Goal: Information Seeking & Learning: Learn about a topic

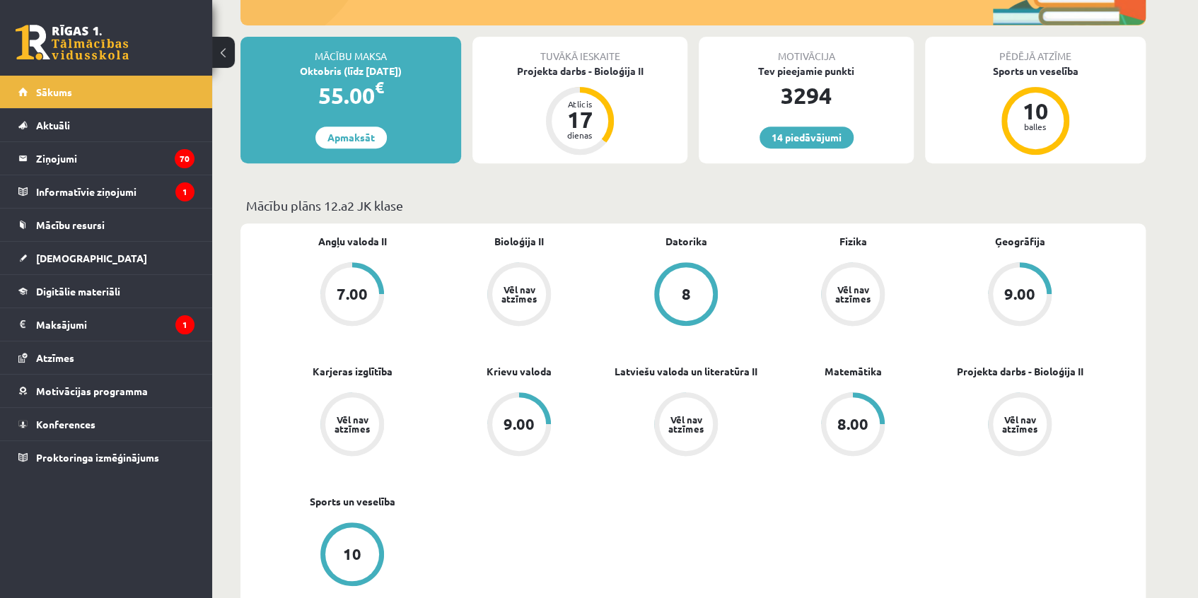
scroll to position [321, 0]
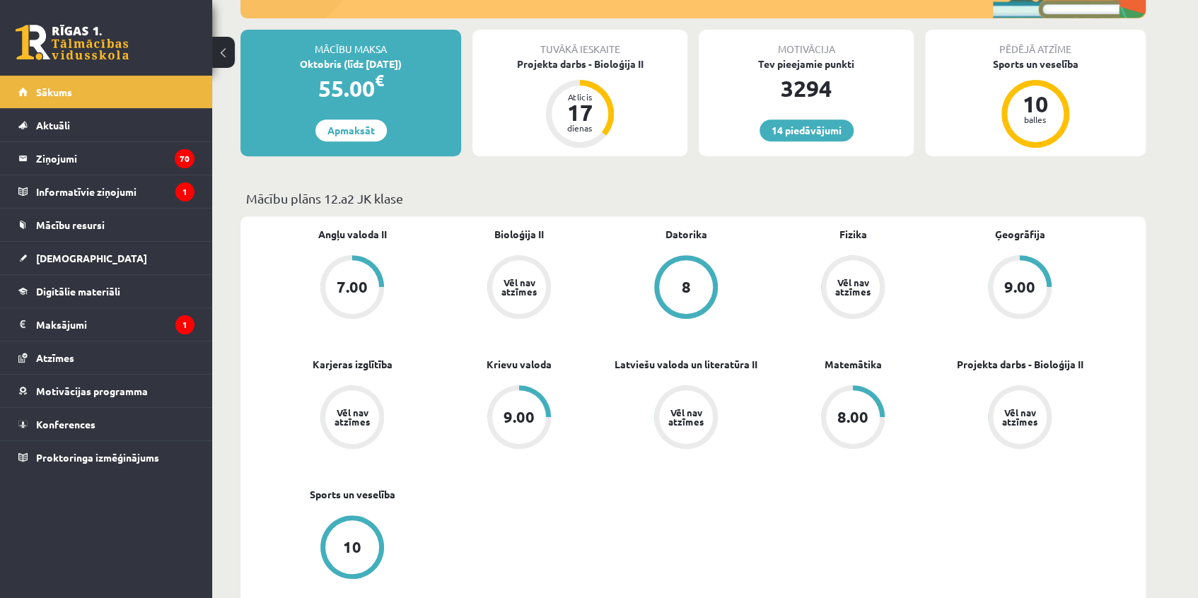
click at [704, 499] on div "Angļu valoda II 7.00 Bioloģija II Vēl nav atzīmes Datorika 8 Fizika Vēl nav atz…" at bounding box center [686, 422] width 834 height 390
drag, startPoint x: 696, startPoint y: 254, endPoint x: 621, endPoint y: 568, distance: 323.4
click at [623, 569] on div "Angļu valoda II 7.00 Bioloģija II Vēl nav atzīmes Datorika 8 Fizika Vēl nav atz…" at bounding box center [686, 422] width 834 height 390
click at [82, 283] on link "Digitālie materiāli" at bounding box center [106, 291] width 176 height 33
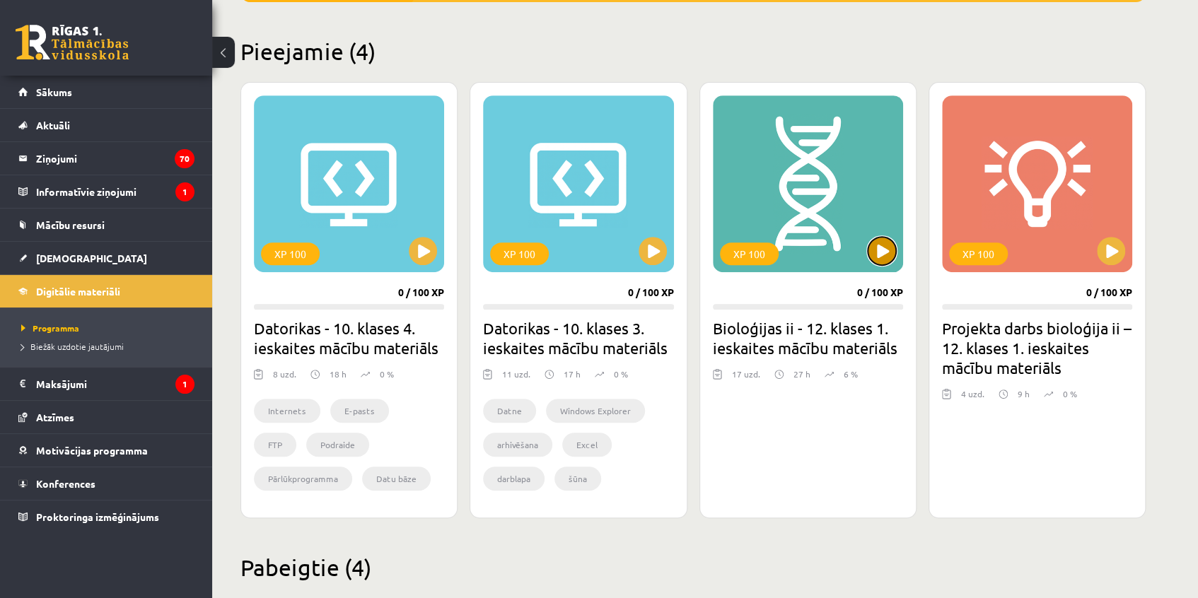
click at [877, 250] on button at bounding box center [882, 251] width 28 height 28
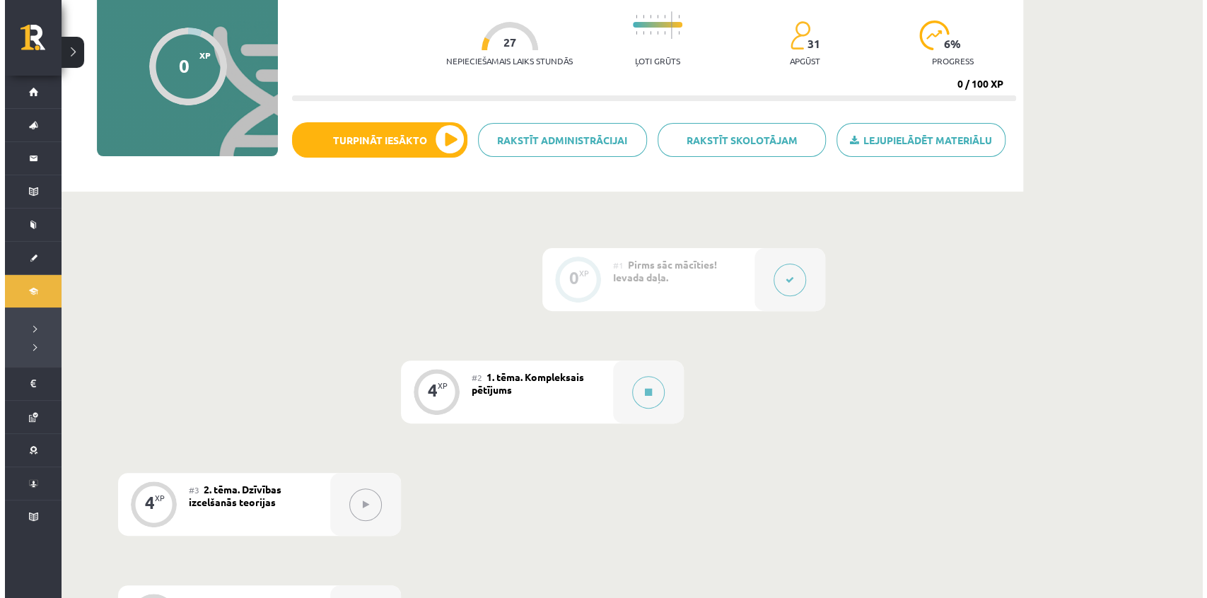
scroll to position [92, 0]
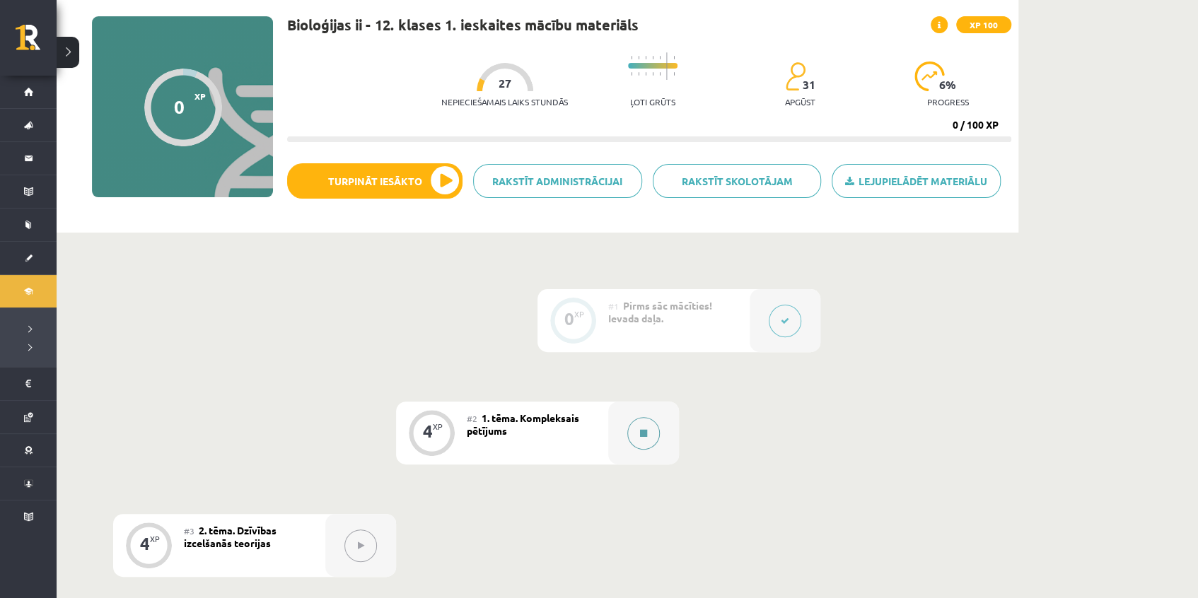
click at [662, 424] on div at bounding box center [643, 433] width 71 height 63
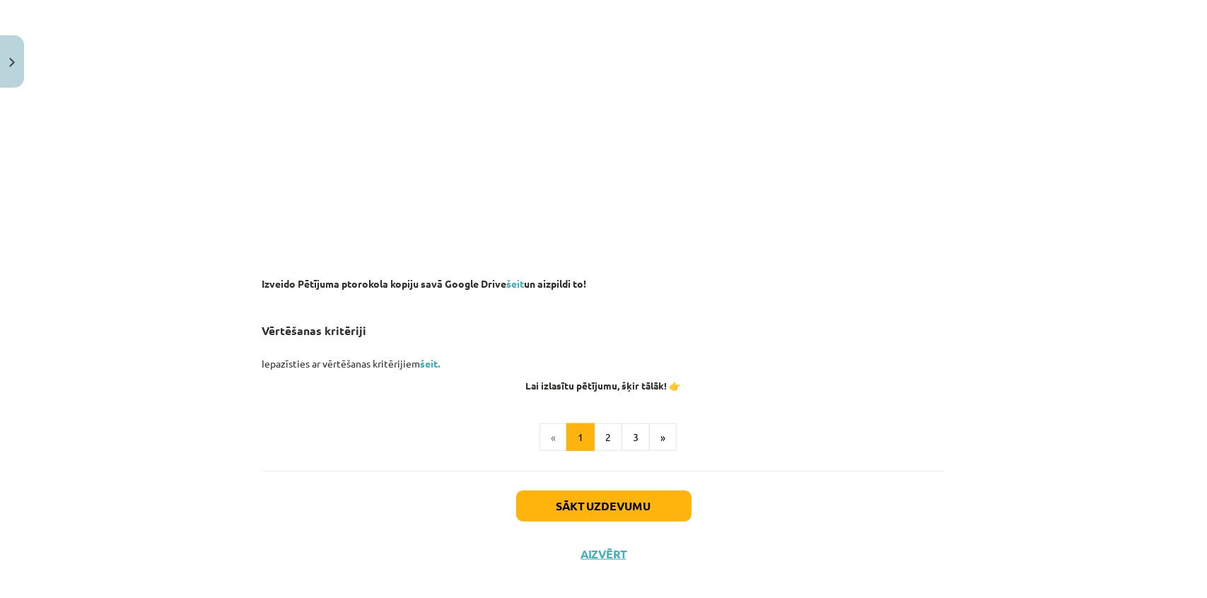
scroll to position [961, 0]
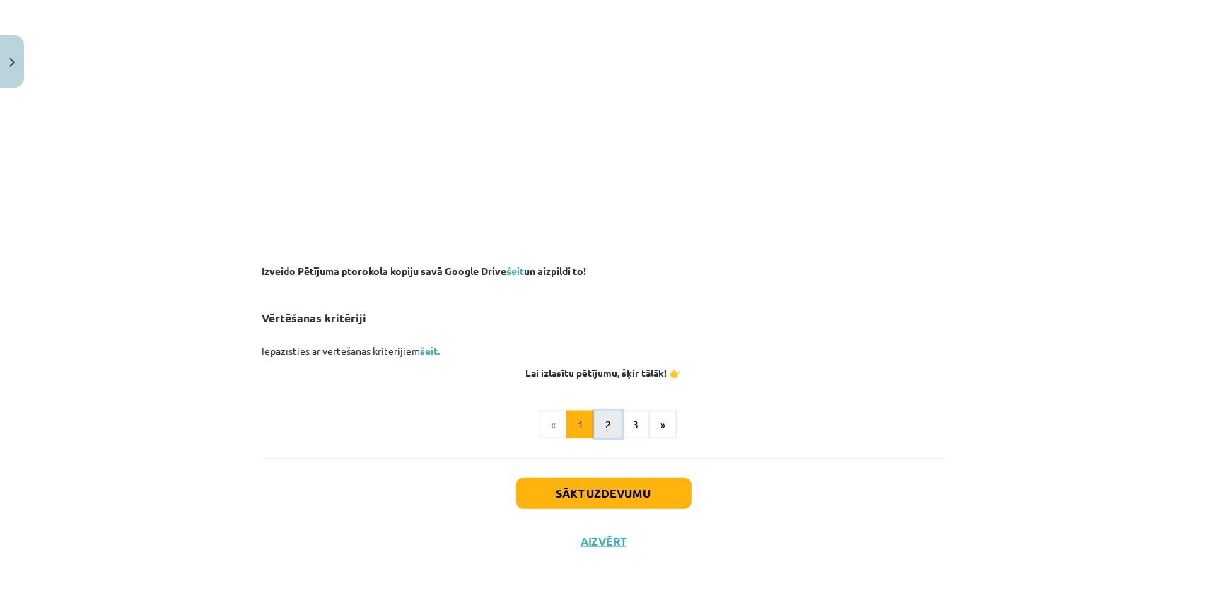
click at [609, 428] on button "2" at bounding box center [608, 425] width 28 height 28
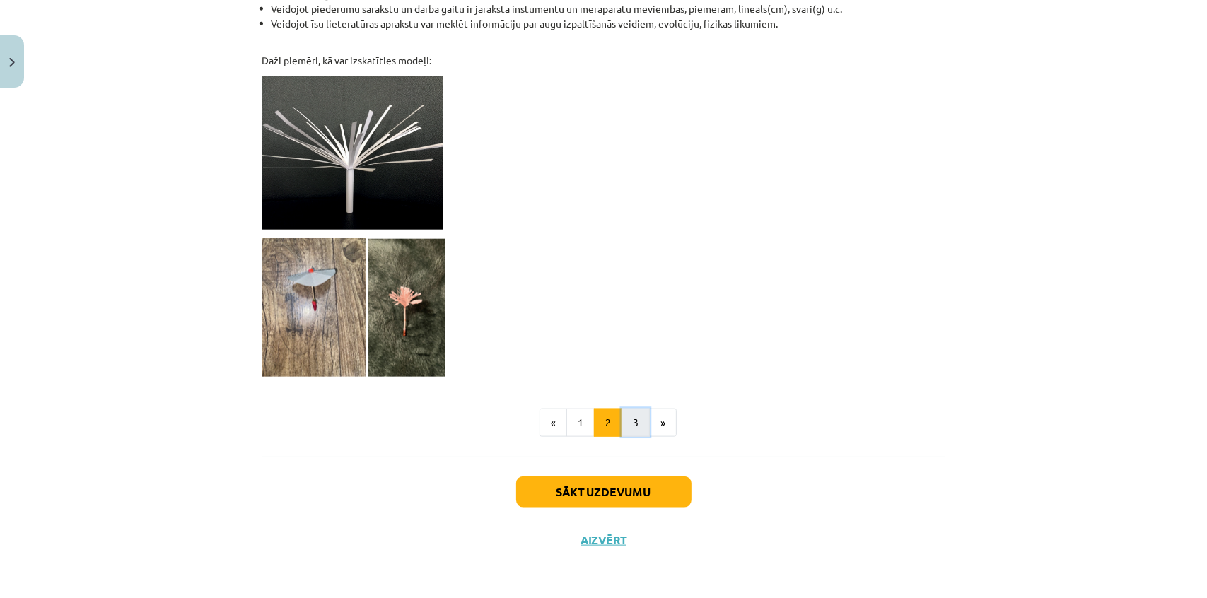
click at [643, 425] on button "3" at bounding box center [635, 423] width 28 height 28
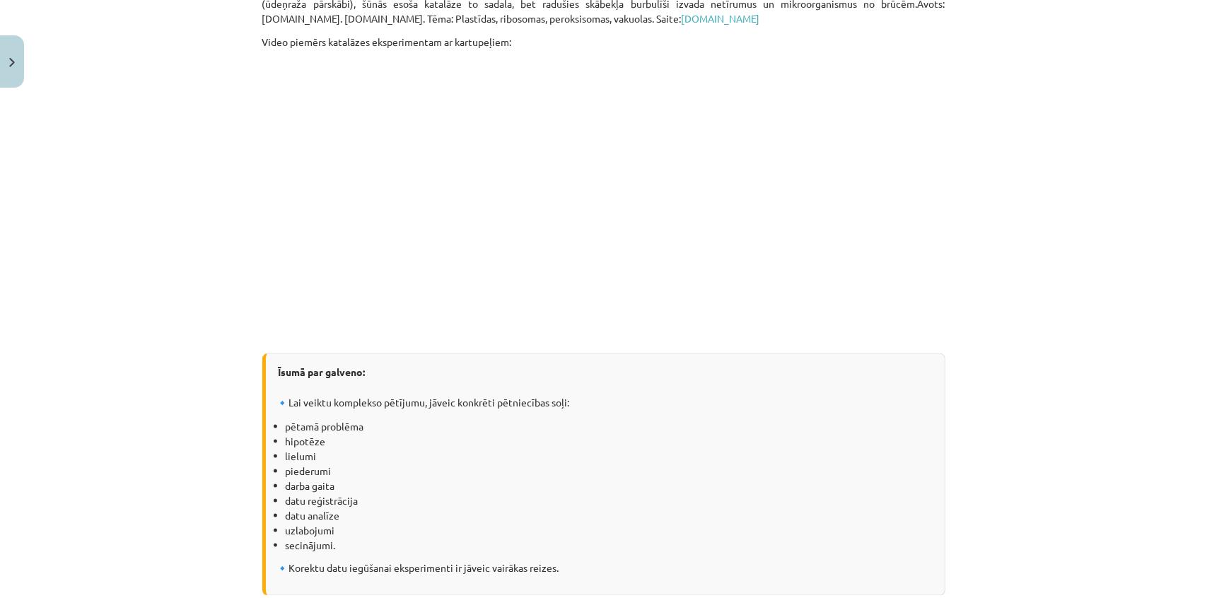
scroll to position [1667, 0]
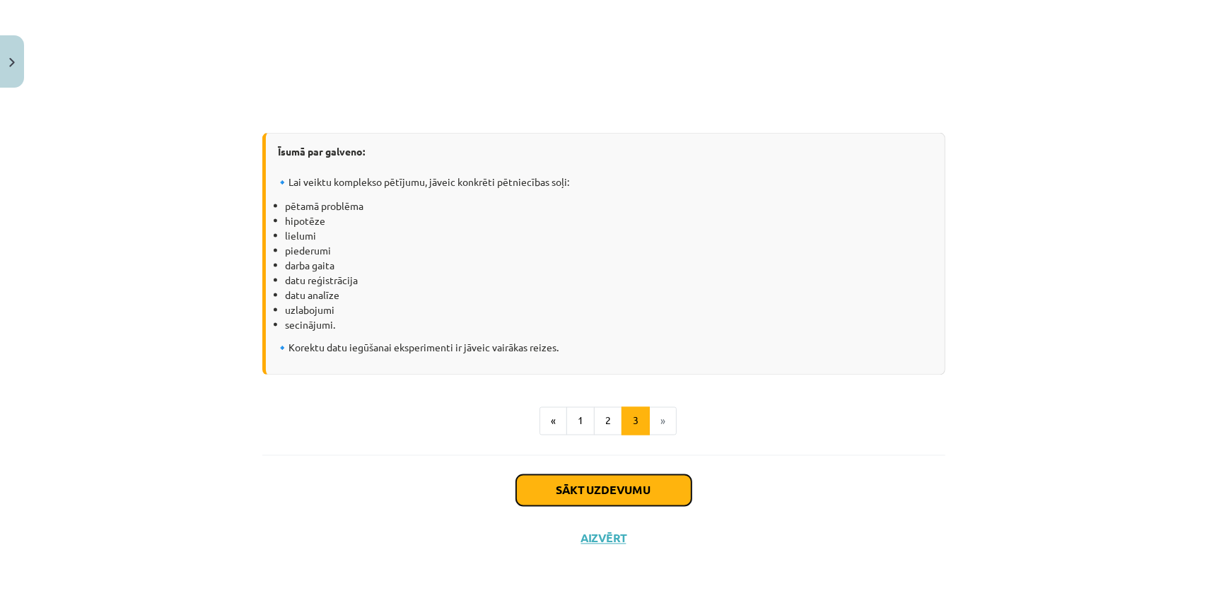
click at [580, 495] on button "Sākt uzdevumu" at bounding box center [603, 490] width 175 height 31
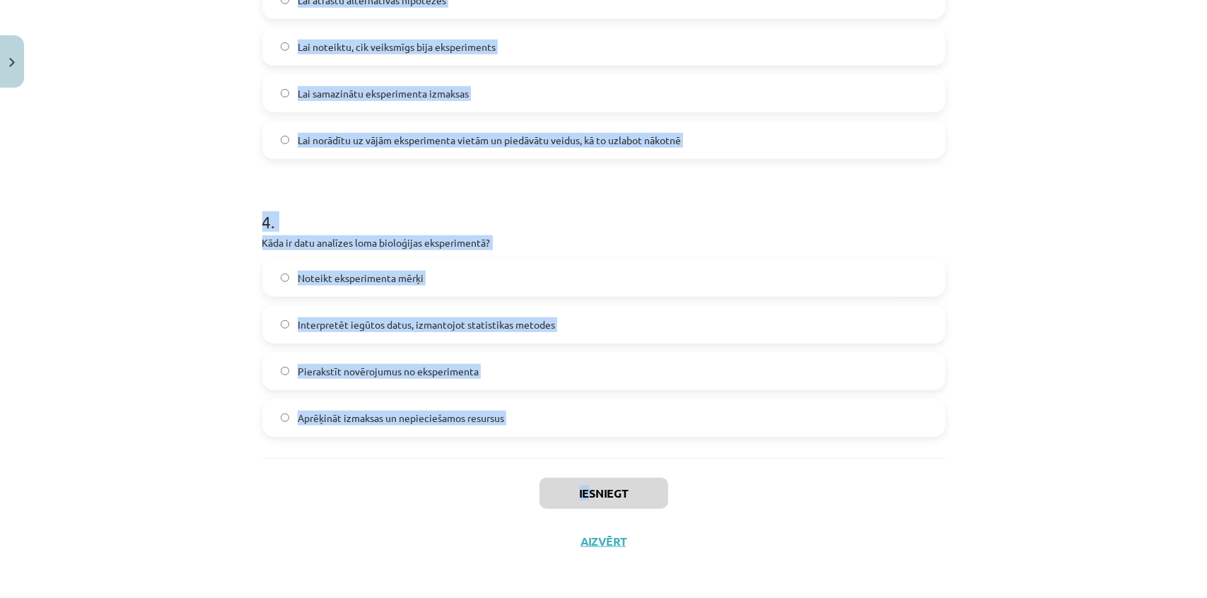
scroll to position [929, 0]
click at [580, 489] on div "Mācību tēma: Bioloģijas ii - 12. klases 1. ieskaites mācību materiāls #2 1. tēm…" at bounding box center [603, 299] width 1207 height 598
copy div "1 . Kāds ir galvenais mērķis hipotēzes izvirzīšanā pētnieciskā eksperimentā? Hi…"
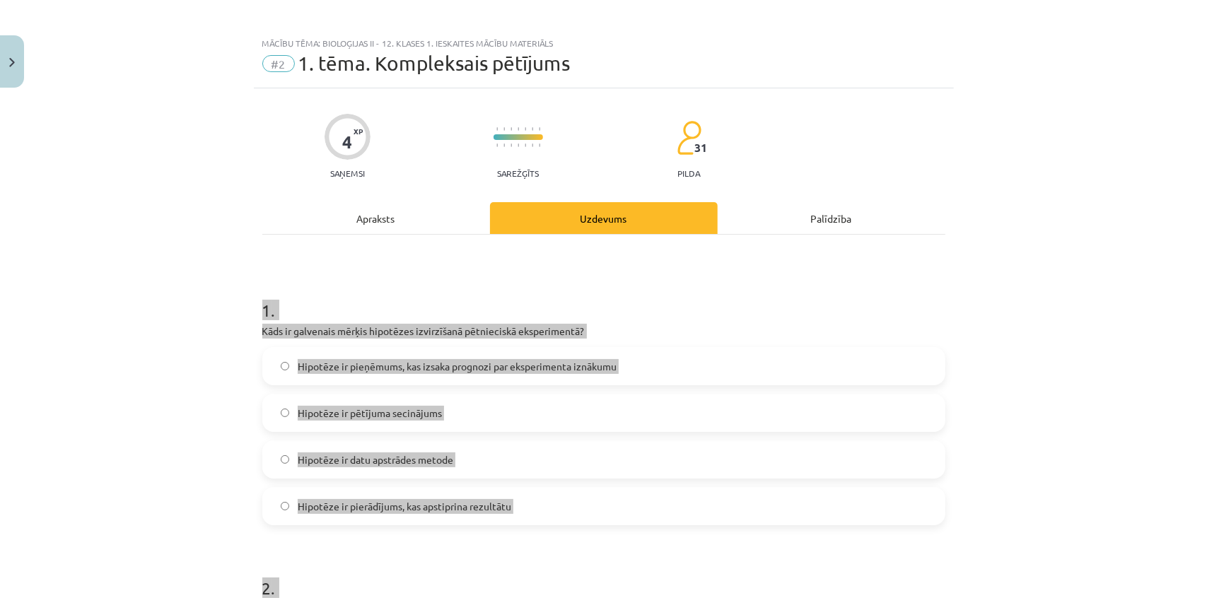
scroll to position [0, 0]
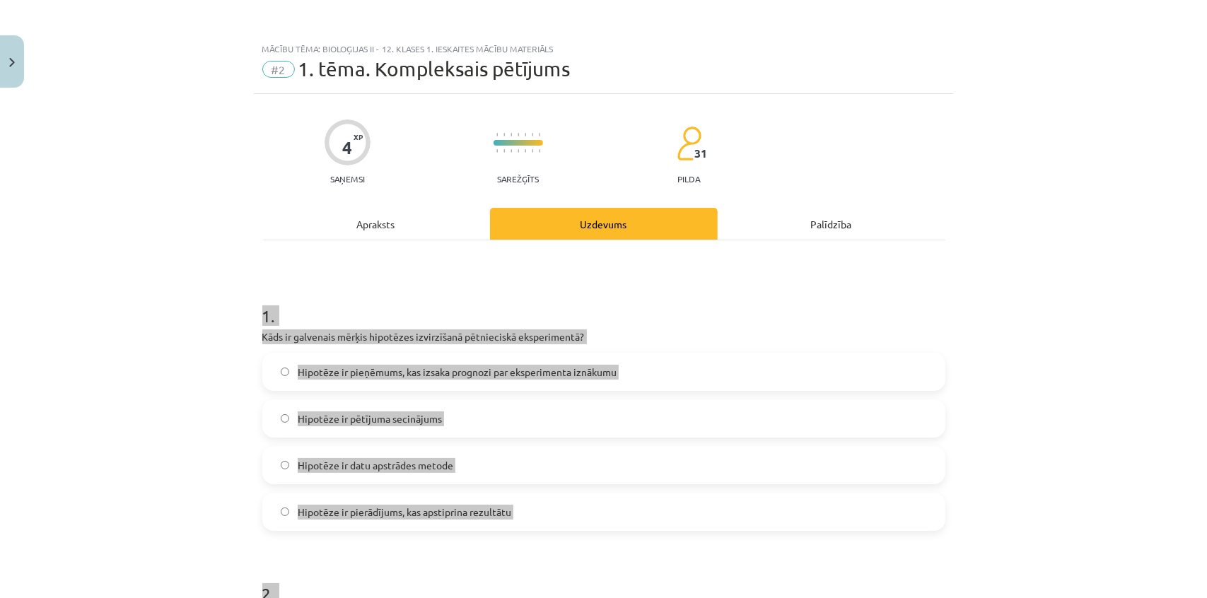
drag, startPoint x: 388, startPoint y: 398, endPoint x: 206, endPoint y: 313, distance: 200.8
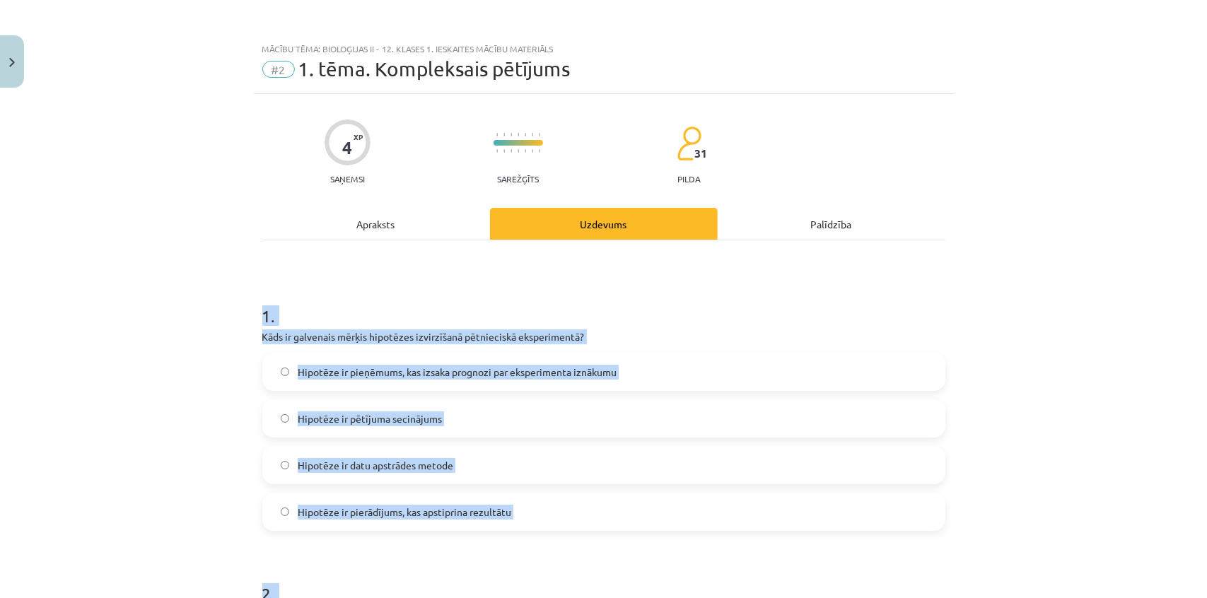
click at [324, 303] on h1 "1 ." at bounding box center [603, 303] width 683 height 44
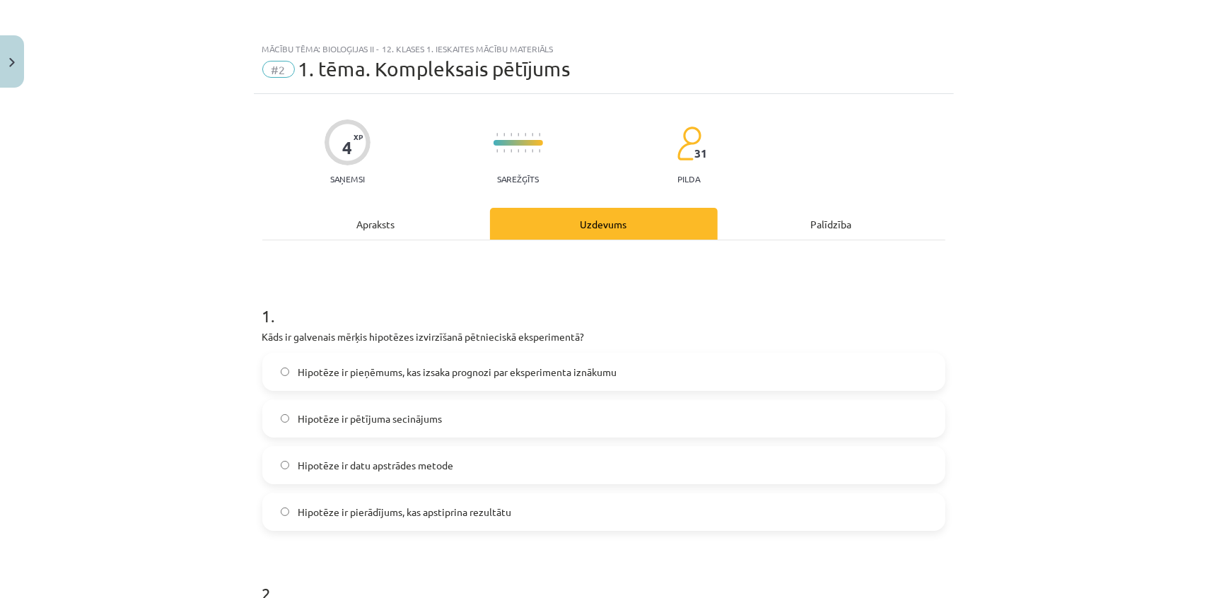
click at [296, 7] on div "Mācību tēma: Bioloģijas ii - 12. klases 1. ieskaites mācību materiāls #2 1. tēm…" at bounding box center [603, 299] width 1207 height 598
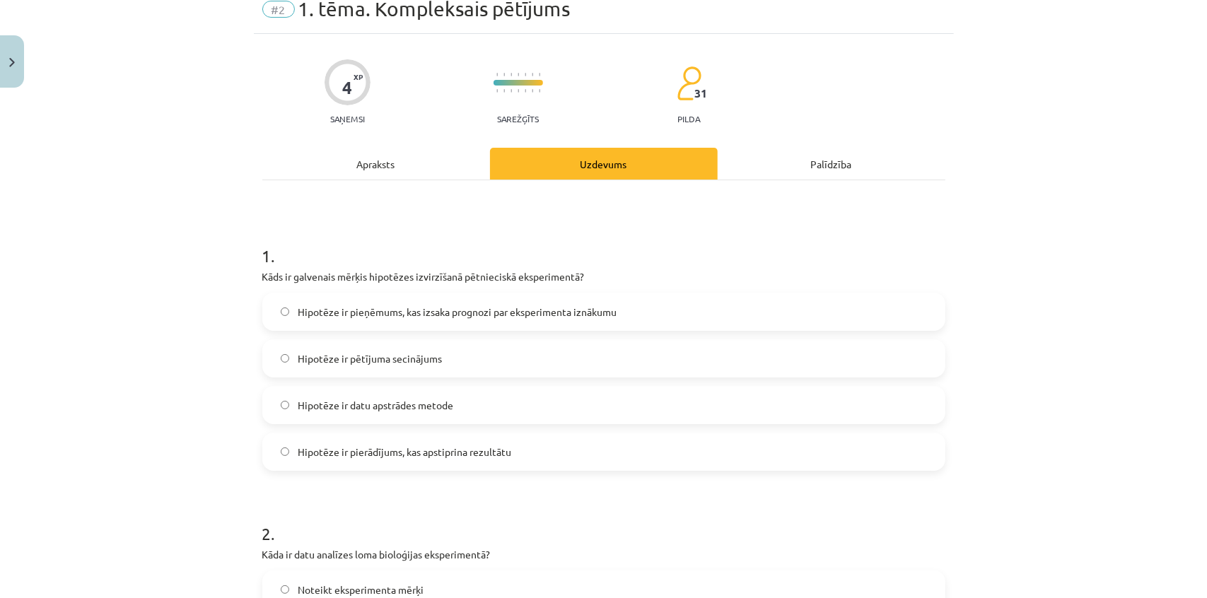
scroll to position [64, 0]
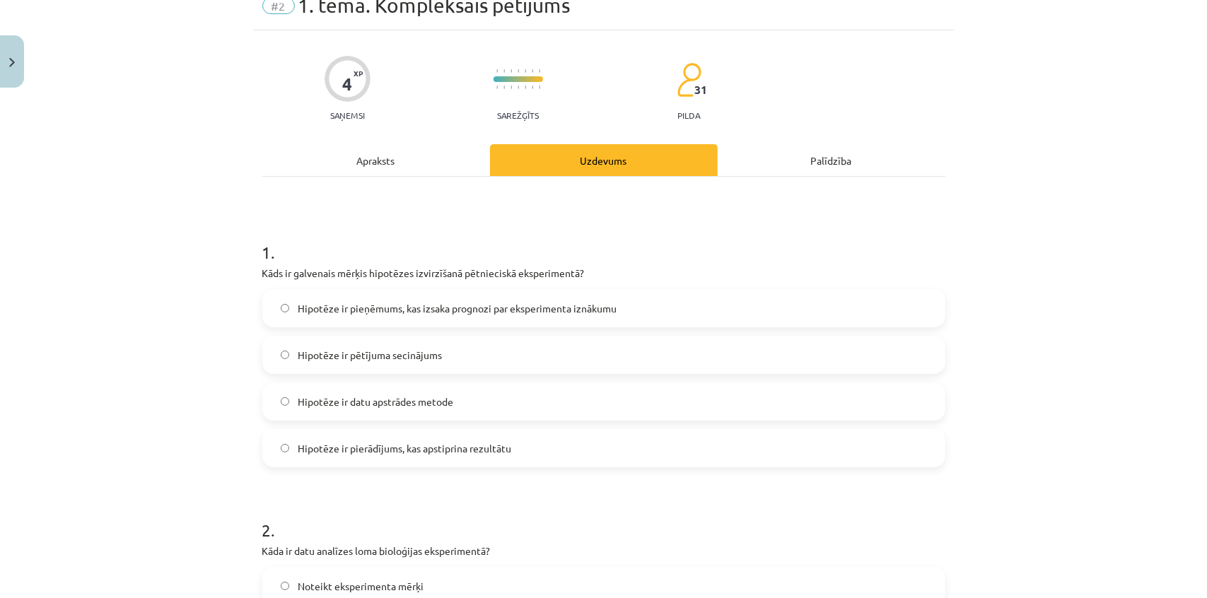
click at [428, 314] on span "Hipotēze ir pieņēmums, kas izsaka prognozi par eksperimenta iznākumu" at bounding box center [457, 308] width 319 height 15
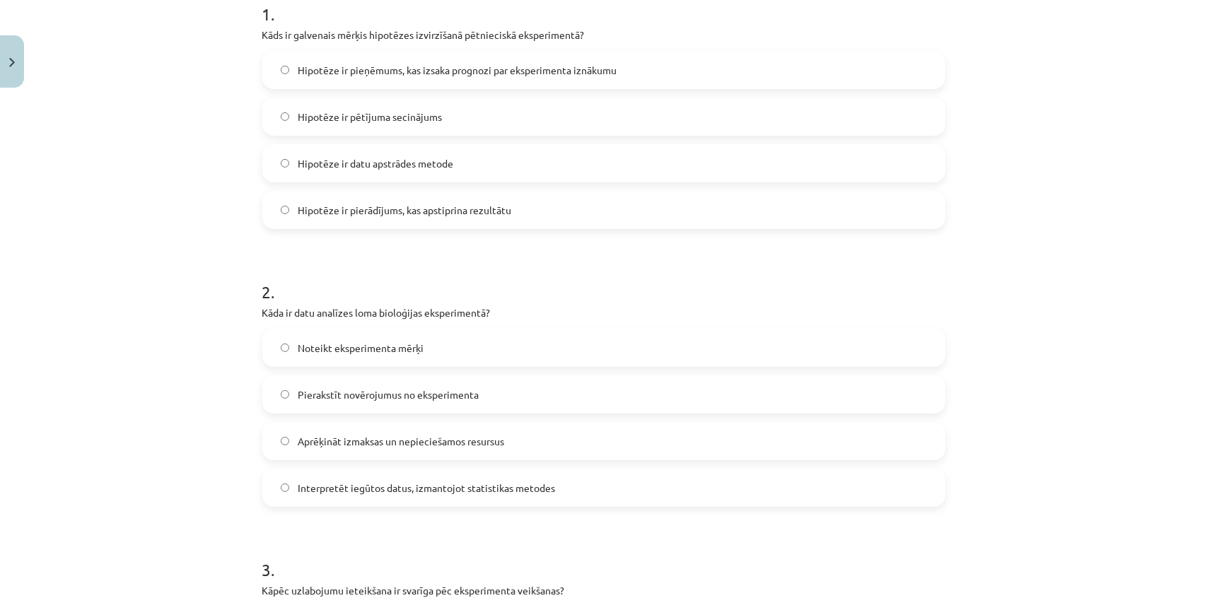
scroll to position [321, 0]
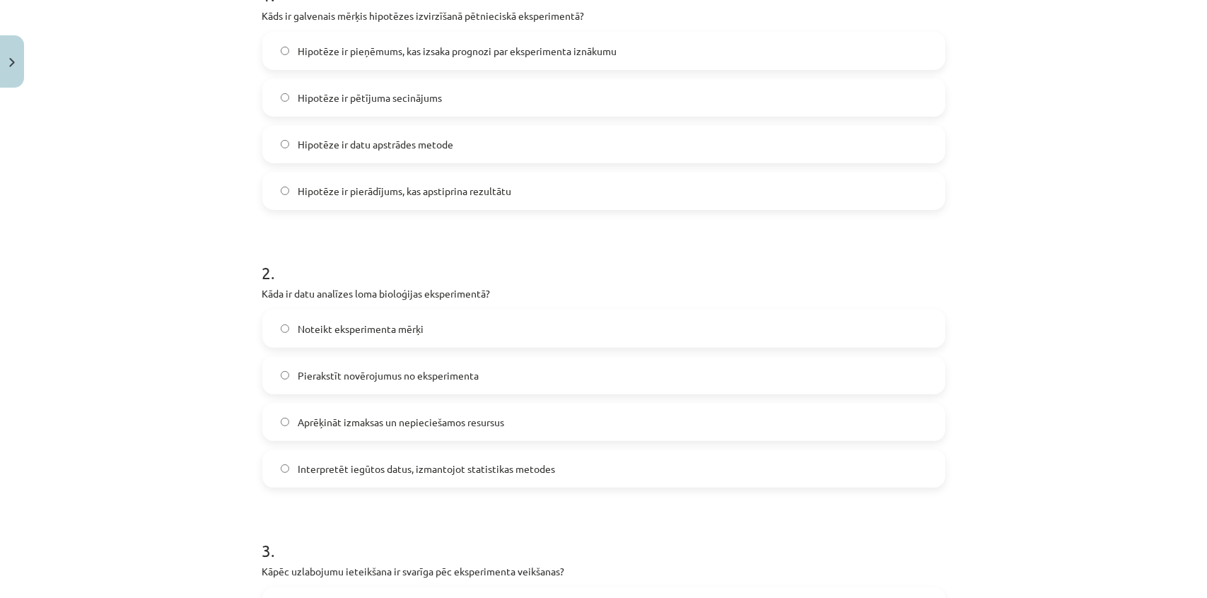
click at [468, 464] on span "Interpretēt iegūtos datus, izmantojot statistikas metodes" at bounding box center [426, 469] width 257 height 15
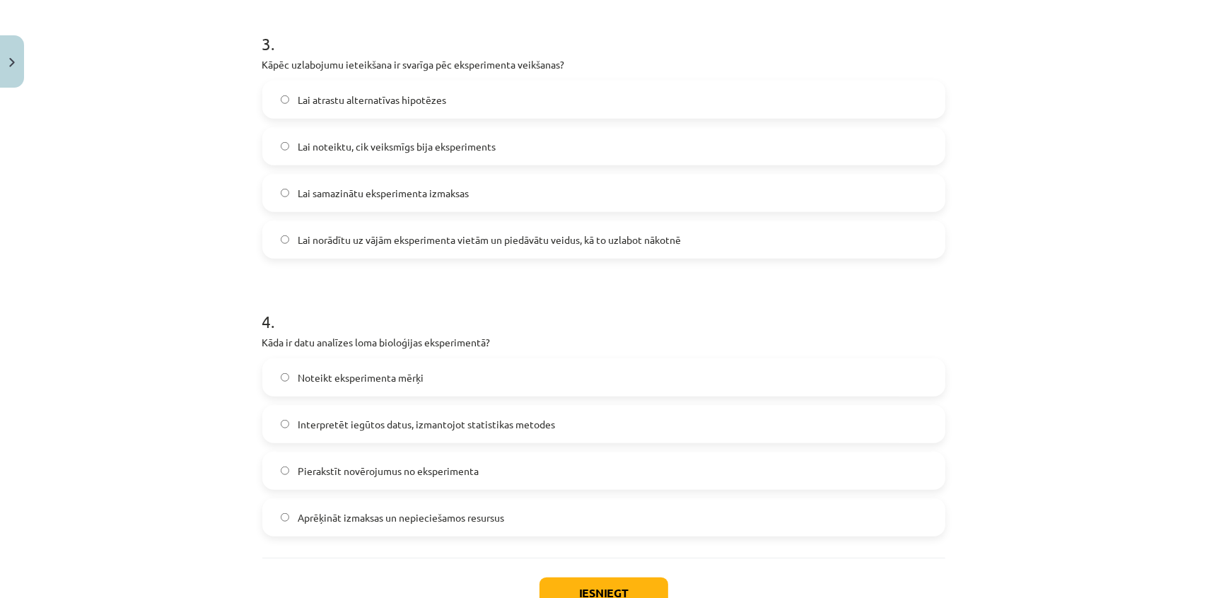
scroll to position [835, 0]
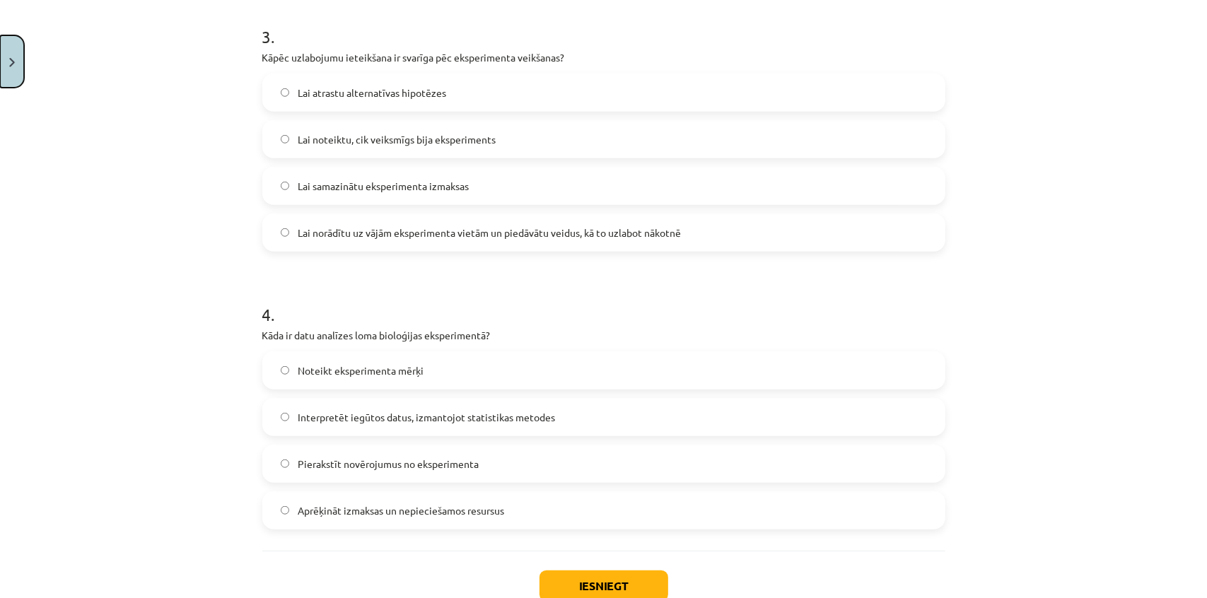
click at [7, 66] on button "Close" at bounding box center [12, 61] width 24 height 52
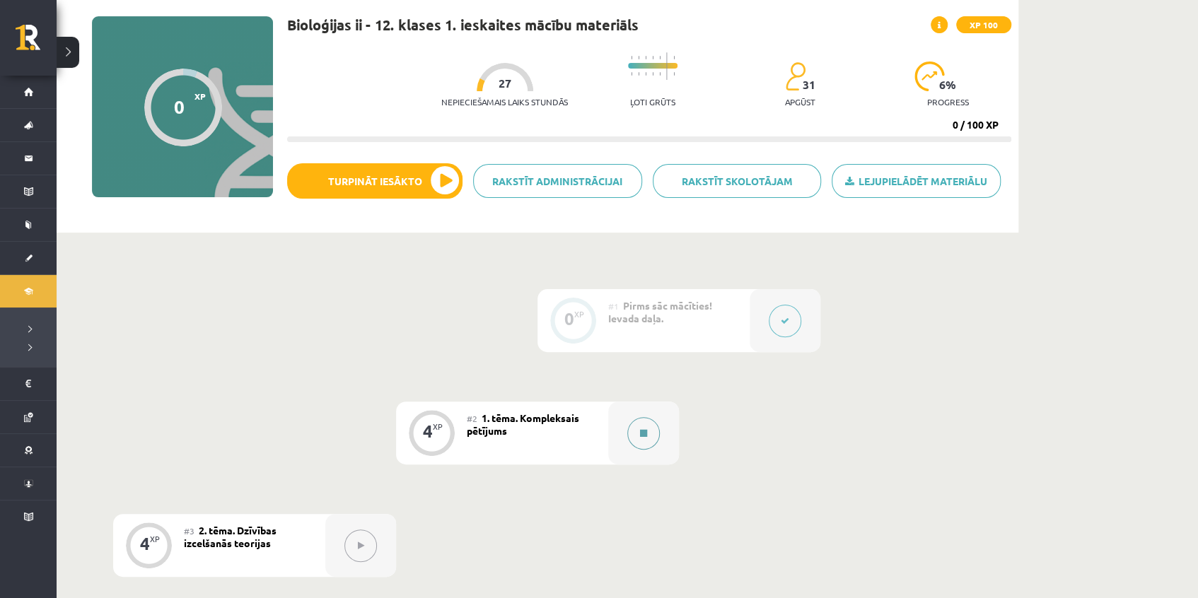
click at [656, 439] on button at bounding box center [643, 433] width 33 height 33
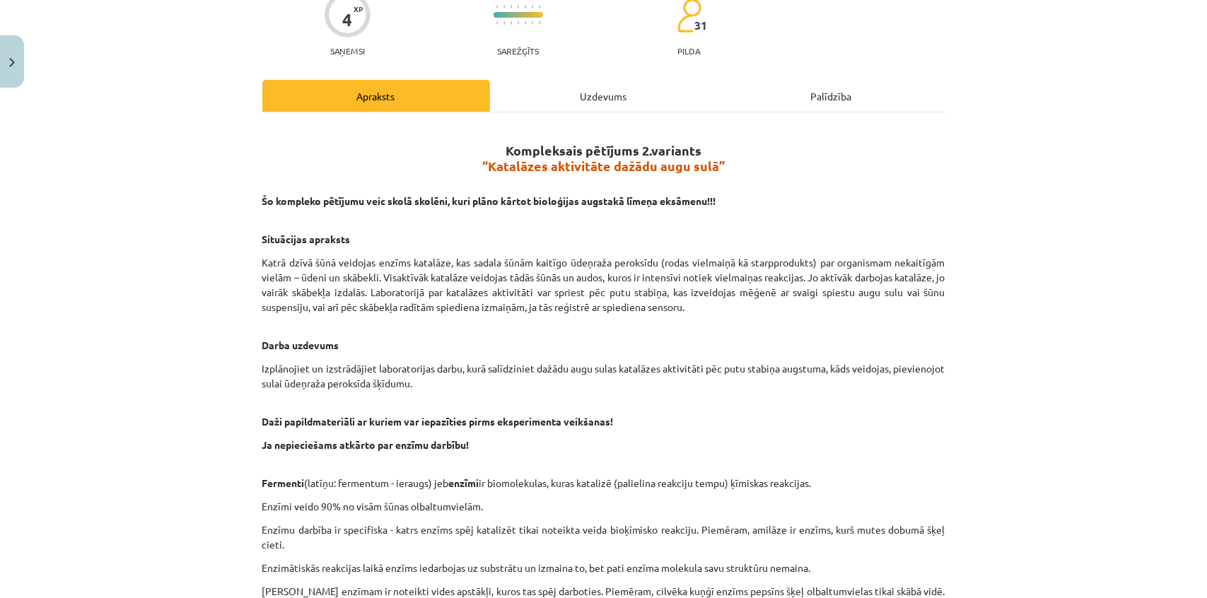
click at [576, 88] on div "Uzdevums" at bounding box center [604, 96] width 228 height 32
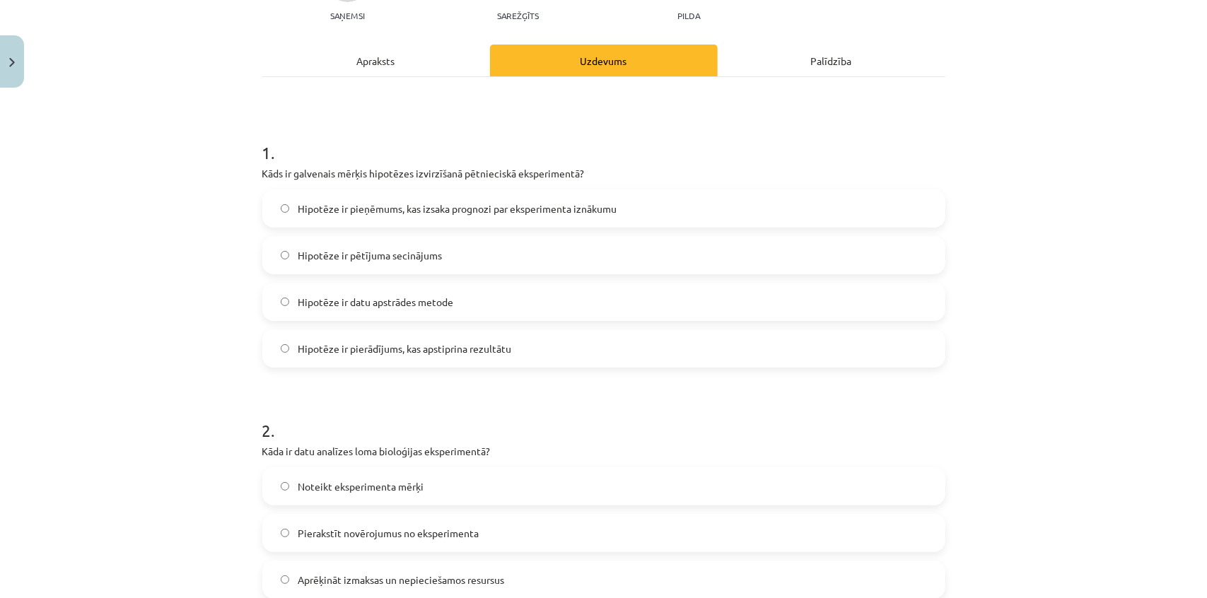
click at [358, 196] on label "Hipotēze ir pieņēmums, kas izsaka prognozi par eksperimenta iznākumu" at bounding box center [604, 208] width 680 height 35
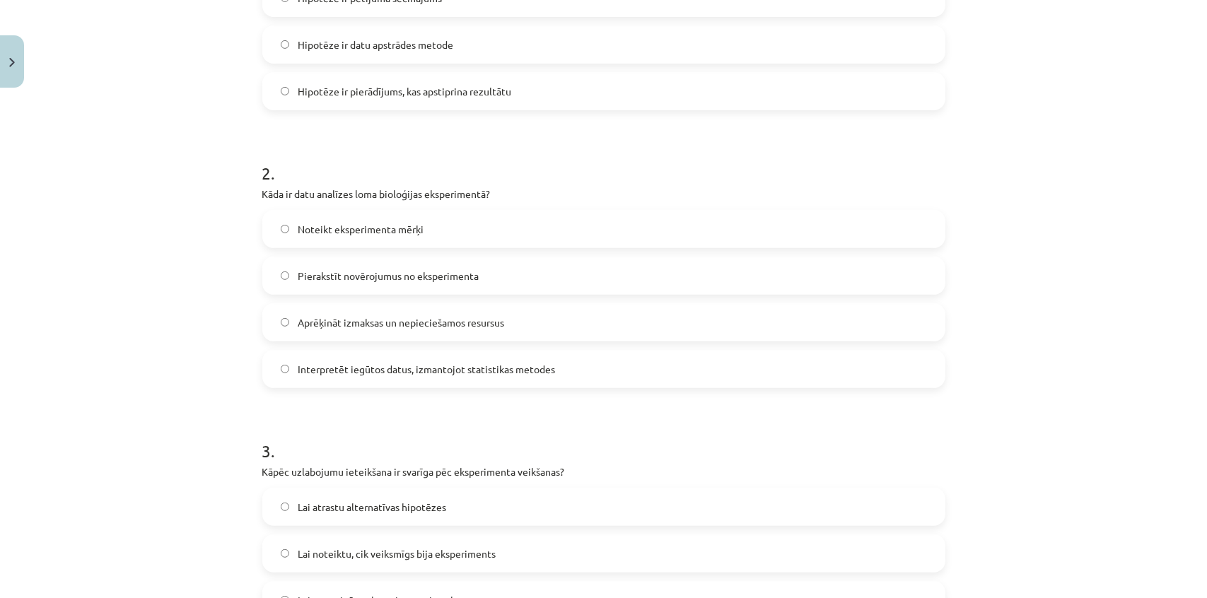
click at [370, 362] on span "Interpretēt iegūtos datus, izmantojot statistikas metodes" at bounding box center [426, 369] width 257 height 15
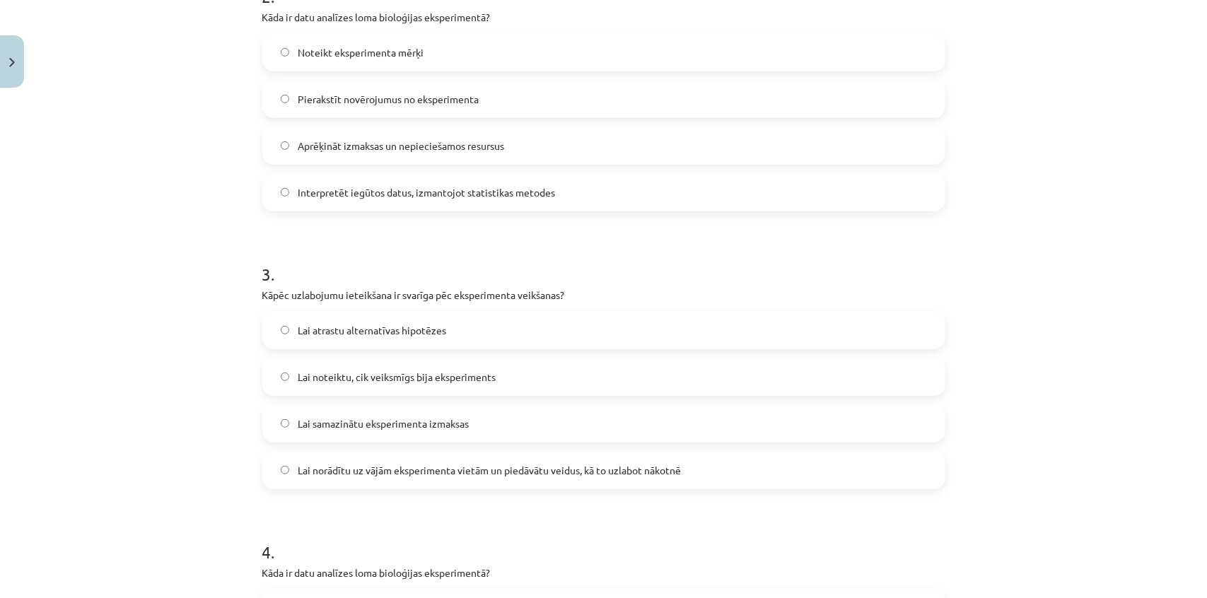
scroll to position [614, 0]
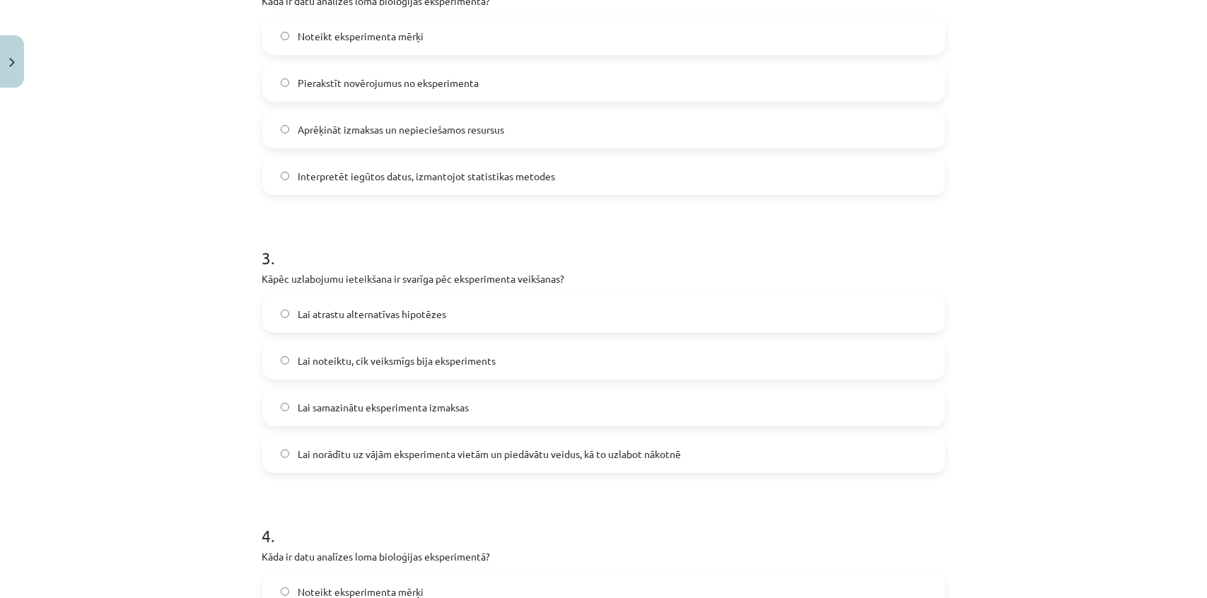
click at [448, 451] on span "Lai norādītu uz vājām eksperimenta vietām un piedāvātu veidus, kā to uzlabot nā…" at bounding box center [489, 454] width 383 height 15
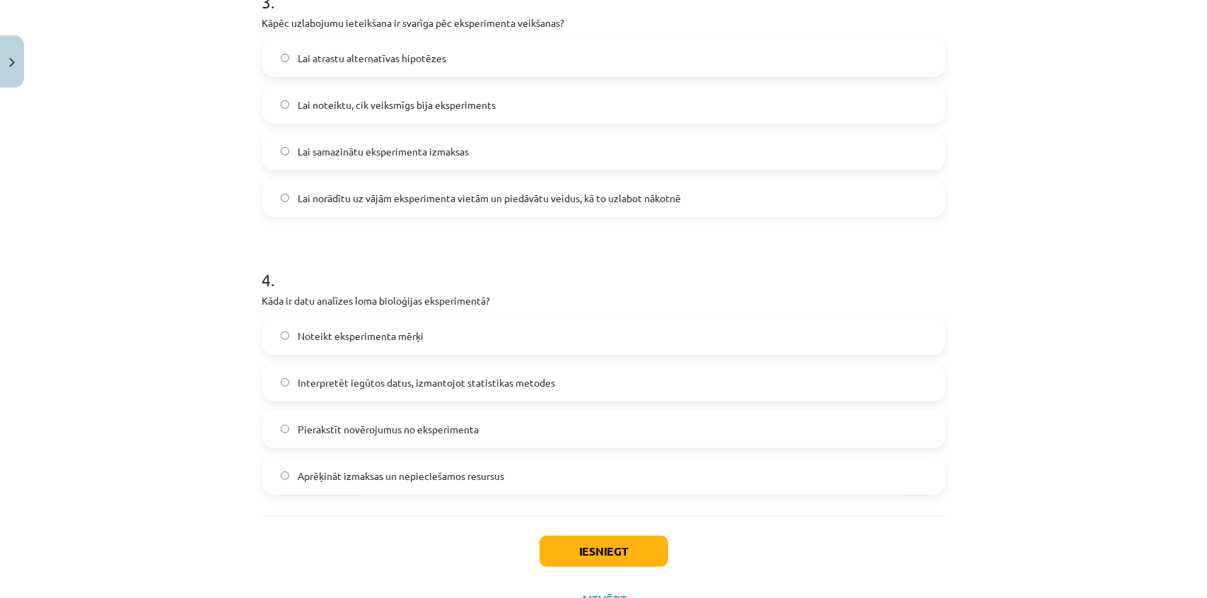
scroll to position [870, 0]
click at [21, 69] on button "Close" at bounding box center [12, 61] width 24 height 52
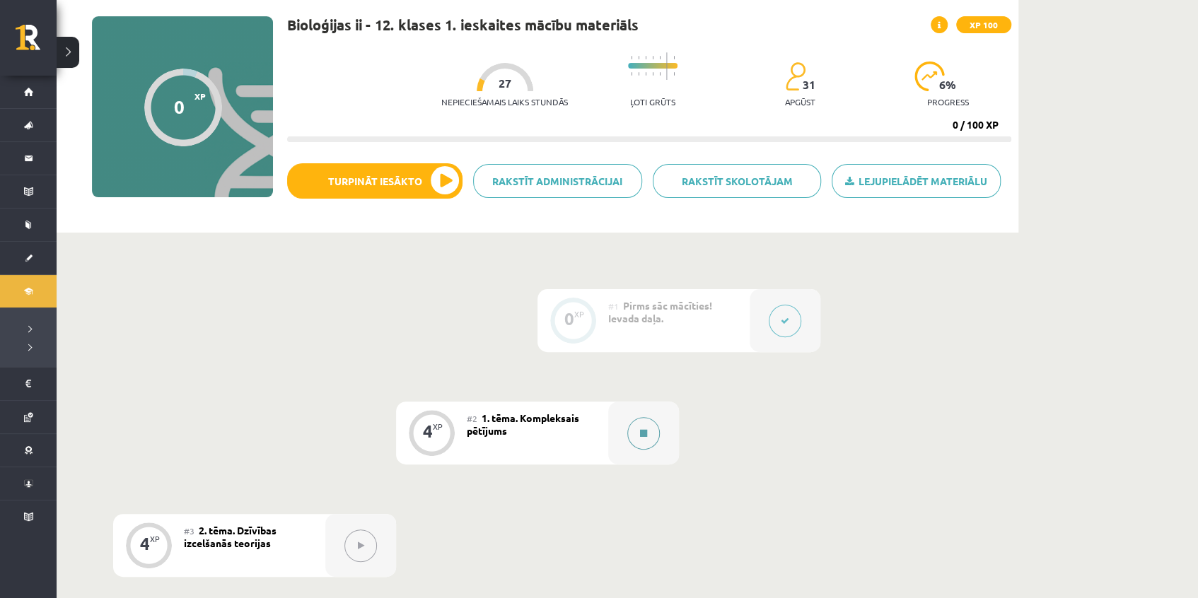
click at [630, 439] on button at bounding box center [643, 433] width 33 height 33
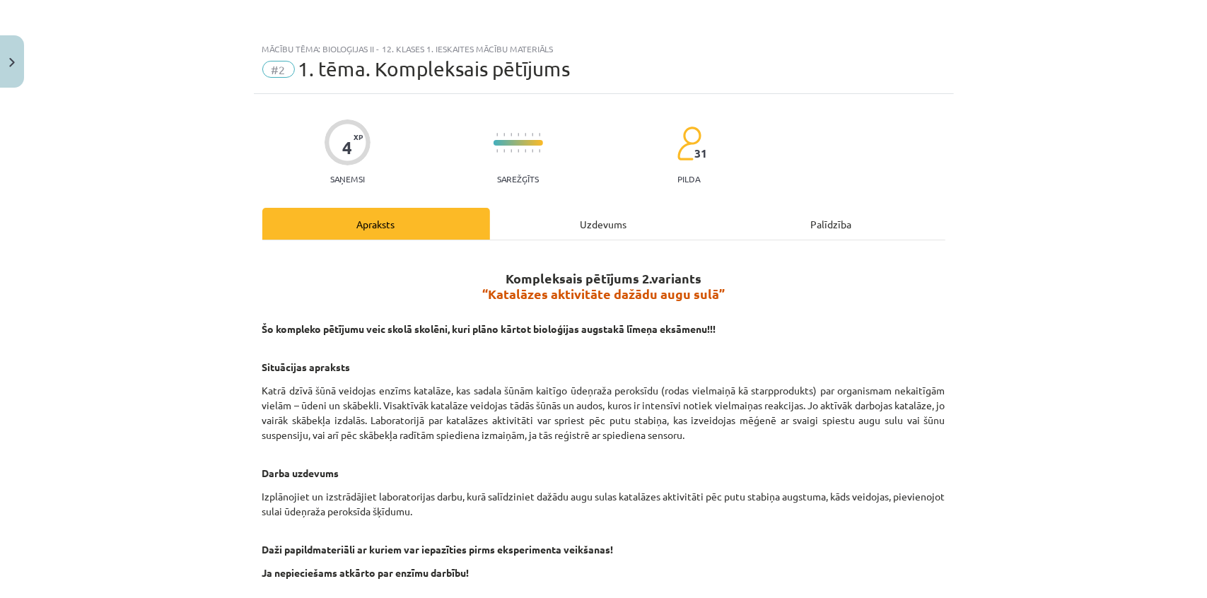
click at [617, 226] on div "Uzdevums" at bounding box center [604, 224] width 228 height 32
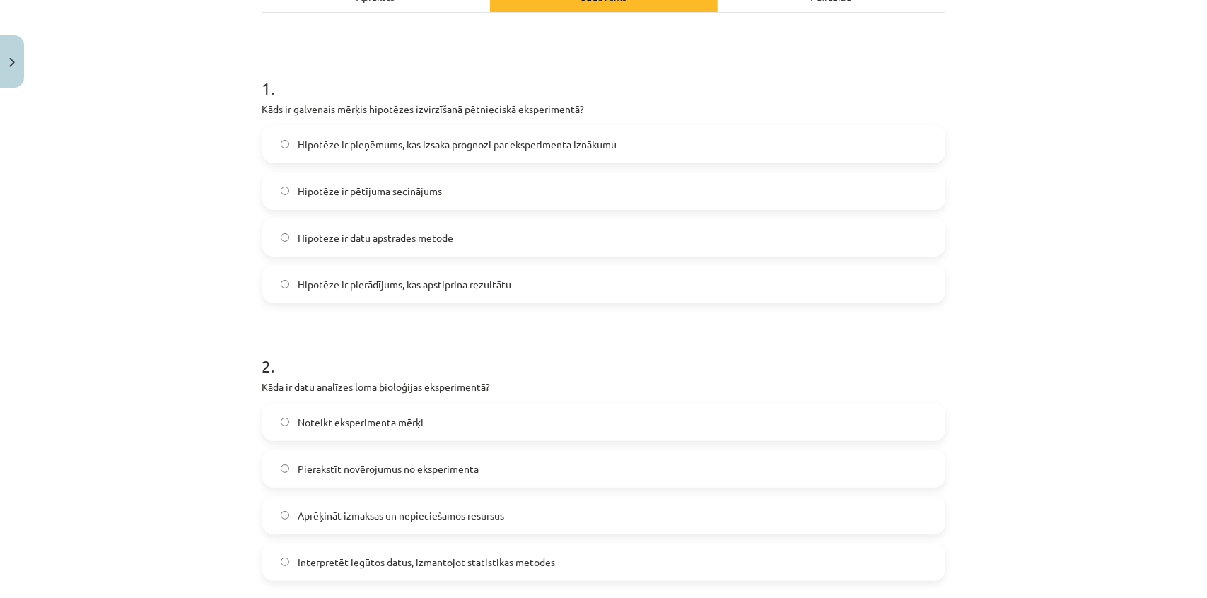
click at [344, 134] on label "Hipotēze ir pieņēmums, kas izsaka prognozi par eksperimenta iznākumu" at bounding box center [604, 144] width 680 height 35
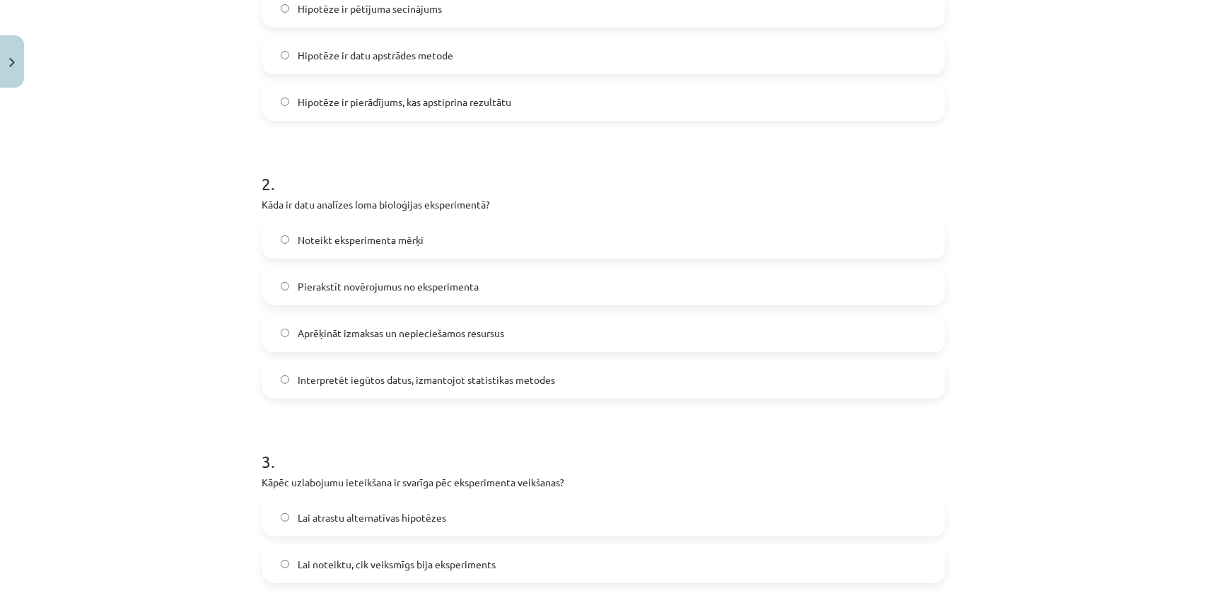
scroll to position [421, 0]
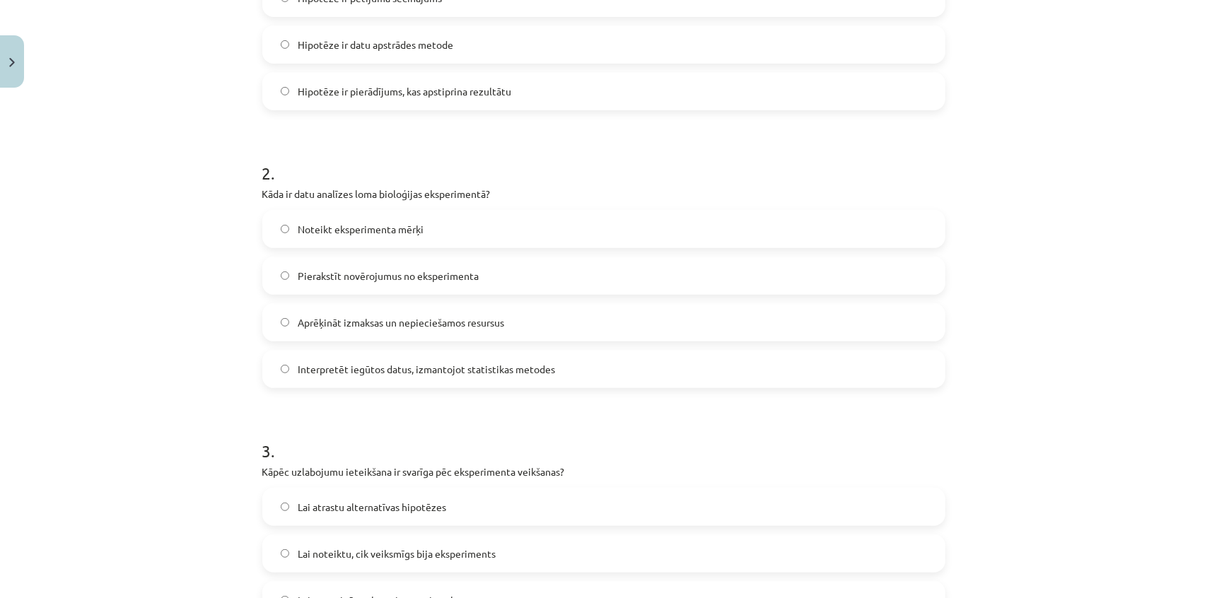
click at [339, 368] on span "Interpretēt iegūtos datus, izmantojot statistikas metodes" at bounding box center [426, 369] width 257 height 15
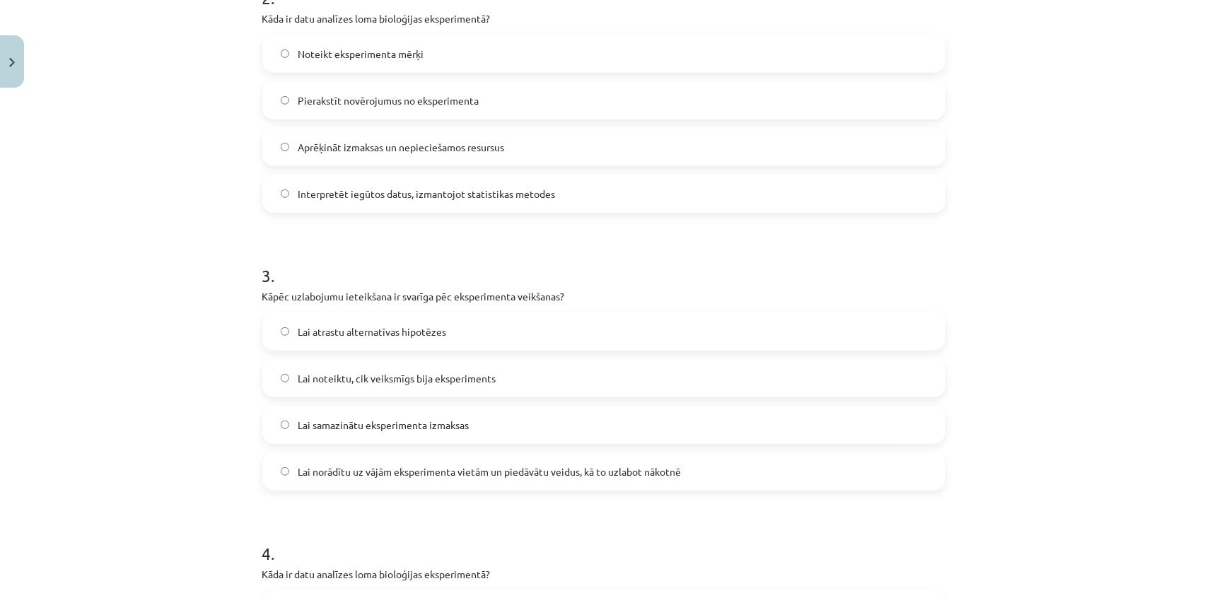
scroll to position [678, 0]
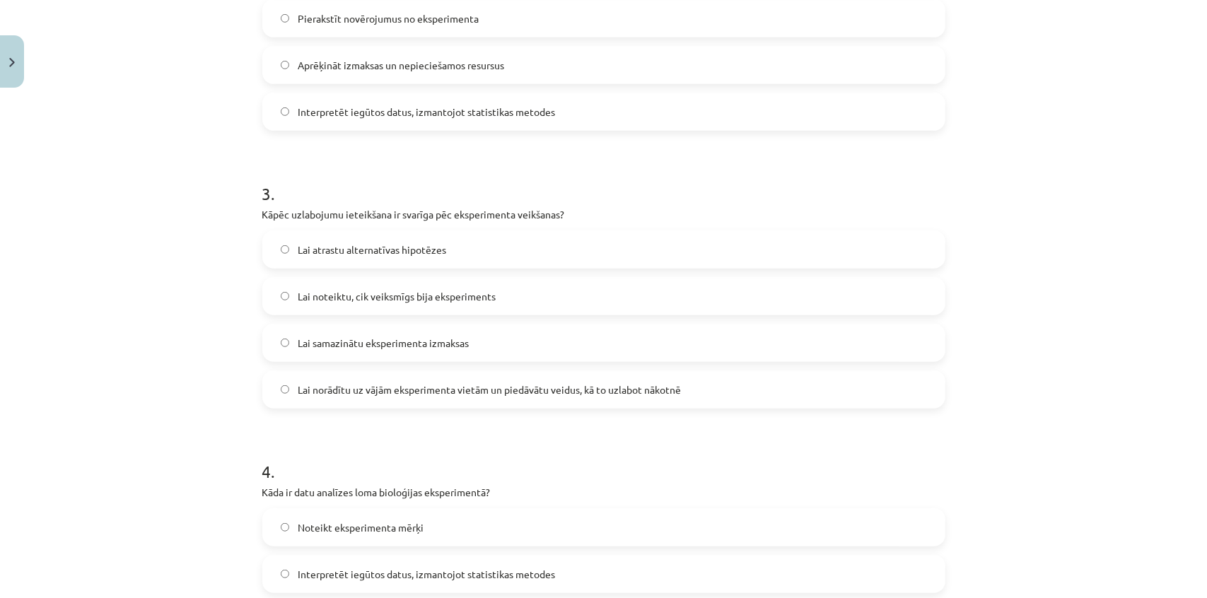
click at [359, 391] on span "Lai norādītu uz vājām eksperimenta vietām un piedāvātu veidus, kā to uzlabot nā…" at bounding box center [489, 390] width 383 height 15
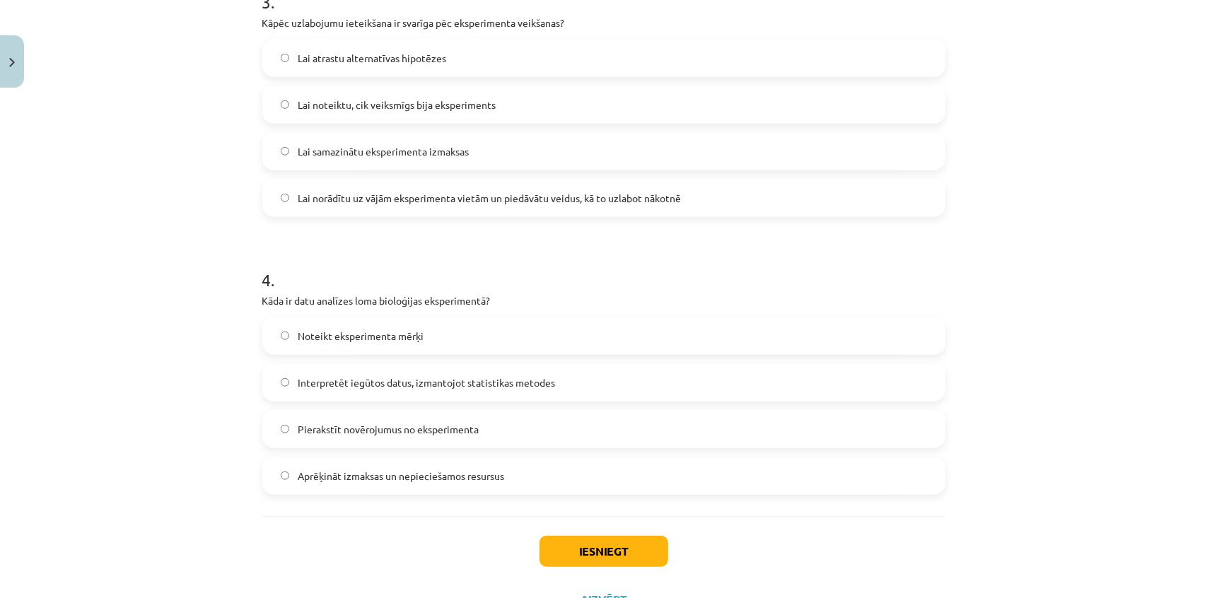
scroll to position [870, 0]
click at [364, 395] on label "Interpretēt iegūtos datus, izmantojot statistikas metodes" at bounding box center [604, 381] width 680 height 35
click at [600, 547] on button "Iesniegt" at bounding box center [603, 550] width 129 height 31
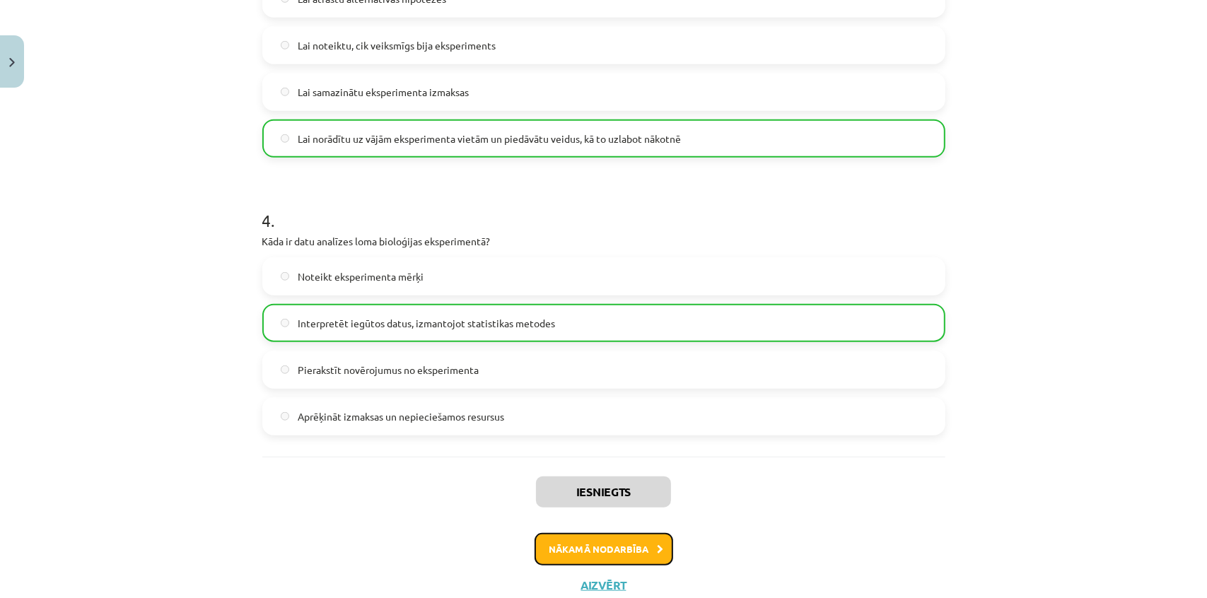
click at [603, 547] on button "Nākamā nodarbība" at bounding box center [604, 549] width 139 height 33
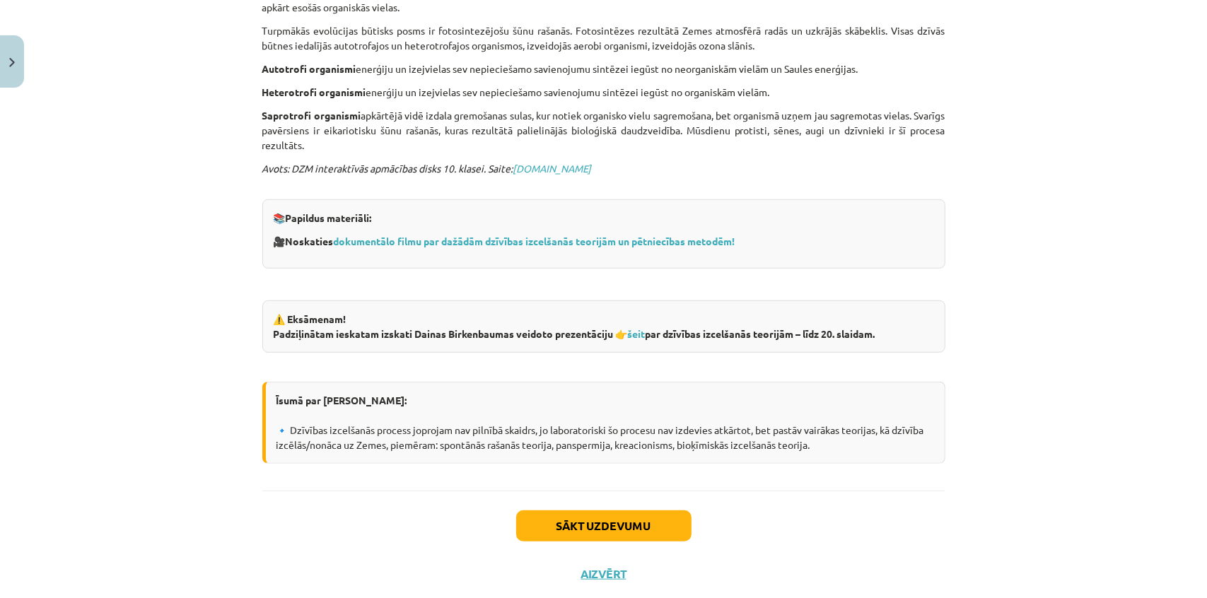
scroll to position [829, 0]
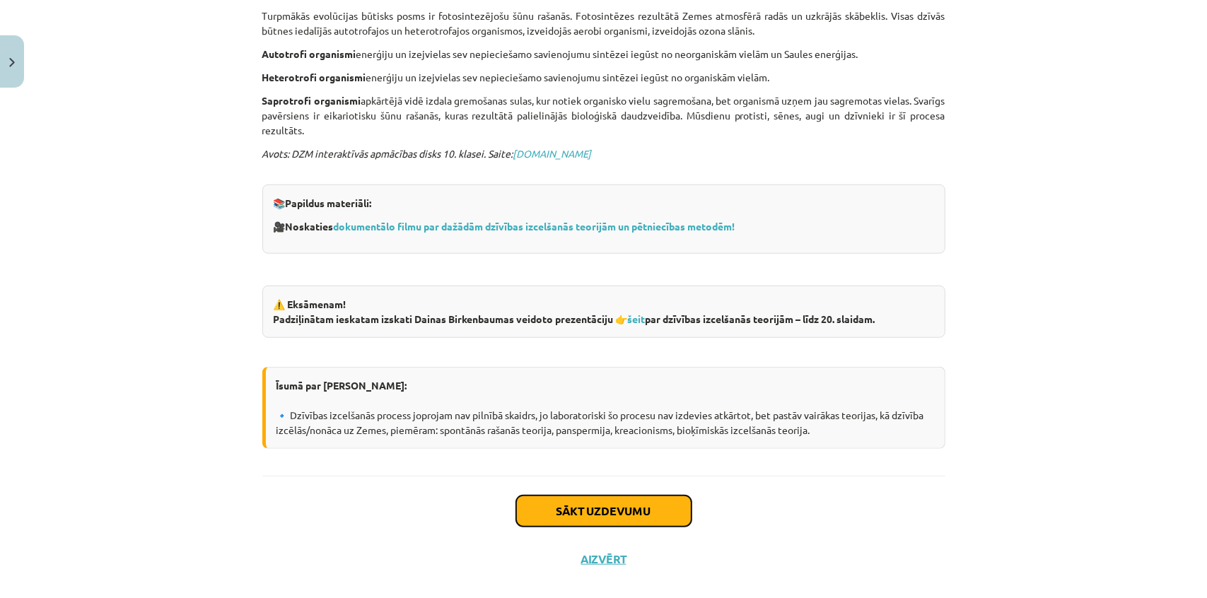
click at [604, 497] on button "Sākt uzdevumu" at bounding box center [603, 511] width 175 height 31
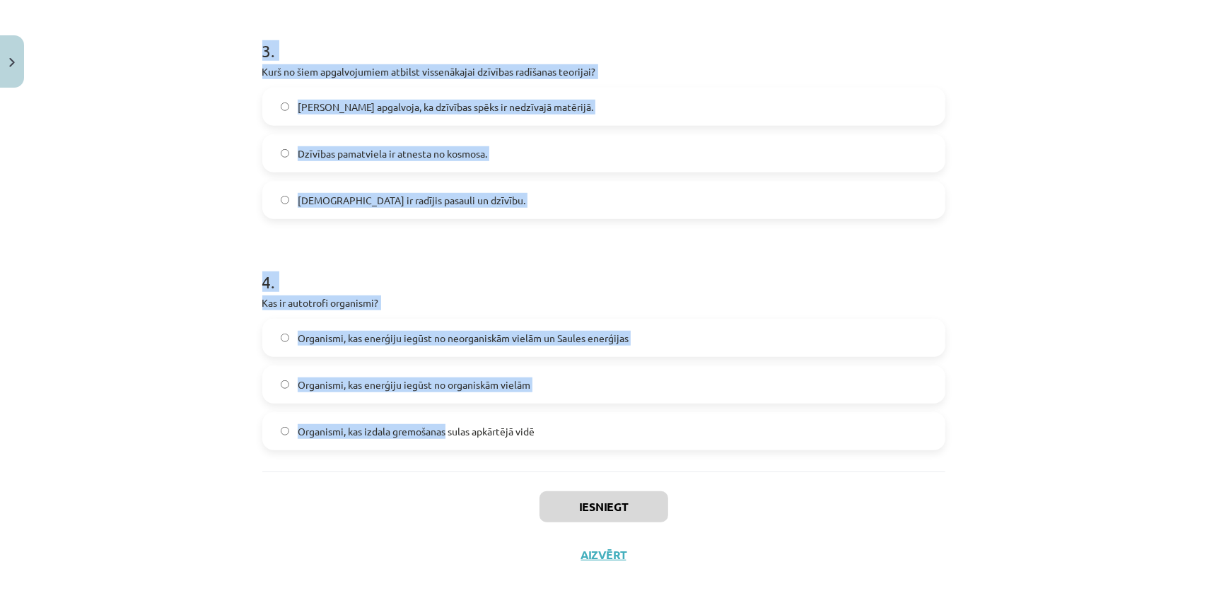
scroll to position [790, 0]
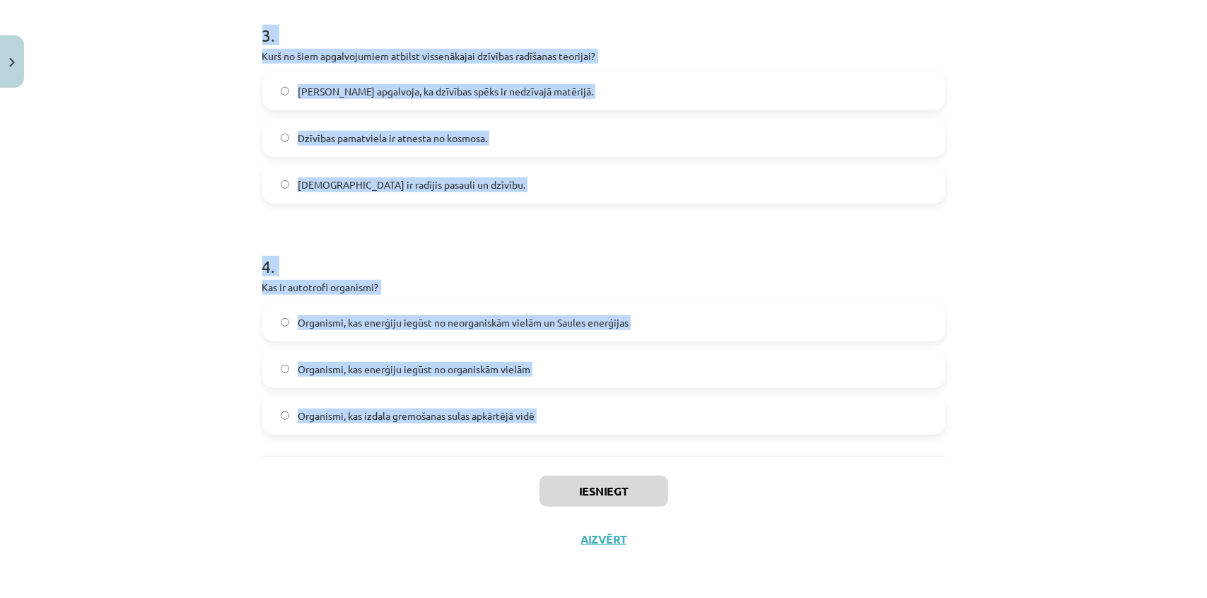
drag, startPoint x: 269, startPoint y: 303, endPoint x: 452, endPoint y: 462, distance: 242.5
click at [453, 462] on div "Mācību tēma: Bioloģijas ii - 12. klases 1. ieskaites mācību materiāls #3 2. tēm…" at bounding box center [603, 299] width 1207 height 598
copy form "1 . Kas, pēc dzīvības bioķīmiskās izcelšanās teorijas, notika pēc tam, kad orga…"
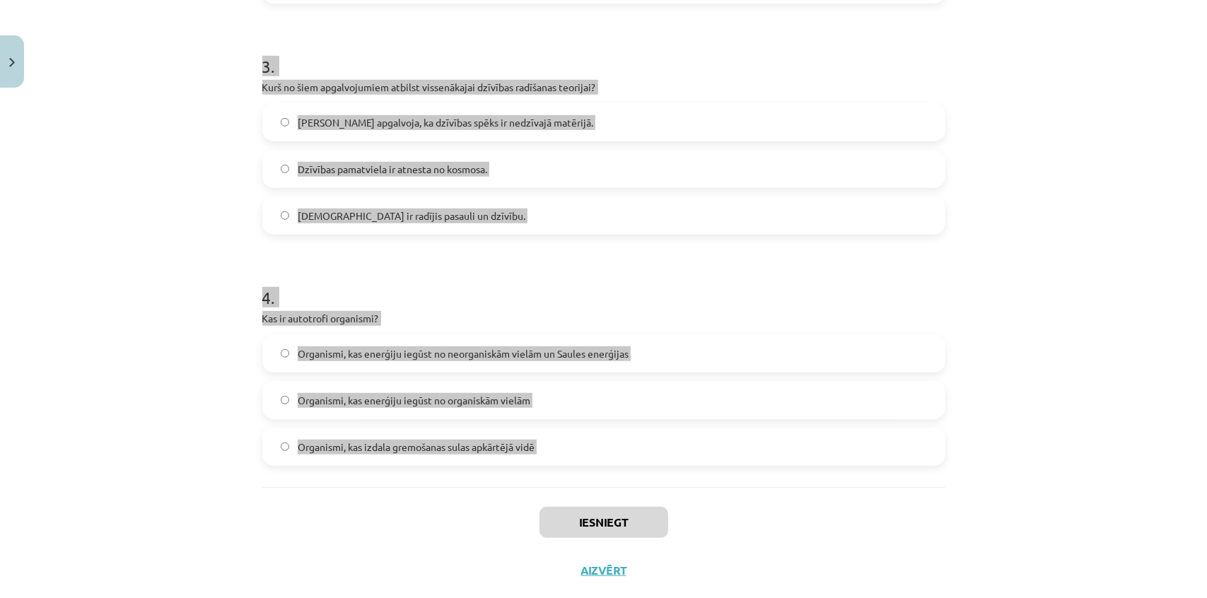
scroll to position [725, 0]
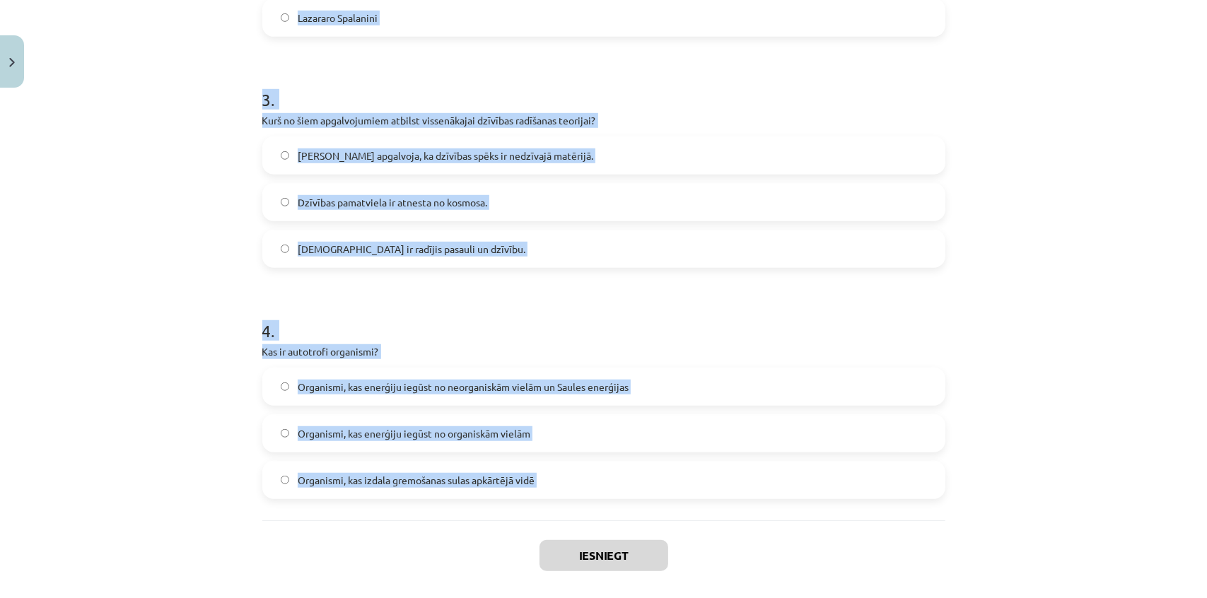
click at [390, 380] on span "Organismi, kas enerģiju iegūst no neorganiskām vielām un Saules enerģijas" at bounding box center [463, 387] width 331 height 15
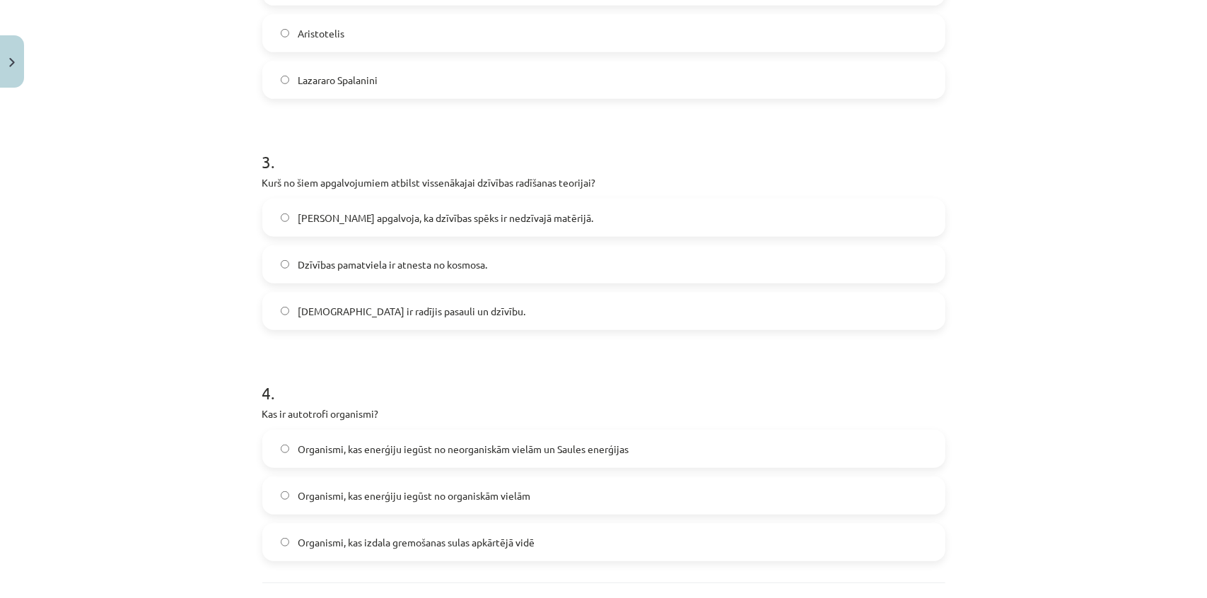
scroll to position [661, 0]
click at [361, 229] on label "Aristotelis apgalvoja, ka dzīvības spēks ir nedzīvajā matērijā." at bounding box center [604, 219] width 680 height 35
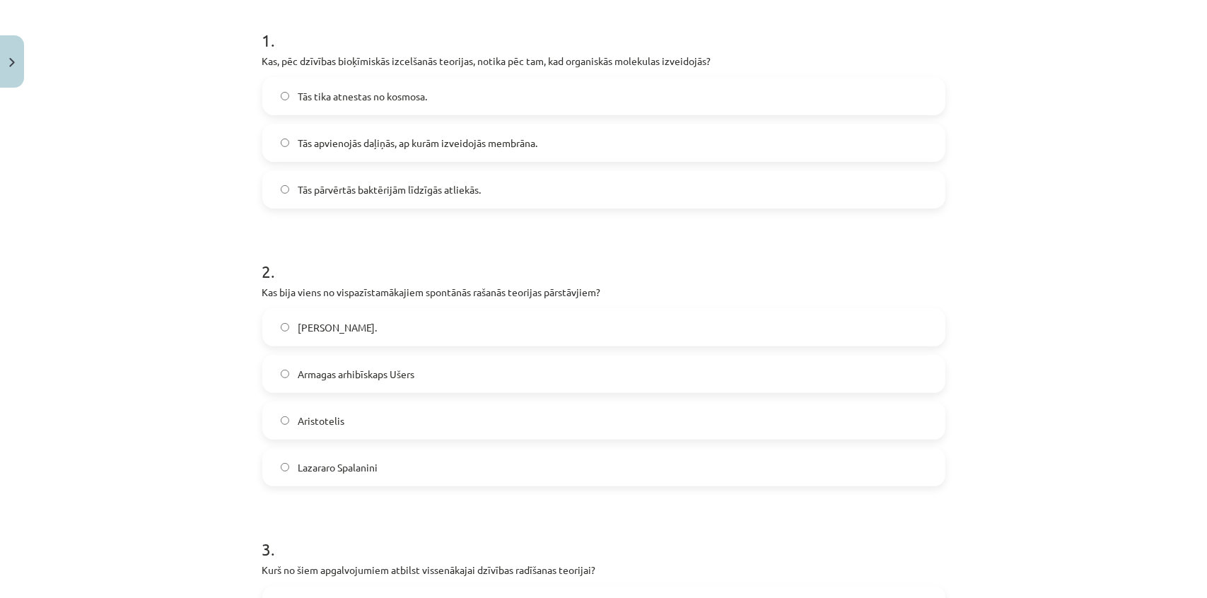
scroll to position [276, 0]
click at [374, 201] on label "Tās pārvērtās baktērijām līdzīgās atliekās." at bounding box center [604, 189] width 680 height 35
click at [281, 251] on h1 "2 ." at bounding box center [603, 259] width 683 height 44
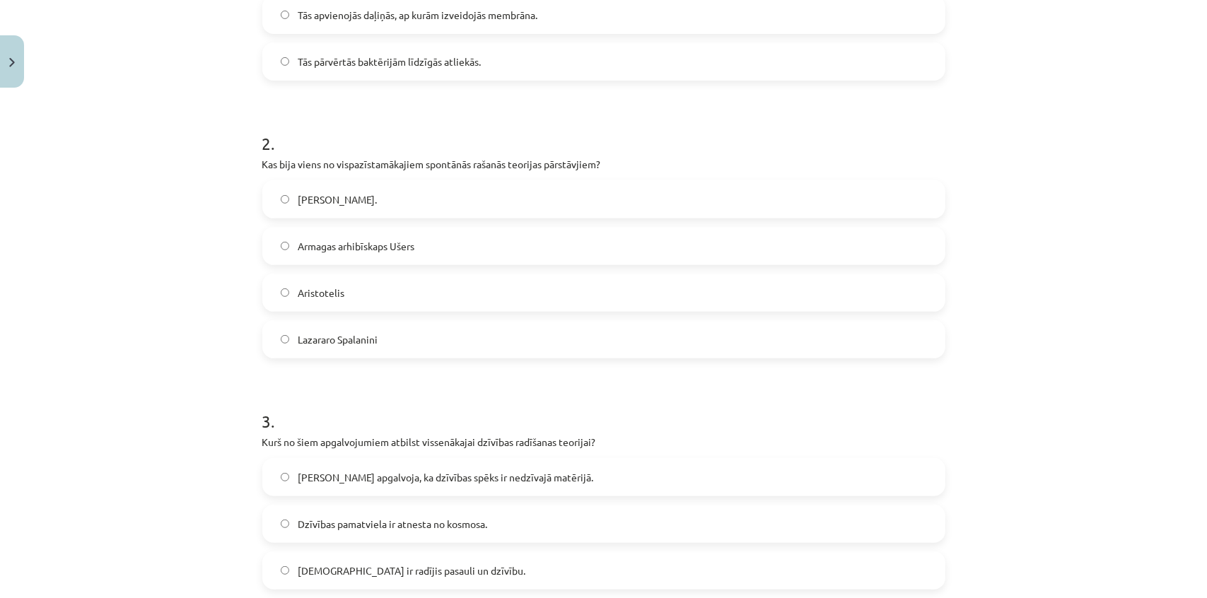
click at [366, 290] on label "Aristotelis" at bounding box center [604, 292] width 680 height 35
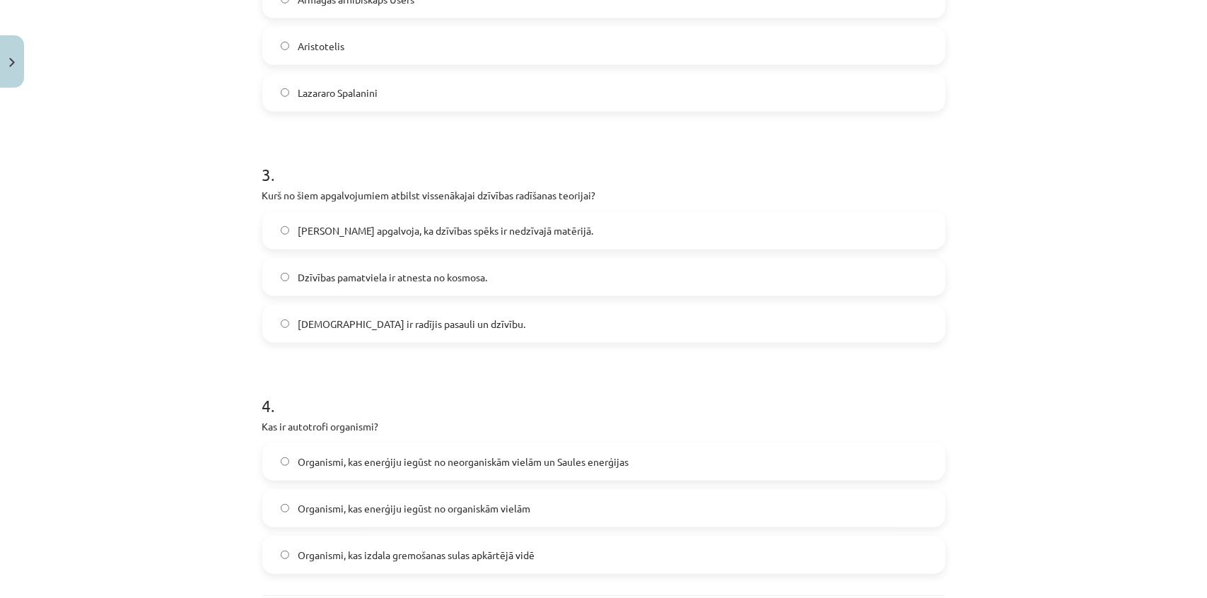
scroll to position [661, 0]
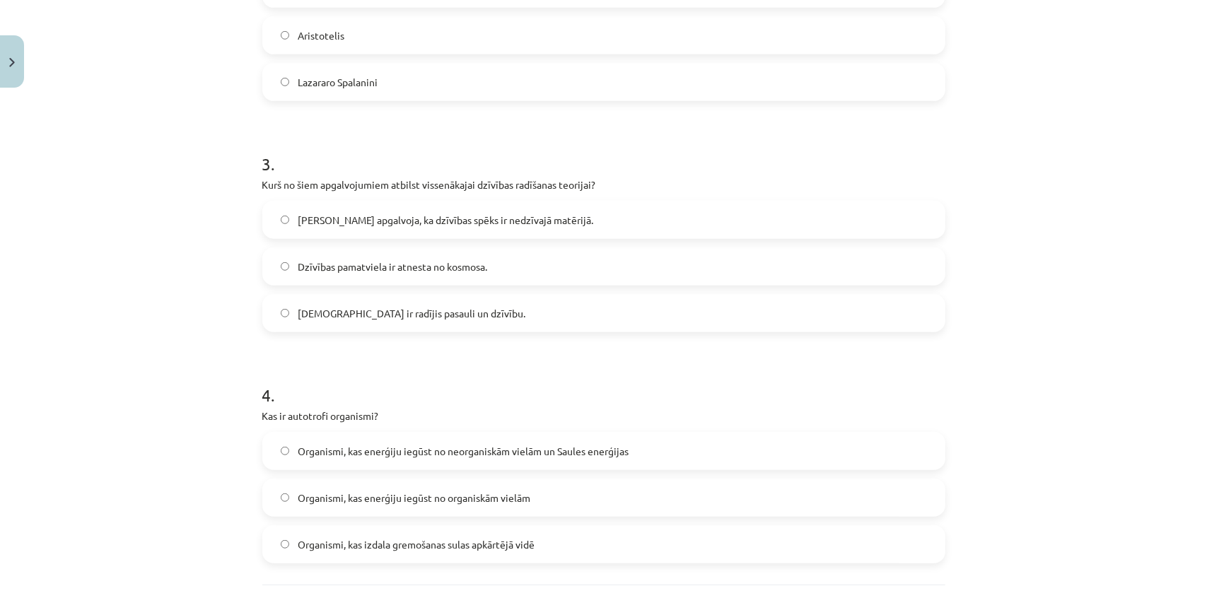
click at [412, 317] on span "Dievs ir radījis pasauli un dzīvību." at bounding box center [412, 313] width 228 height 15
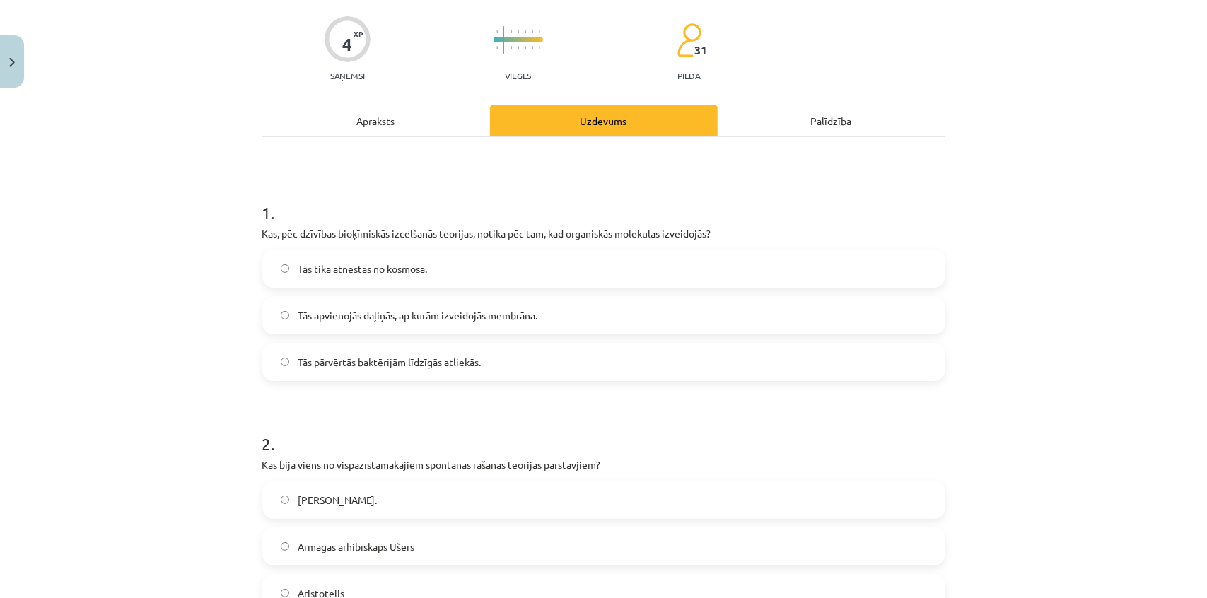
scroll to position [83, 0]
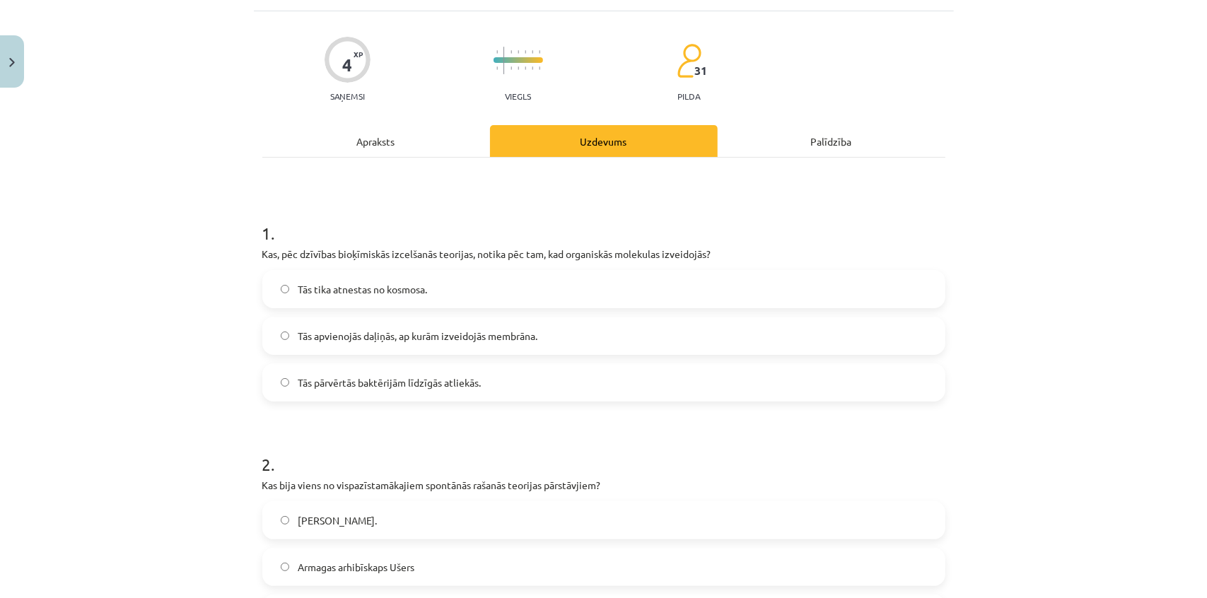
click at [469, 339] on span "Tās apvienojās daļiņās, ap kurām izveidojās membrāna." at bounding box center [418, 336] width 240 height 15
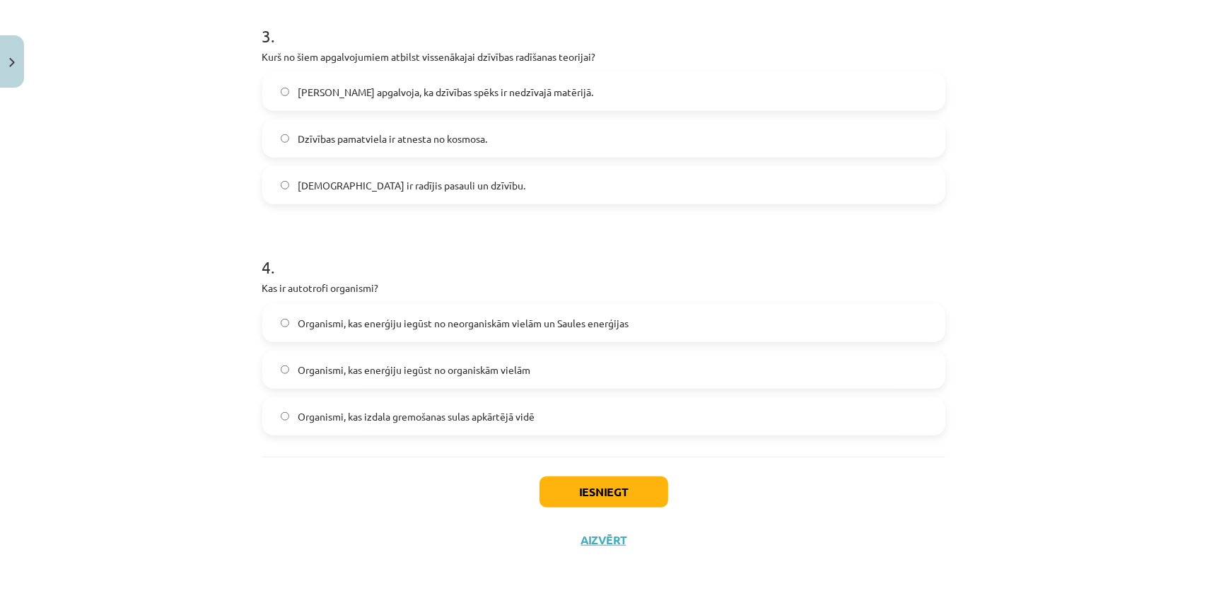
scroll to position [790, 0]
click at [612, 494] on button "Iesniegt" at bounding box center [603, 491] width 129 height 31
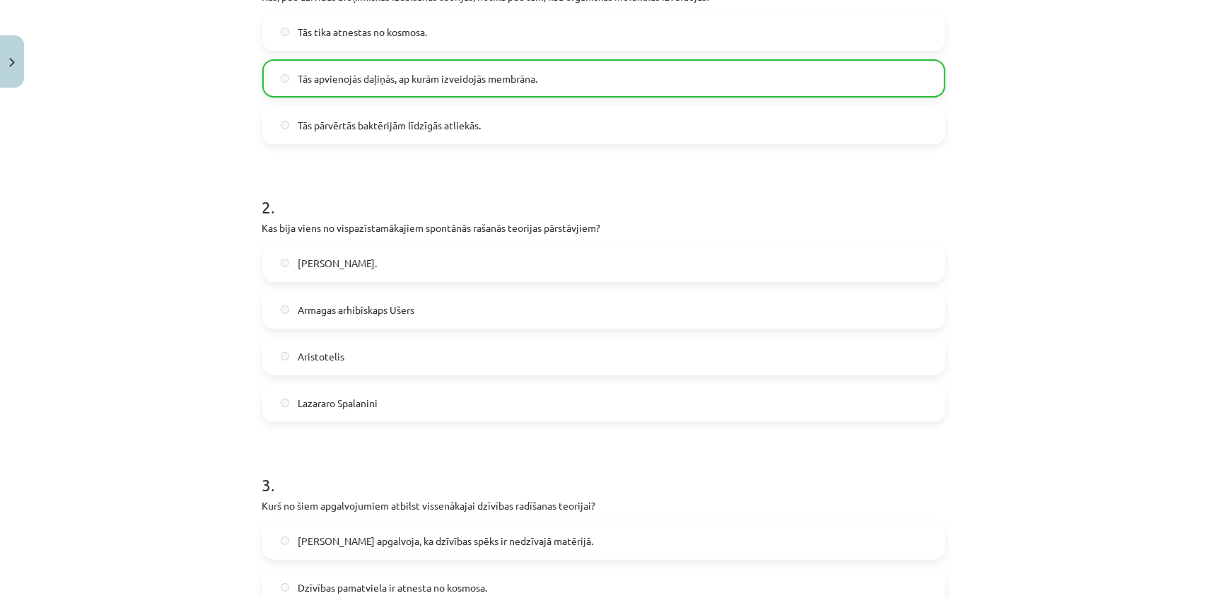
scroll to position [339, 0]
click at [339, 457] on h1 "3 ." at bounding box center [603, 473] width 683 height 44
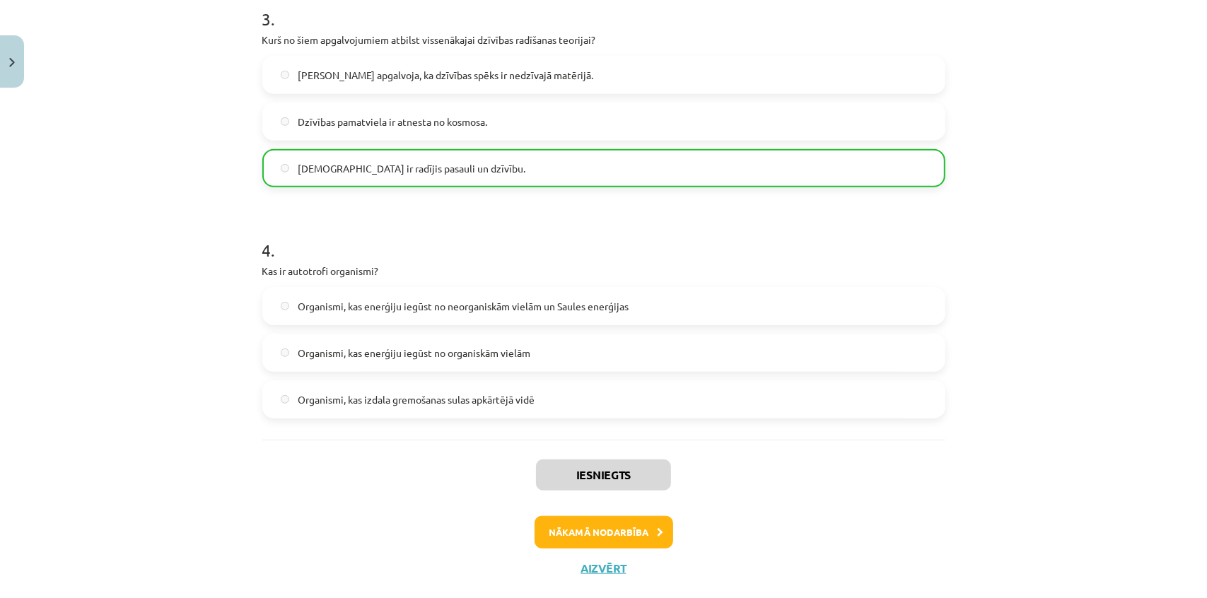
scroll to position [834, 0]
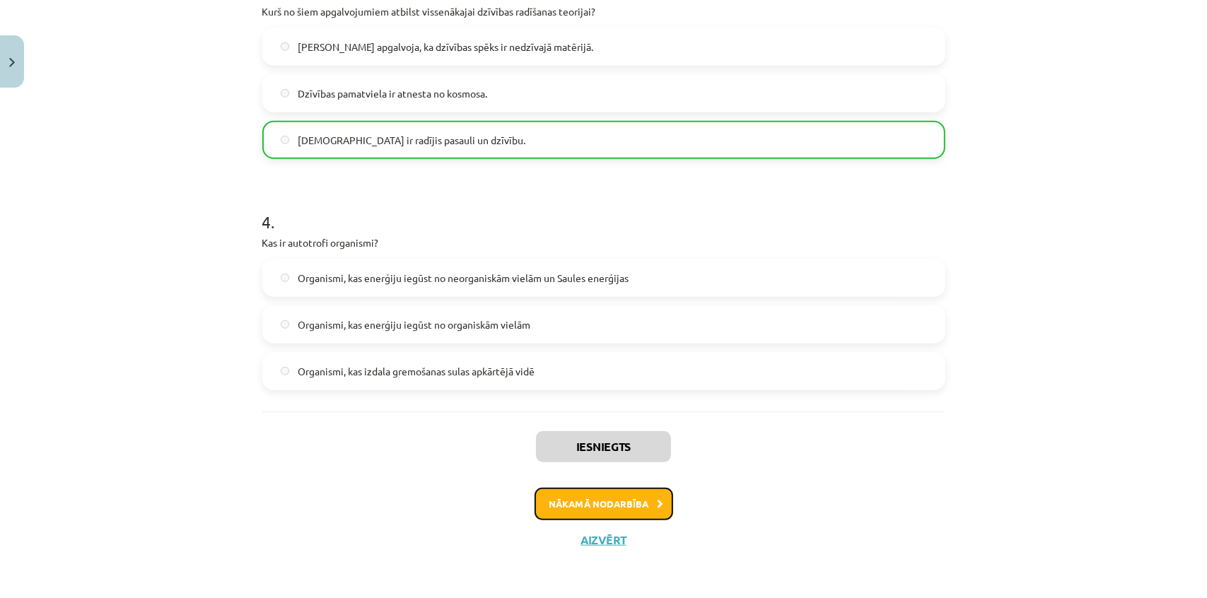
click at [616, 502] on button "Nākamā nodarbība" at bounding box center [604, 504] width 139 height 33
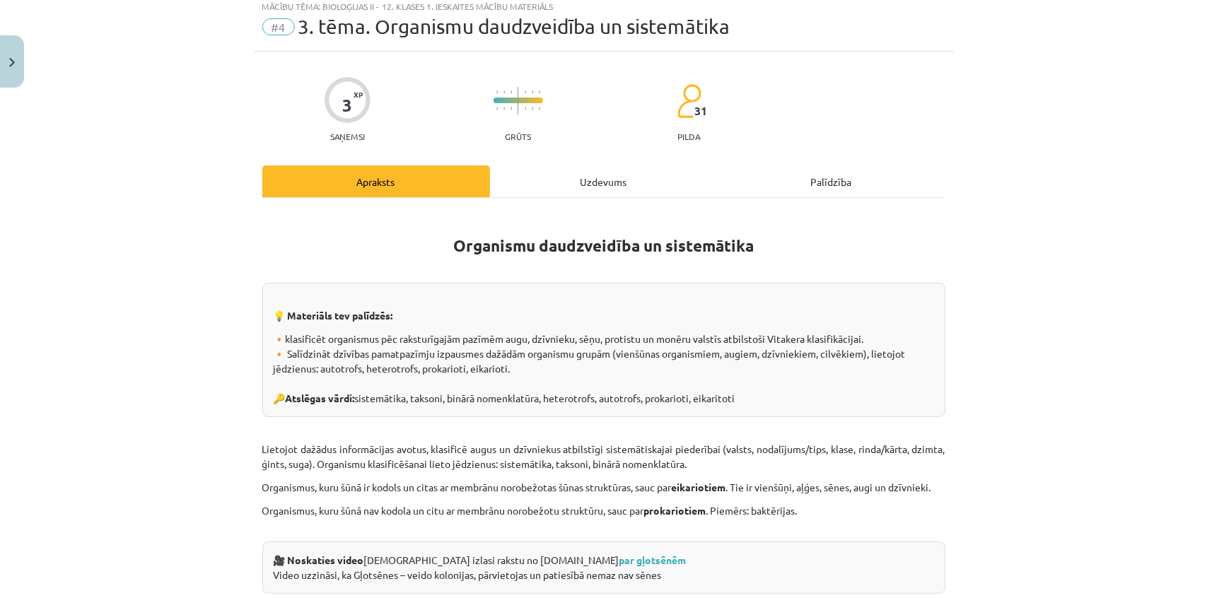
scroll to position [35, 0]
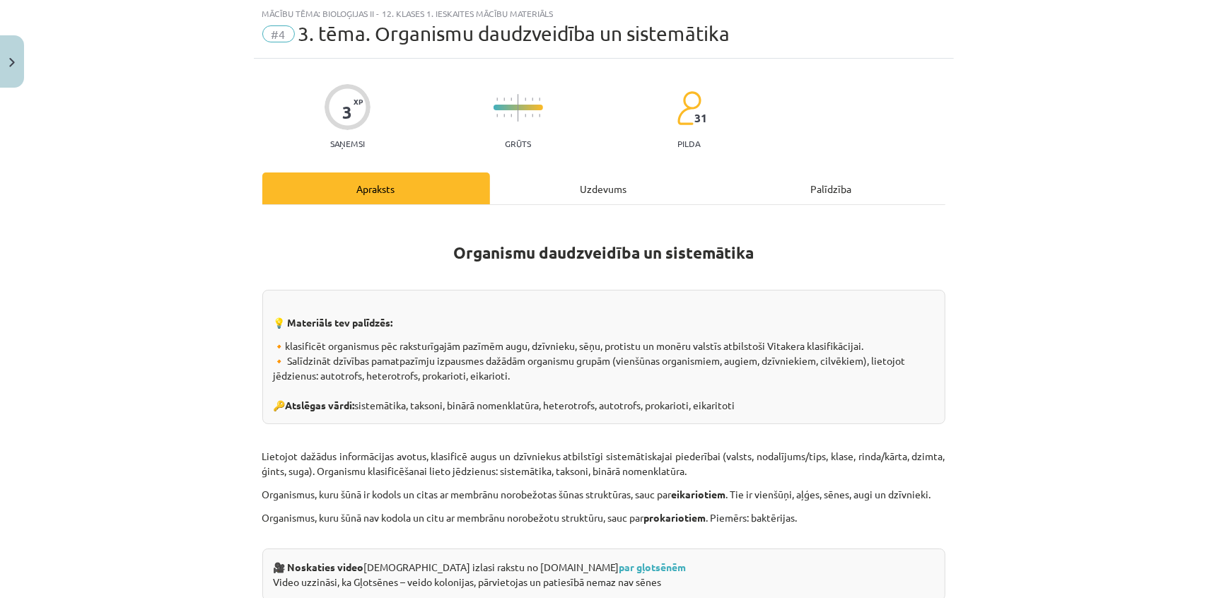
click at [535, 186] on div "Uzdevums" at bounding box center [604, 189] width 228 height 32
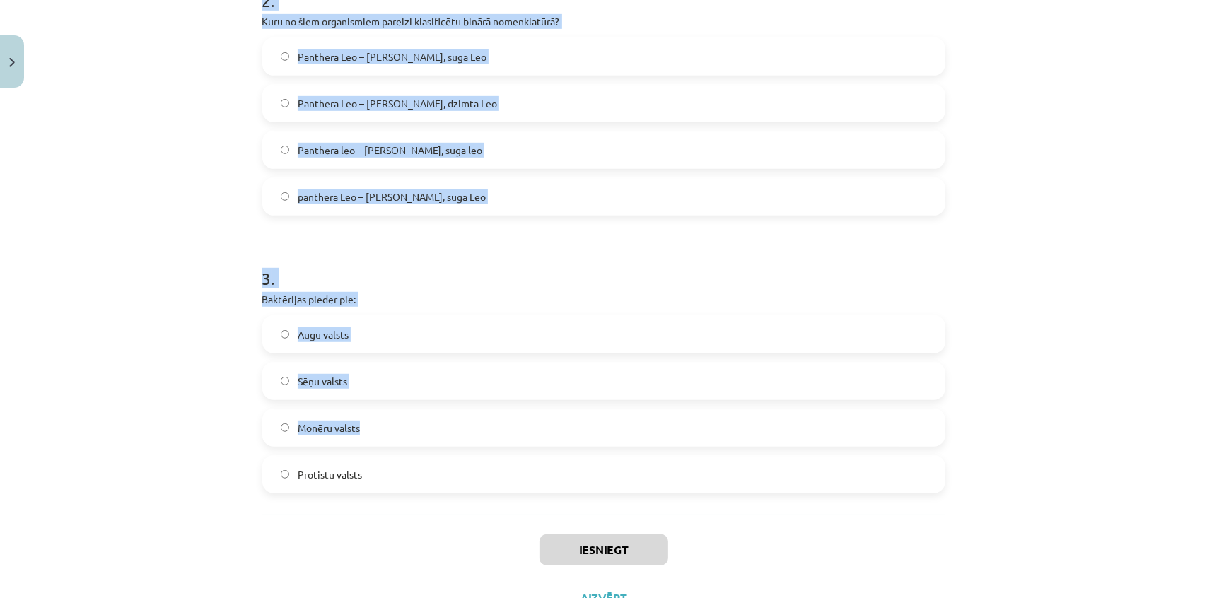
scroll to position [651, 0]
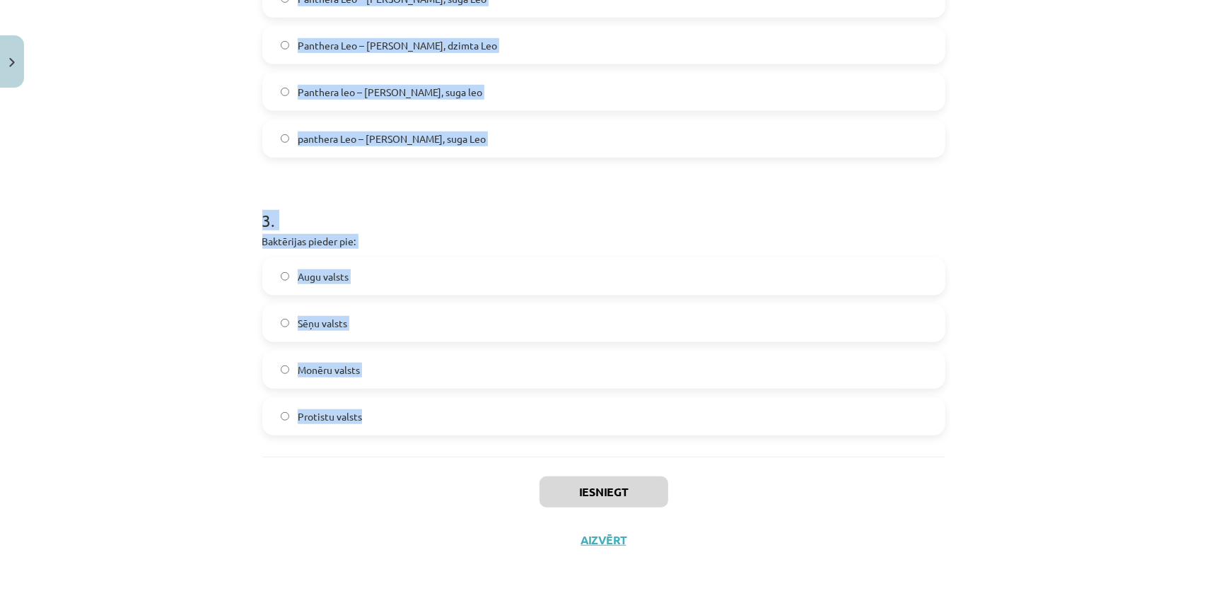
drag, startPoint x: 235, startPoint y: 271, endPoint x: 528, endPoint y: 438, distance: 336.9
click at [528, 438] on div "Mācību tēma: Bioloģijas ii - 12. klases 1. ieskaites mācību materiāls #4 3. tēm…" at bounding box center [603, 299] width 1207 height 598
copy form "1 . Kurš no dotajiem organismiem nav autotrofs organisms? Augi Daļa baktēriju D…"
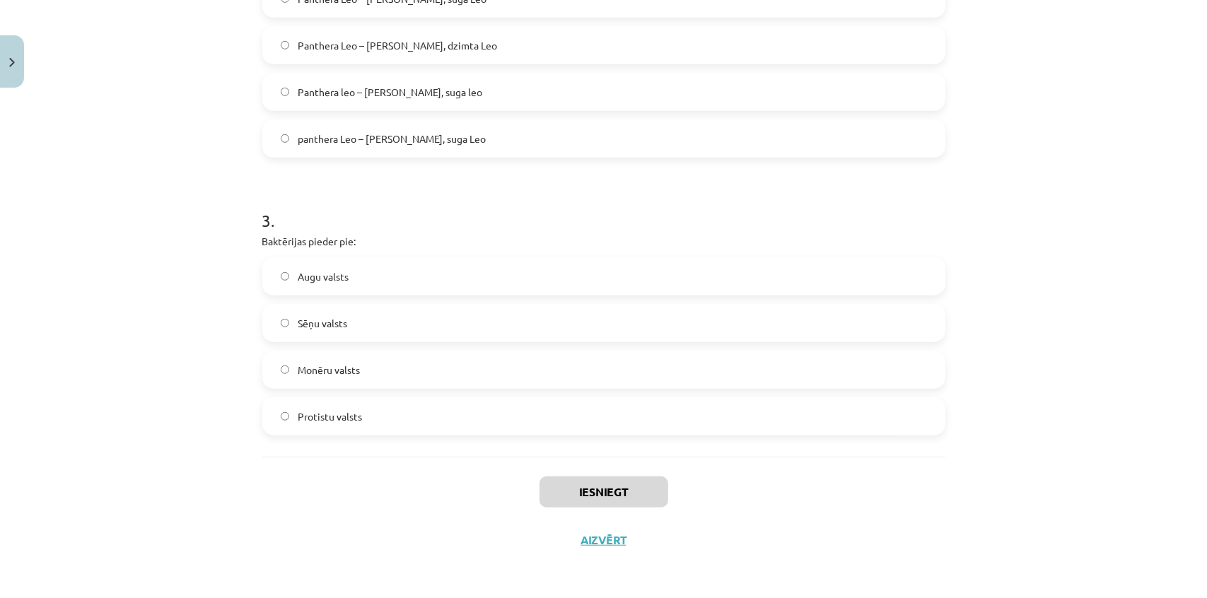
click at [403, 481] on div "Iesniegt Aizvērt" at bounding box center [603, 506] width 683 height 99
click at [385, 373] on label "Monēru valsts" at bounding box center [604, 369] width 680 height 35
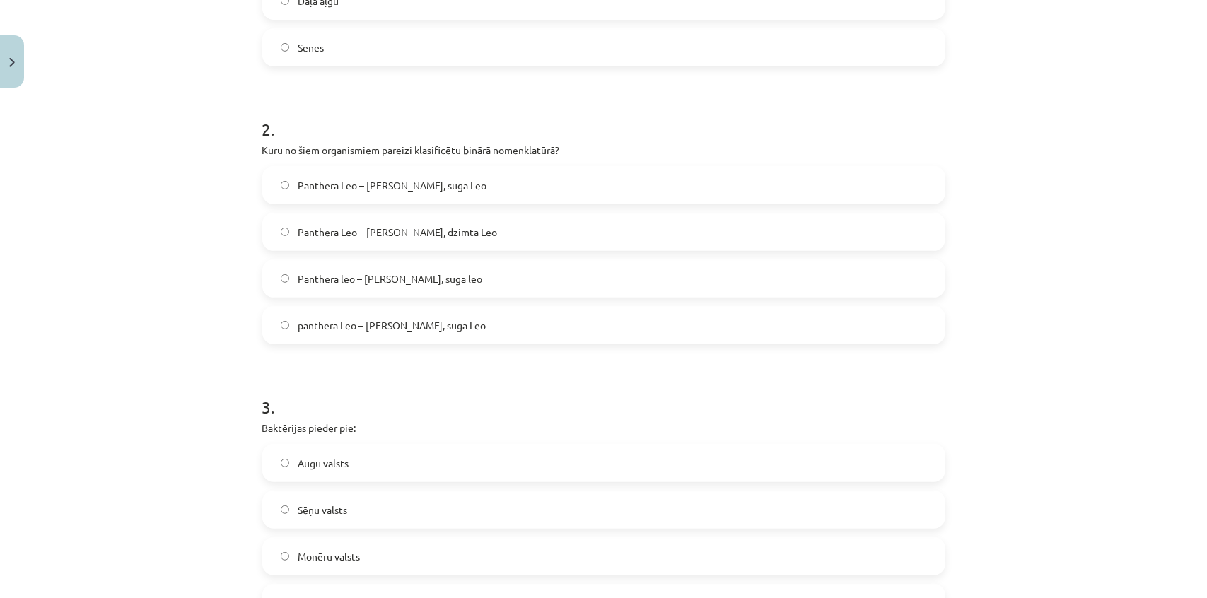
scroll to position [395, 0]
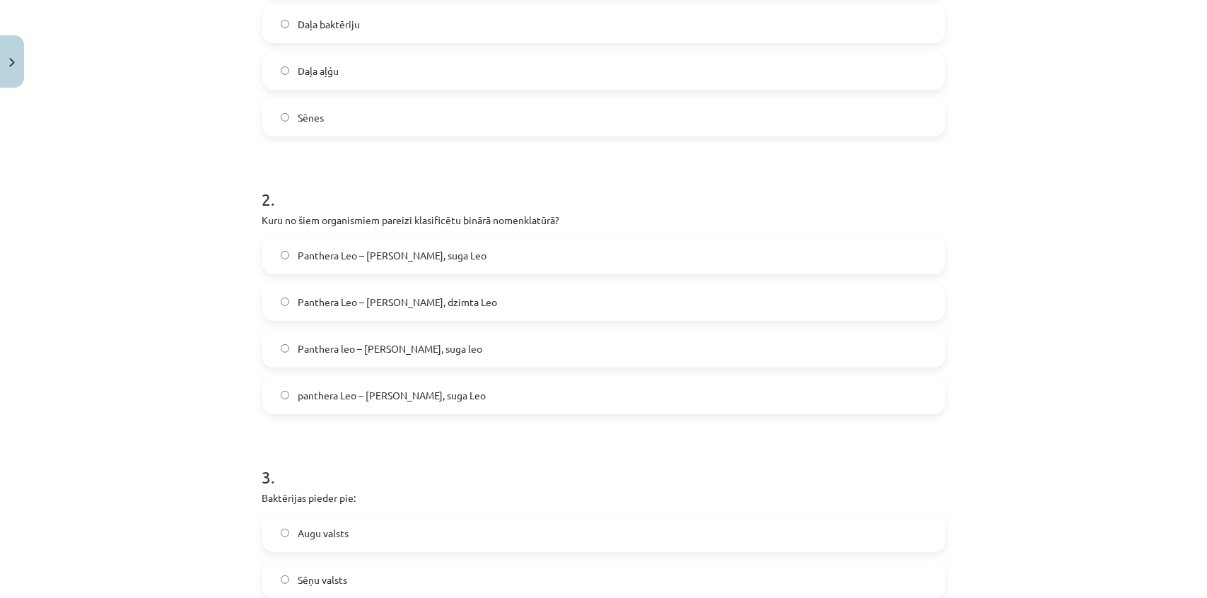
click at [345, 184] on h1 "2 ." at bounding box center [603, 187] width 683 height 44
click at [326, 128] on label "Sēnes" at bounding box center [604, 117] width 680 height 35
click at [440, 256] on span "Panthera Leo – Ģints Panthera, suga Leo" at bounding box center [392, 255] width 189 height 15
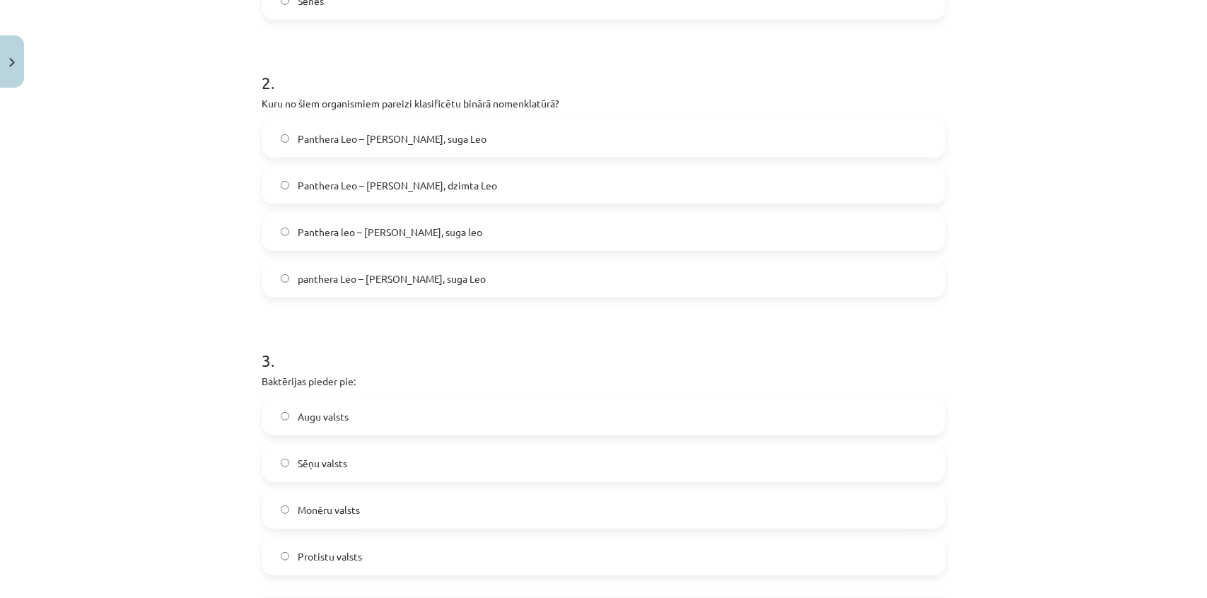
scroll to position [651, 0]
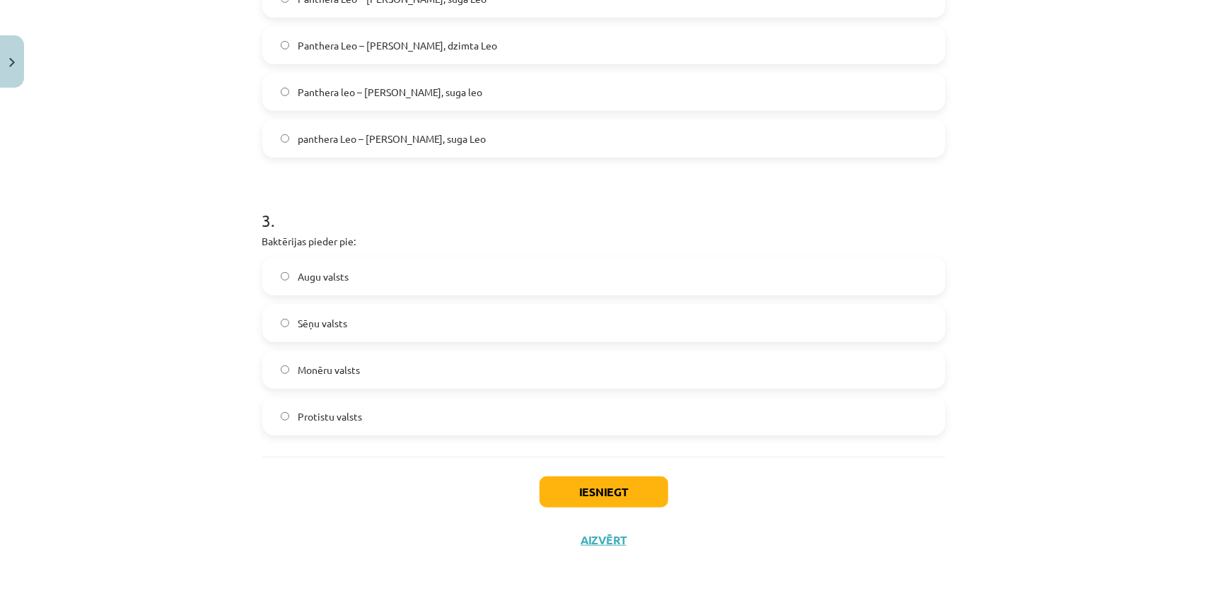
click at [595, 469] on div "Iesniegt Aizvērt" at bounding box center [603, 506] width 683 height 99
click at [603, 490] on button "Iesniegt" at bounding box center [603, 492] width 129 height 31
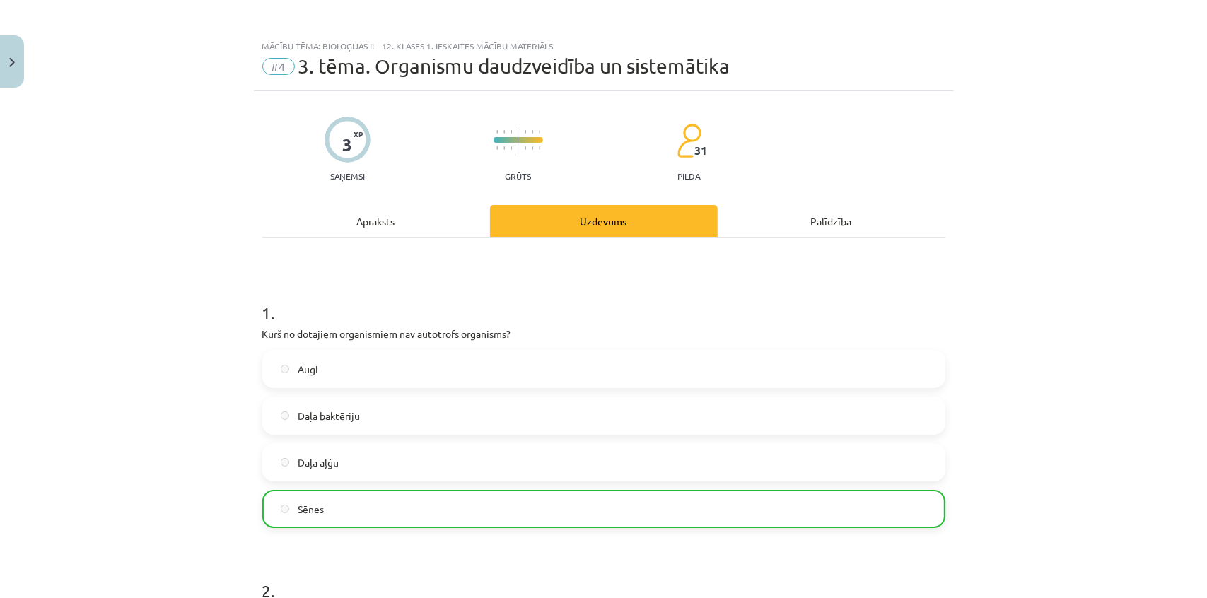
scroll to position [0, 0]
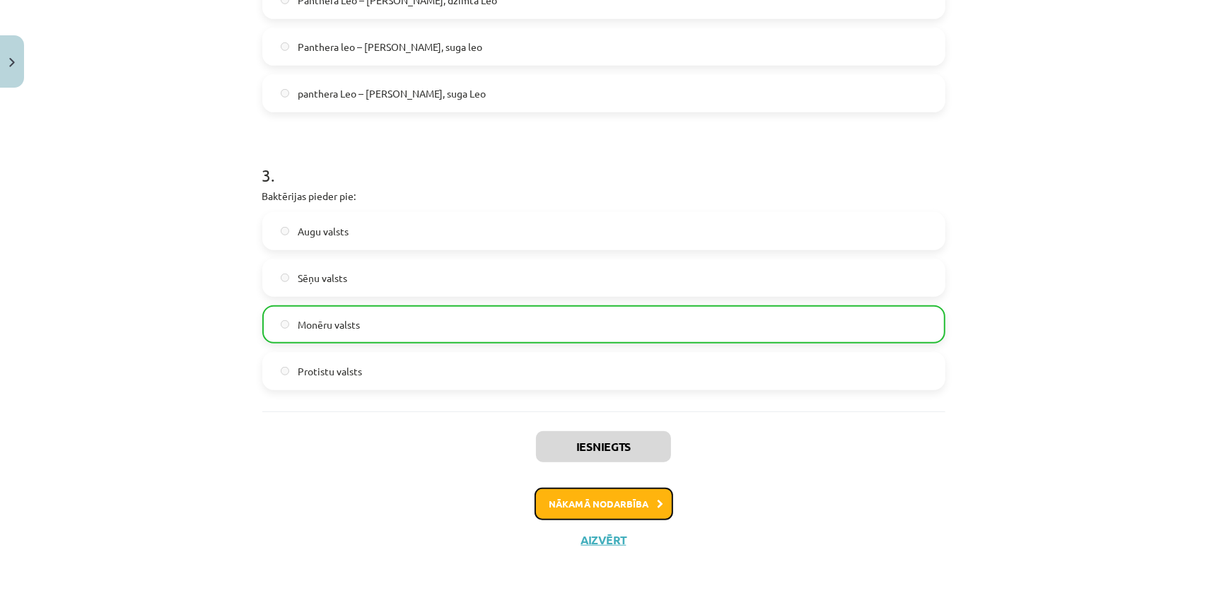
click at [571, 508] on button "Nākamā nodarbība" at bounding box center [604, 504] width 139 height 33
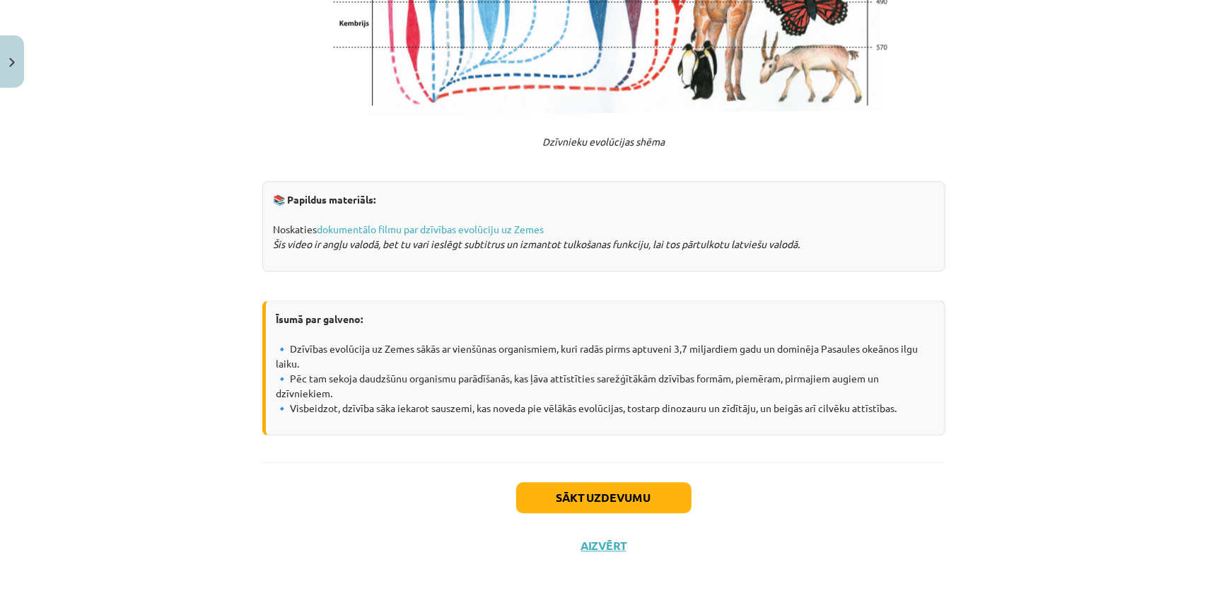
scroll to position [2675, 0]
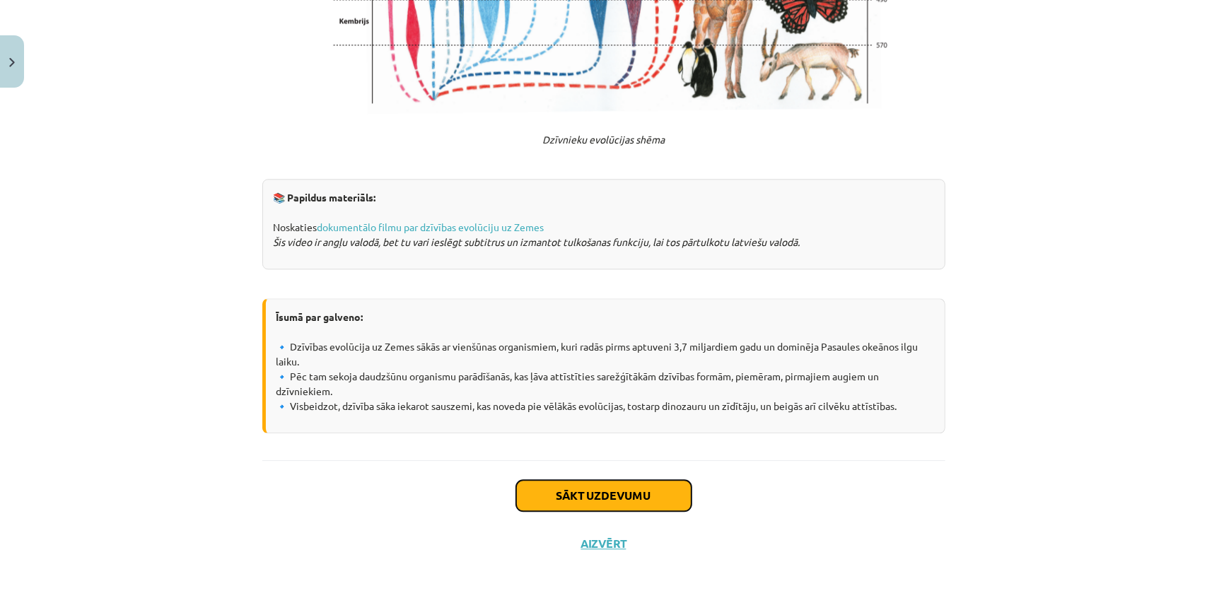
click at [624, 486] on button "Sākt uzdevumu" at bounding box center [603, 495] width 175 height 31
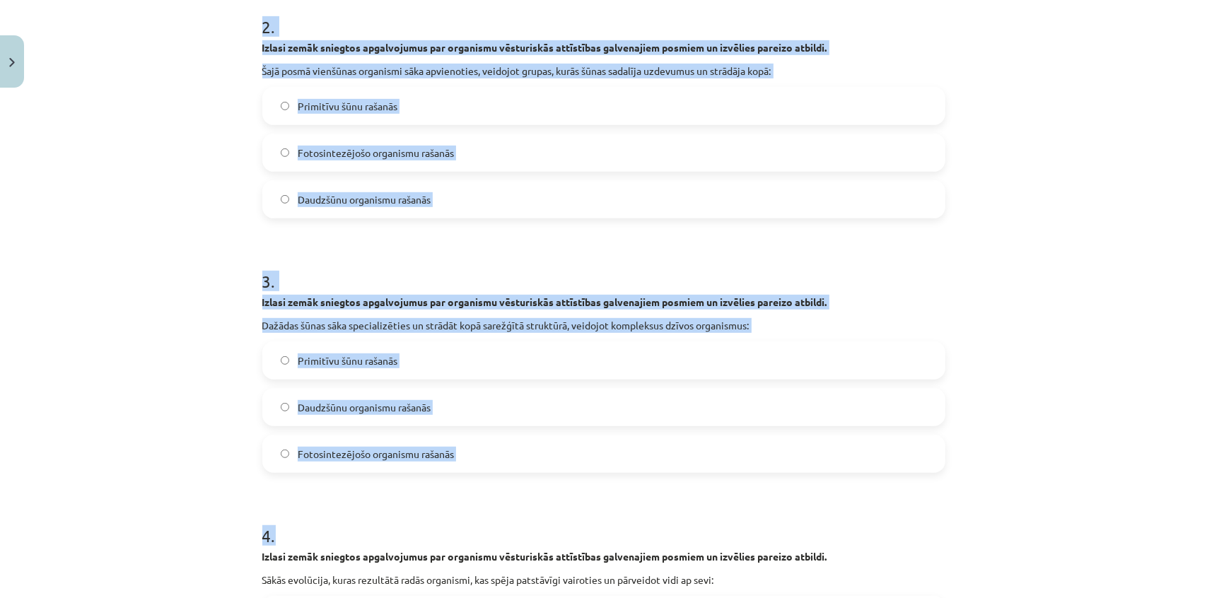
scroll to position [836, 0]
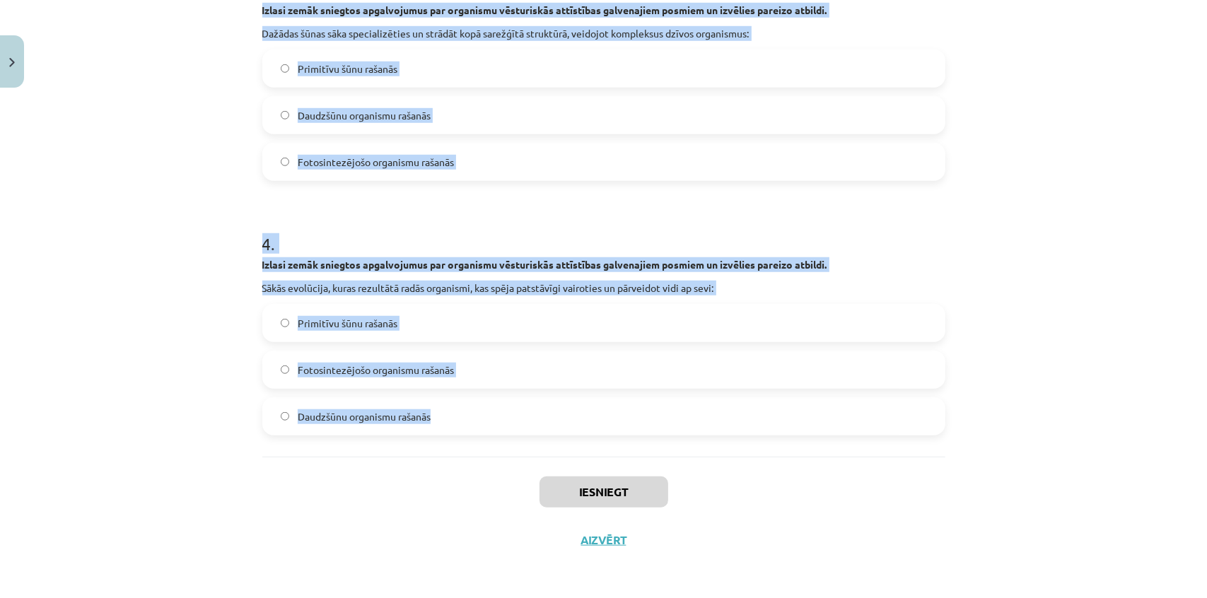
drag, startPoint x: 255, startPoint y: 276, endPoint x: 511, endPoint y: 433, distance: 300.6
copy form "1 . Izlasi zemāk sniegtos apgalvojumus par organismu vēsturiskās attīstības gal…"
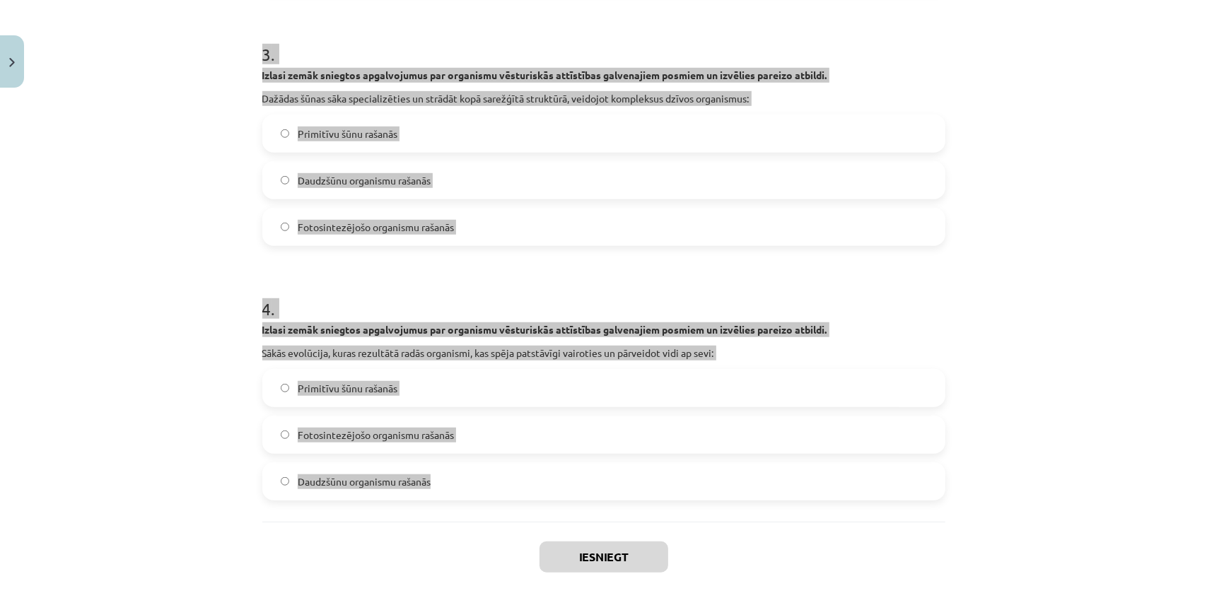
scroll to position [771, 0]
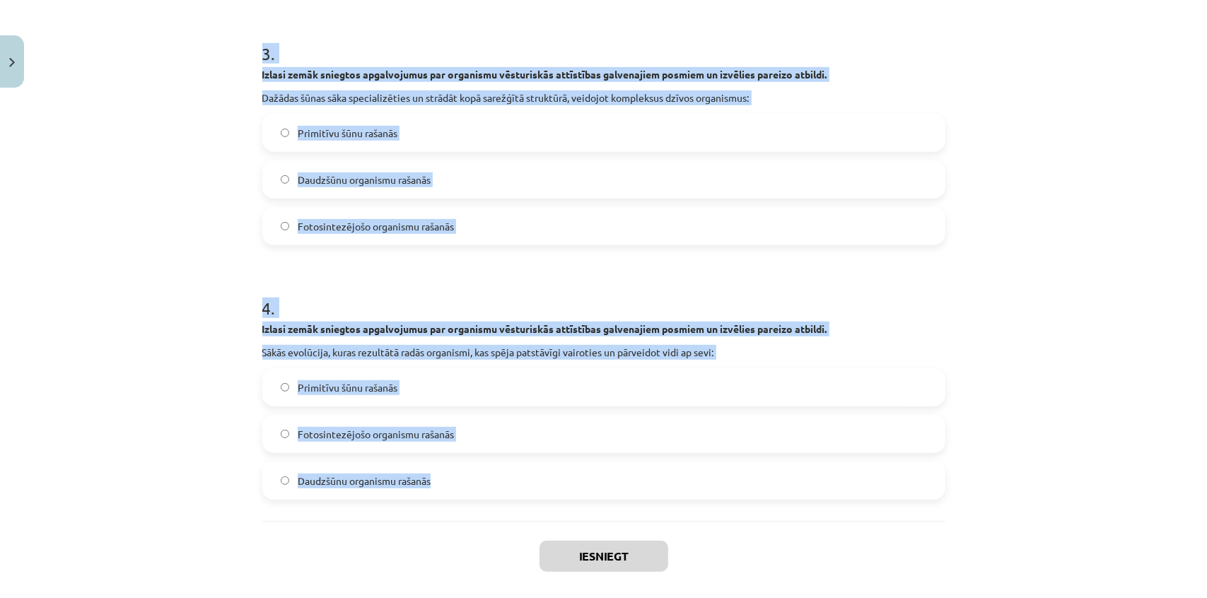
click at [349, 385] on span "Primitīvu šūnu rašanās" at bounding box center [348, 387] width 100 height 15
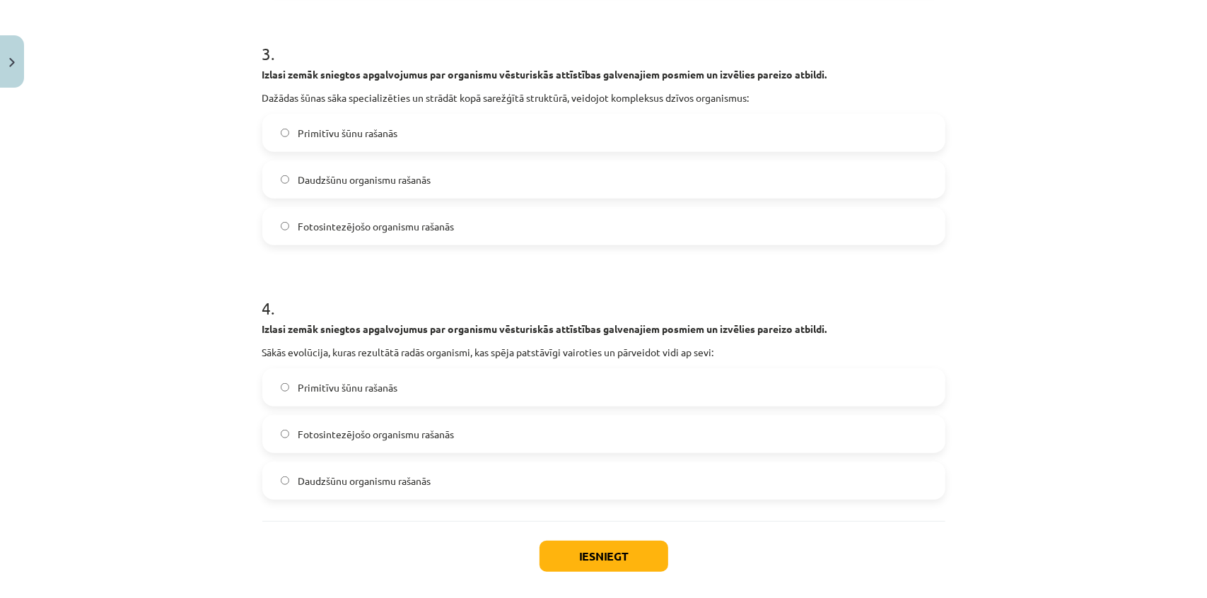
click at [356, 180] on span "Daudzšūnu organismu rašanās" at bounding box center [364, 180] width 133 height 15
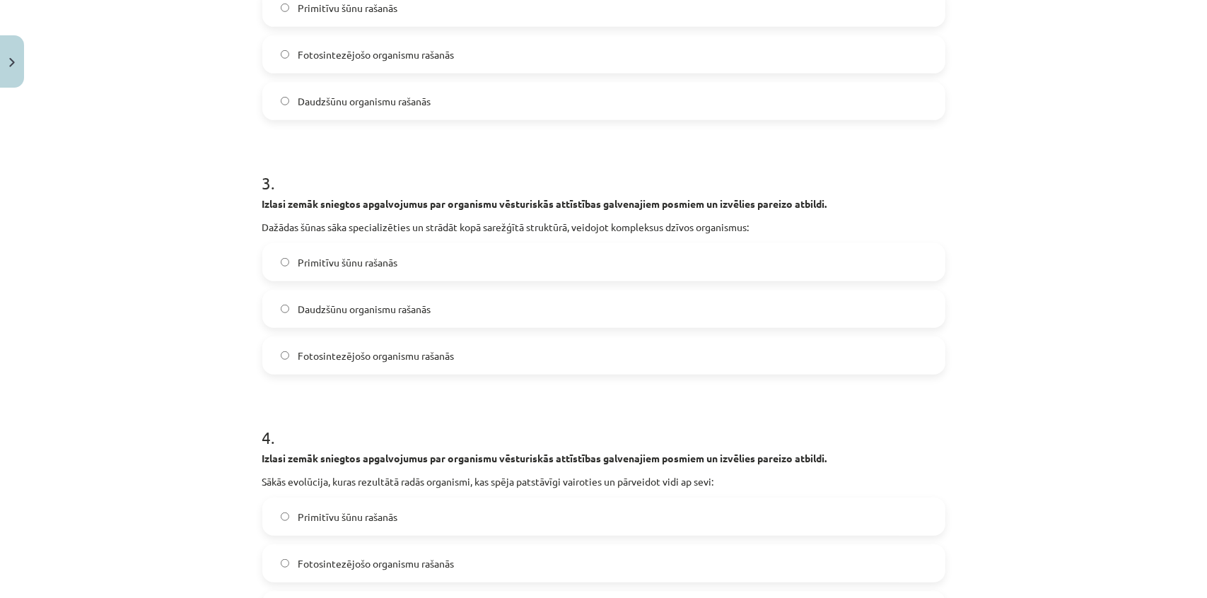
scroll to position [450, 0]
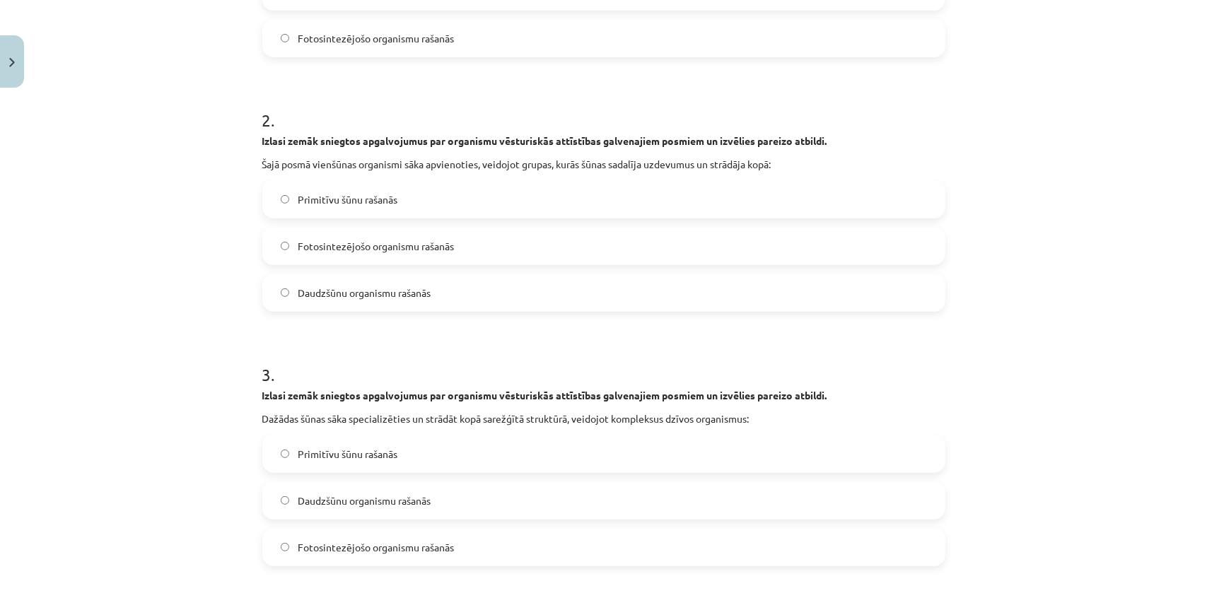
click at [342, 296] on span "Daudzšūnu organismu rašanās" at bounding box center [364, 293] width 133 height 15
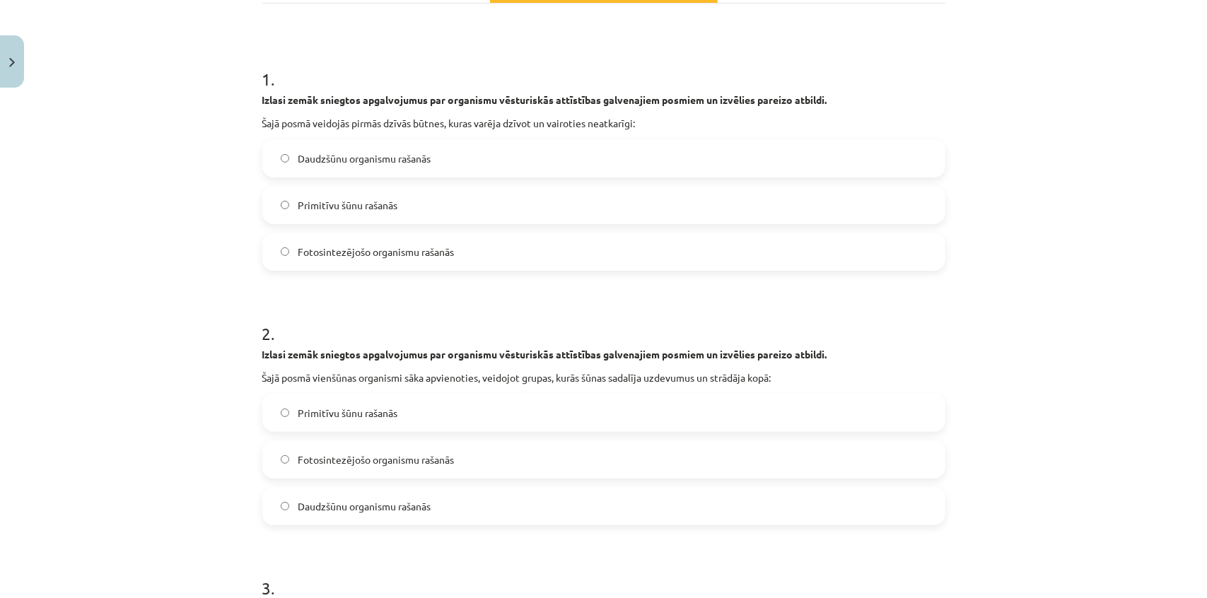
scroll to position [193, 0]
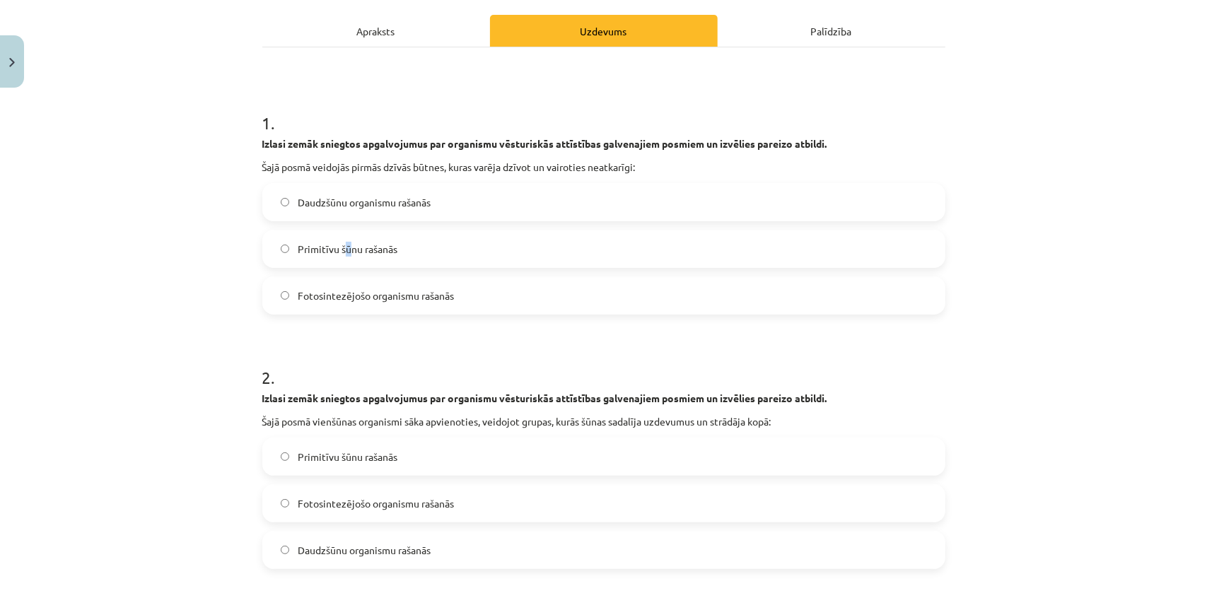
click at [343, 249] on span "Primitīvu šūnu rašanās" at bounding box center [348, 249] width 100 height 15
click at [278, 255] on label "Primitīvu šūnu rašanās" at bounding box center [604, 248] width 680 height 35
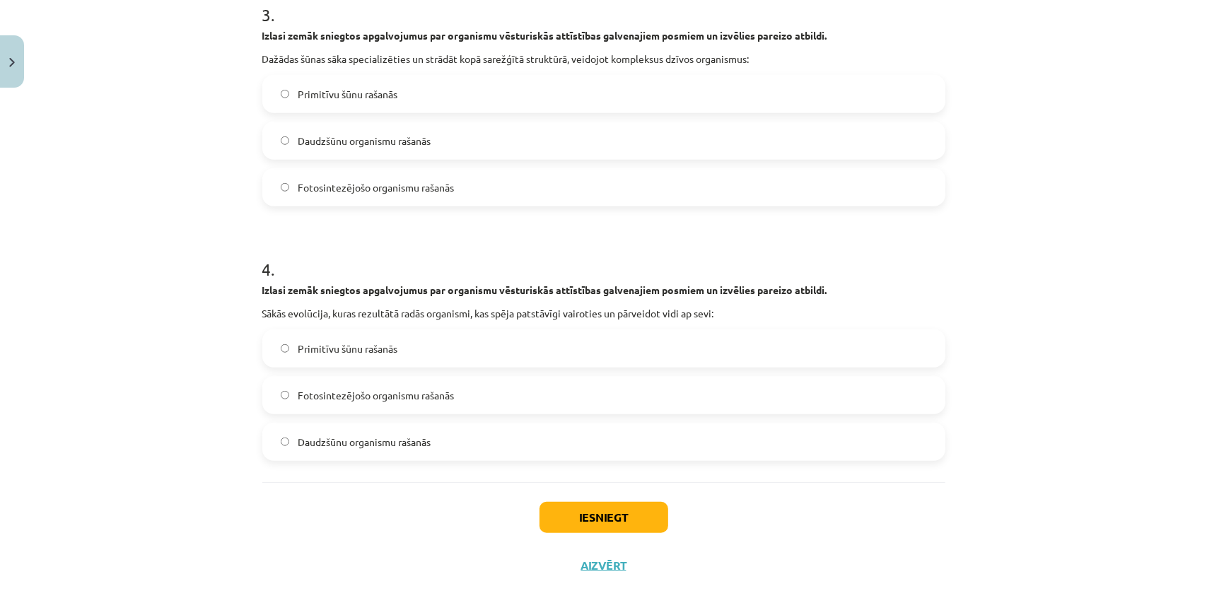
scroll to position [836, 0]
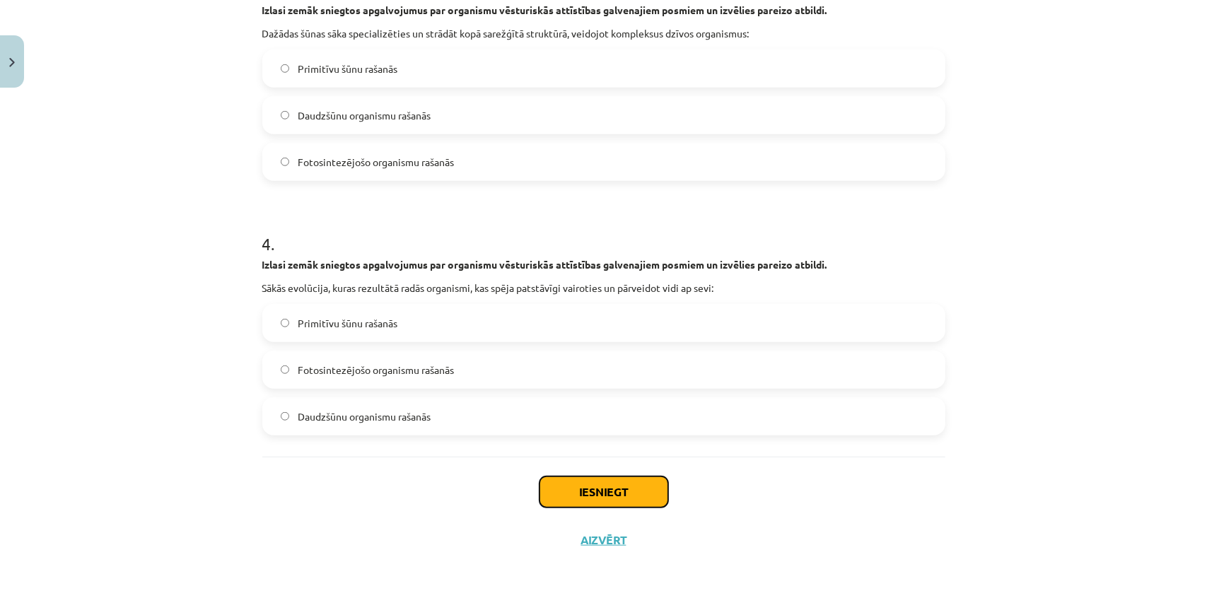
click at [615, 481] on button "Iesniegt" at bounding box center [603, 492] width 129 height 31
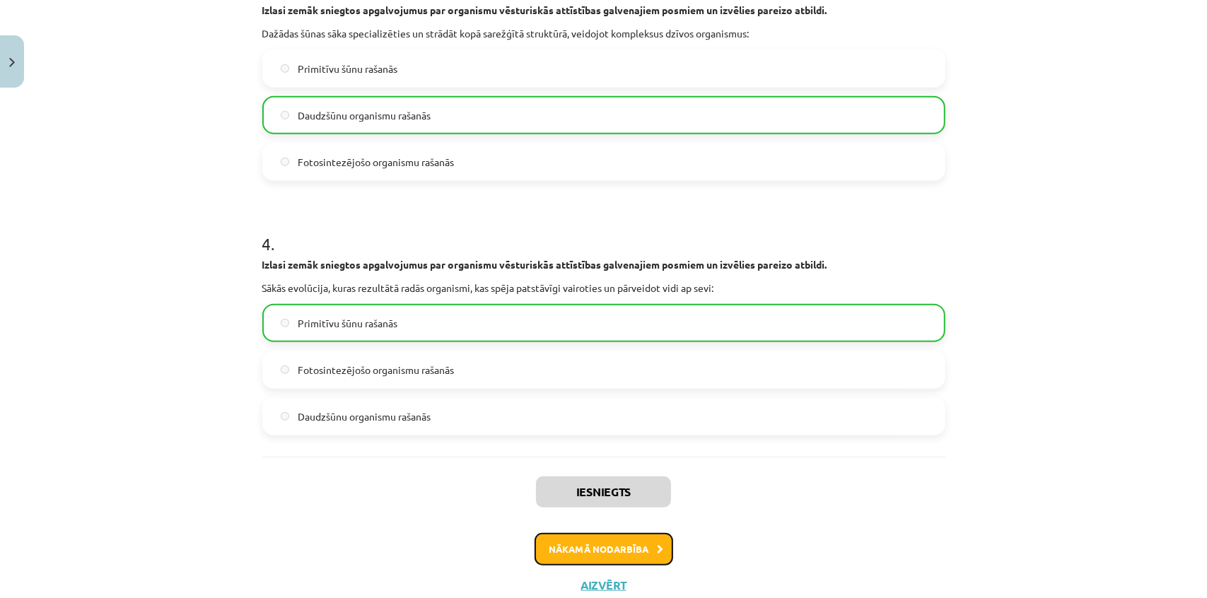
click at [611, 543] on button "Nākamā nodarbība" at bounding box center [604, 549] width 139 height 33
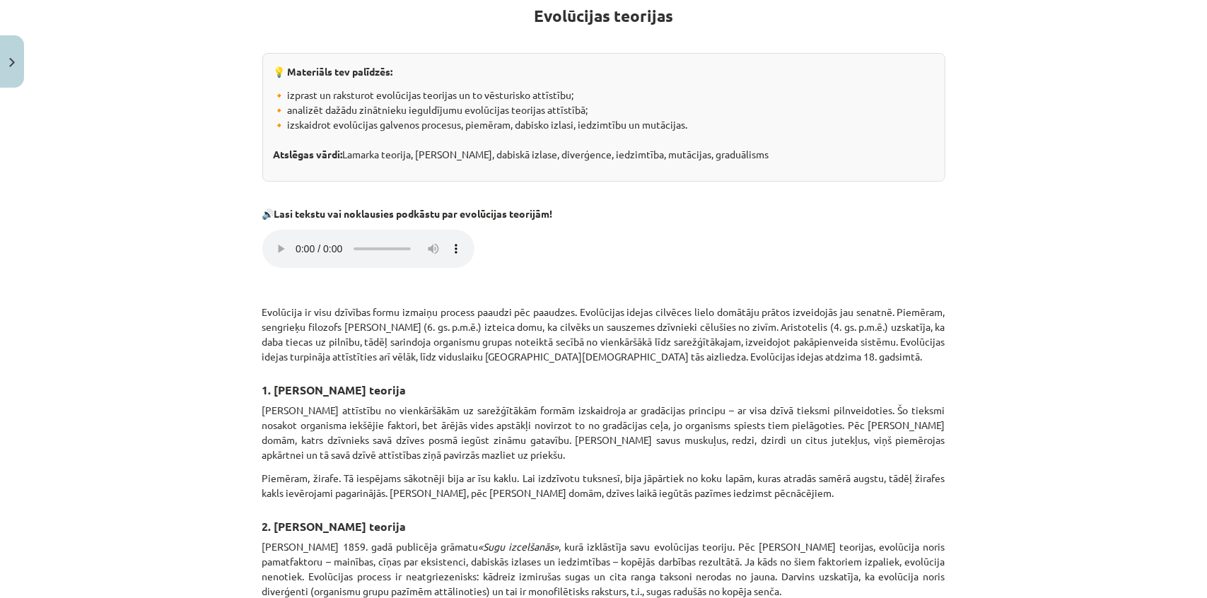
scroll to position [292, 0]
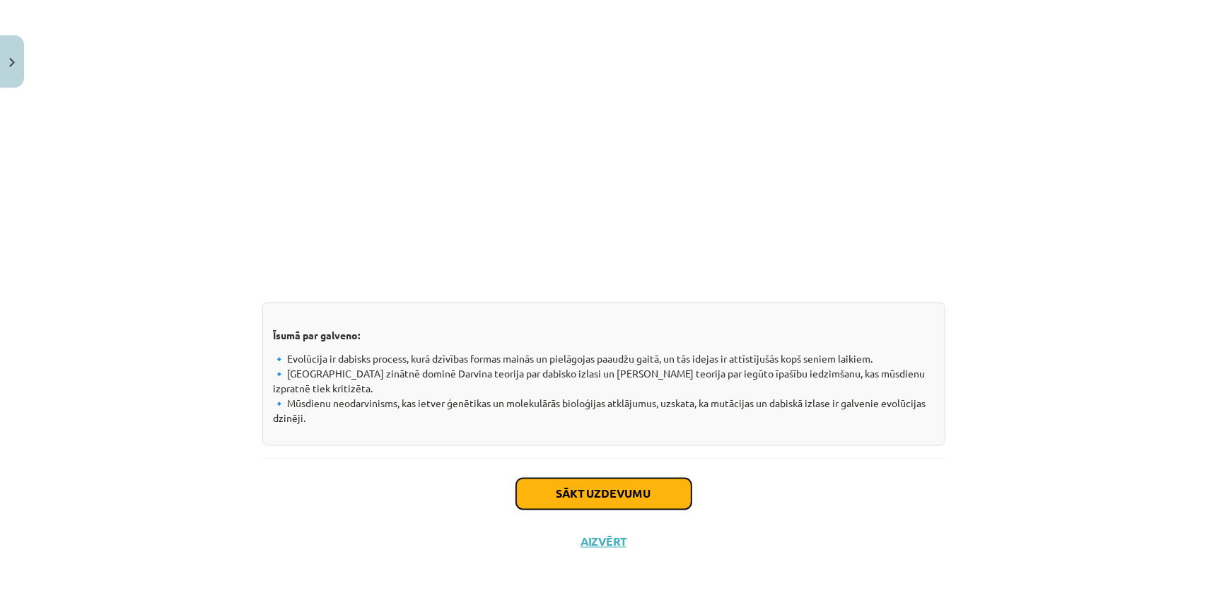
click at [564, 495] on button "Sākt uzdevumu" at bounding box center [603, 494] width 175 height 31
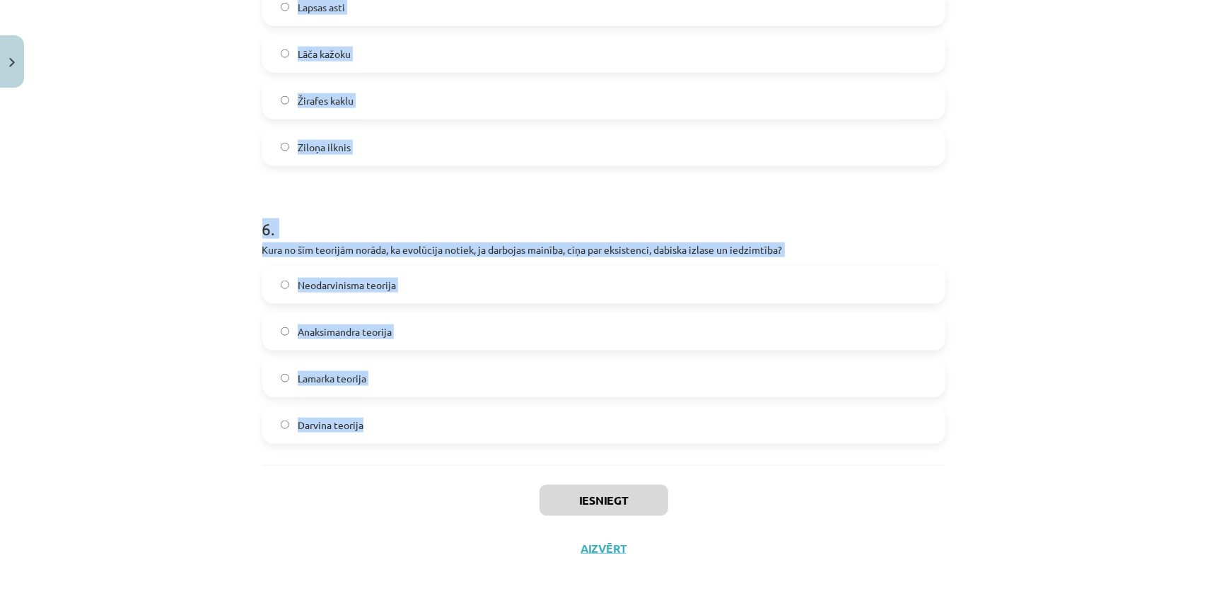
scroll to position [1485, 0]
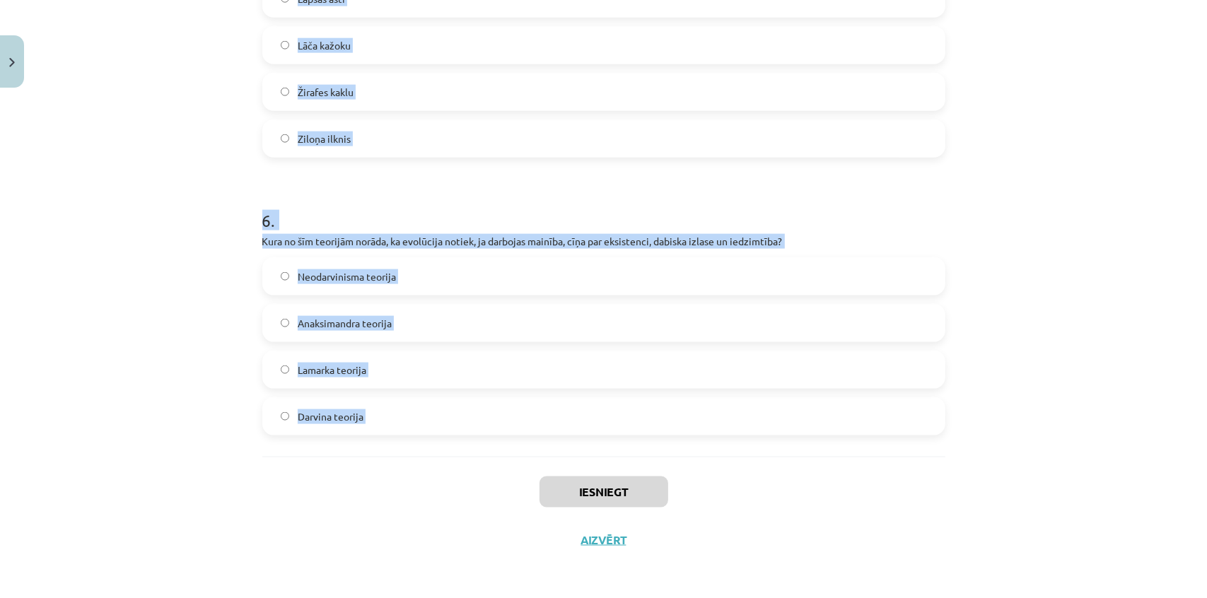
drag, startPoint x: 283, startPoint y: 279, endPoint x: 455, endPoint y: 457, distance: 248.0
click at [458, 461] on div "Mācību tēma: Bioloģijas ii - 12. klases 1. ieskaites mācību materiāls #6 5. tēm…" at bounding box center [603, 299] width 1207 height 598
copy form "1 . Kuru zinātnieku uzskata par neodarvinisma pamatlicēju? Aristoteli Žanu Bati…"
click at [77, 209] on div "Mācību tēma: Bioloģijas ii - 12. klases 1. ieskaites mācību materiāls #6 5. tēm…" at bounding box center [603, 299] width 1207 height 598
click at [170, 265] on div "Mācību tēma: Bioloģijas ii - 12. klases 1. ieskaites mācību materiāls #6 5. tēm…" at bounding box center [603, 299] width 1207 height 598
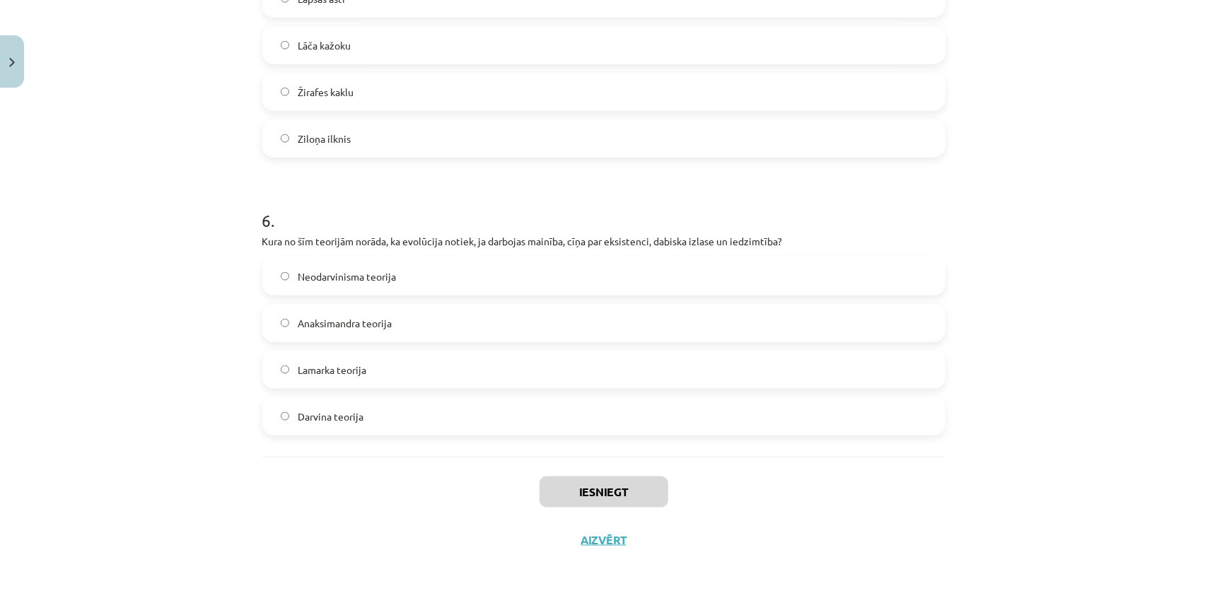
click at [381, 417] on label "Darvina teorija" at bounding box center [604, 416] width 680 height 35
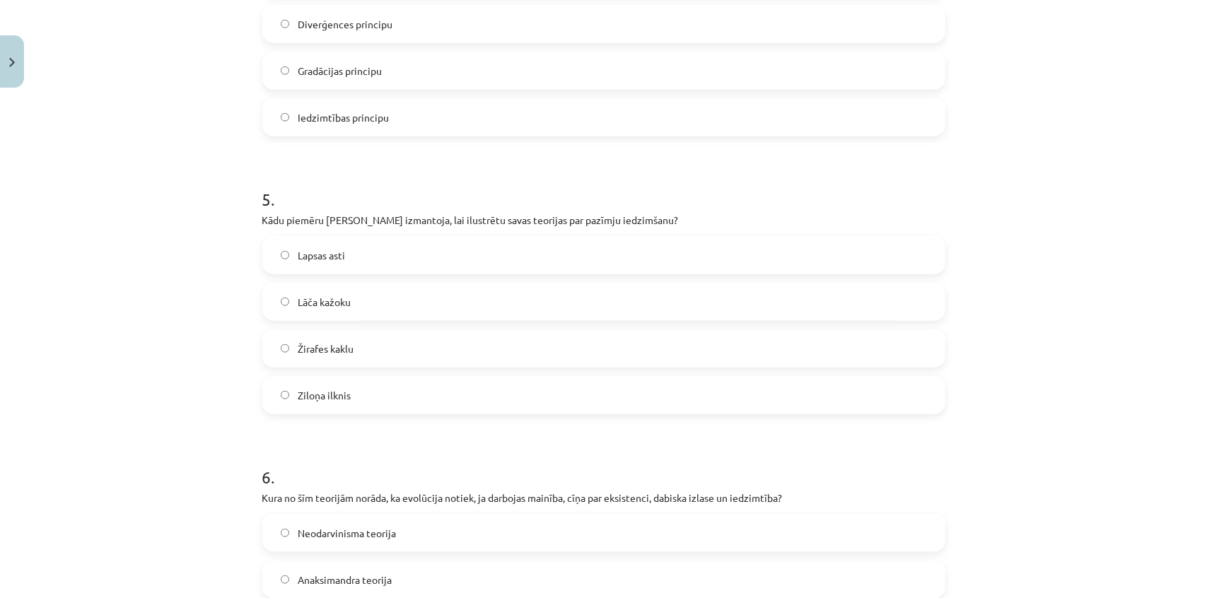
click at [370, 346] on label "Žirafes kaklu" at bounding box center [604, 348] width 680 height 35
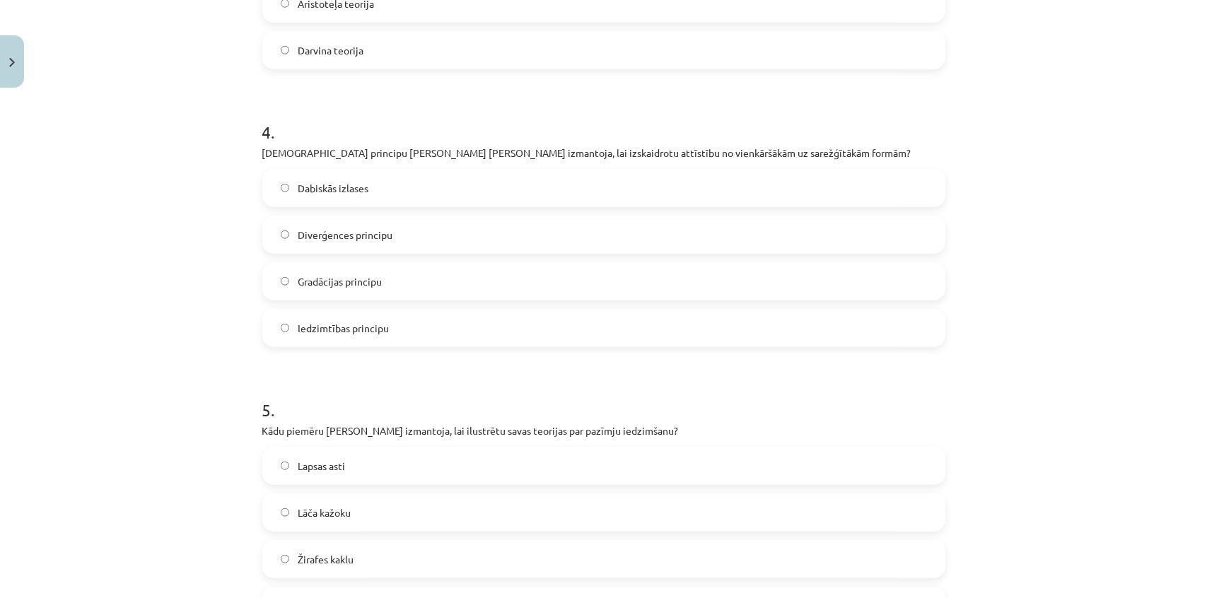
scroll to position [971, 0]
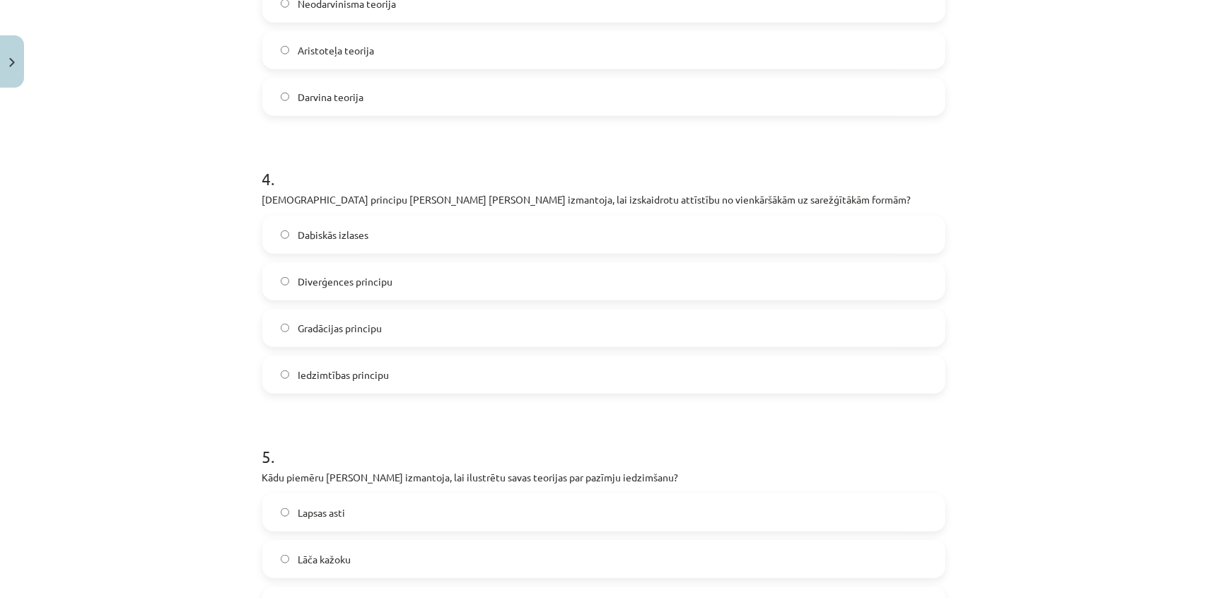
click at [380, 325] on label "Gradācijas principu" at bounding box center [604, 327] width 680 height 35
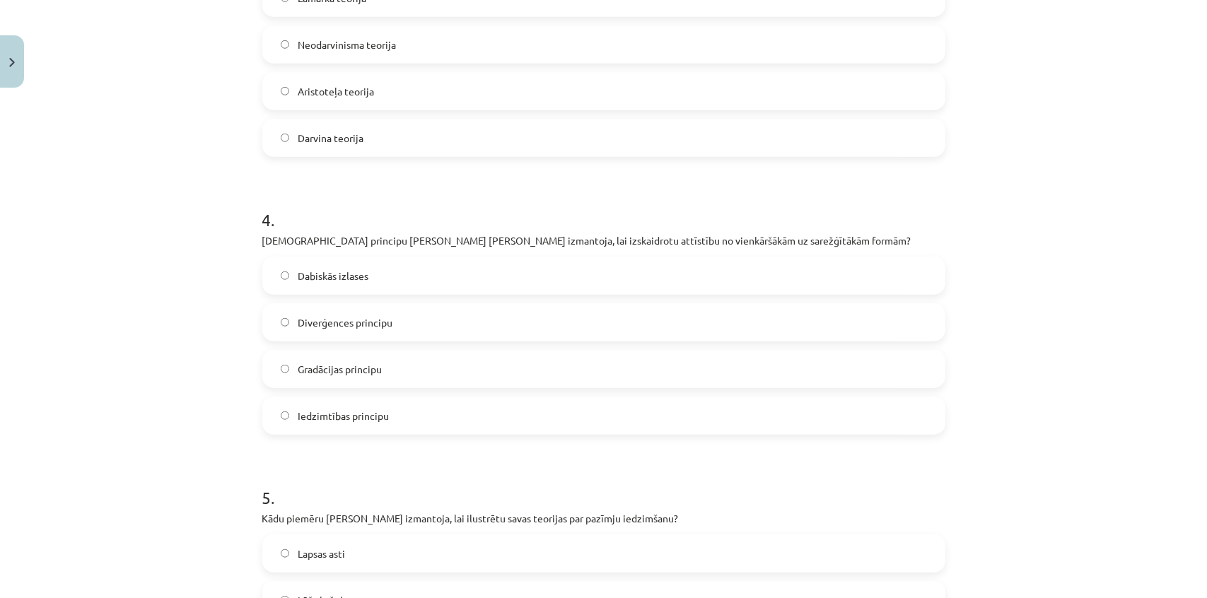
scroll to position [842, 0]
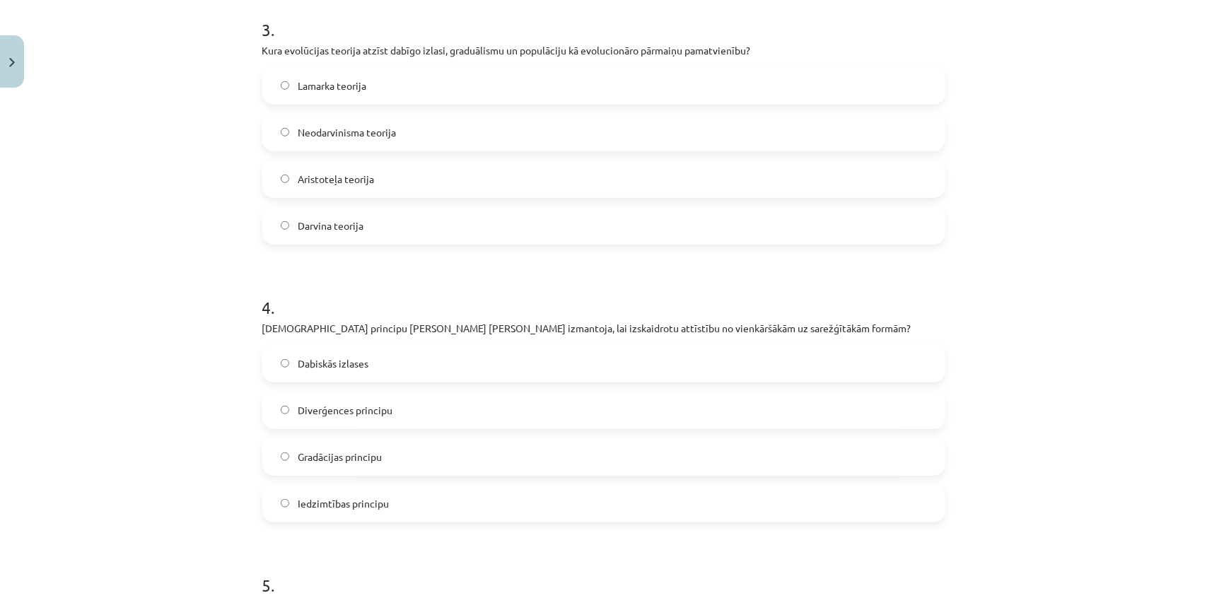
click at [399, 184] on label "Aristoteļa teorija" at bounding box center [604, 178] width 680 height 35
click at [392, 219] on label "Darvina teorija" at bounding box center [604, 225] width 680 height 35
click at [375, 176] on label "Aristoteļa teorija" at bounding box center [604, 178] width 680 height 35
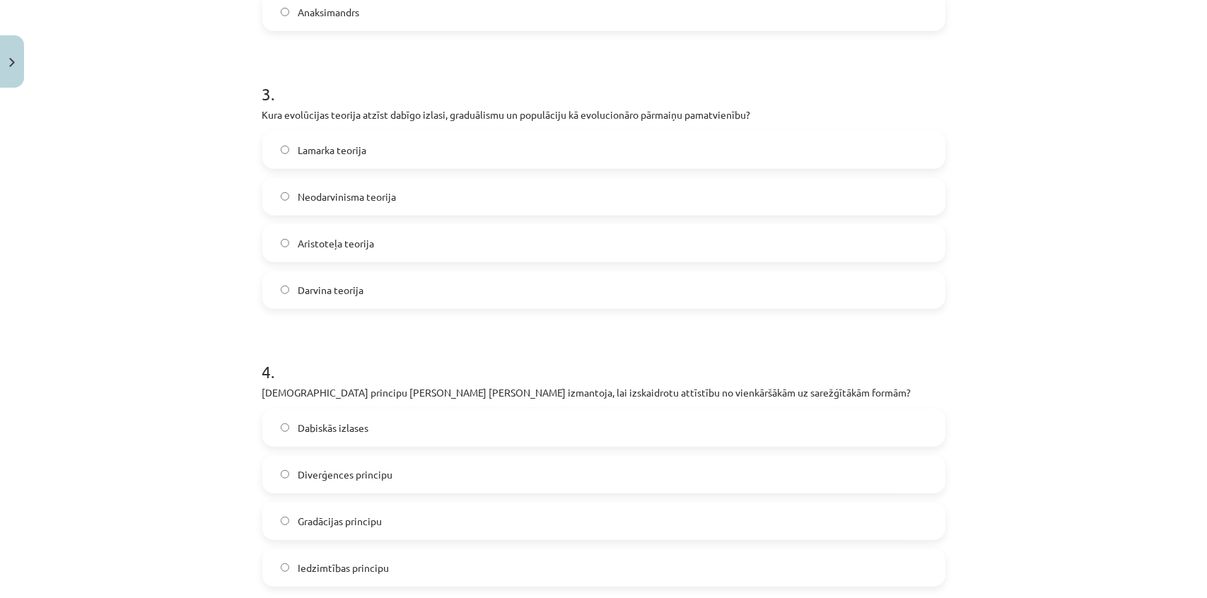
scroll to position [714, 0]
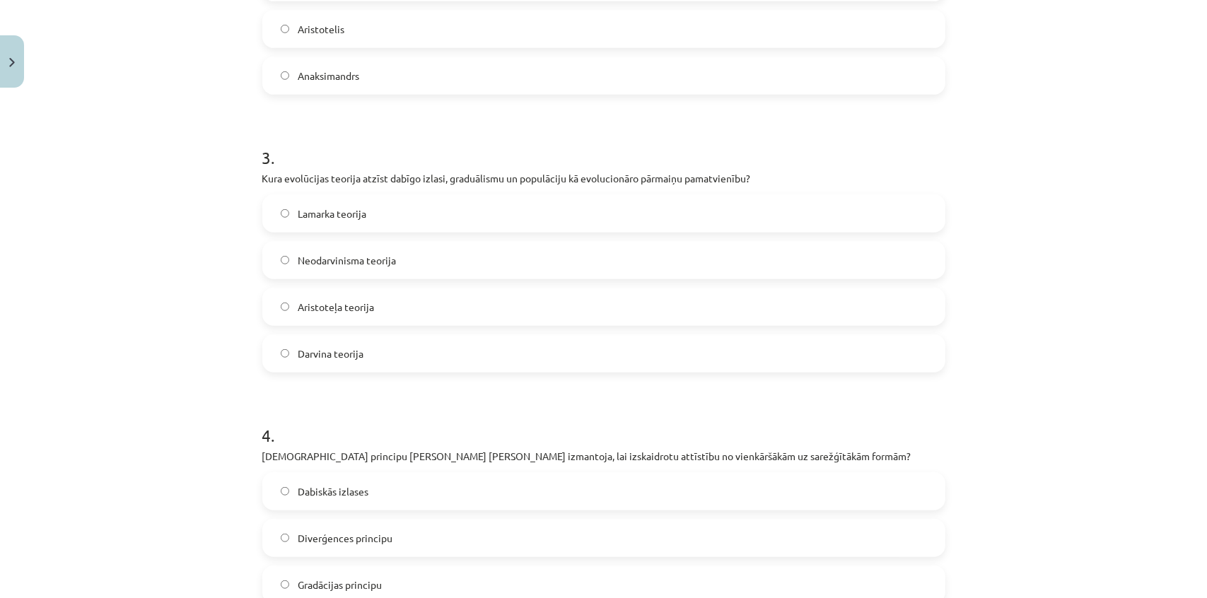
click at [392, 264] on label "Neodarvinisma teorija" at bounding box center [604, 260] width 680 height 35
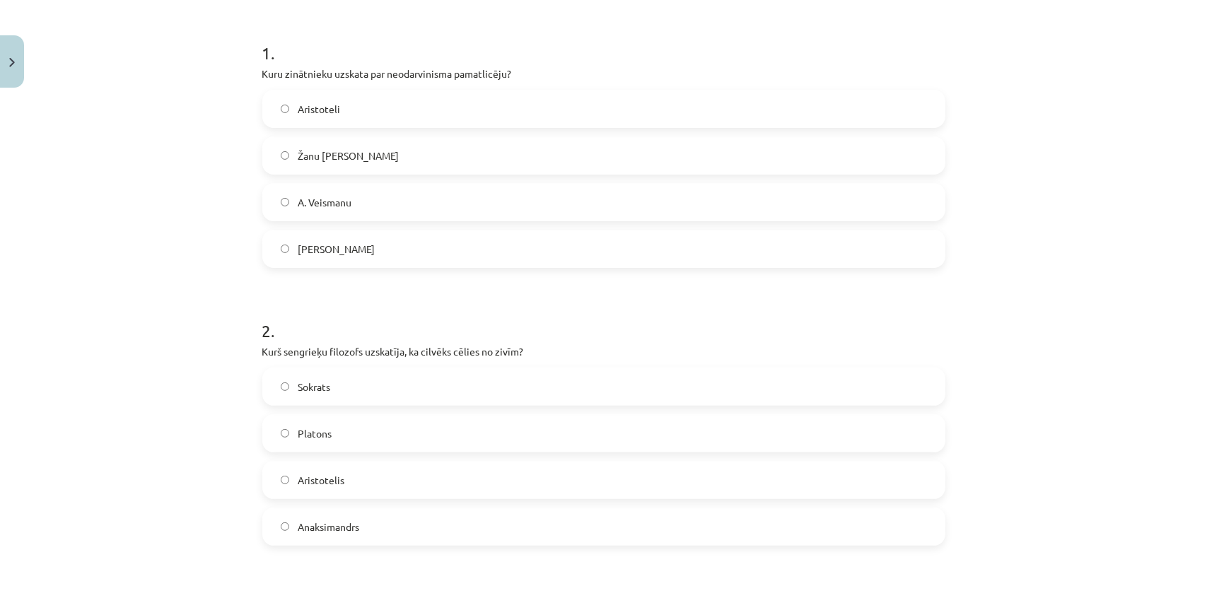
scroll to position [264, 0]
click at [404, 194] on label "A. Veismanu" at bounding box center [604, 201] width 680 height 35
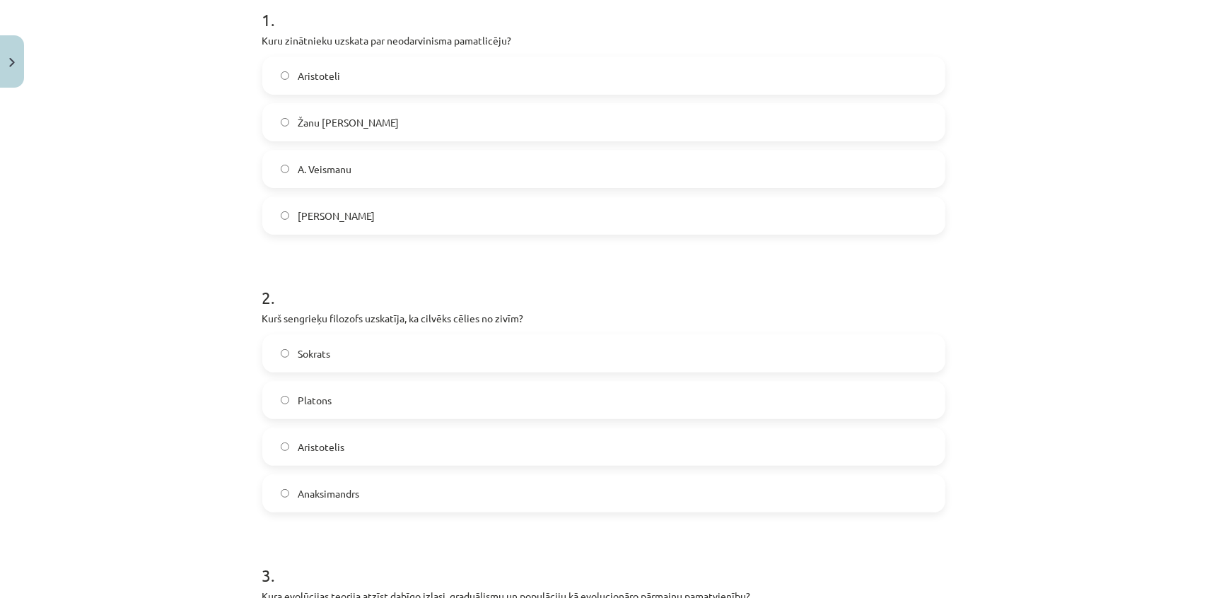
scroll to position [457, 0]
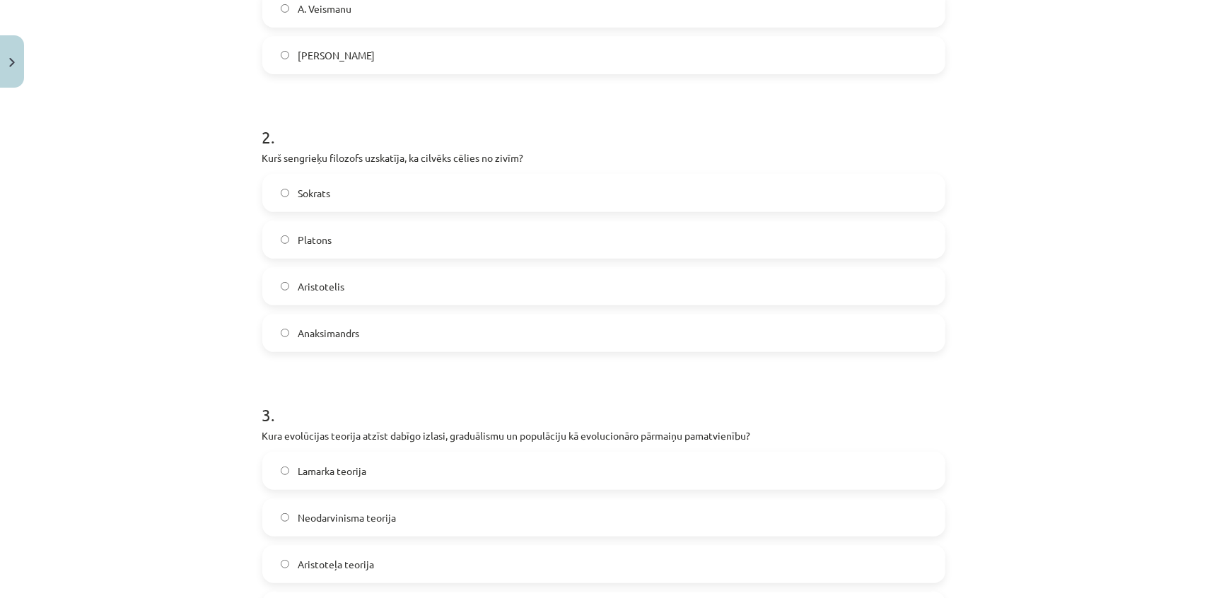
click at [375, 322] on label "Anaksimandrs" at bounding box center [604, 332] width 680 height 35
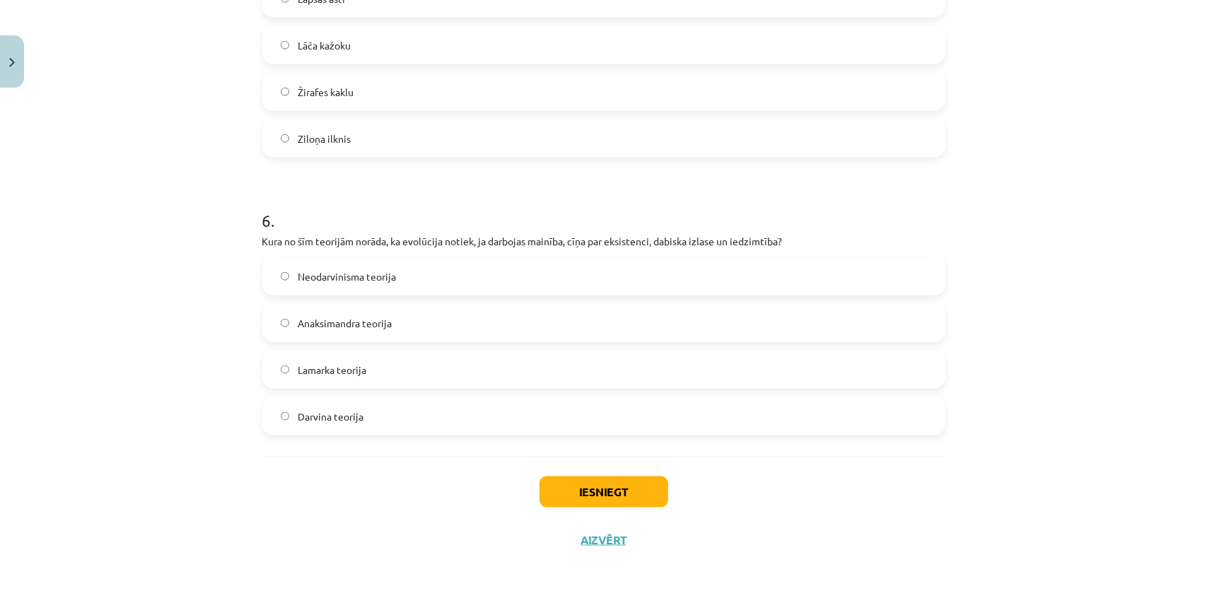
scroll to position [1485, 0]
click at [592, 489] on button "Iesniegt" at bounding box center [603, 492] width 129 height 31
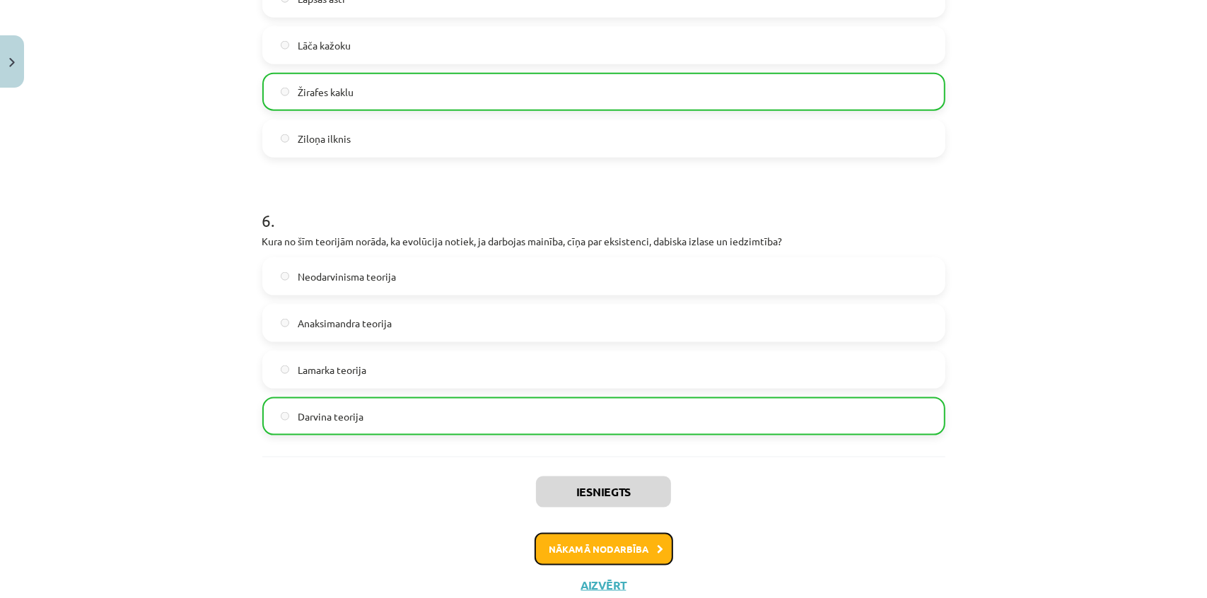
click at [595, 558] on button "Nākamā nodarbība" at bounding box center [604, 549] width 139 height 33
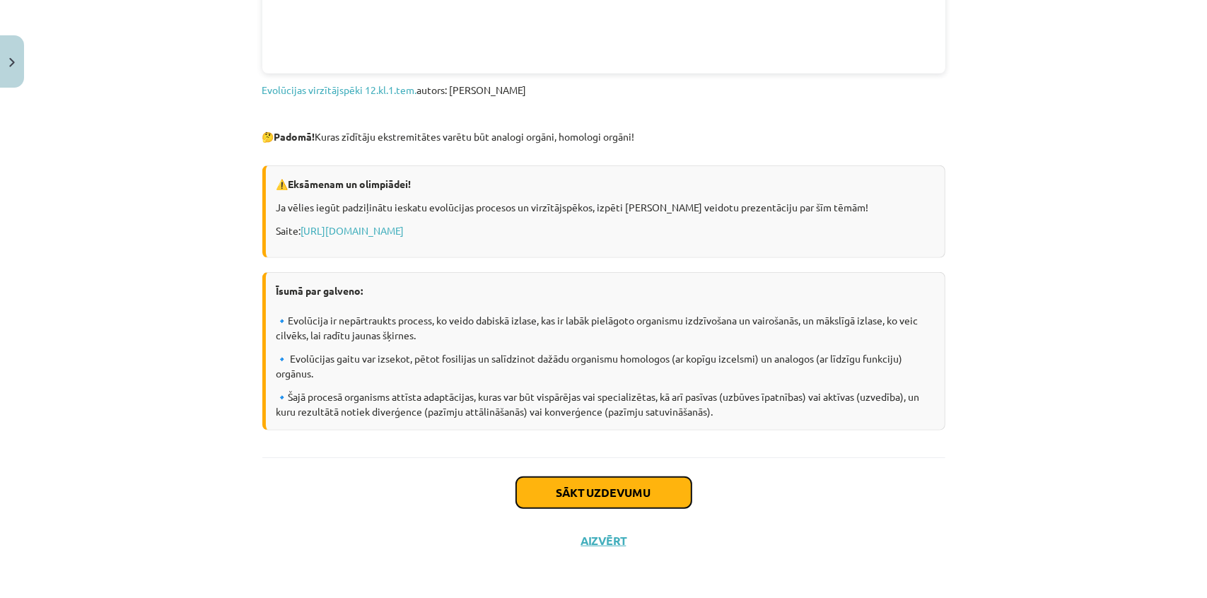
click at [604, 496] on button "Sākt uzdevumu" at bounding box center [603, 492] width 175 height 31
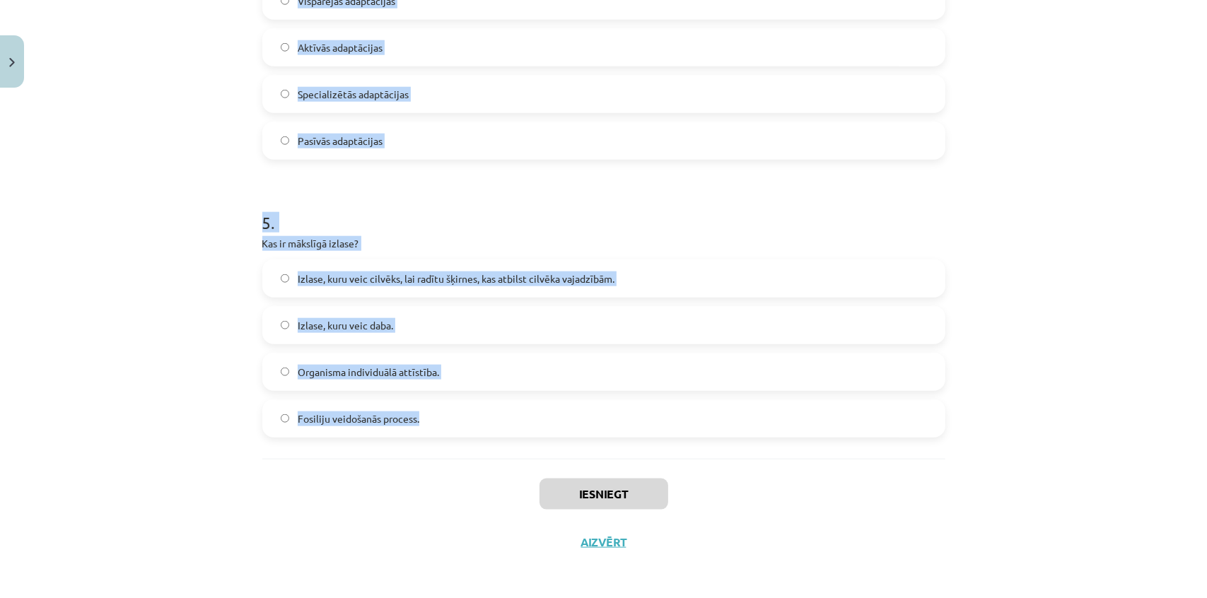
scroll to position [1208, 0]
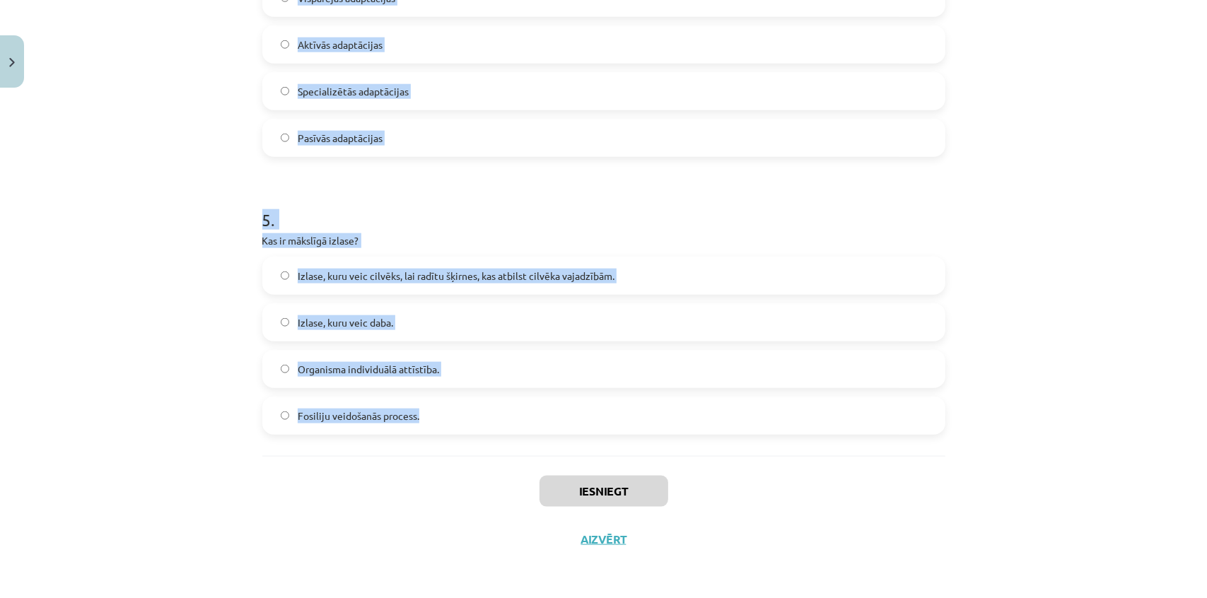
drag, startPoint x: 259, startPoint y: 285, endPoint x: 544, endPoint y: 445, distance: 327.0
click at [544, 445] on div "Mācību tēma: Bioloģijas ii - 12. klases 1. ieskaites mācību materiāls #7 6. tēm…" at bounding box center [603, 299] width 1207 height 598
copy form "1 . Kas ir homoloģiskie orgāni? Orgāni, kas pieder pie viena un tā paša orgānu …"
click at [415, 328] on label "Izlase, kuru veic daba." at bounding box center [604, 322] width 680 height 35
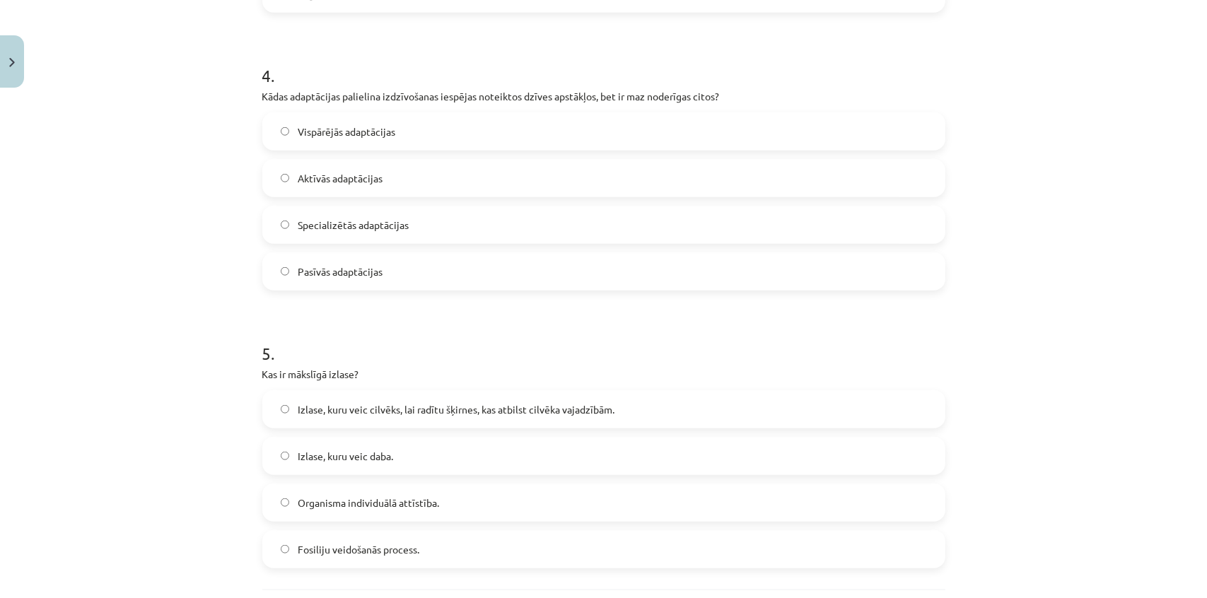
scroll to position [1079, 0]
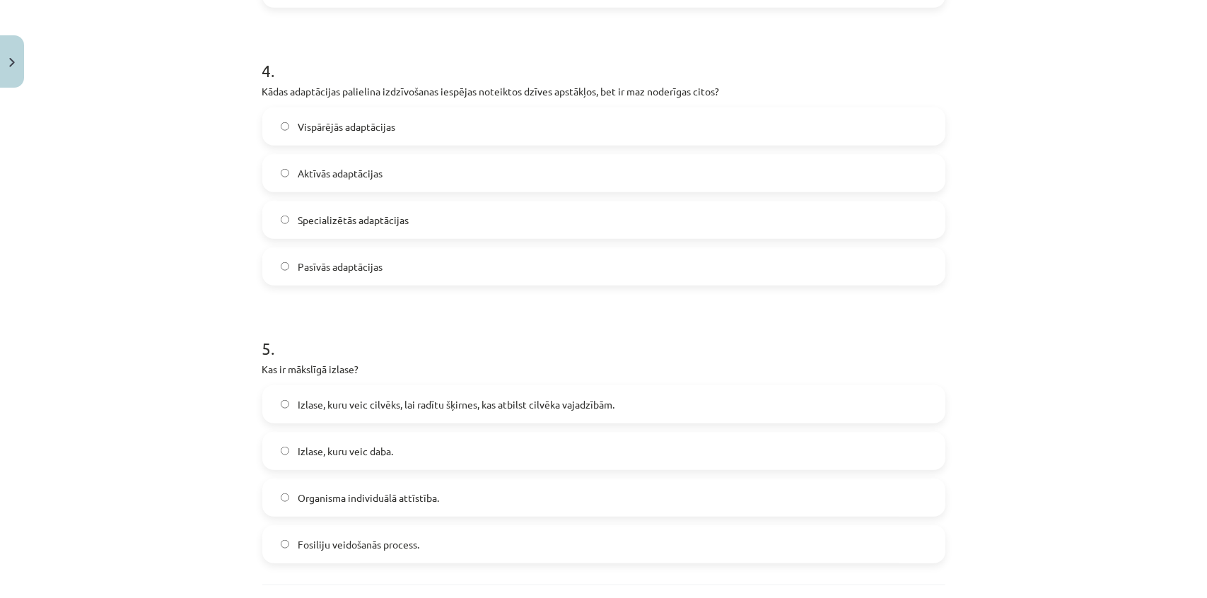
click at [373, 409] on span "Izlase, kuru veic cilvēks, lai radītu šķirnes, kas atbilst cilvēka vajadzībām." at bounding box center [456, 404] width 317 height 15
click at [332, 410] on span "Izlase, kuru veic cilvēks, lai radītu šķirnes, kas atbilst cilvēka vajadzībām." at bounding box center [456, 404] width 317 height 15
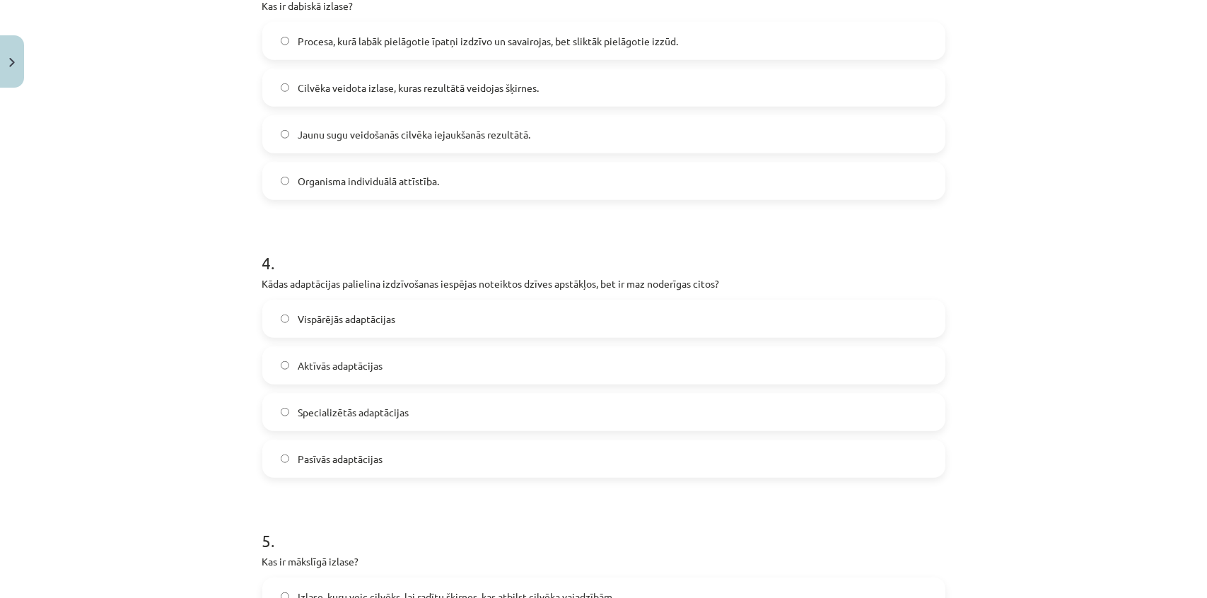
scroll to position [886, 0]
click at [392, 415] on span "Specializētās adaptācijas" at bounding box center [353, 413] width 111 height 15
click at [317, 40] on span "Procesa, kurā labāk pielāgotie īpatņi izdzīvo un savairojas, bet sliktāk pielāg…" at bounding box center [488, 42] width 380 height 15
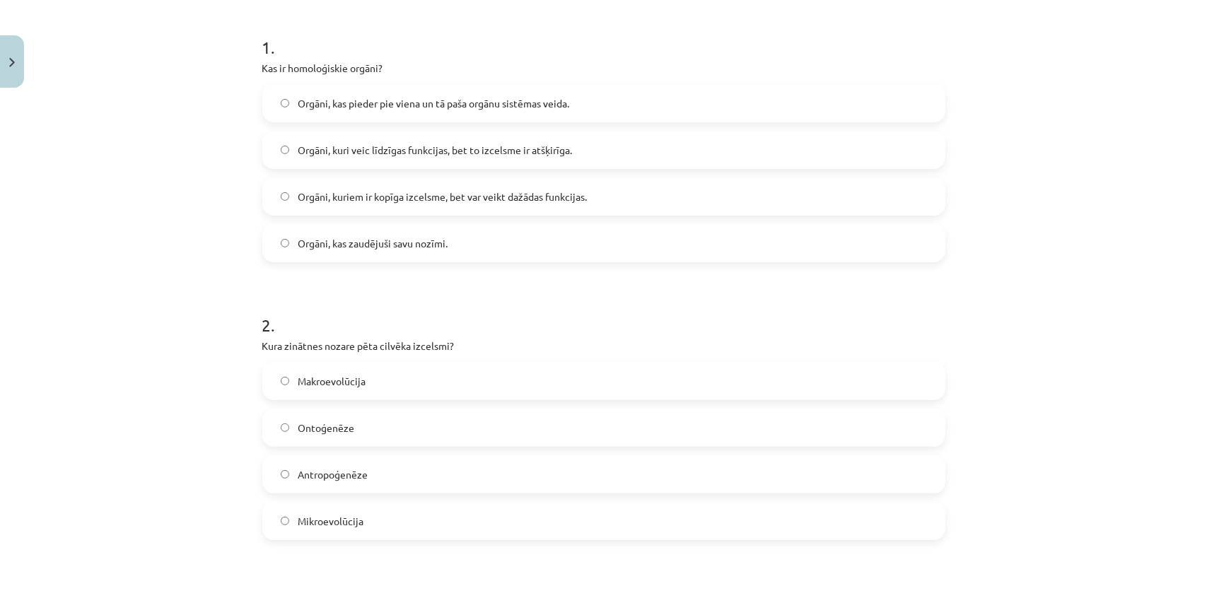
scroll to position [243, 0]
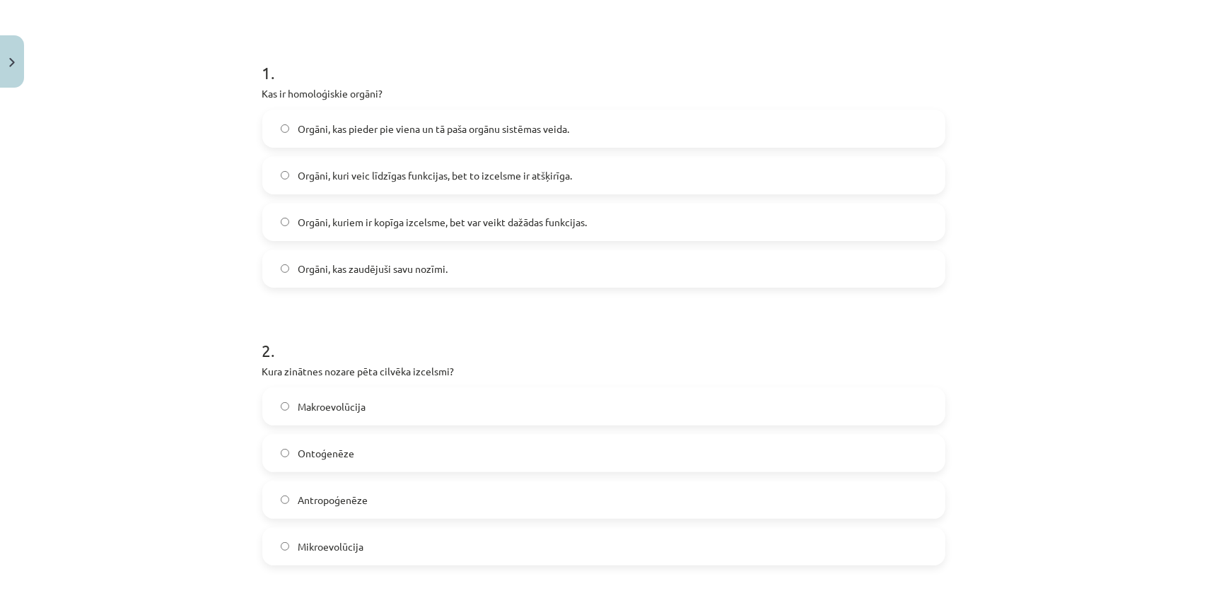
click at [416, 233] on label "Orgāni, kuriem ir kopīga izcelsme, bet var veikt dažādas funkcijas." at bounding box center [604, 221] width 680 height 35
click at [372, 494] on label "Antropoģenēze" at bounding box center [604, 499] width 680 height 35
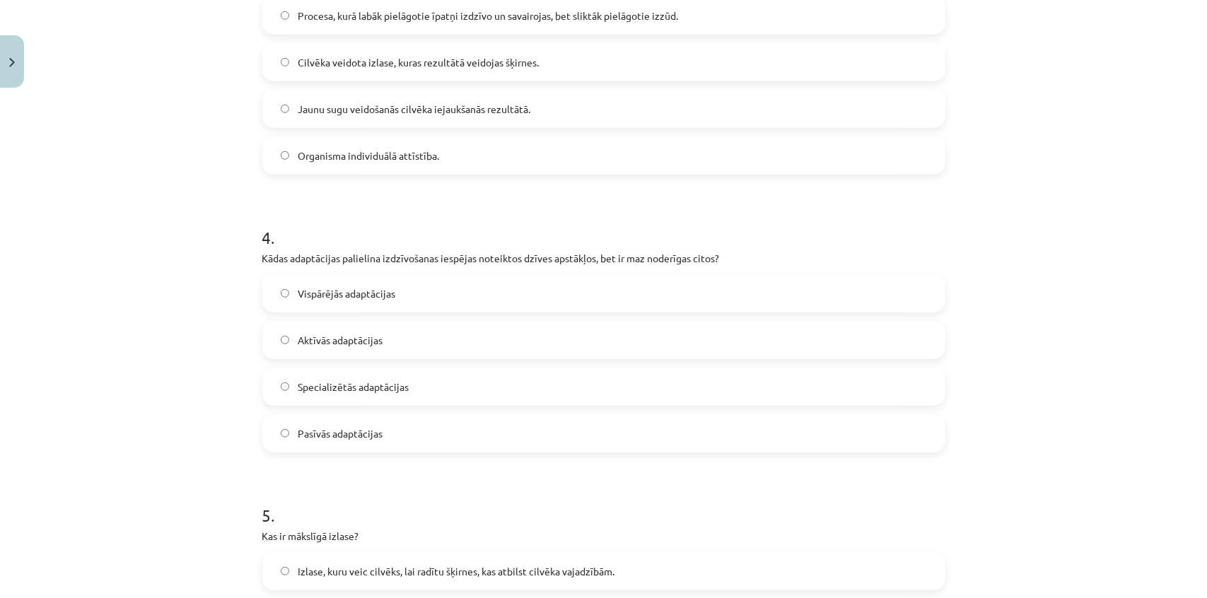
scroll to position [1208, 0]
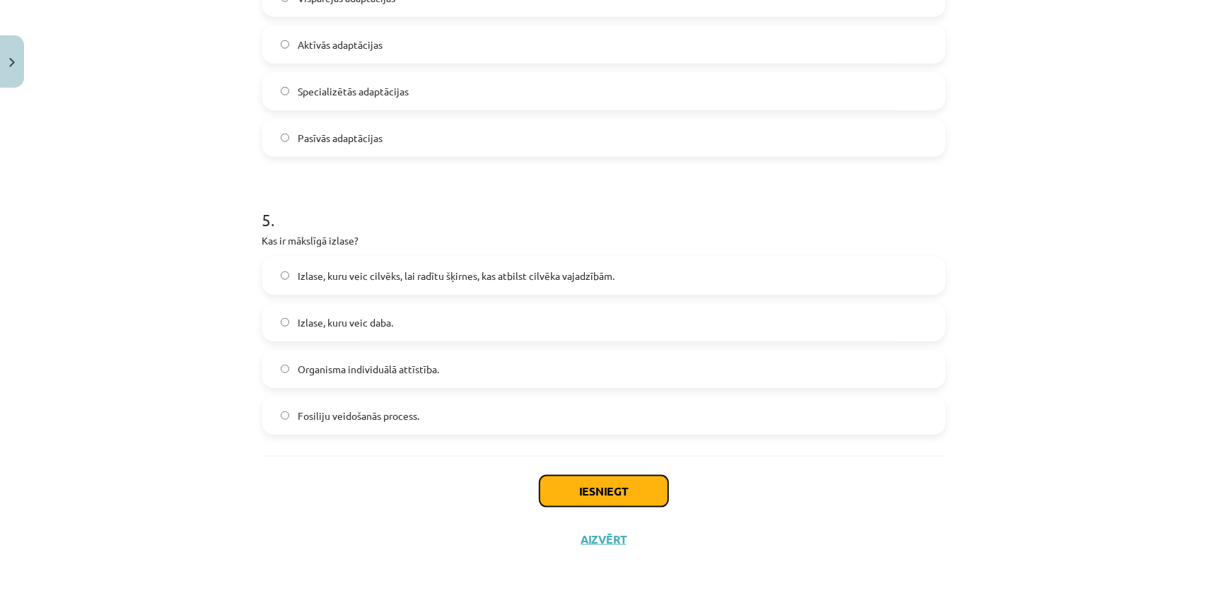
click at [594, 484] on button "Iesniegt" at bounding box center [603, 491] width 129 height 31
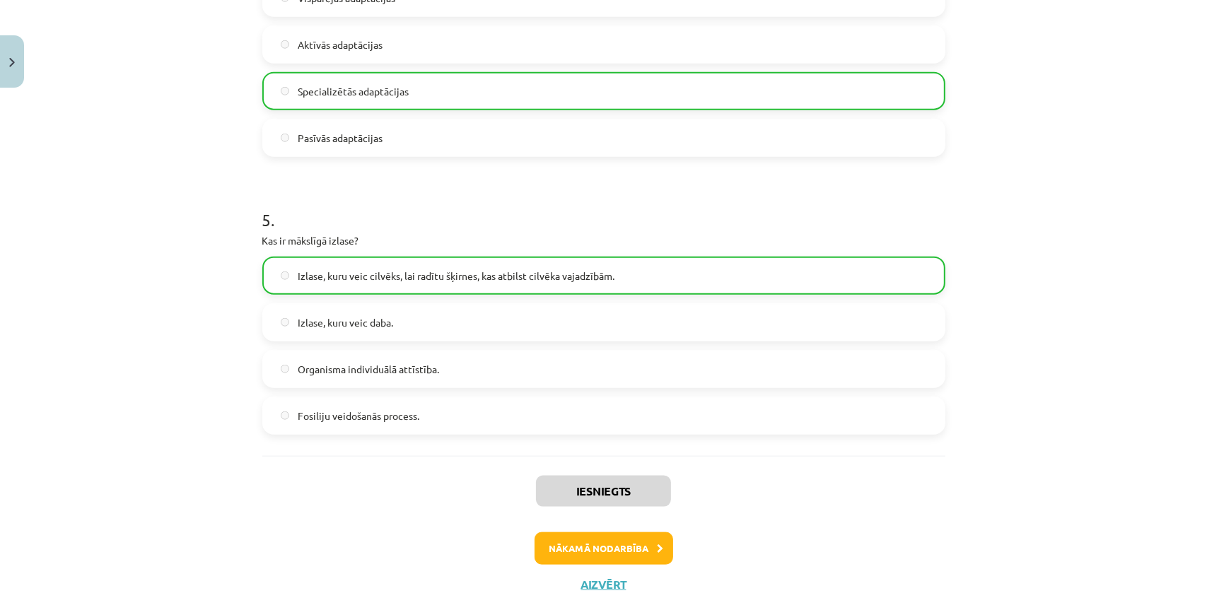
click at [605, 571] on div "Iesniegts Nākamā nodarbība Aizvērt" at bounding box center [603, 528] width 683 height 144
click at [597, 554] on button "Nākamā nodarbība" at bounding box center [604, 548] width 139 height 33
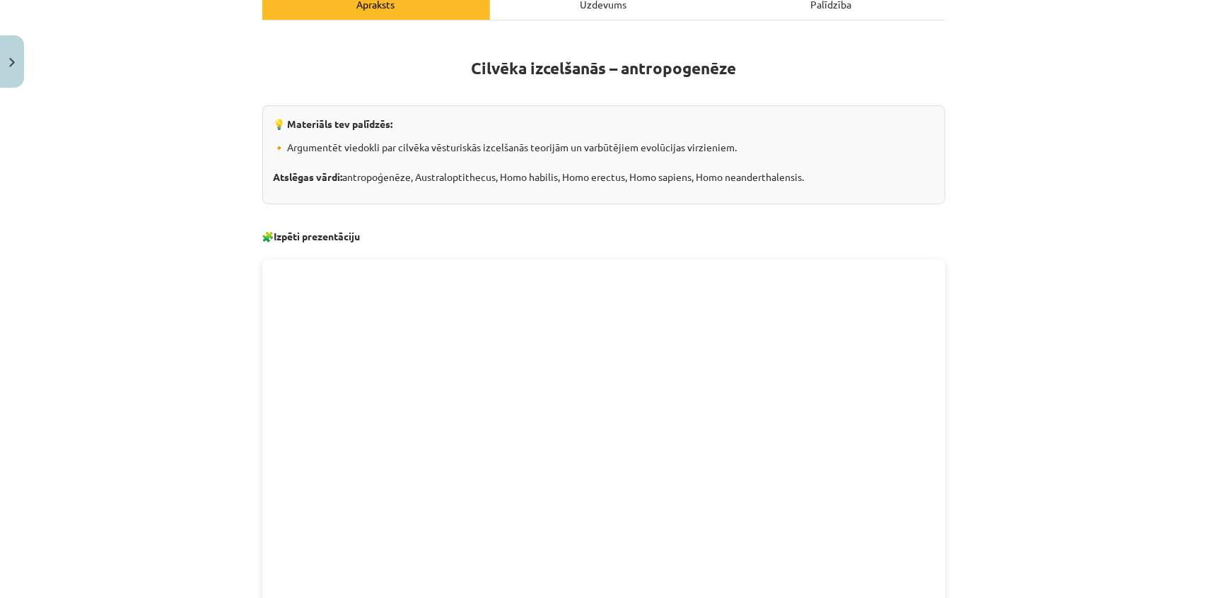
scroll to position [356, 0]
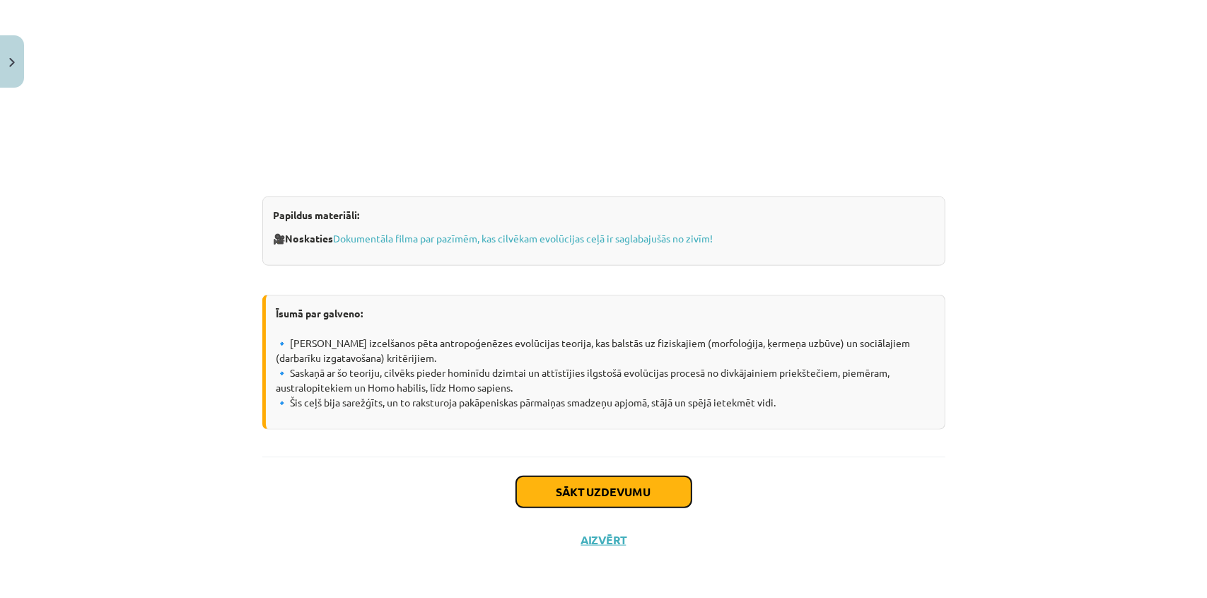
click at [629, 491] on button "Sākt uzdevumu" at bounding box center [603, 492] width 175 height 31
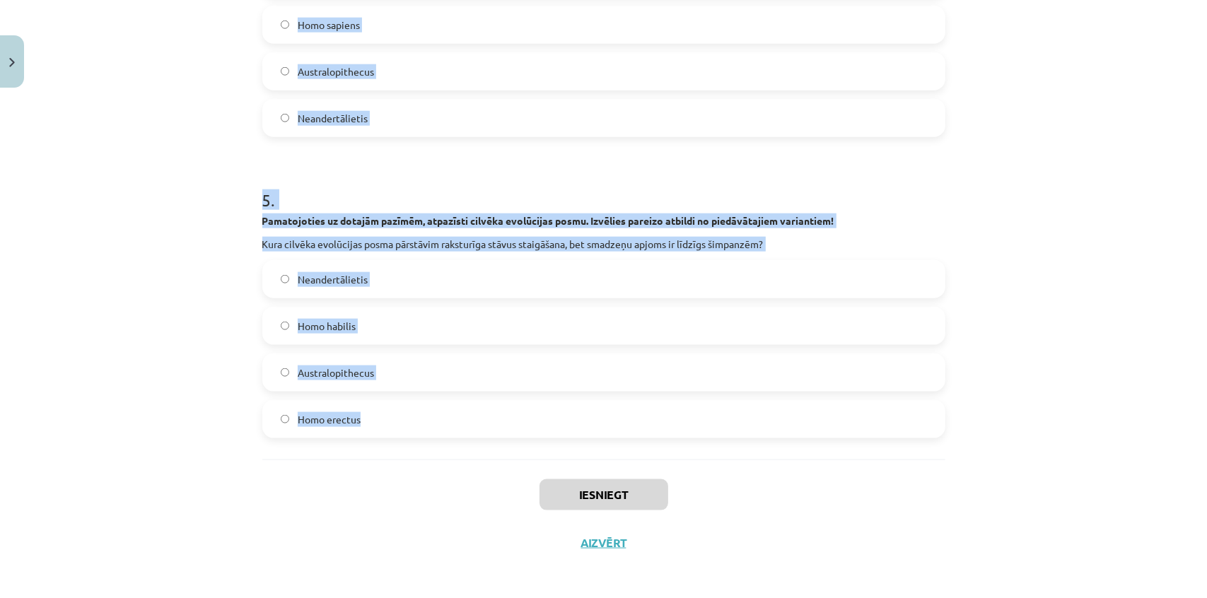
scroll to position [1324, 0]
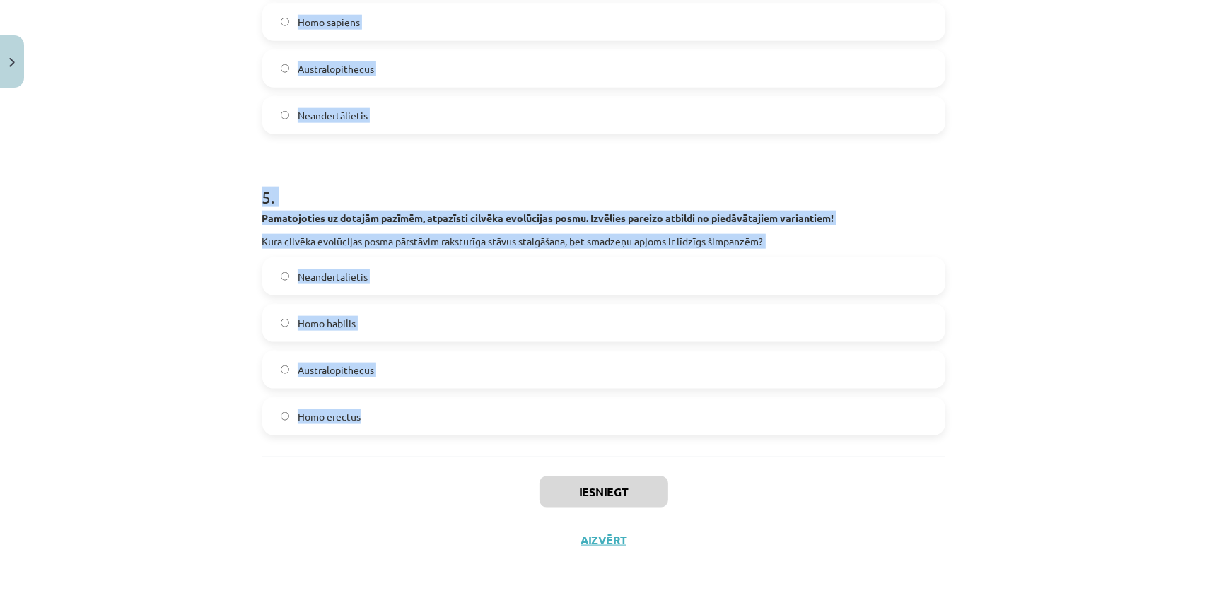
drag, startPoint x: 249, startPoint y: 289, endPoint x: 486, endPoint y: 455, distance: 288.9
click at [486, 455] on div "Mācību tēma: Bioloģijas ii - 12. klases 1. ieskaites mācību materiāls #8 7. tēm…" at bounding box center [603, 299] width 1207 height 598
copy form "1 . Pamatojoties uz dotajām pazīmēm, atpazīsti cilvēka evolūcijas posmu. Izvēli…"
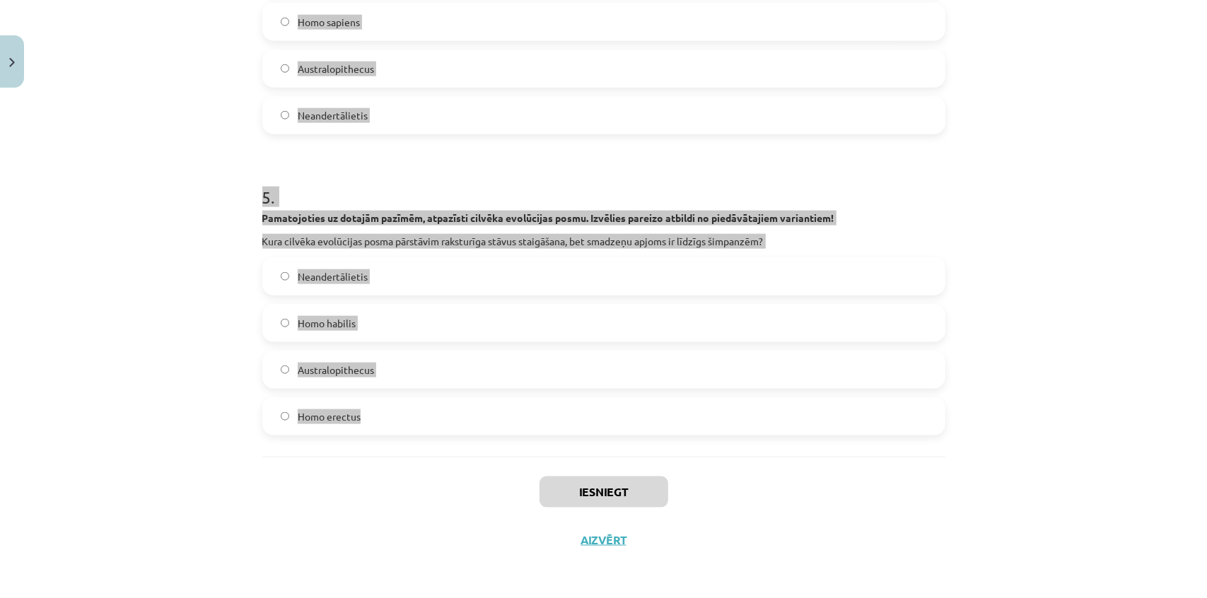
scroll to position [1259, 0]
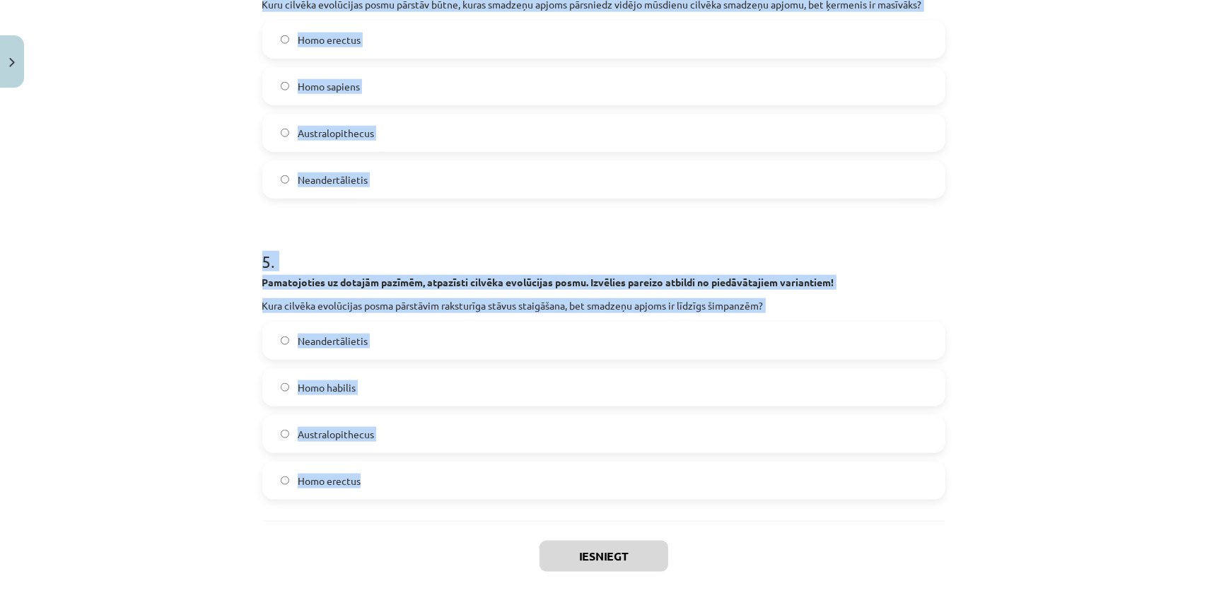
click at [374, 438] on label "Australopithecus" at bounding box center [604, 433] width 680 height 35
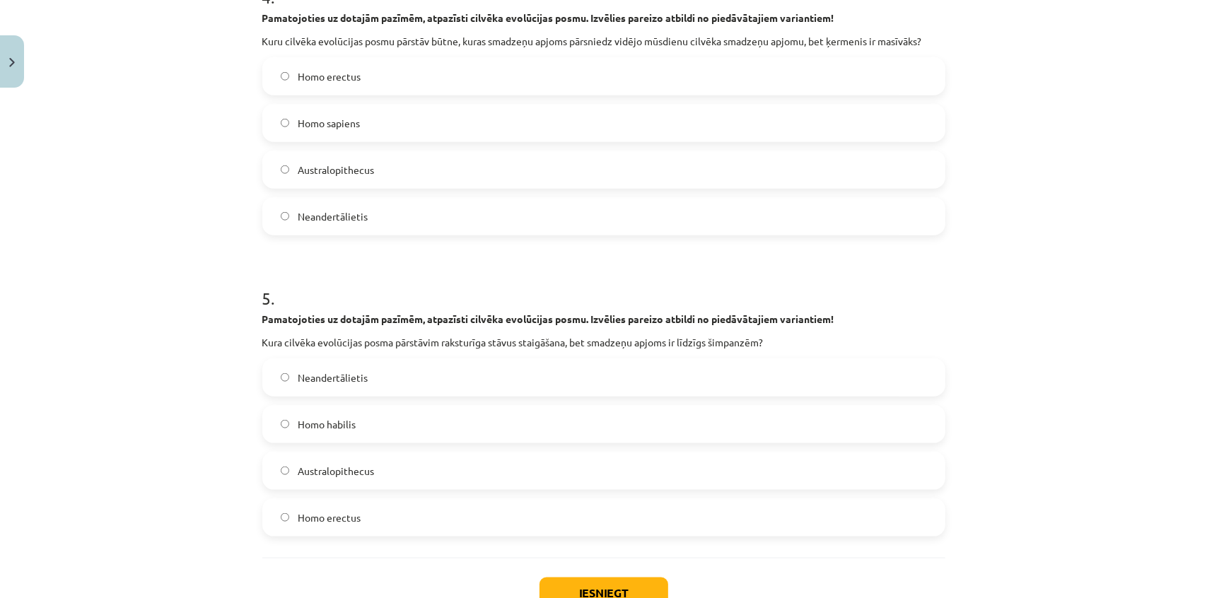
scroll to position [1067, 0]
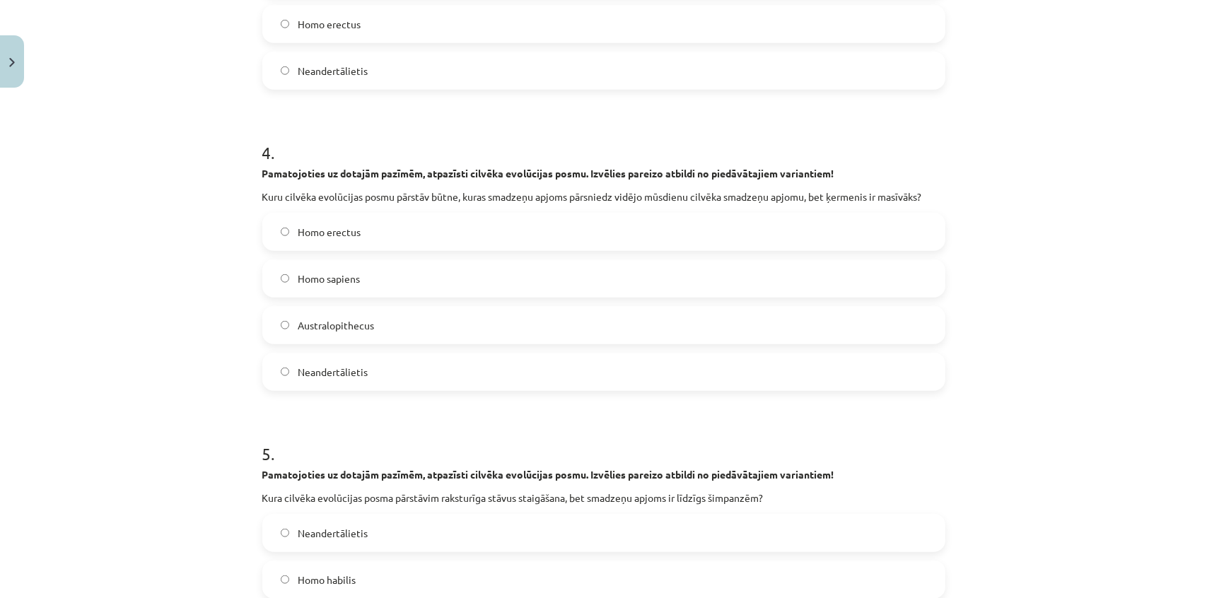
click at [426, 375] on label "Neandertālietis" at bounding box center [604, 371] width 680 height 35
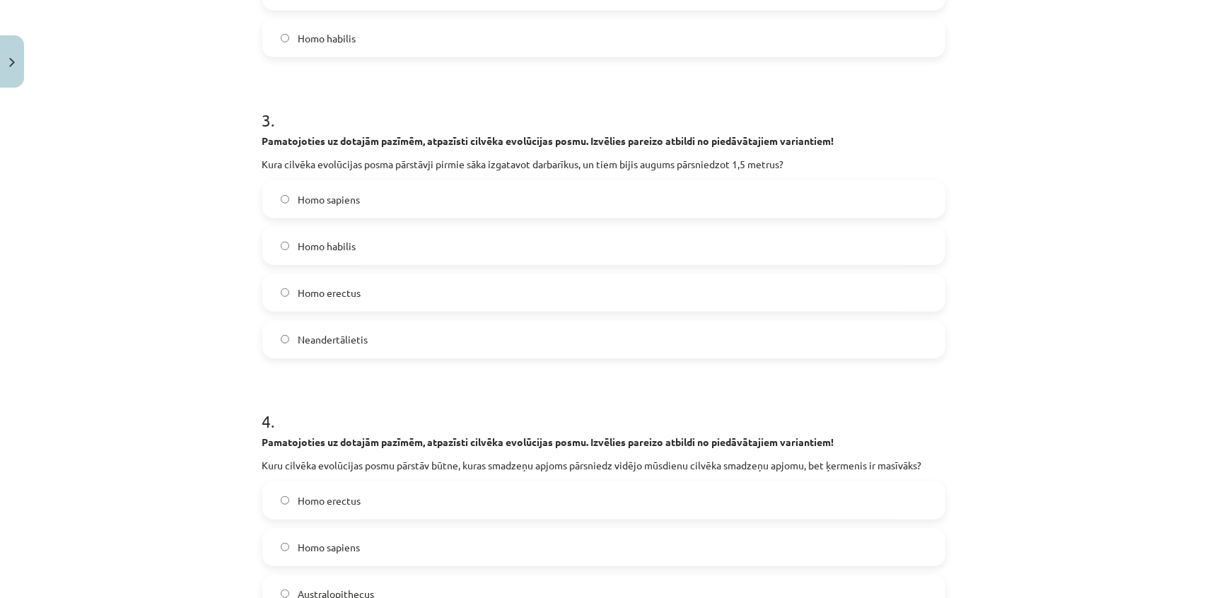
scroll to position [745, 0]
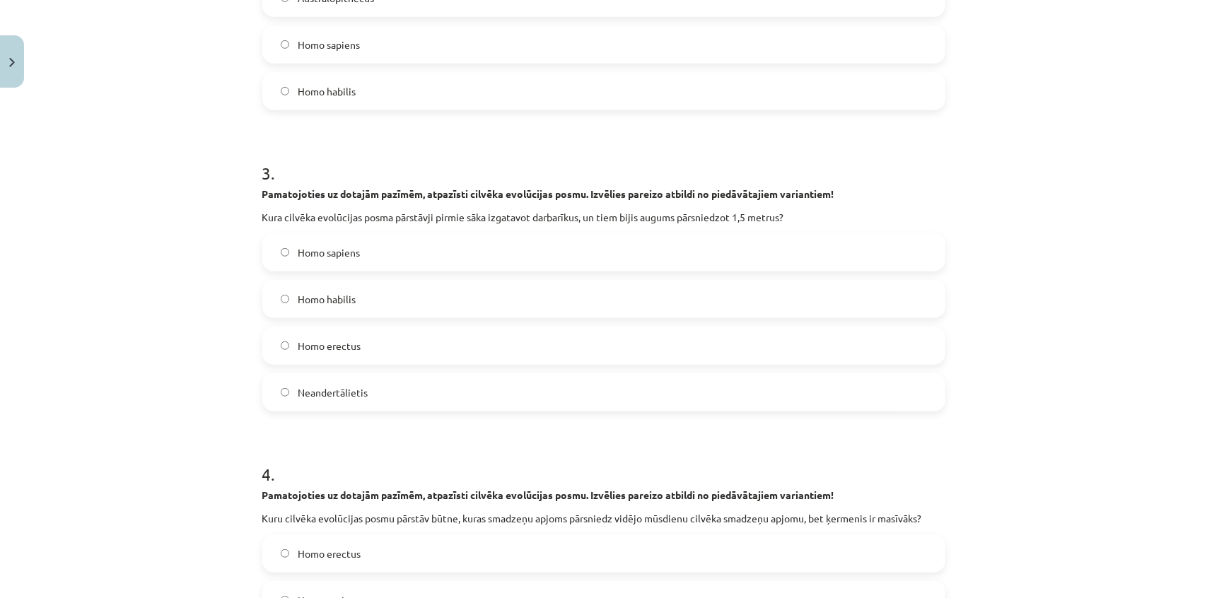
click at [387, 389] on label "Neandertālietis" at bounding box center [604, 392] width 680 height 35
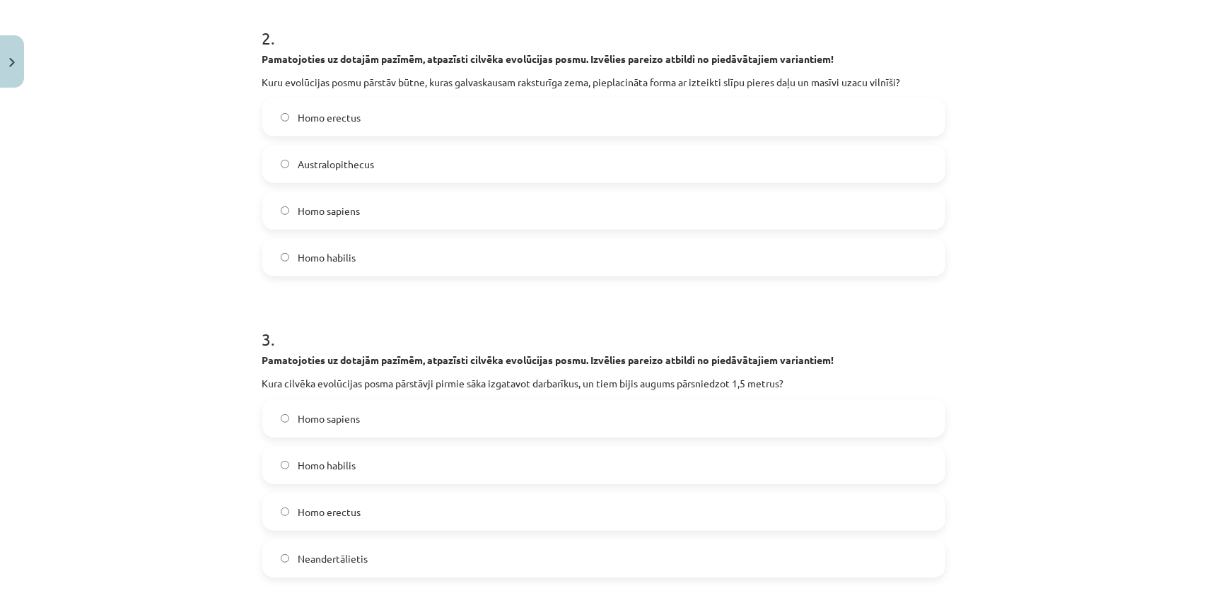
scroll to position [552, 0]
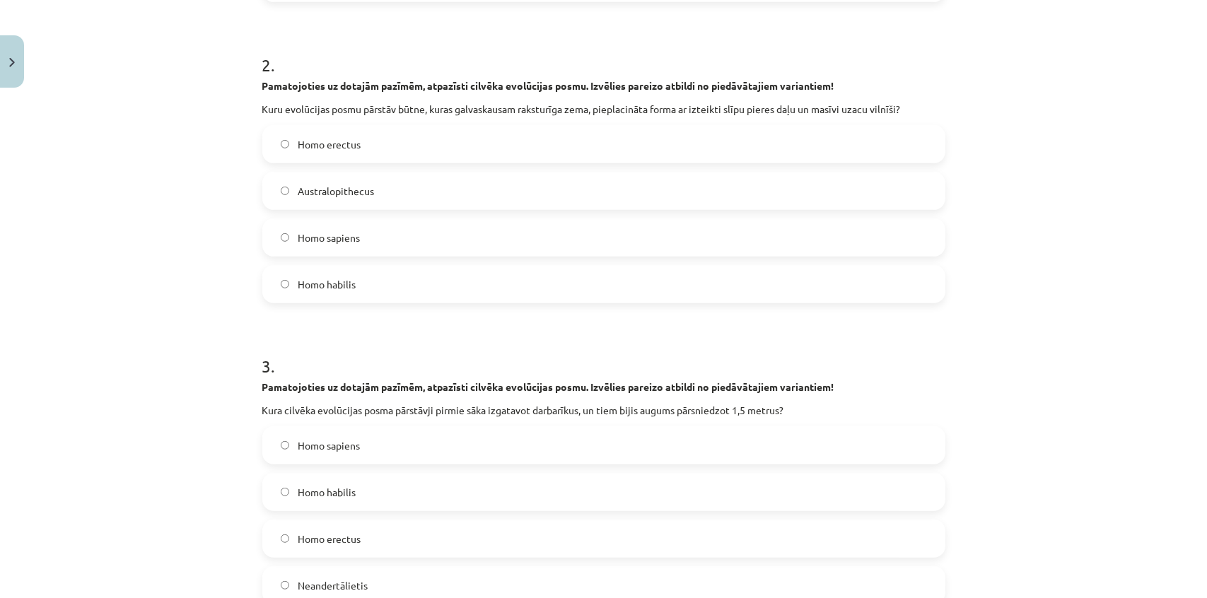
click at [363, 332] on h1 "3 ." at bounding box center [603, 354] width 683 height 44
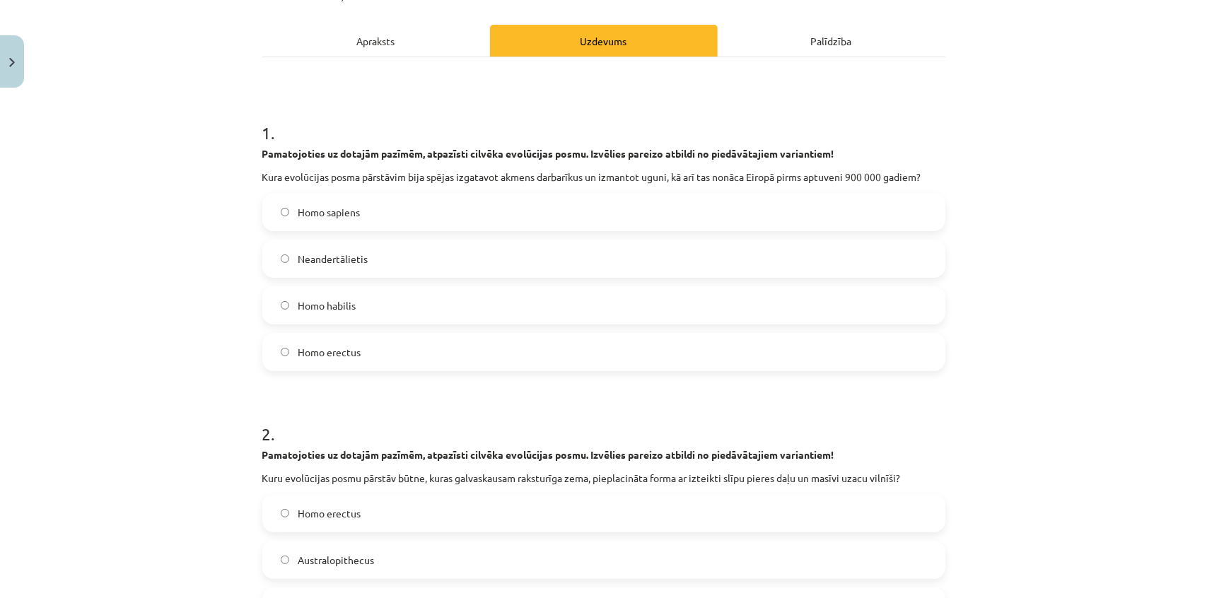
scroll to position [38, 0]
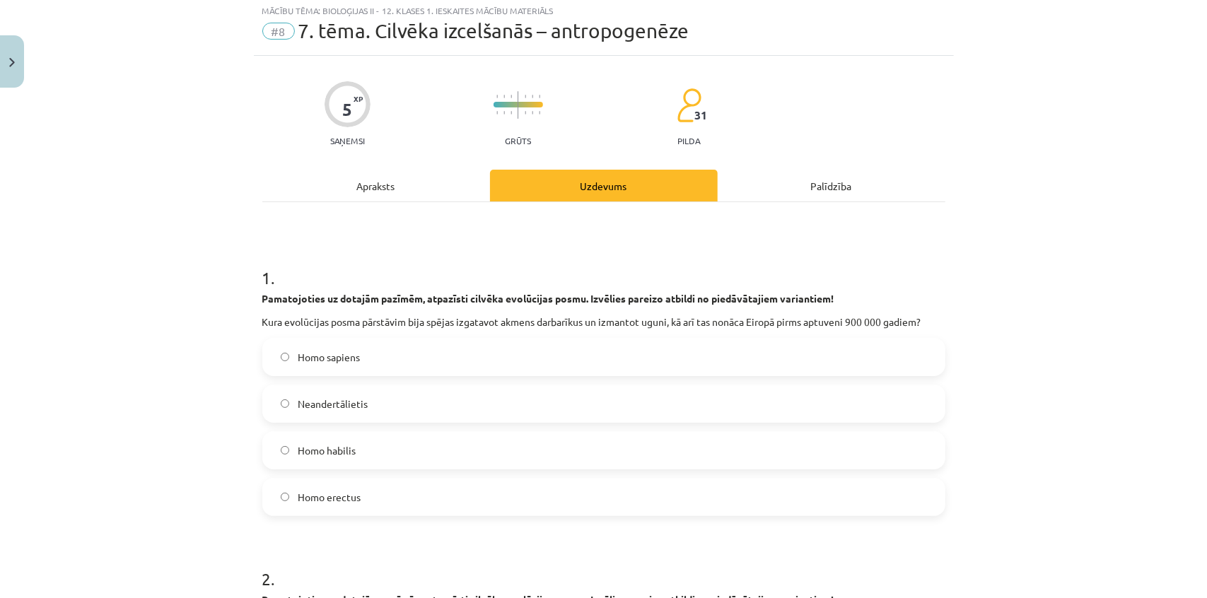
click at [407, 495] on label "Homo erectus" at bounding box center [604, 496] width 680 height 35
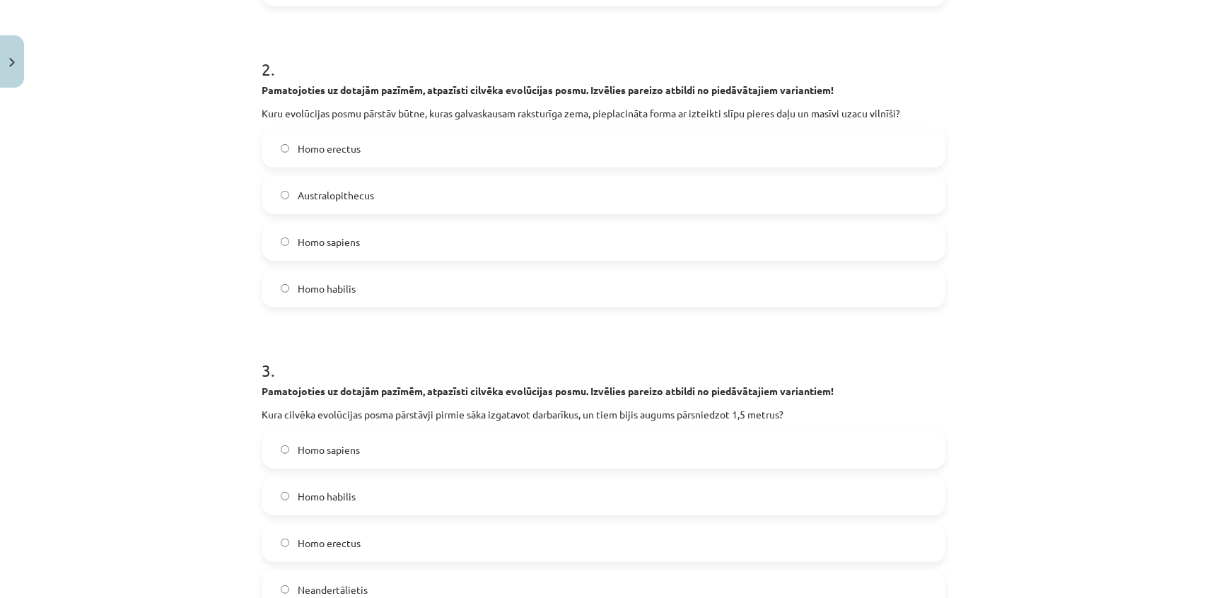
scroll to position [617, 0]
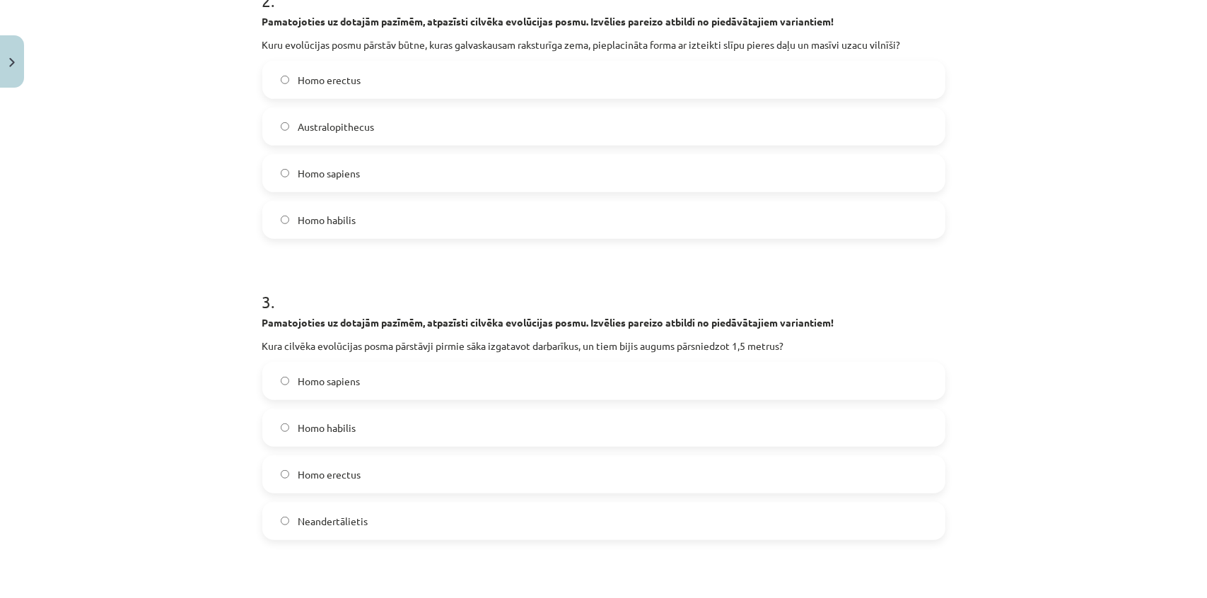
click at [332, 417] on label "Homo habilis" at bounding box center [604, 427] width 680 height 35
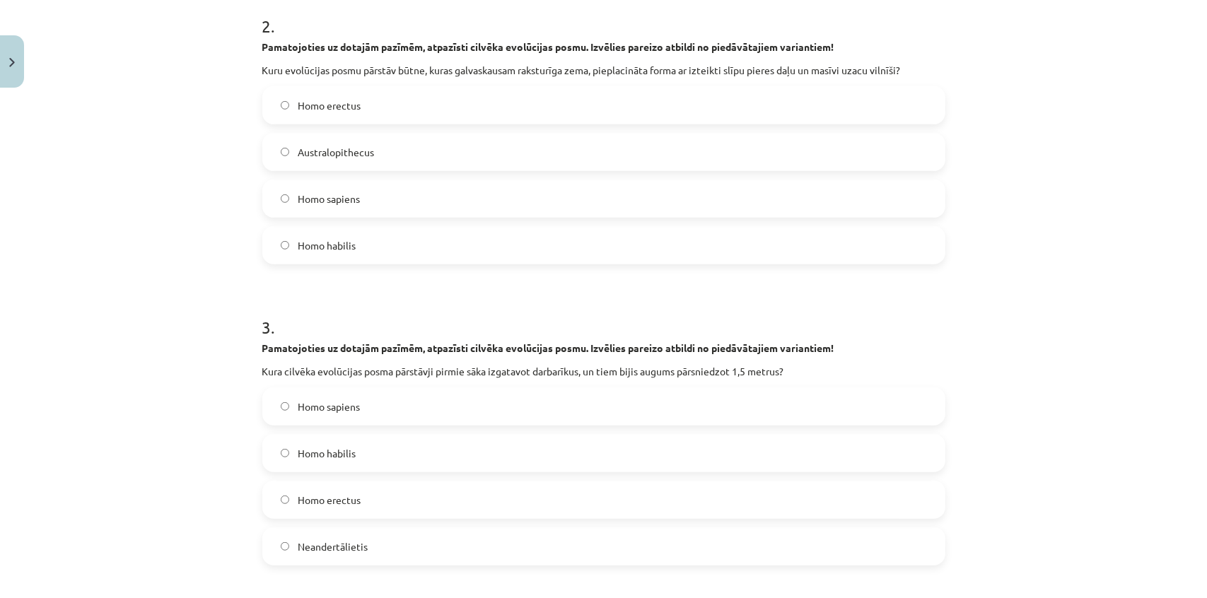
scroll to position [488, 0]
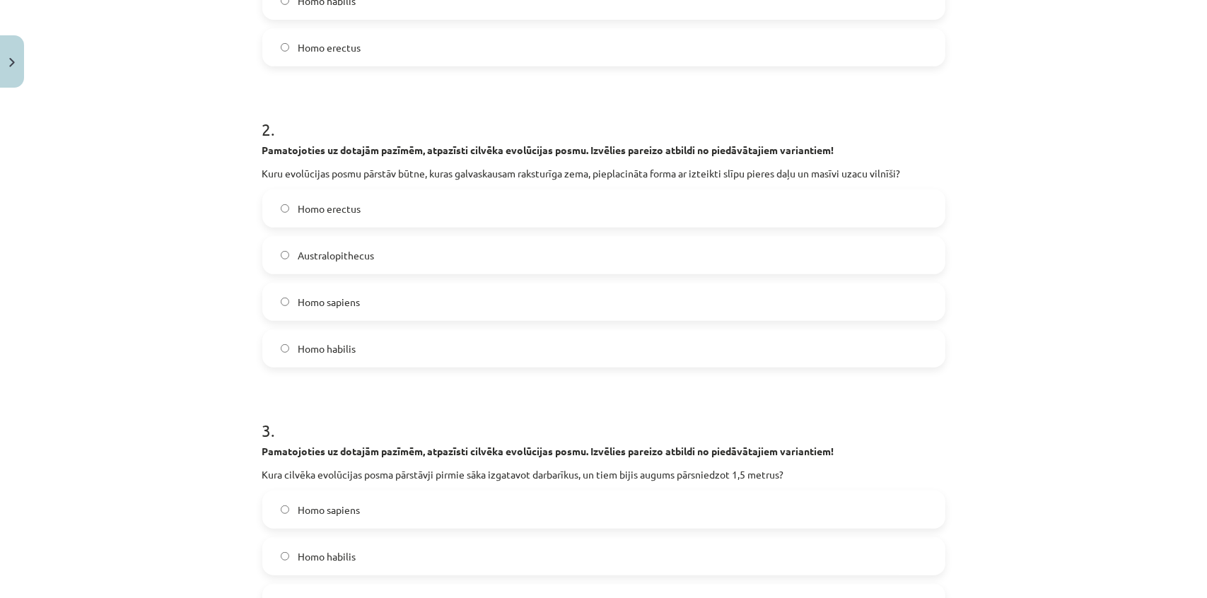
click at [349, 352] on span "Homo habilis" at bounding box center [327, 349] width 58 height 15
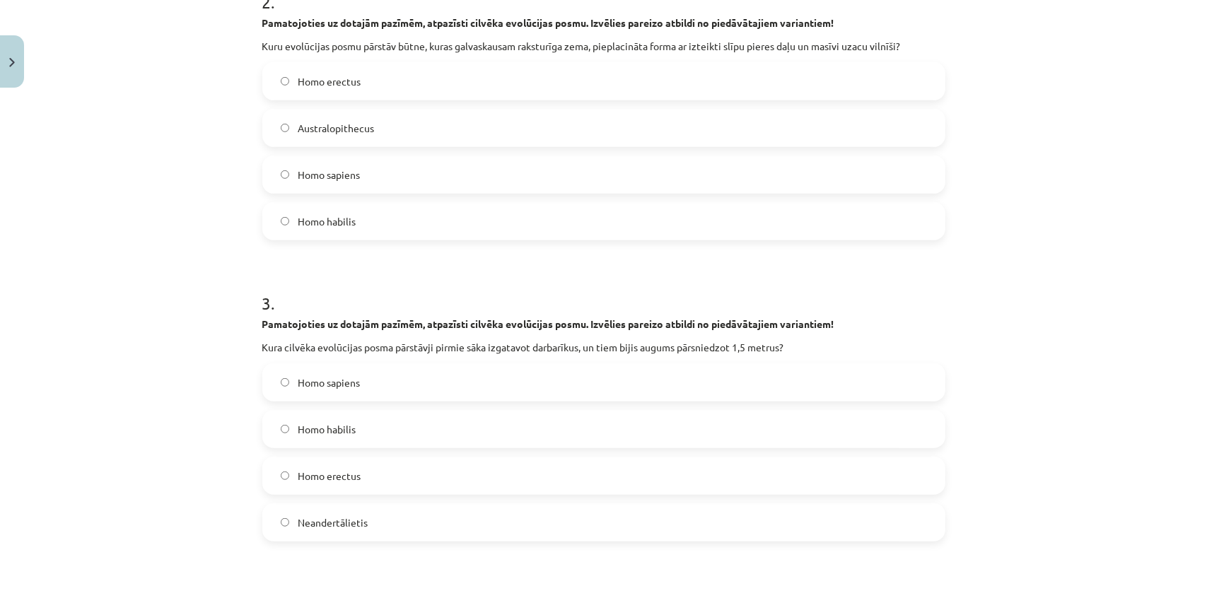
scroll to position [681, 0]
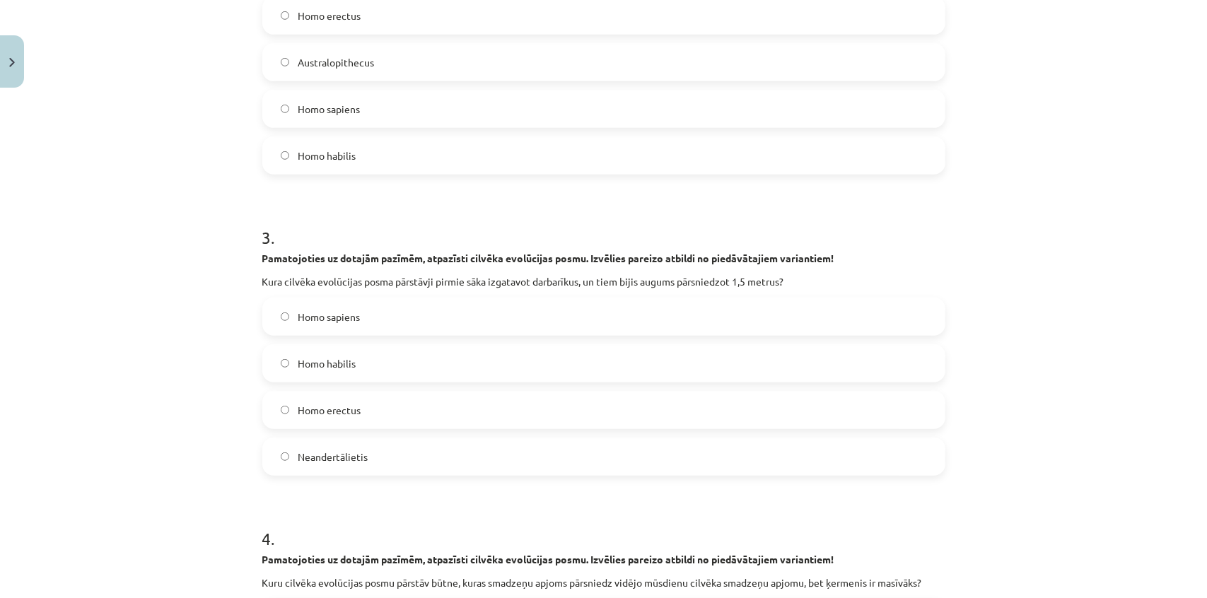
click at [351, 436] on div "Homo sapiens Homo habilis Homo erectus Neandertālietis" at bounding box center [603, 387] width 683 height 178
click at [351, 453] on span "Neandertālietis" at bounding box center [333, 457] width 70 height 15
click at [333, 374] on label "Homo habilis" at bounding box center [604, 363] width 680 height 35
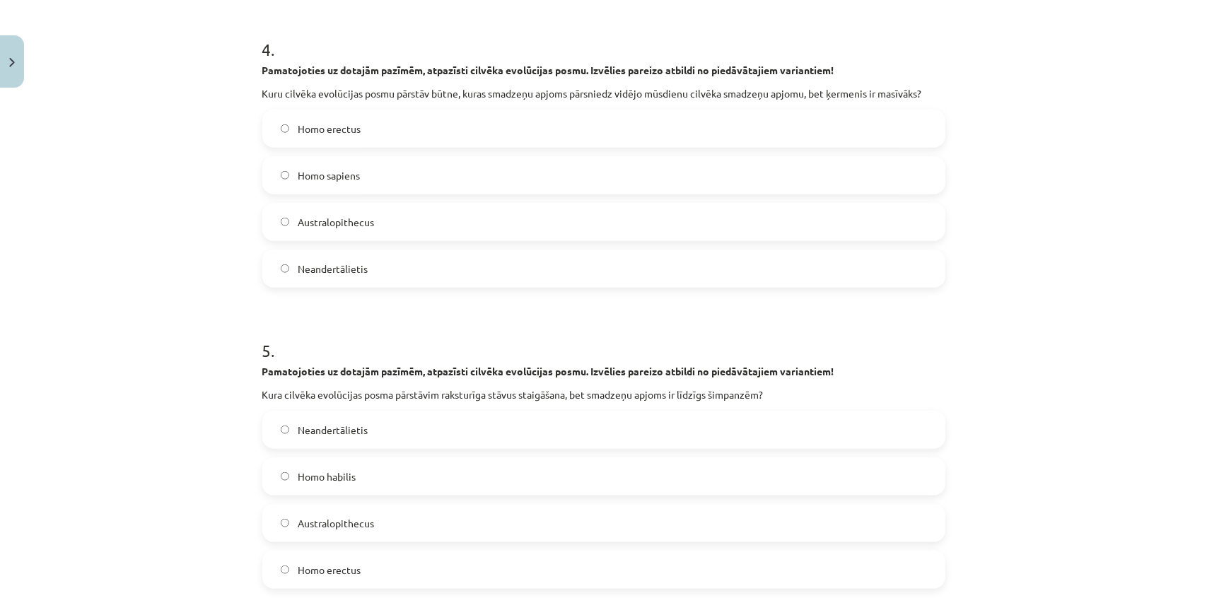
scroll to position [1324, 0]
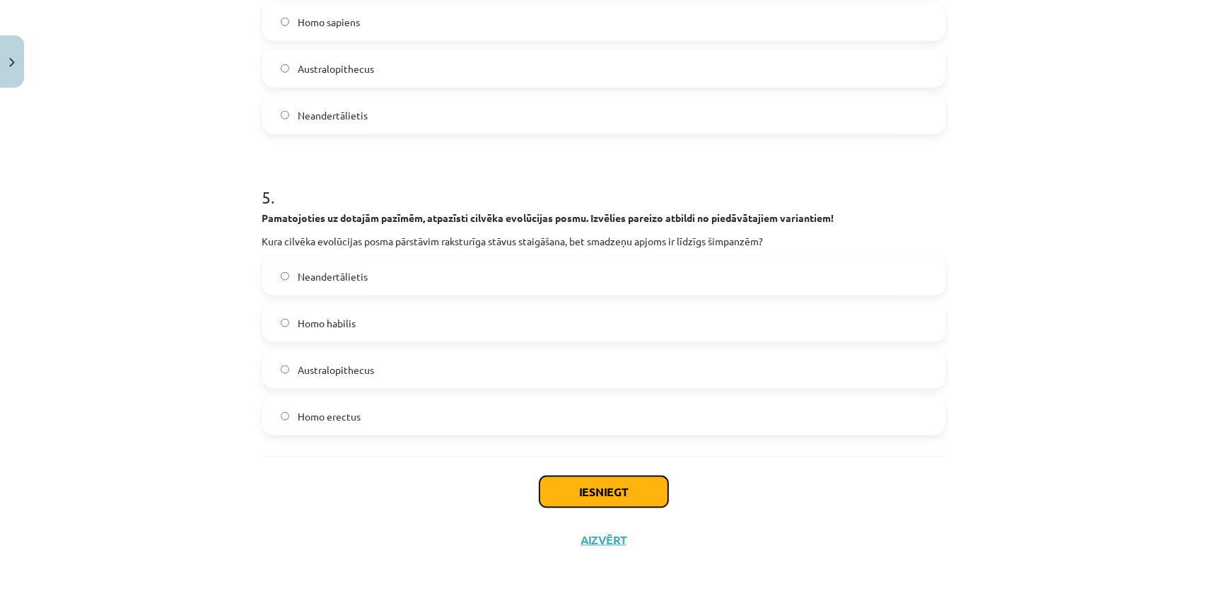
click at [602, 479] on button "Iesniegt" at bounding box center [603, 492] width 129 height 31
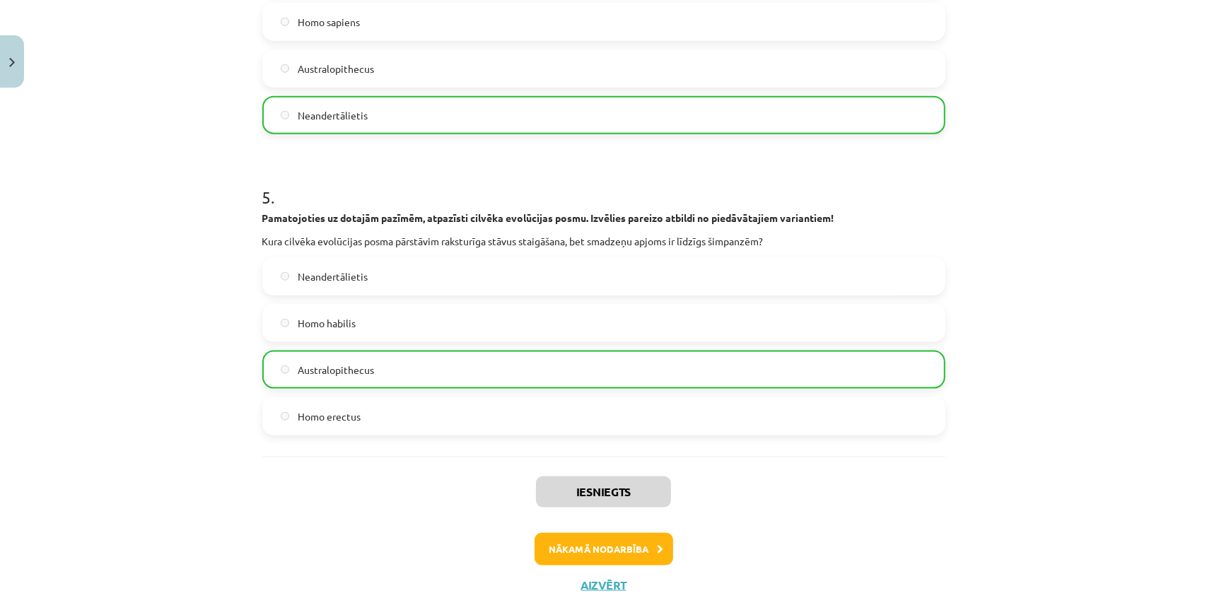
click at [201, 428] on div "Mācību tēma: Bioloģijas ii - 12. klases 1. ieskaites mācību materiāls #8 7. tēm…" at bounding box center [603, 299] width 1207 height 598
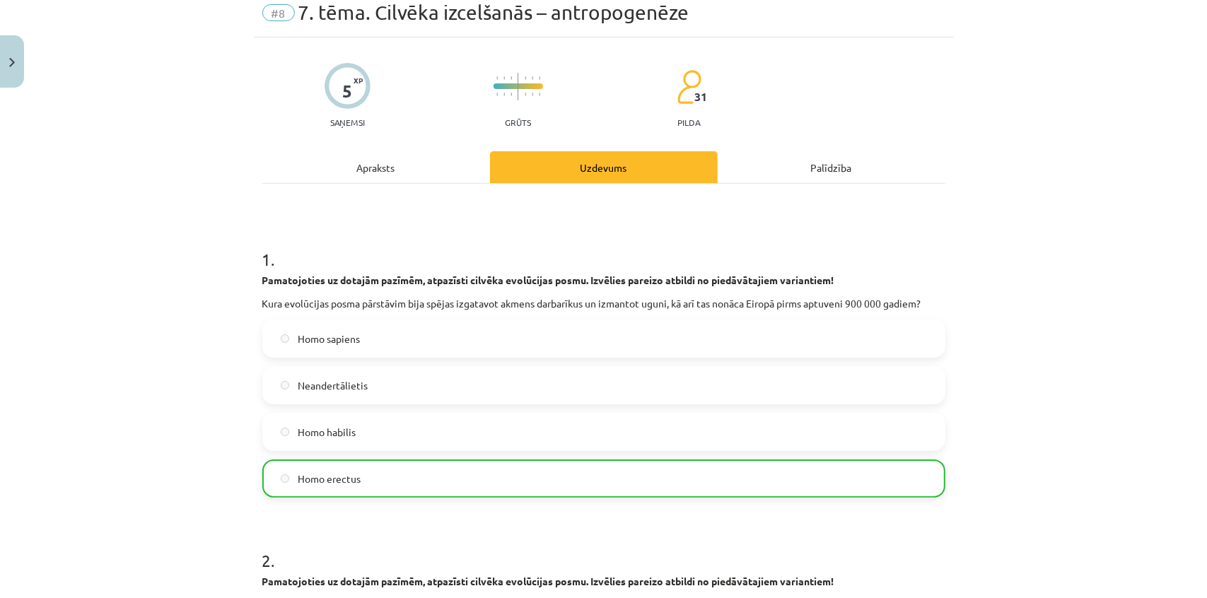
scroll to position [0, 0]
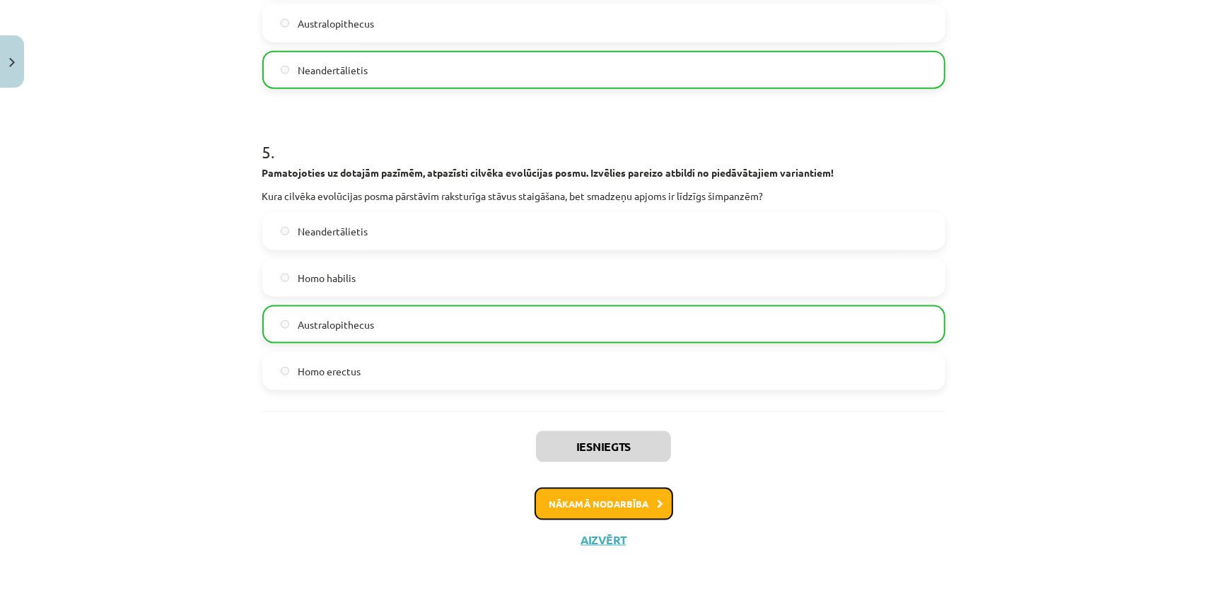
click at [625, 501] on button "Nākamā nodarbība" at bounding box center [604, 504] width 139 height 33
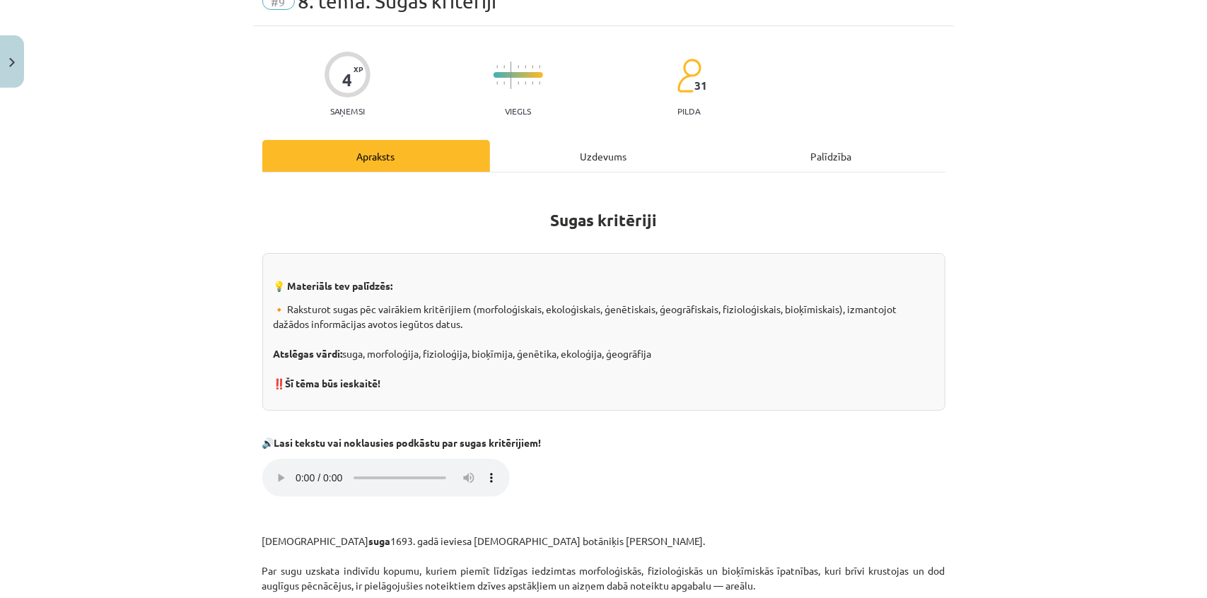
scroll to position [35, 0]
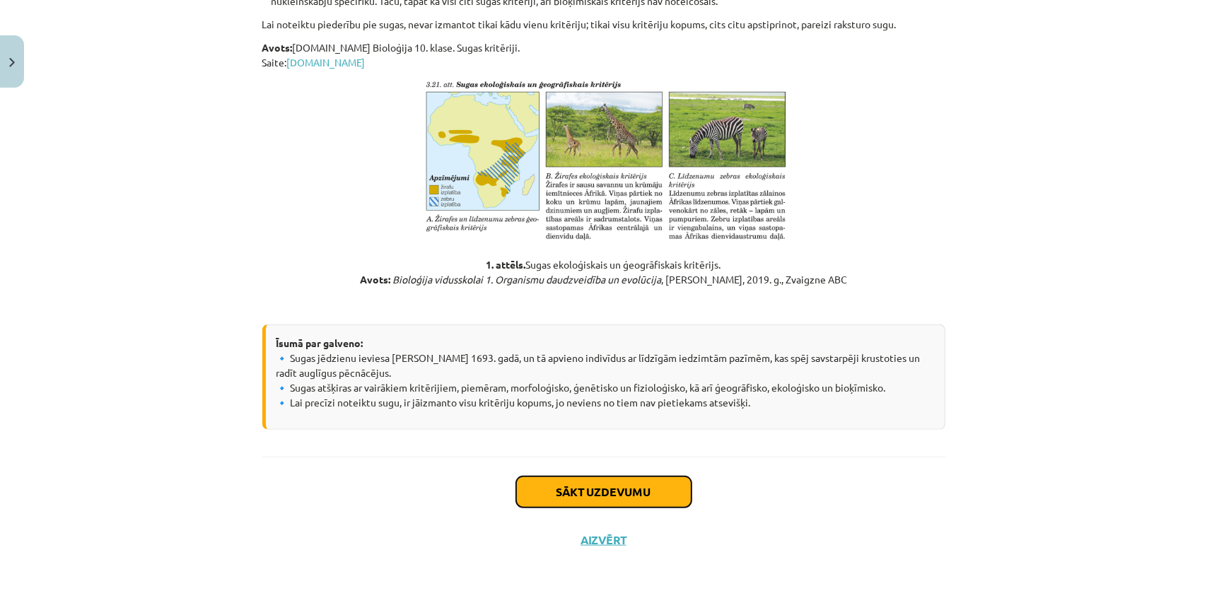
click at [553, 485] on button "Sākt uzdevumu" at bounding box center [603, 492] width 175 height 31
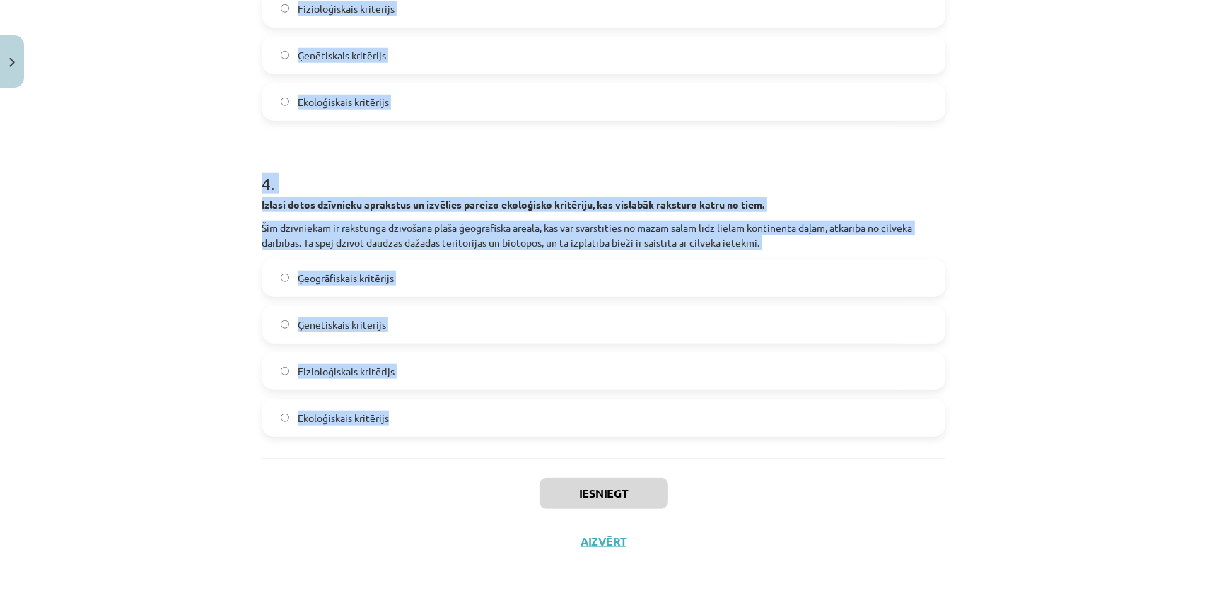
scroll to position [1082, 0]
drag, startPoint x: 252, startPoint y: 279, endPoint x: 484, endPoint y: 461, distance: 294.5
copy form "1 . Izlasi dotos dzīvnieku aprakstus un izvēlies pareizo ekoloģisko kritēriju, …"
click at [180, 359] on div "Mācību tēma: Bioloģijas ii - 12. klases 1. ieskaites mācību materiāls #9 8. tēm…" at bounding box center [603, 299] width 1207 height 598
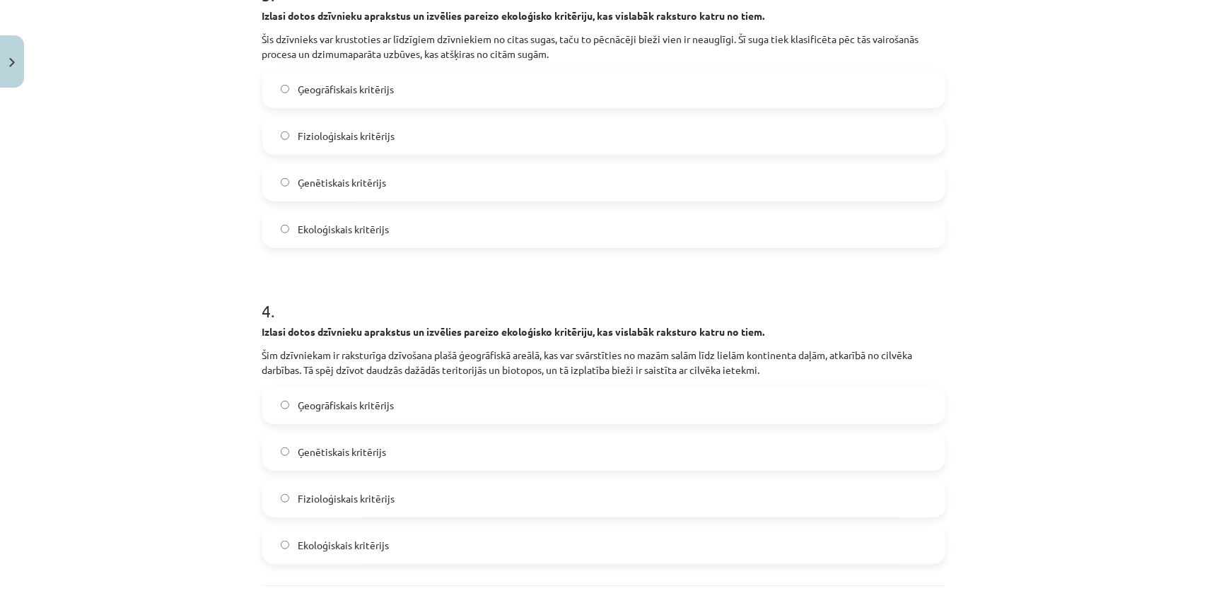
scroll to position [954, 0]
click at [374, 404] on span "Ģeogrāfiskais kritērijs" at bounding box center [346, 404] width 96 height 15
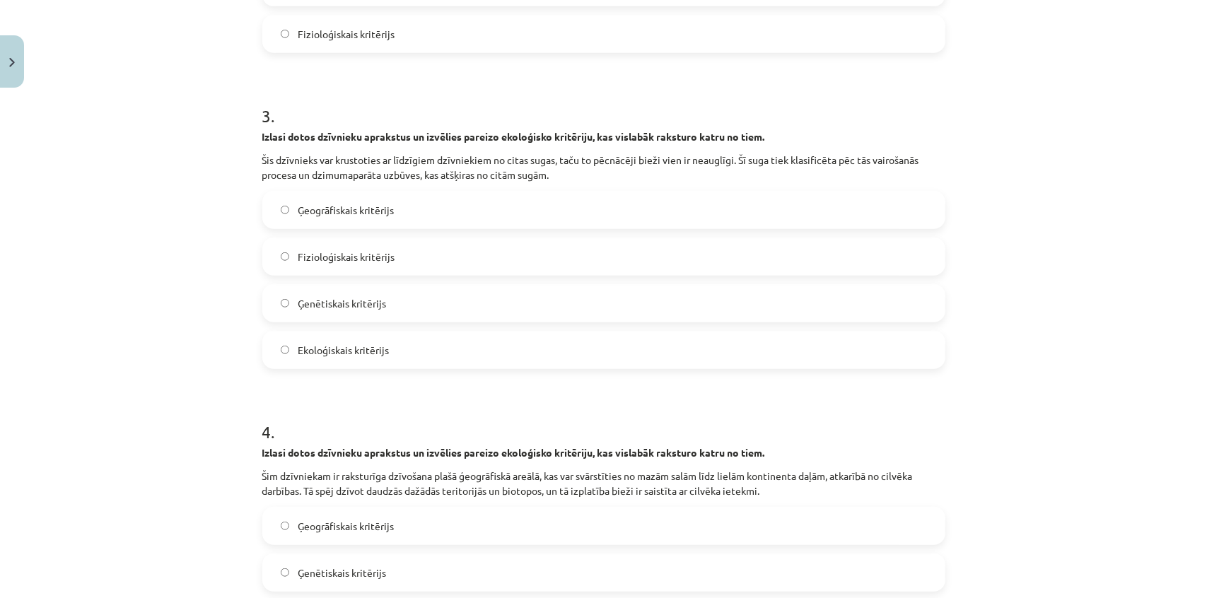
scroll to position [825, 0]
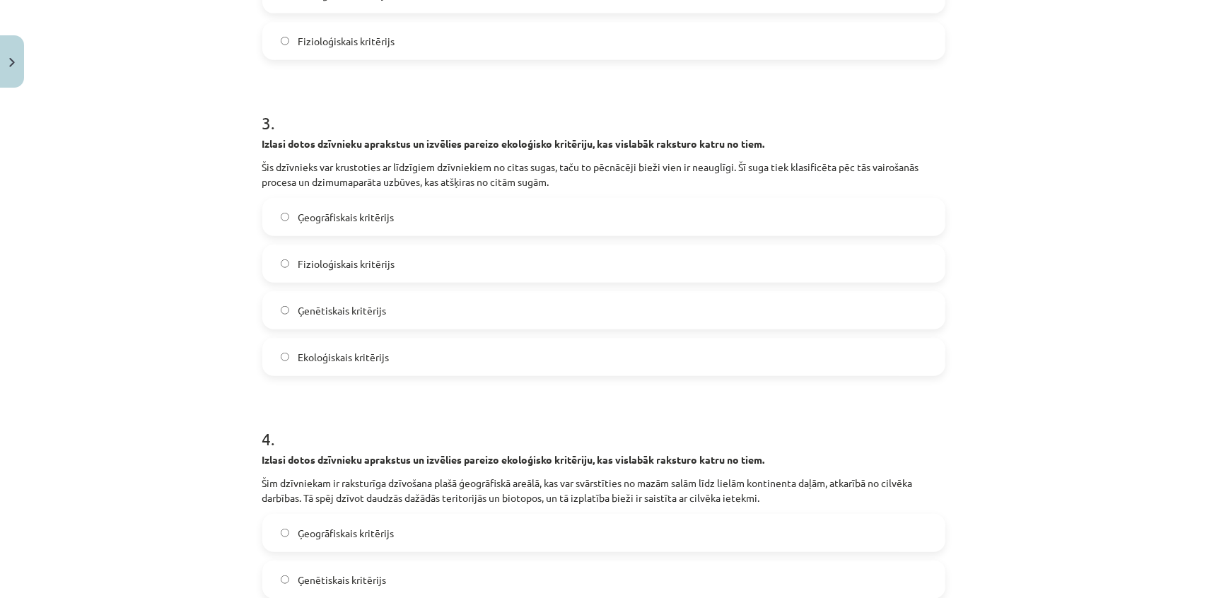
click at [327, 262] on span "Fizioloģiskais kritērijs" at bounding box center [346, 264] width 97 height 15
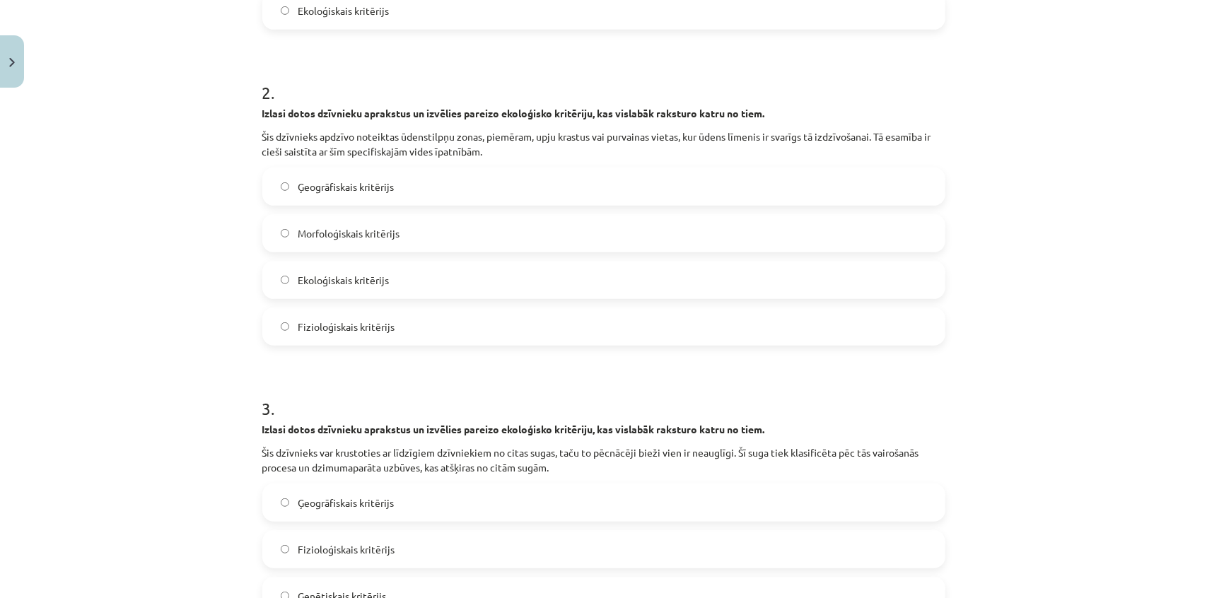
scroll to position [503, 0]
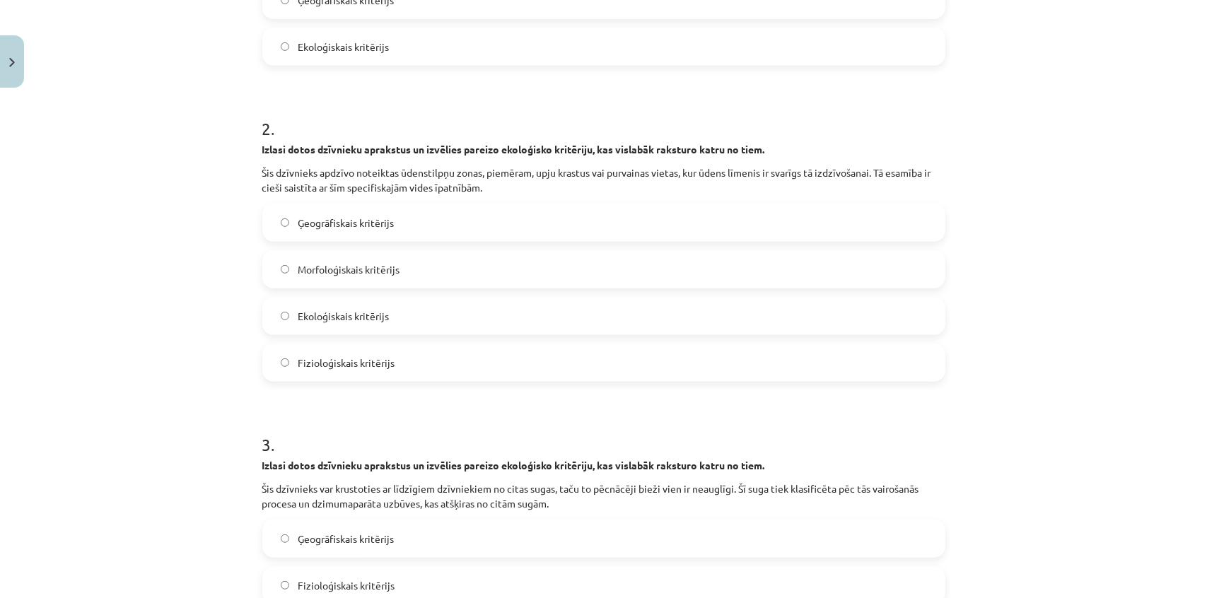
click at [409, 324] on label "Ekoloģiskais kritērijs" at bounding box center [604, 315] width 680 height 35
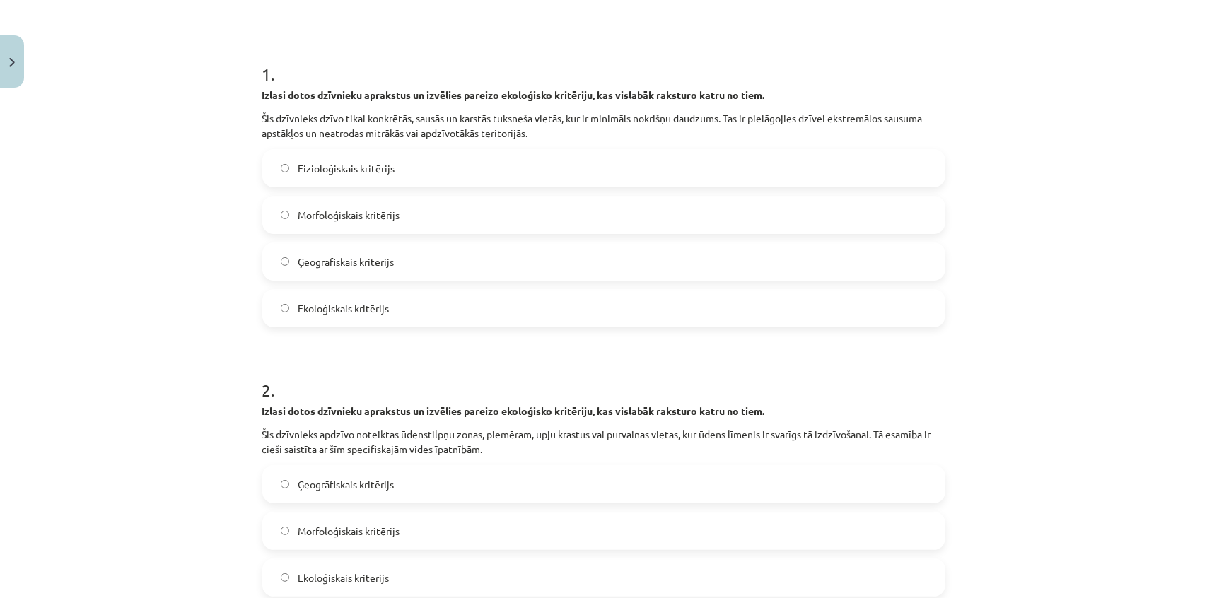
scroll to position [182, 0]
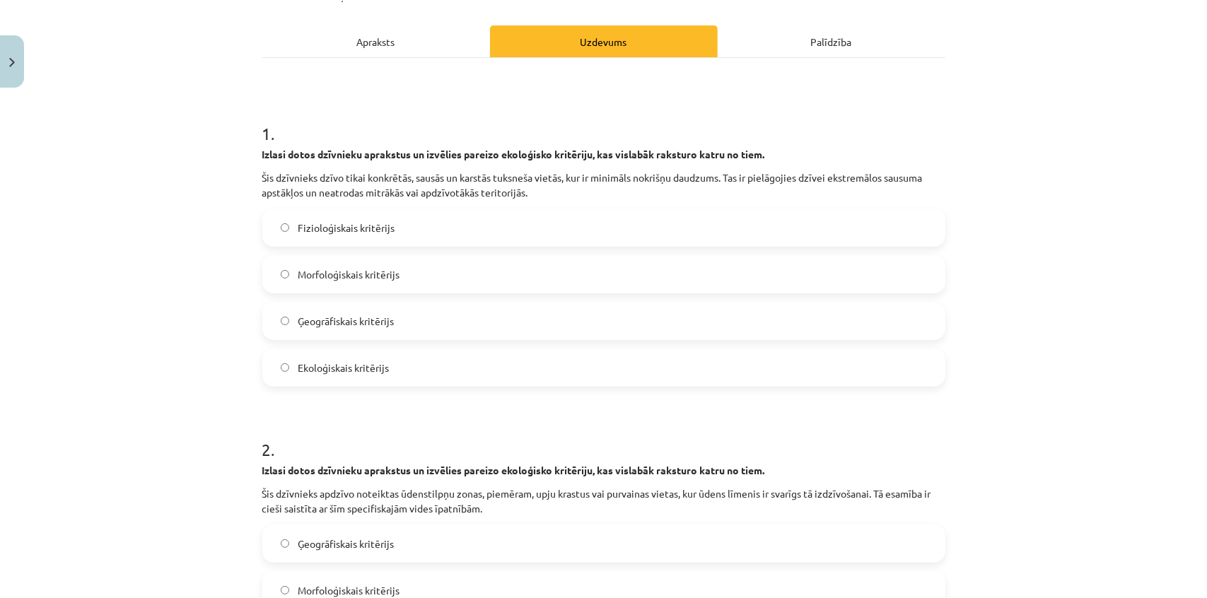
click at [390, 373] on label "Ekoloģiskais kritērijs" at bounding box center [604, 367] width 680 height 35
drag, startPoint x: 390, startPoint y: 373, endPoint x: 113, endPoint y: 239, distance: 307.1
click at [113, 239] on div "Mācību tēma: Bioloģijas ii - 12. klases 1. ieskaites mācību materiāls #9 8. tēm…" at bounding box center [603, 299] width 1207 height 598
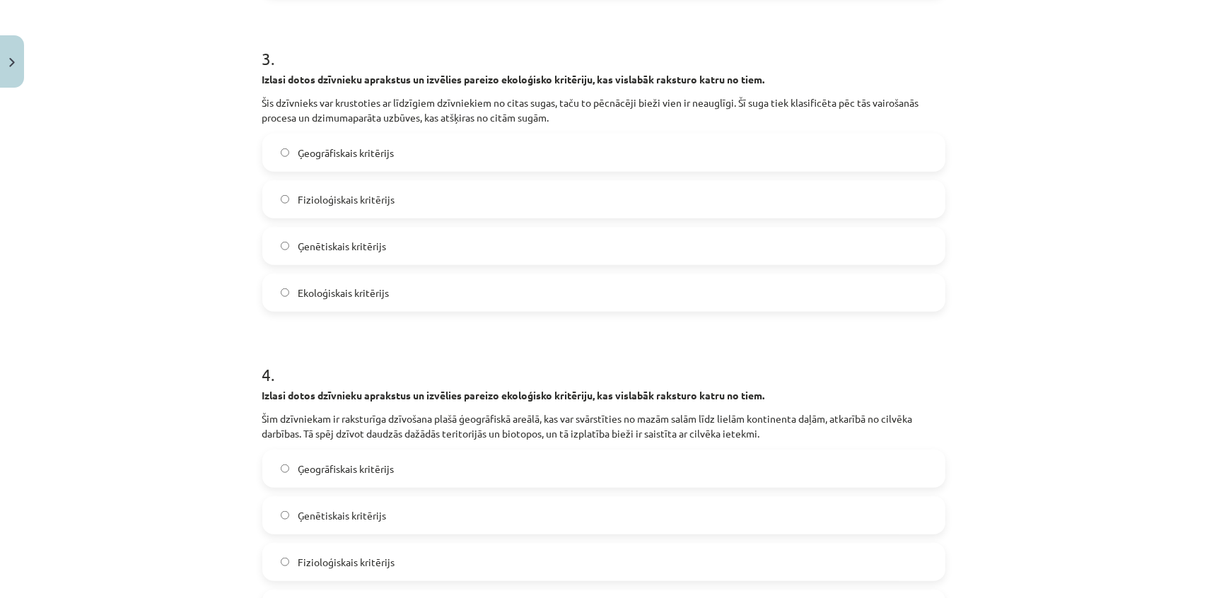
scroll to position [1082, 0]
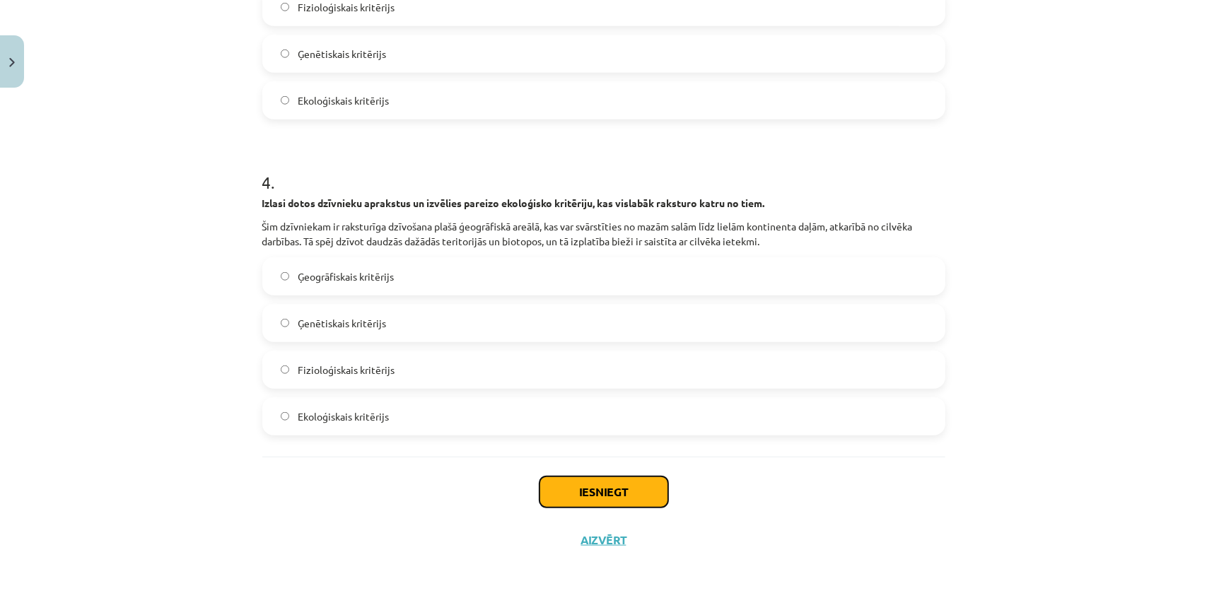
click at [587, 493] on button "Iesniegt" at bounding box center [603, 492] width 129 height 31
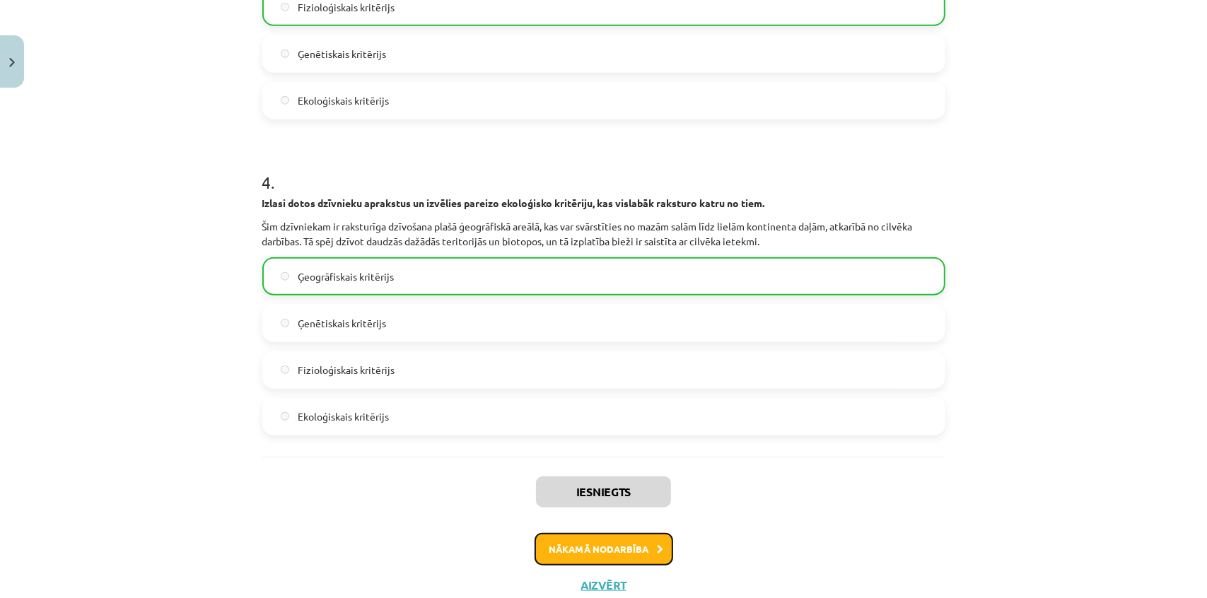
click at [609, 544] on button "Nākamā nodarbība" at bounding box center [604, 549] width 139 height 33
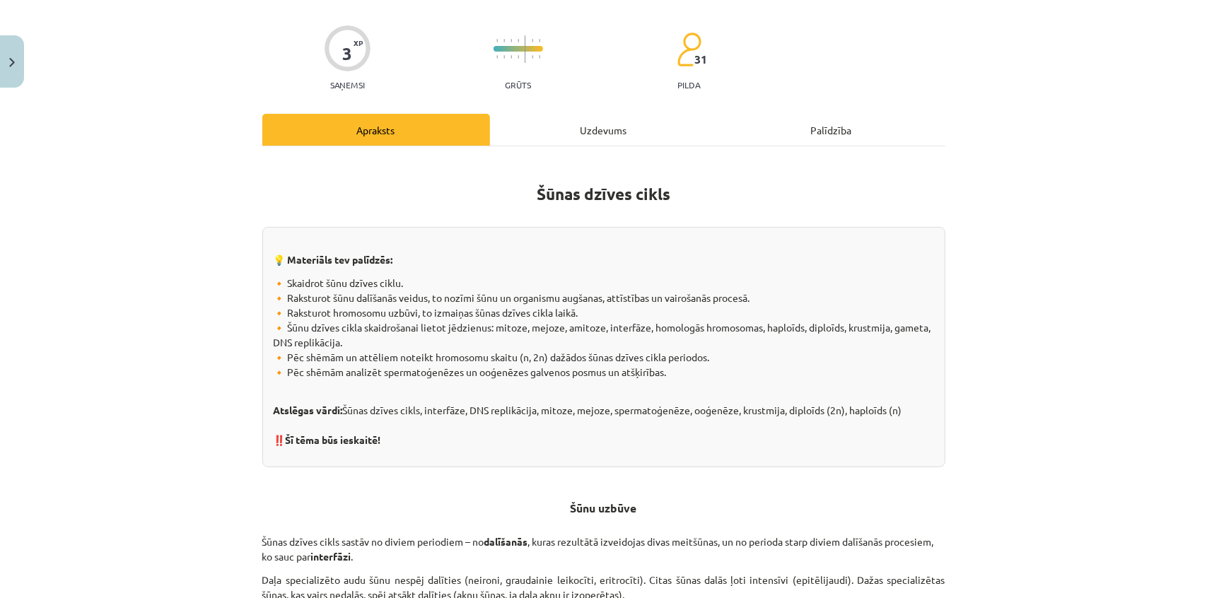
scroll to position [35, 0]
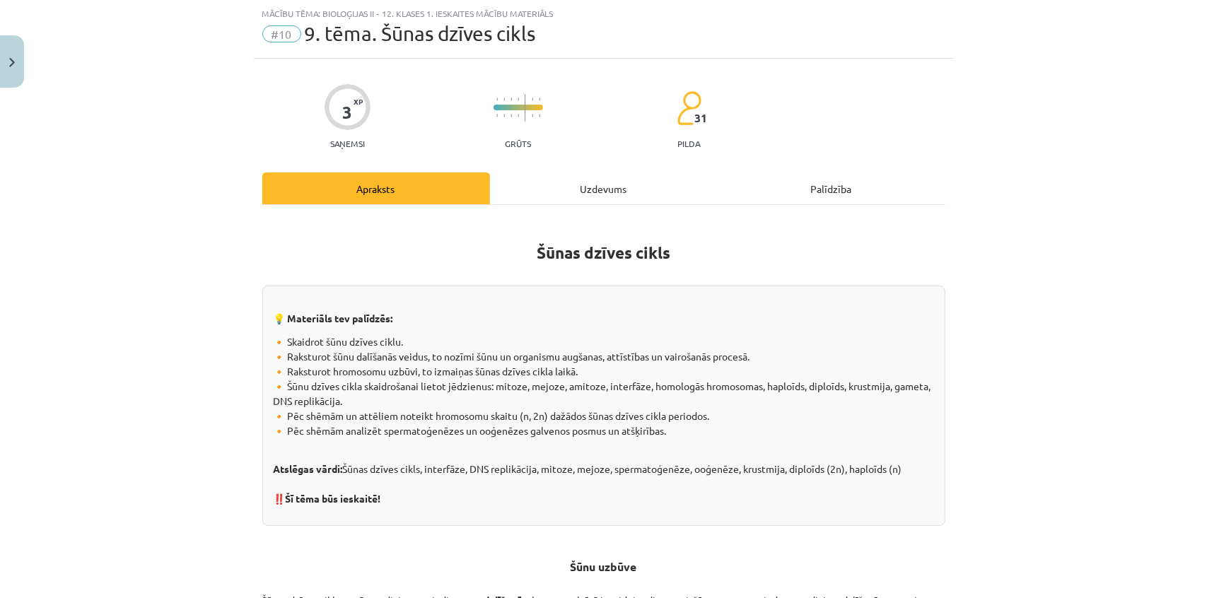
click at [537, 192] on div "Uzdevums" at bounding box center [604, 189] width 228 height 32
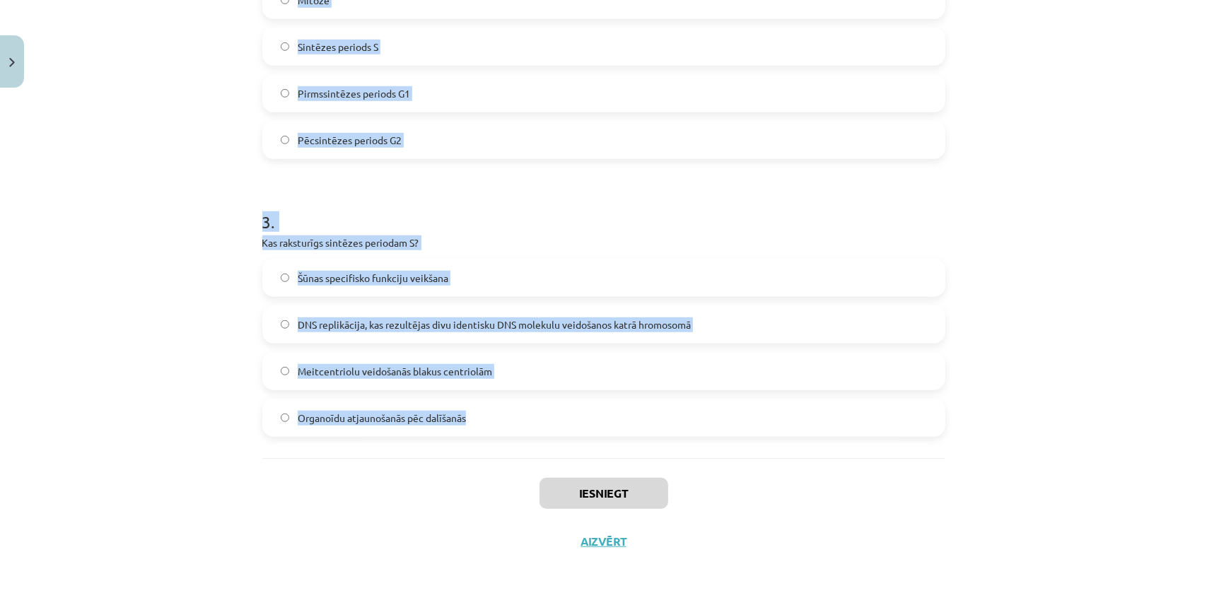
scroll to position [666, 0]
drag, startPoint x: 245, startPoint y: 274, endPoint x: 495, endPoint y: 411, distance: 284.5
click at [501, 414] on div "Mācību tēma: Bioloģijas ii - 12. klases 1. ieskaites mācību materiāls #10 9. tē…" at bounding box center [603, 299] width 1207 height 598
copy form "1 . Kurā periodā šūnā sāk sintezēties speciālas olbaltumvielas, kas nepieciešam…"
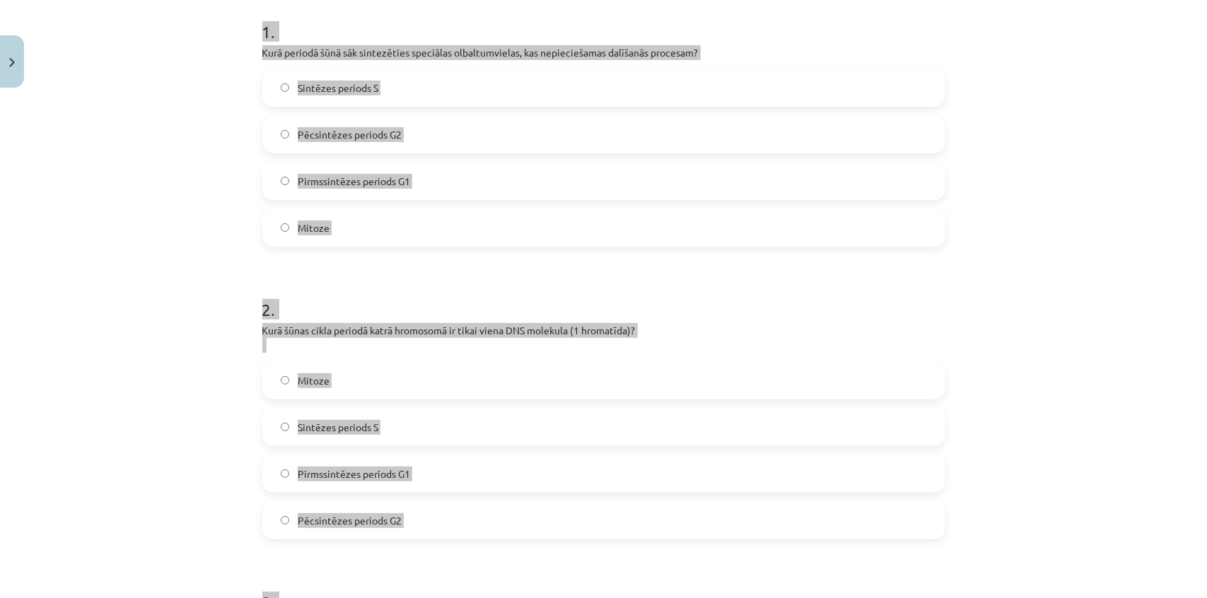
scroll to position [345, 0]
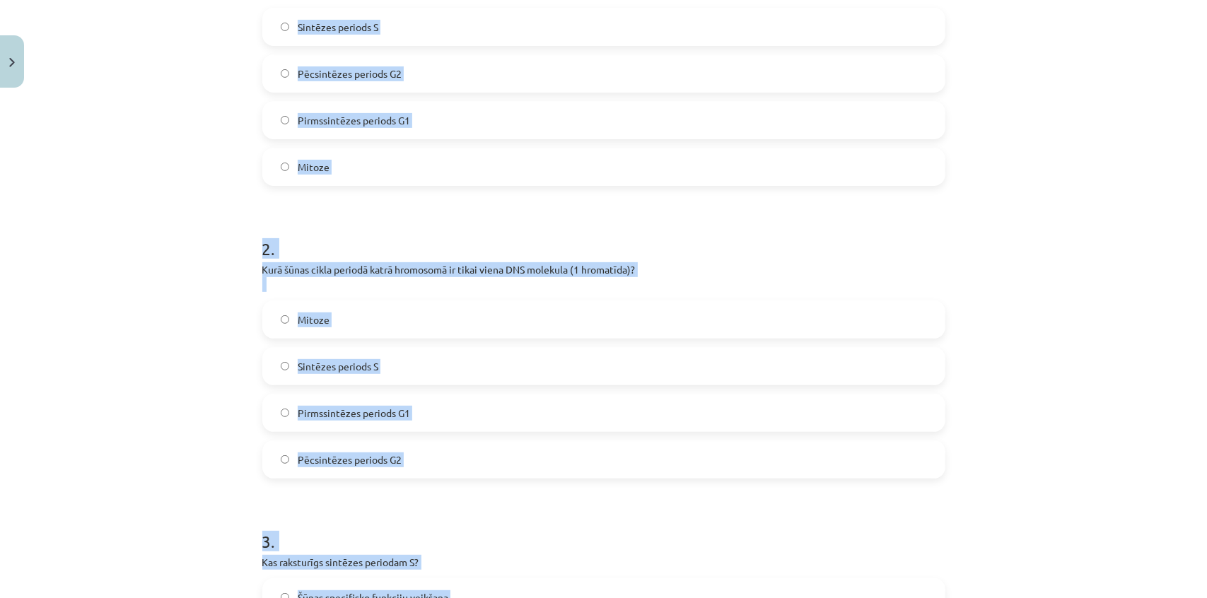
click at [419, 411] on label "Pirmssintēzes periods G1" at bounding box center [604, 412] width 680 height 35
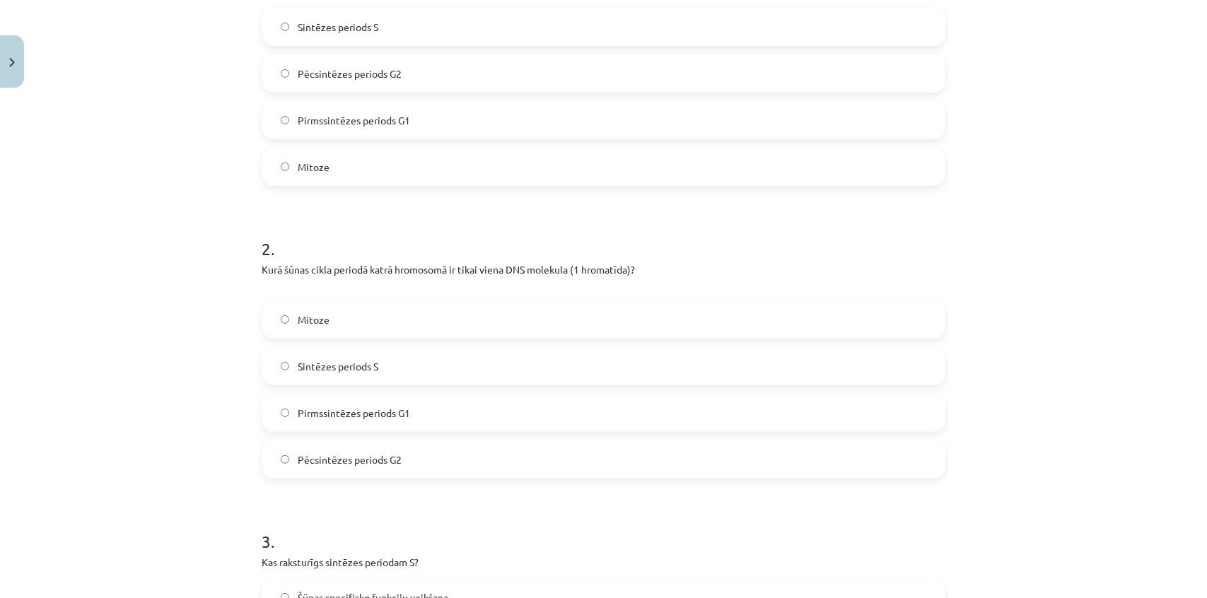
click at [407, 66] on label "Pēcsintēzes periods G2" at bounding box center [604, 73] width 680 height 35
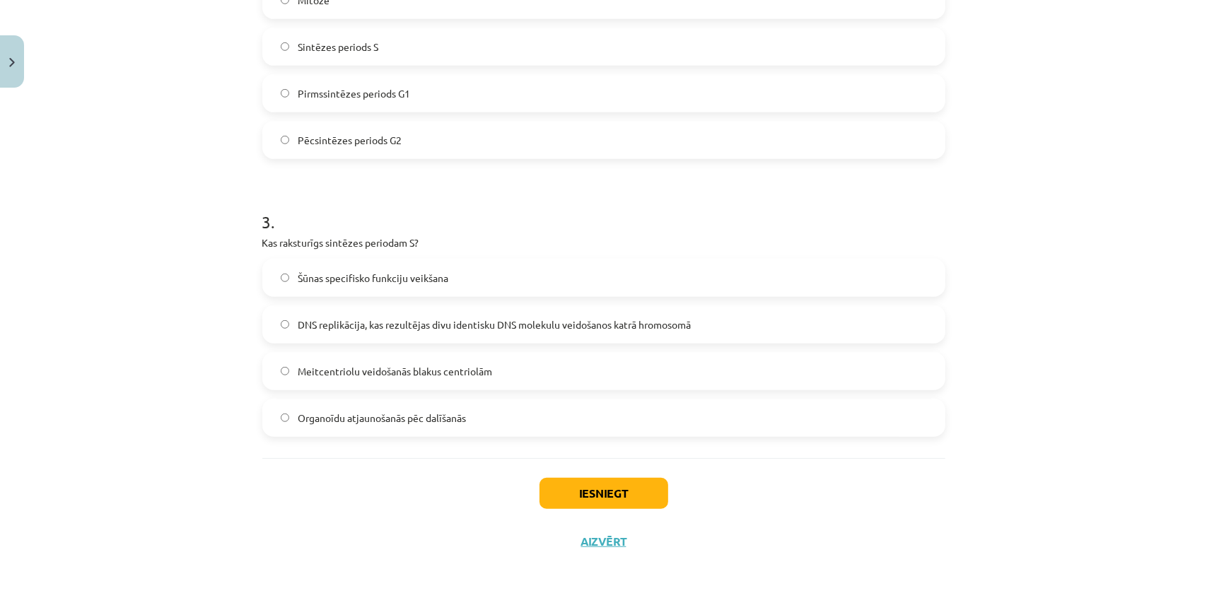
scroll to position [666, 0]
click at [437, 323] on span "DNS replikācija, kas rezultējas divu identisku DNS molekulu veidošanos katrā hr…" at bounding box center [494, 323] width 393 height 15
click at [597, 498] on button "Iesniegt" at bounding box center [603, 492] width 129 height 31
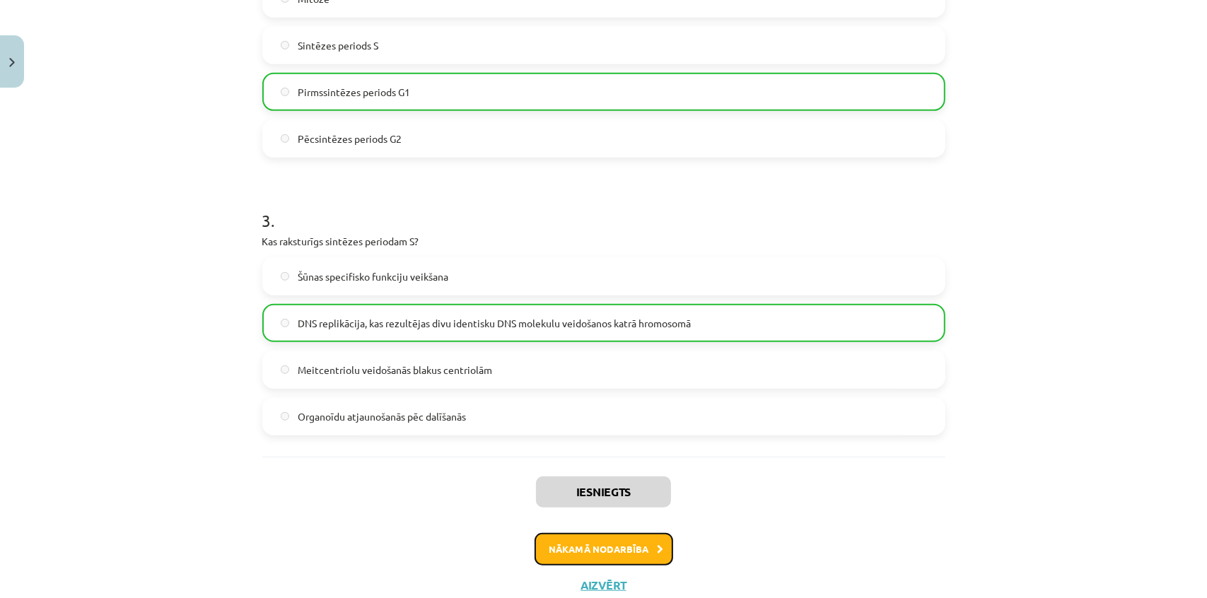
click at [611, 551] on button "Nākamā nodarbība" at bounding box center [604, 549] width 139 height 33
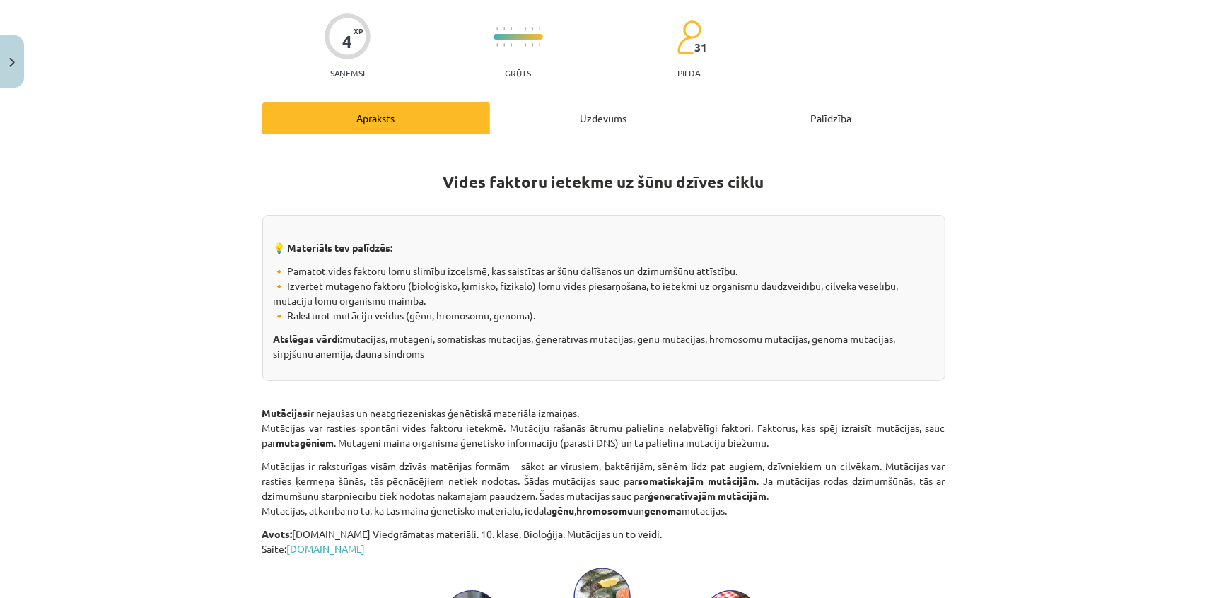
scroll to position [35, 0]
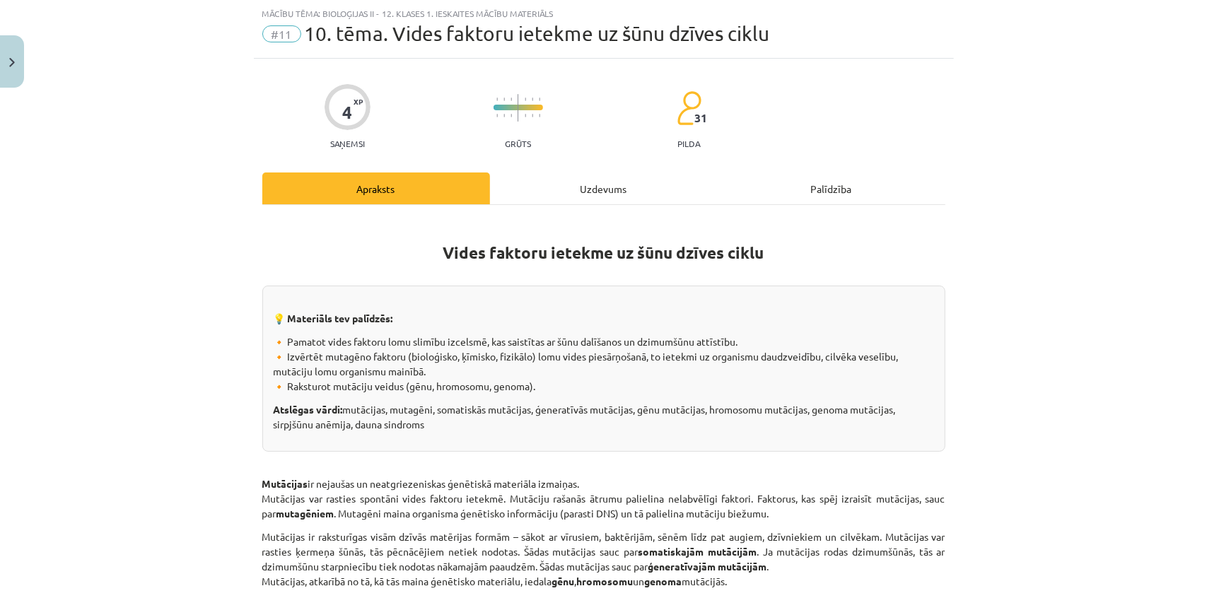
click at [564, 204] on div "Uzdevums" at bounding box center [604, 189] width 228 height 32
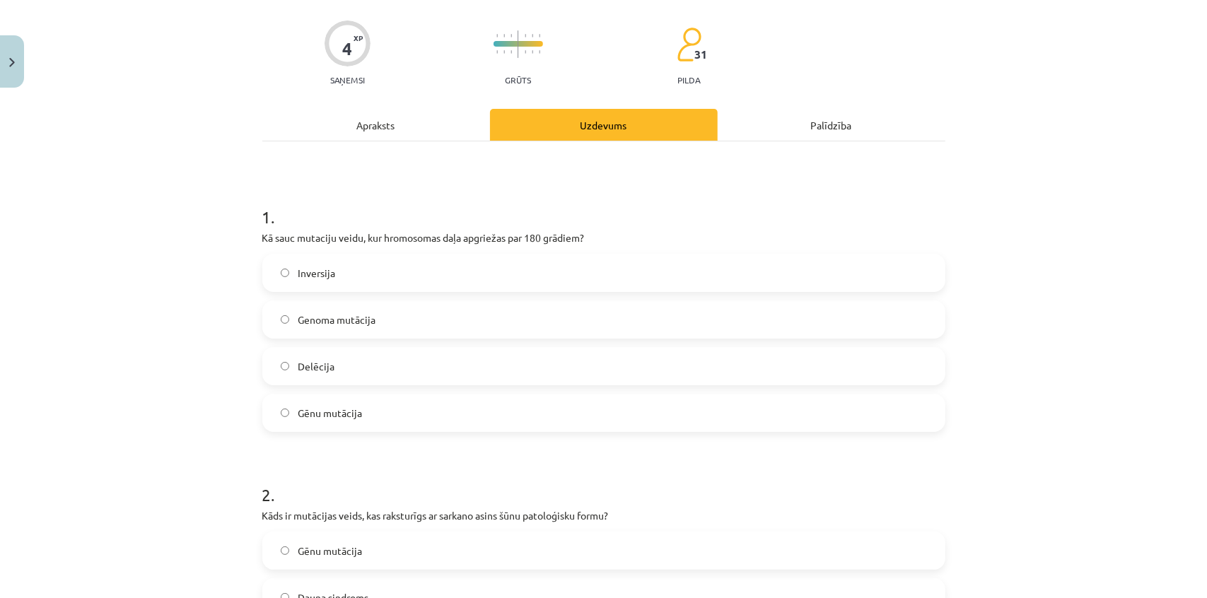
scroll to position [99, 0]
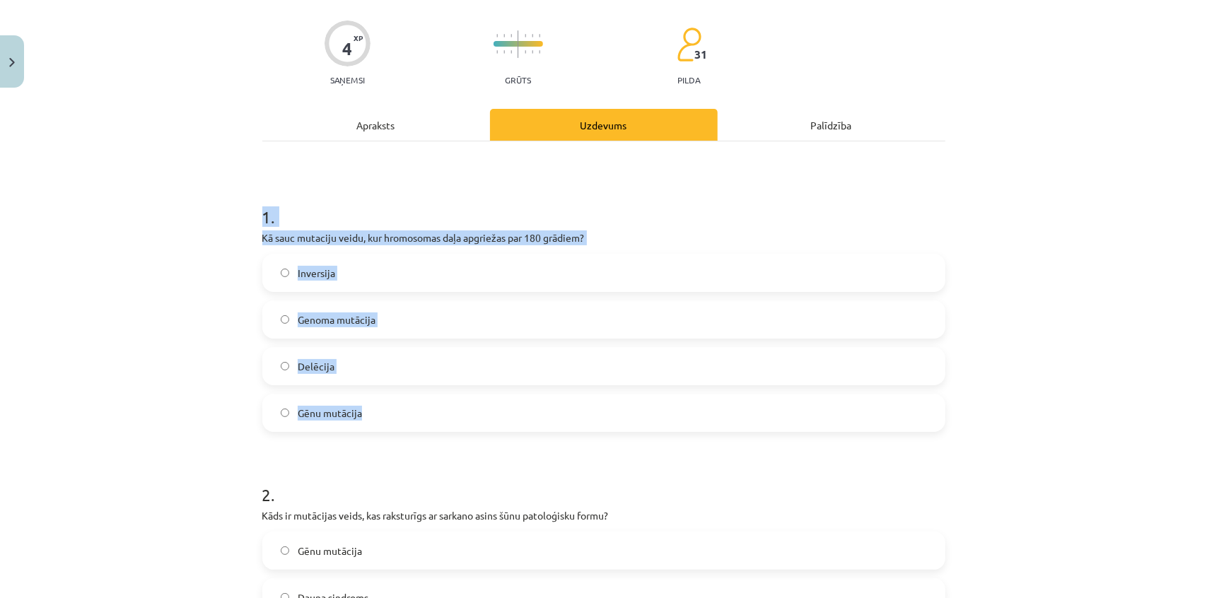
drag, startPoint x: 255, startPoint y: 215, endPoint x: 376, endPoint y: 375, distance: 200.8
click at [225, 290] on div "Mācību tēma: Bioloģijas ii - 12. klases 1. ieskaites mācību materiāls #11 10. t…" at bounding box center [603, 299] width 1207 height 598
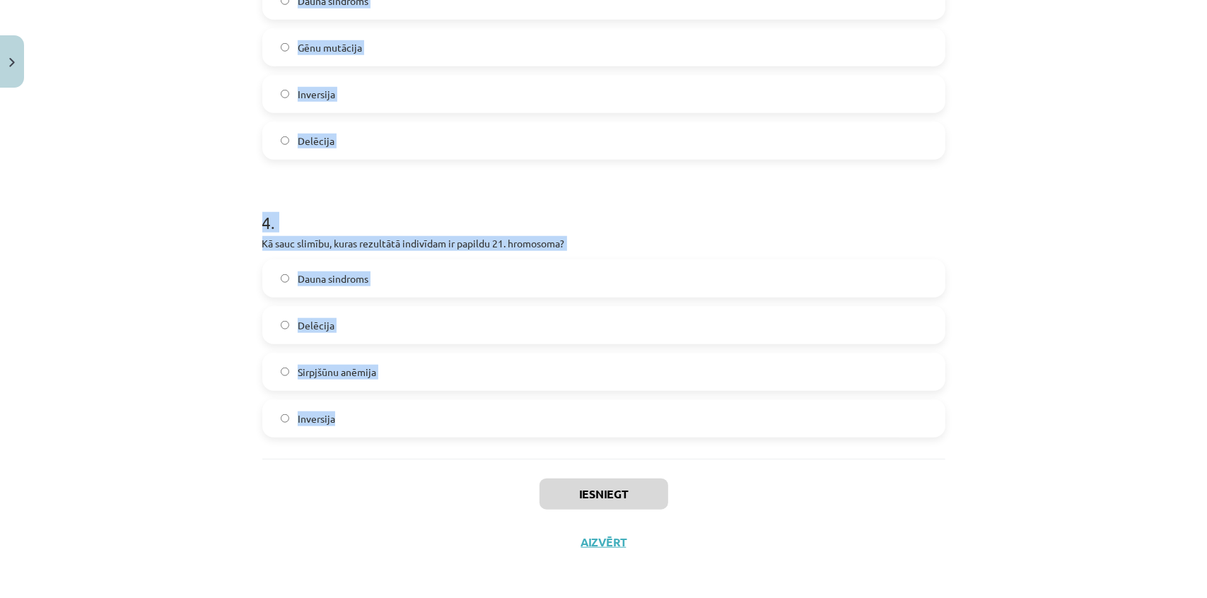
scroll to position [929, 0]
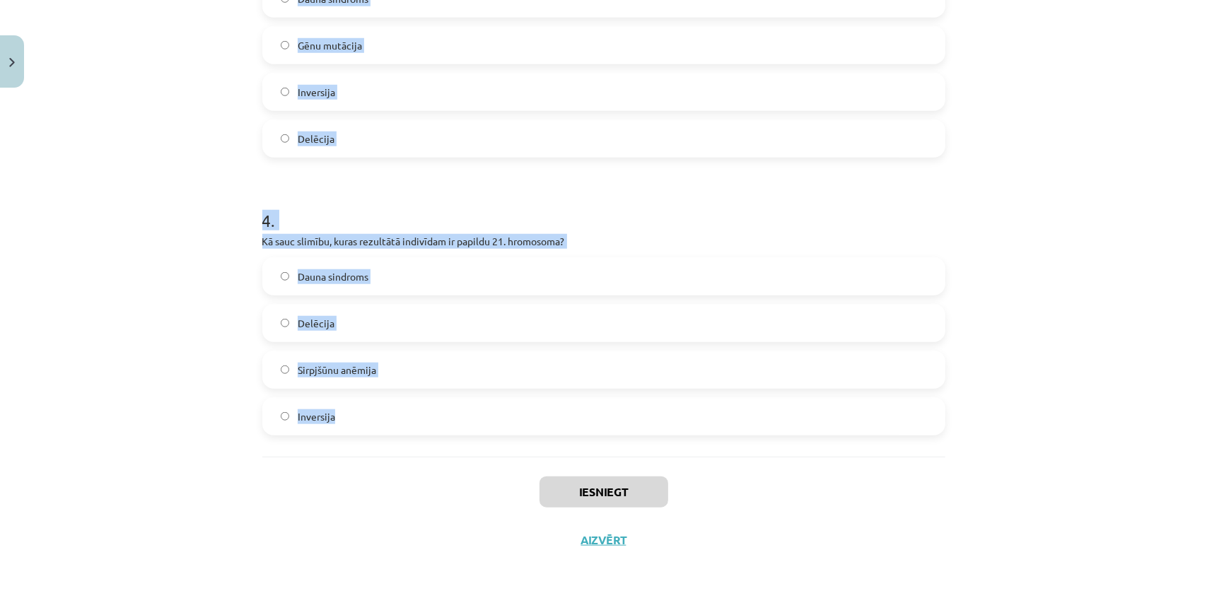
drag, startPoint x: 243, startPoint y: 212, endPoint x: 460, endPoint y: 405, distance: 290.5
click at [460, 405] on div "Mācību tēma: Bioloģijas ii - 12. klases 1. ieskaites mācību materiāls #11 10. t…" at bounding box center [603, 299] width 1207 height 598
copy form "1 . Kā sauc mutaciju veidu, kur hromosomas daļa apgriežas par 180 grādiem? Inve…"
click at [238, 443] on div "Mācību tēma: Bioloģijas ii - 12. klases 1. ieskaites mācību materiāls #11 10. t…" at bounding box center [603, 299] width 1207 height 598
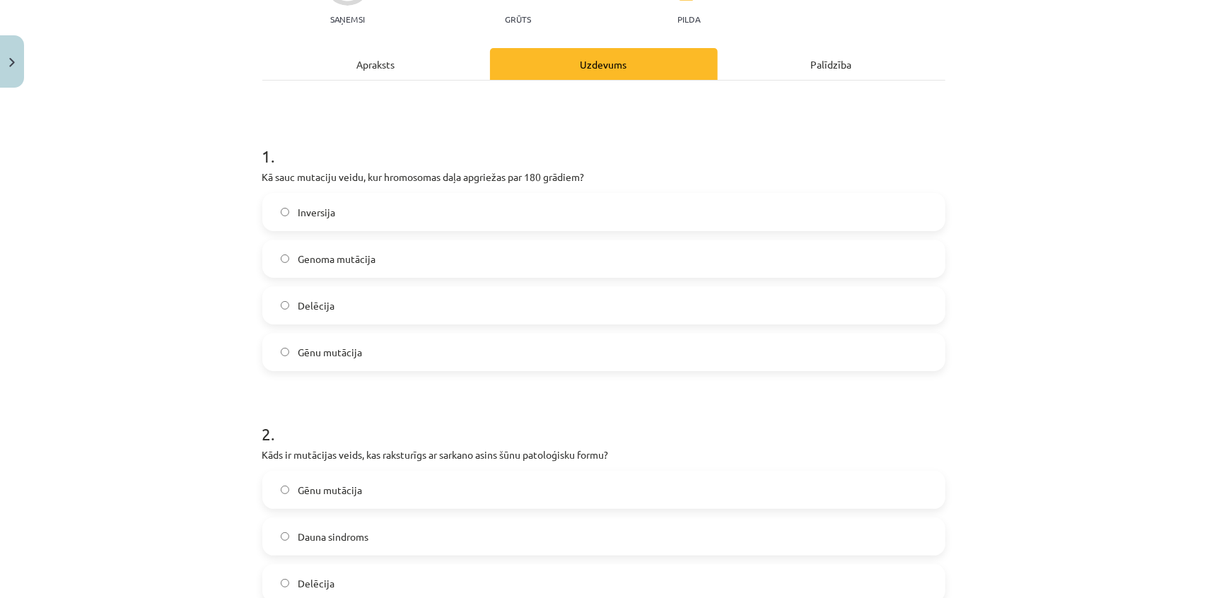
scroll to position [158, 0]
click at [368, 213] on label "Inversija" at bounding box center [604, 214] width 680 height 35
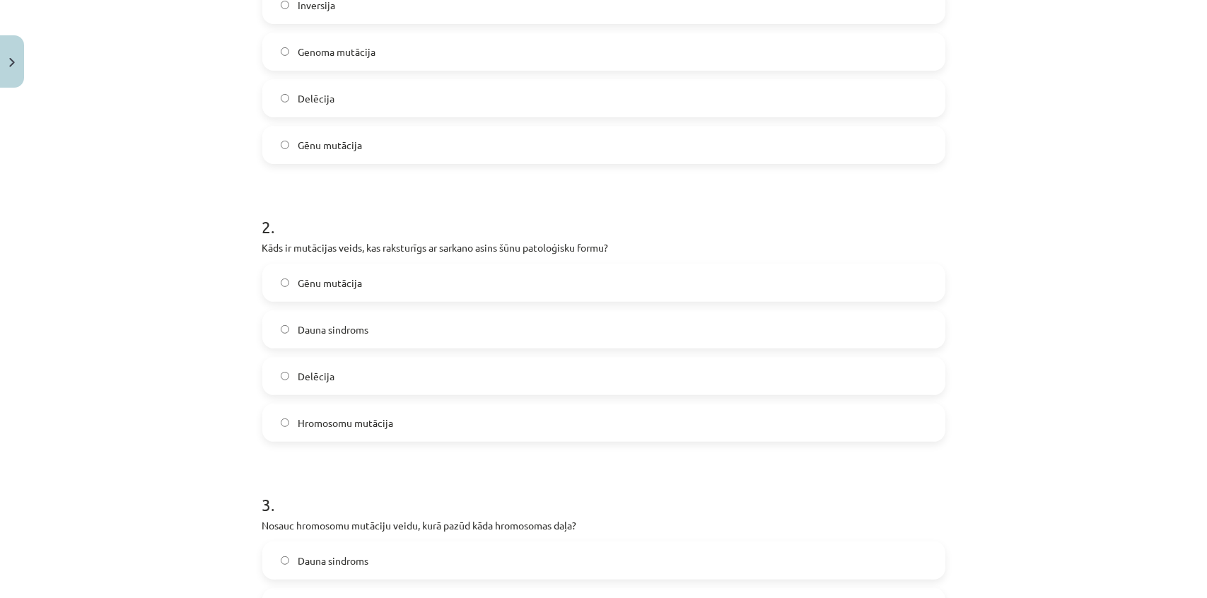
scroll to position [415, 0]
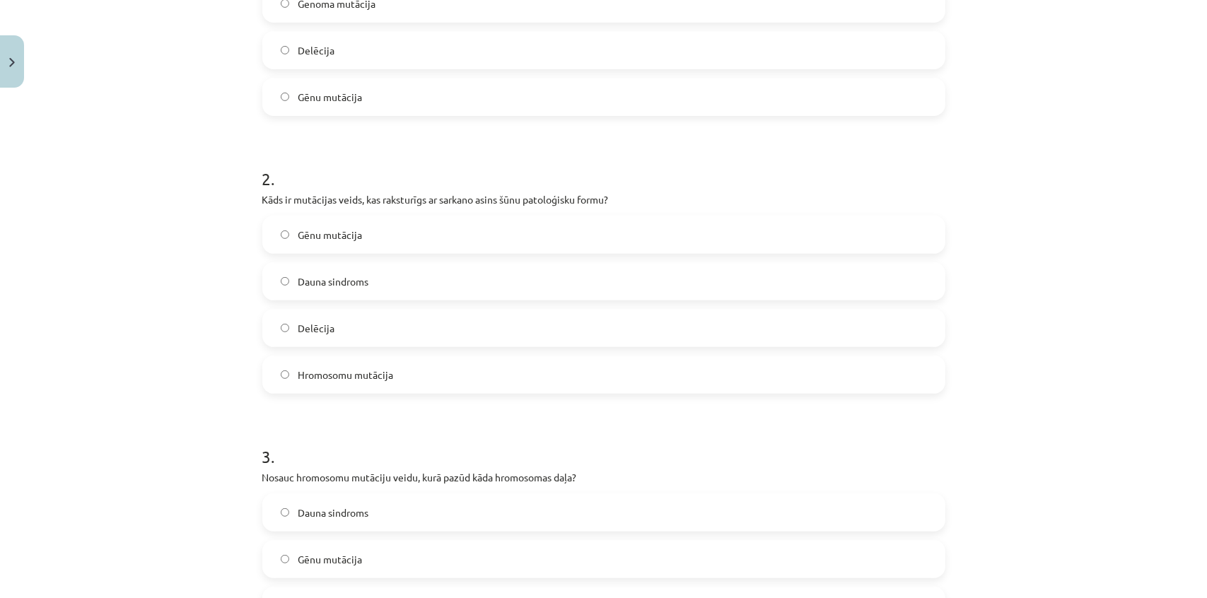
click at [410, 327] on label "Delēcija" at bounding box center [604, 327] width 680 height 35
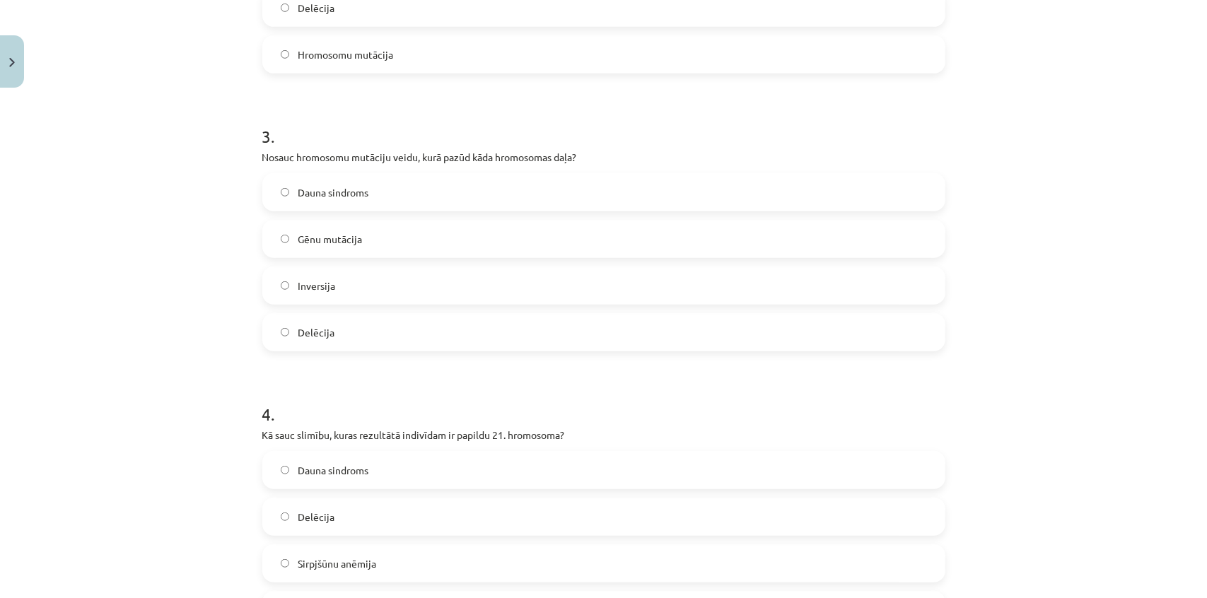
scroll to position [736, 0]
click at [384, 250] on label "Gēnu mutācija" at bounding box center [604, 238] width 680 height 35
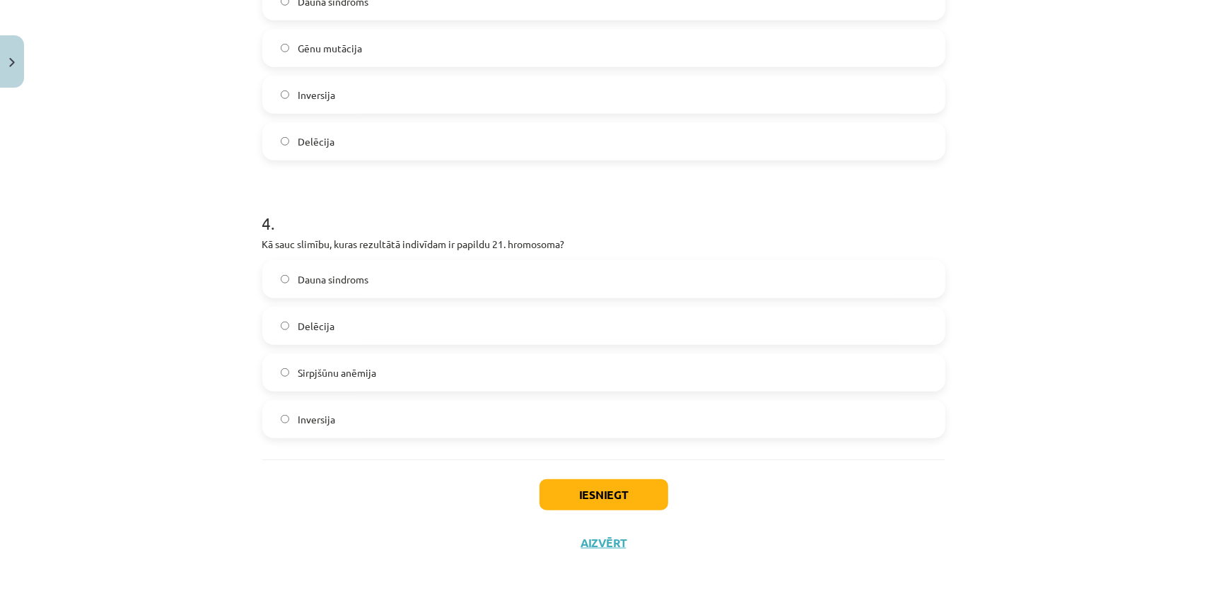
scroll to position [929, 0]
click at [364, 269] on span "Dauna sindroms" at bounding box center [333, 276] width 71 height 15
click at [614, 510] on div "Iesniegt Aizvērt" at bounding box center [603, 506] width 683 height 99
click at [603, 496] on button "Iesniegt" at bounding box center [603, 492] width 129 height 31
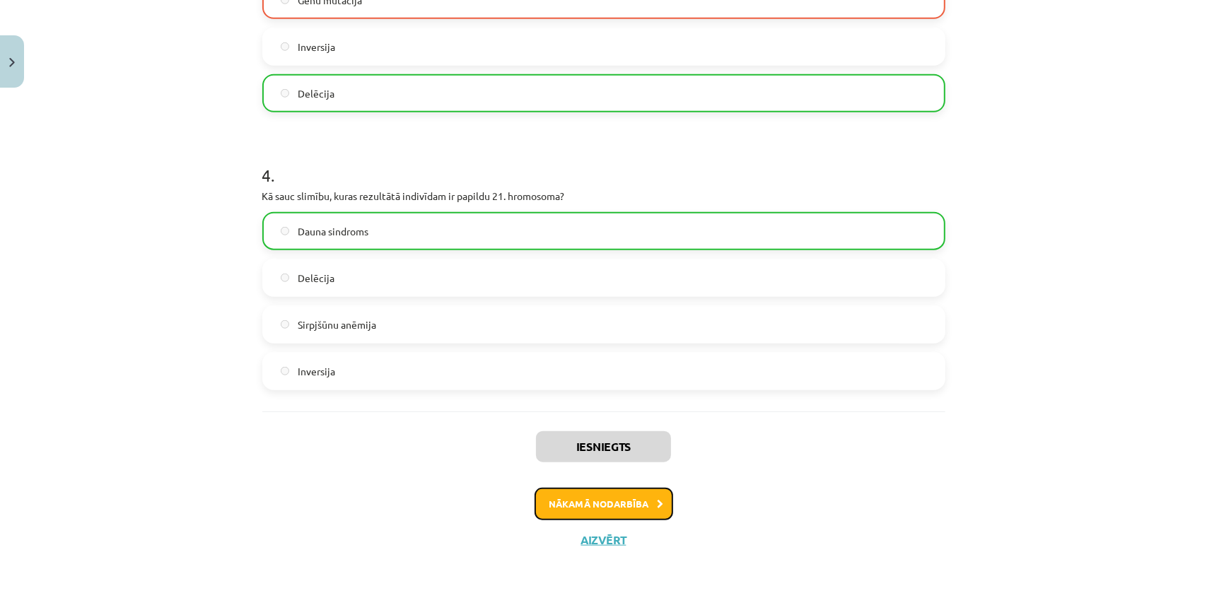
click at [576, 495] on button "Nākamā nodarbība" at bounding box center [604, 504] width 139 height 33
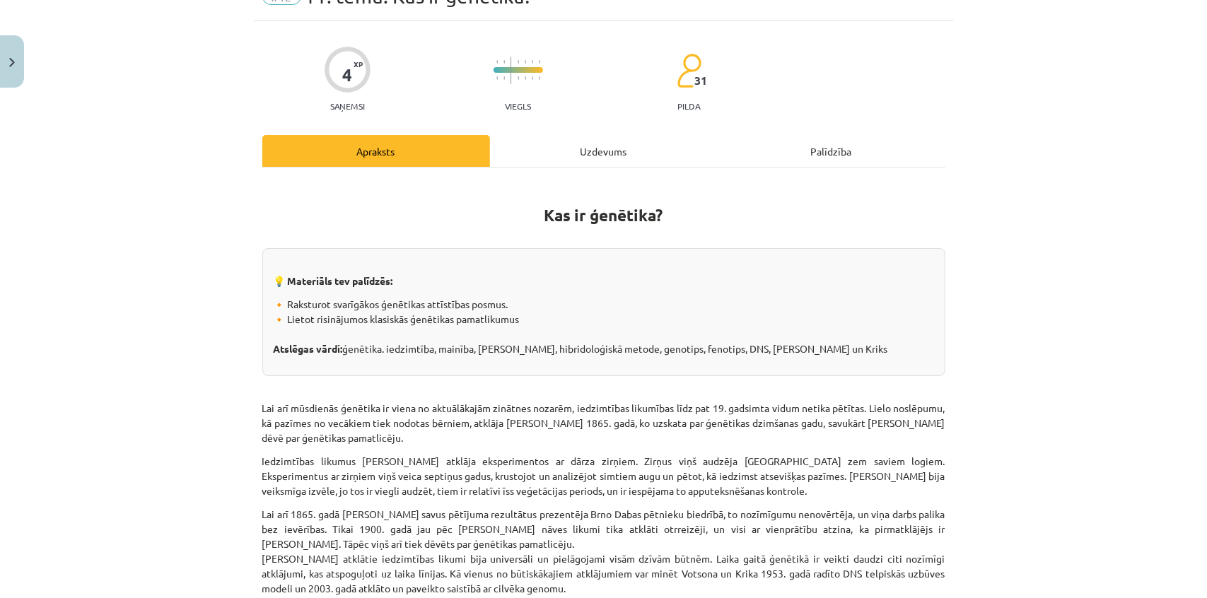
scroll to position [35, 0]
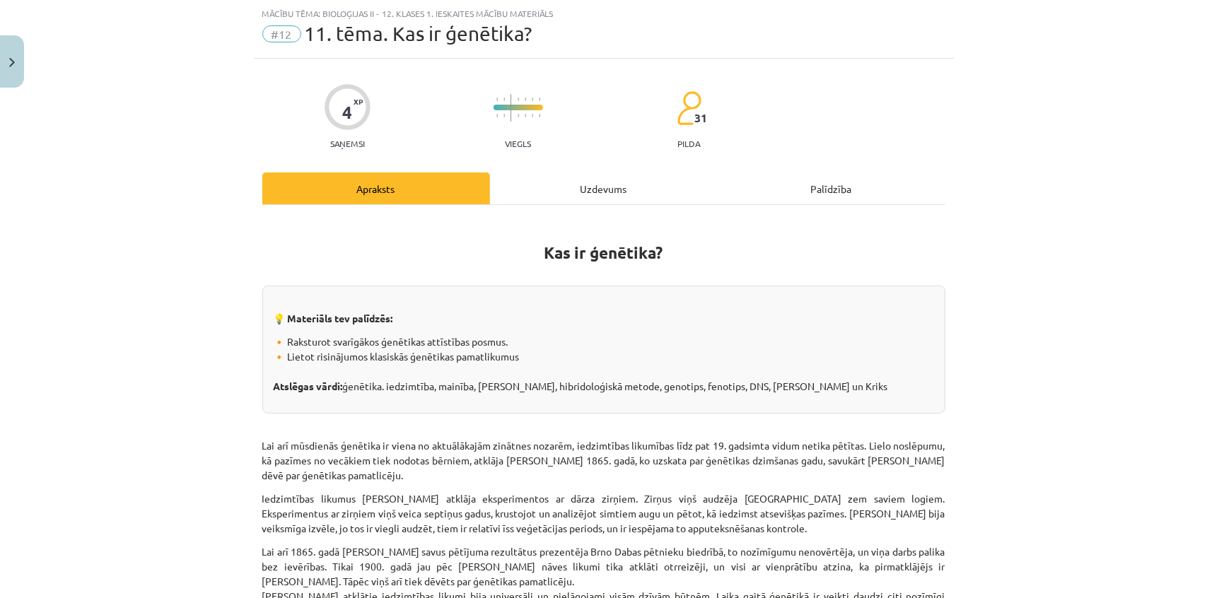
click at [535, 181] on div "Uzdevums" at bounding box center [604, 189] width 228 height 32
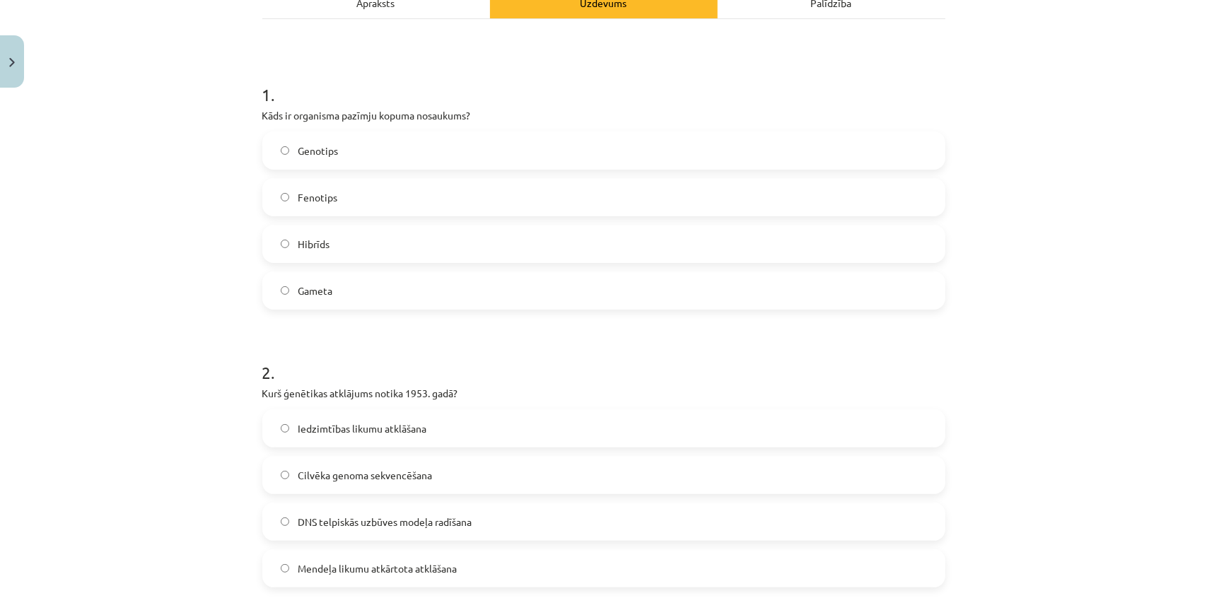
scroll to position [228, 0]
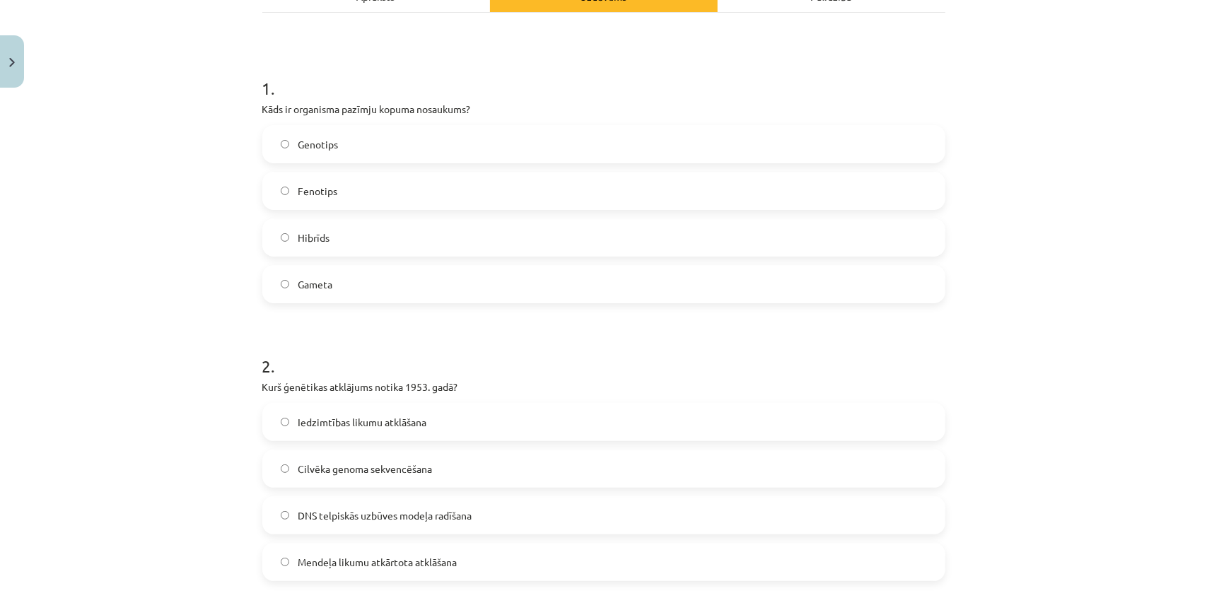
click at [368, 136] on label "Genotips" at bounding box center [604, 144] width 680 height 35
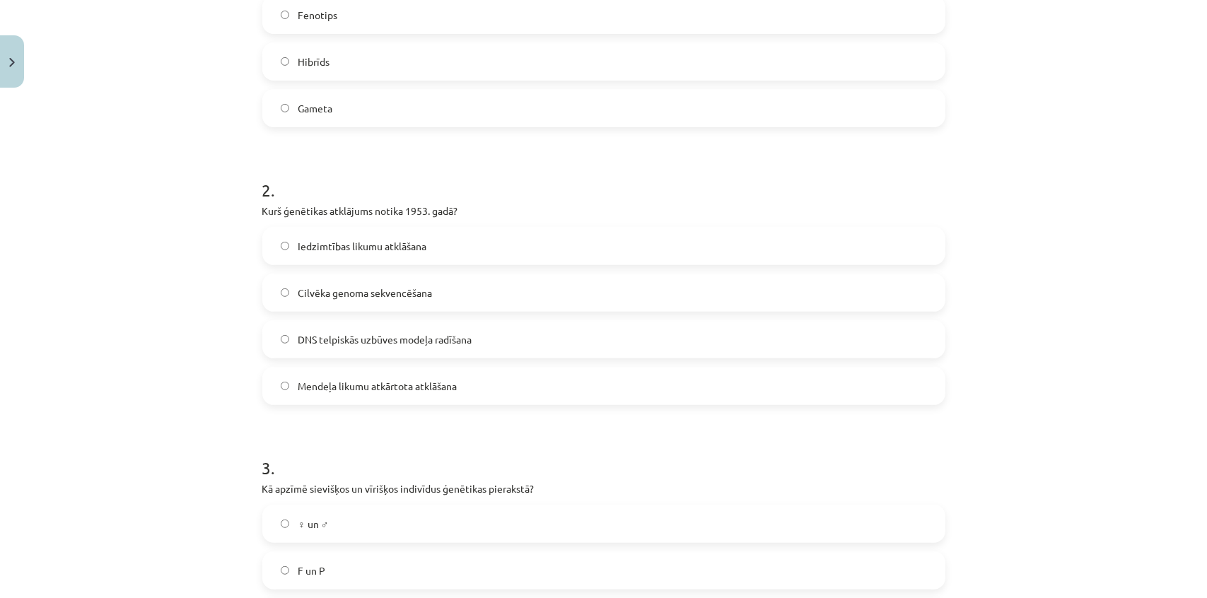
scroll to position [421, 0]
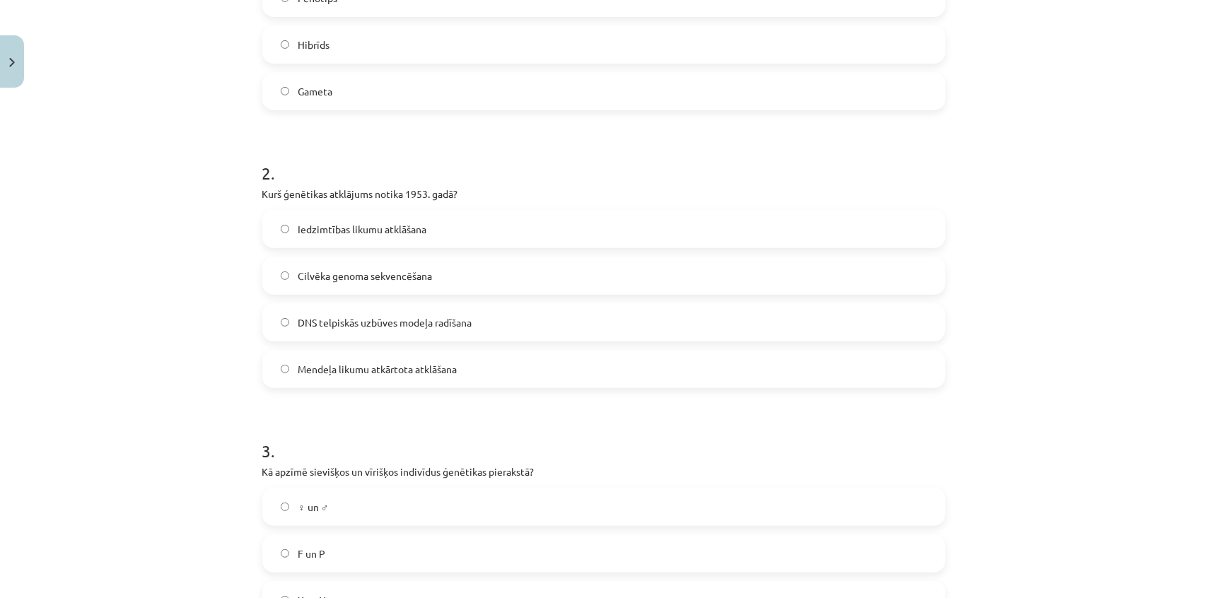
click at [410, 332] on label "DNS telpiskās uzbūves modeļa radīšana" at bounding box center [604, 322] width 680 height 35
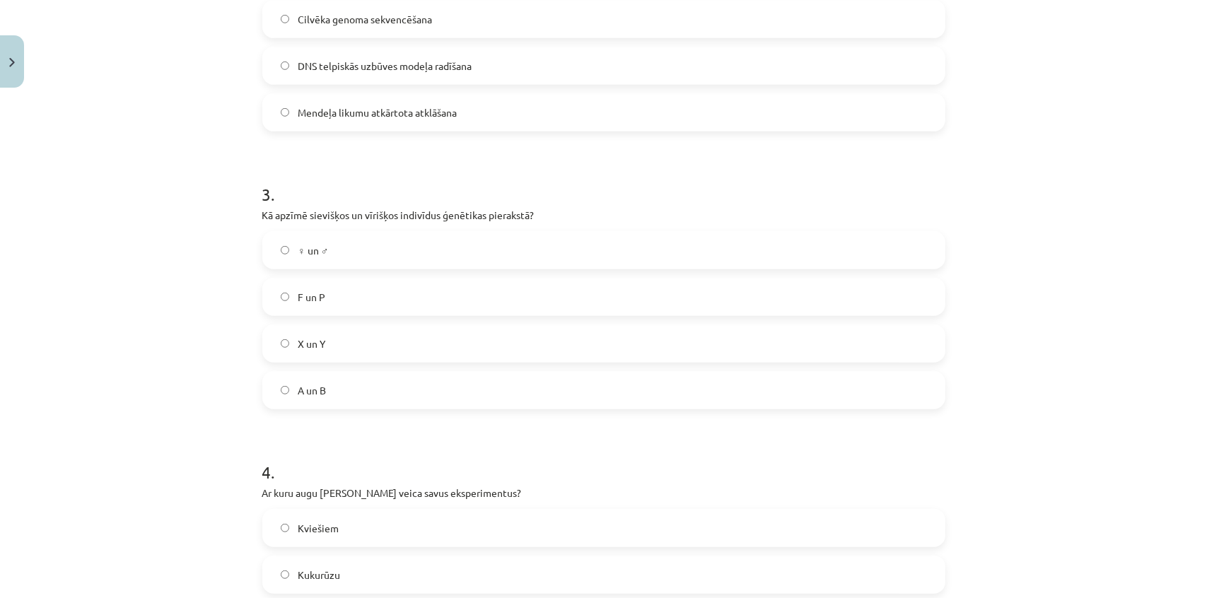
scroll to position [678, 0]
click at [383, 332] on label "X un Y" at bounding box center [604, 342] width 680 height 35
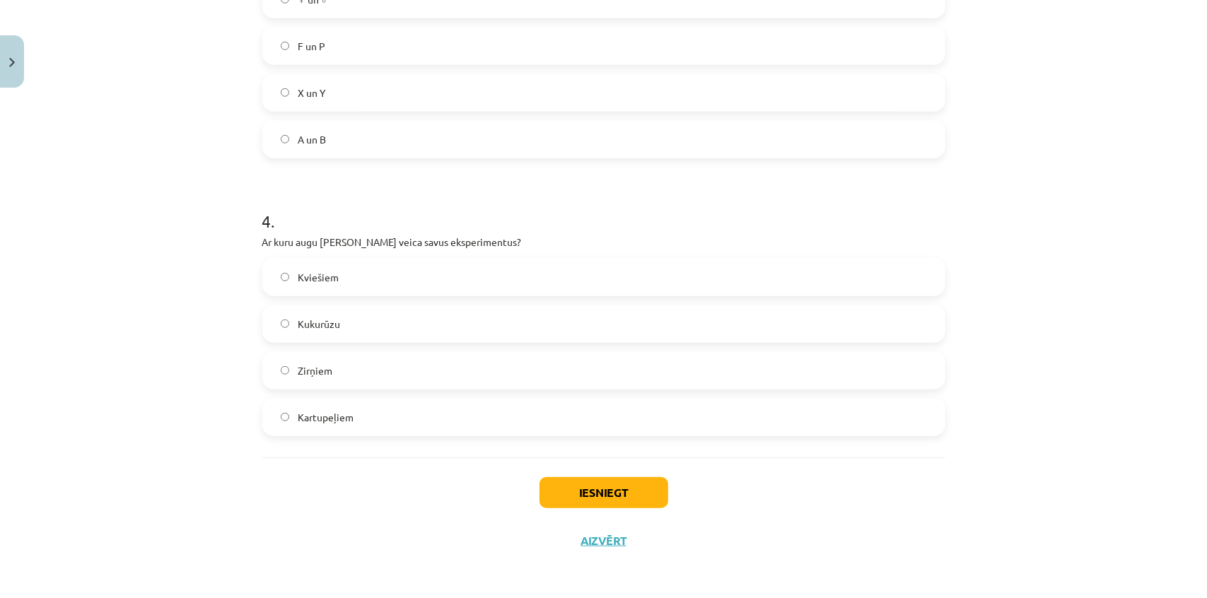
scroll to position [929, 0]
click at [354, 408] on label "Kartupeļiem" at bounding box center [604, 416] width 680 height 35
click at [614, 489] on button "Iesniegt" at bounding box center [603, 492] width 129 height 31
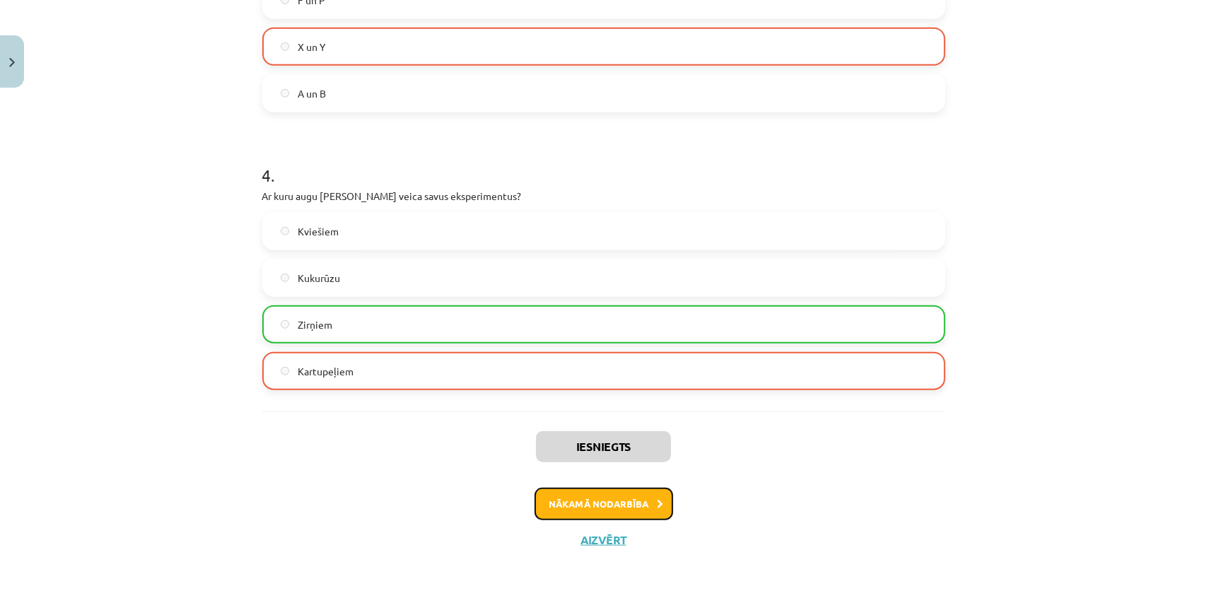
click at [600, 517] on button "Nākamā nodarbība" at bounding box center [604, 504] width 139 height 33
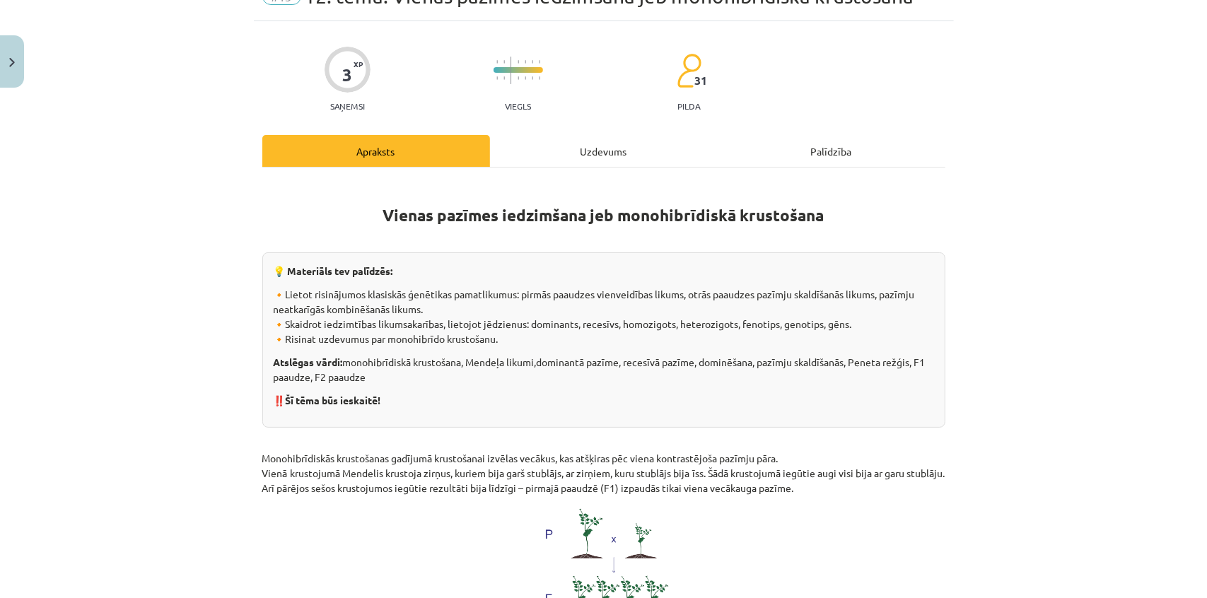
scroll to position [35, 0]
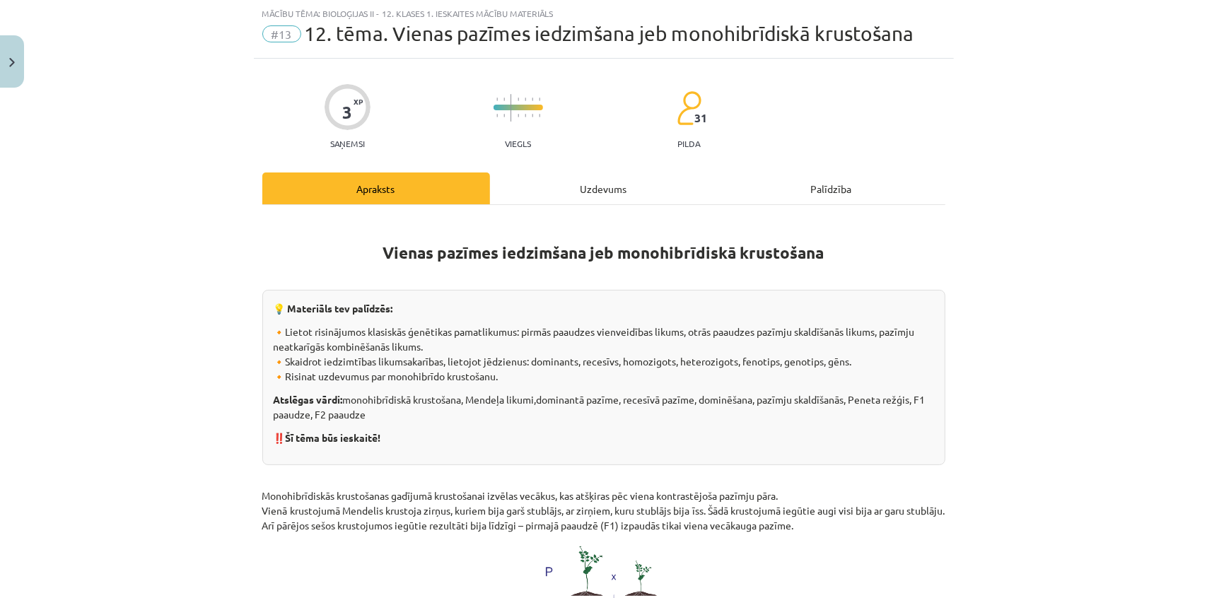
click at [566, 194] on div "Uzdevums" at bounding box center [604, 189] width 228 height 32
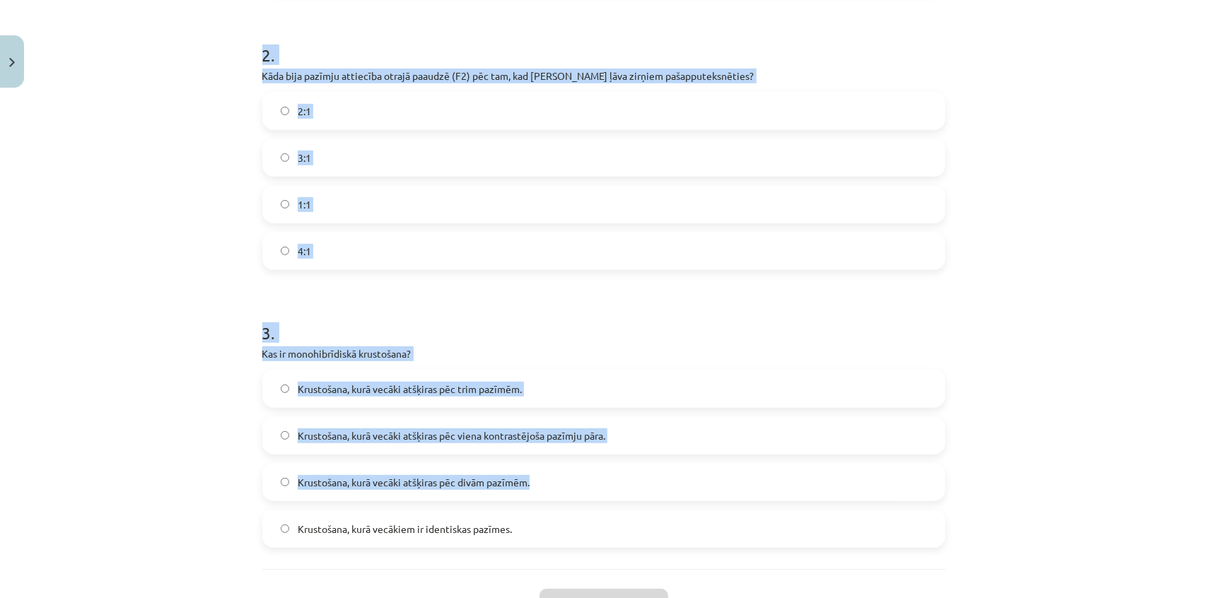
scroll to position [651, 0]
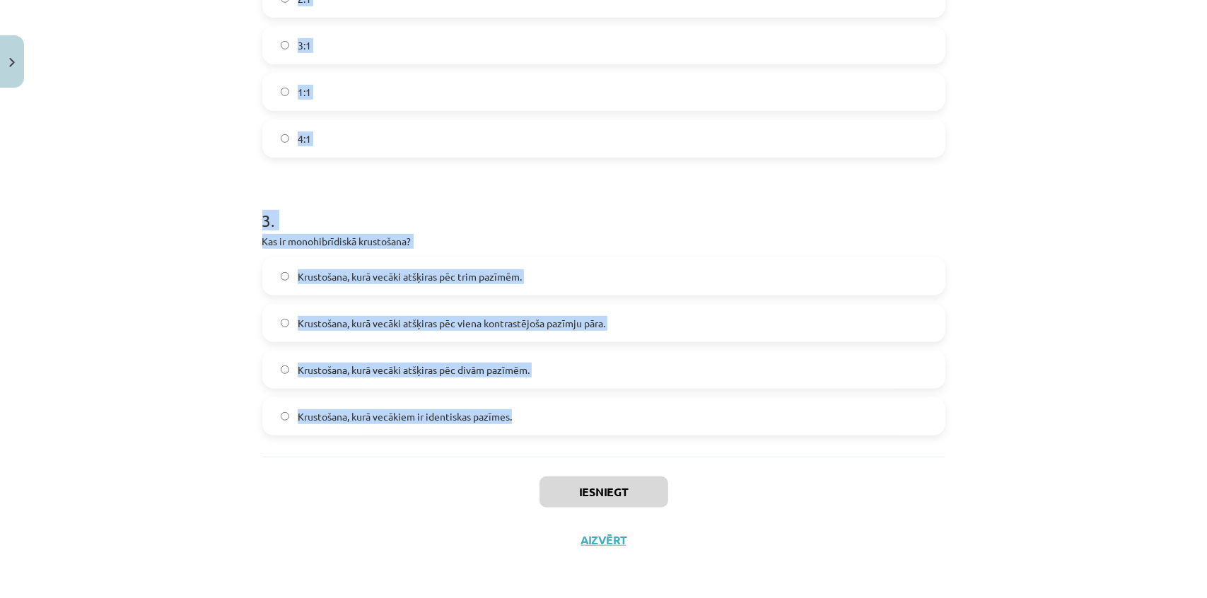
drag, startPoint x: 256, startPoint y: 270, endPoint x: 537, endPoint y: 419, distance: 318.2
click at [537, 419] on div "3 XP Saņemsi Viegls 31 pilda Apraksts Uzdevums Palīdzība 1 . Kuru pazīmi G. Men…" at bounding box center [604, 3] width 700 height 1121
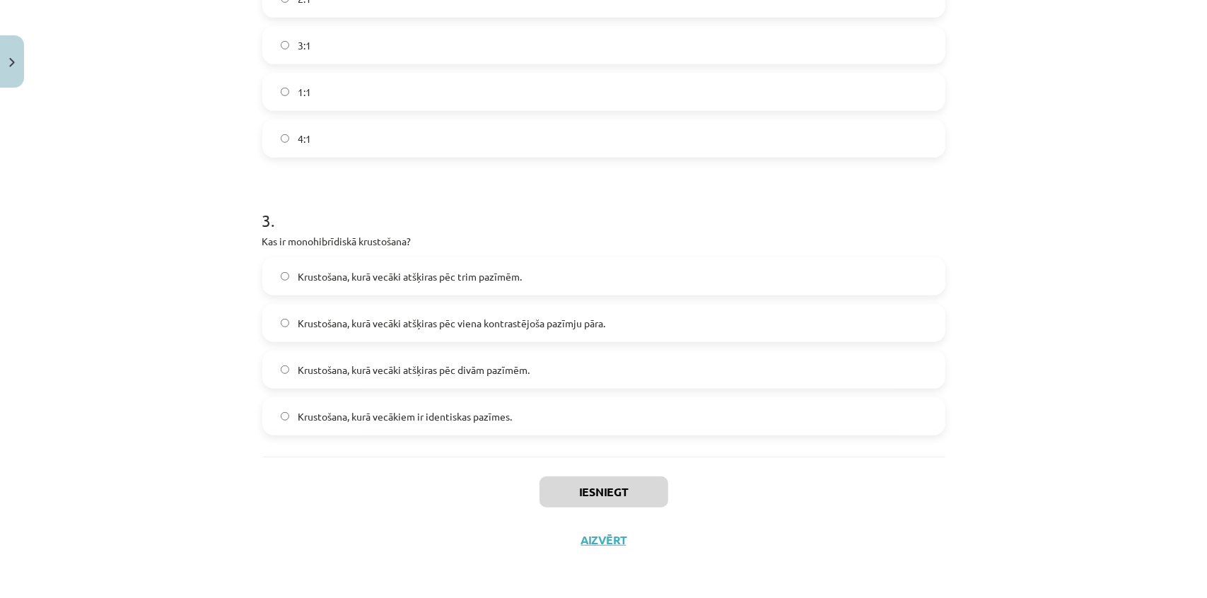
drag, startPoint x: 425, startPoint y: 470, endPoint x: 416, endPoint y: 452, distance: 20.6
click at [425, 469] on div "Iesniegt Aizvērt" at bounding box center [603, 506] width 683 height 99
click at [477, 329] on span "Krustošana, kurā vecāki atšķiras pēc viena kontrastējoša pazīmju pāra." at bounding box center [452, 323] width 308 height 15
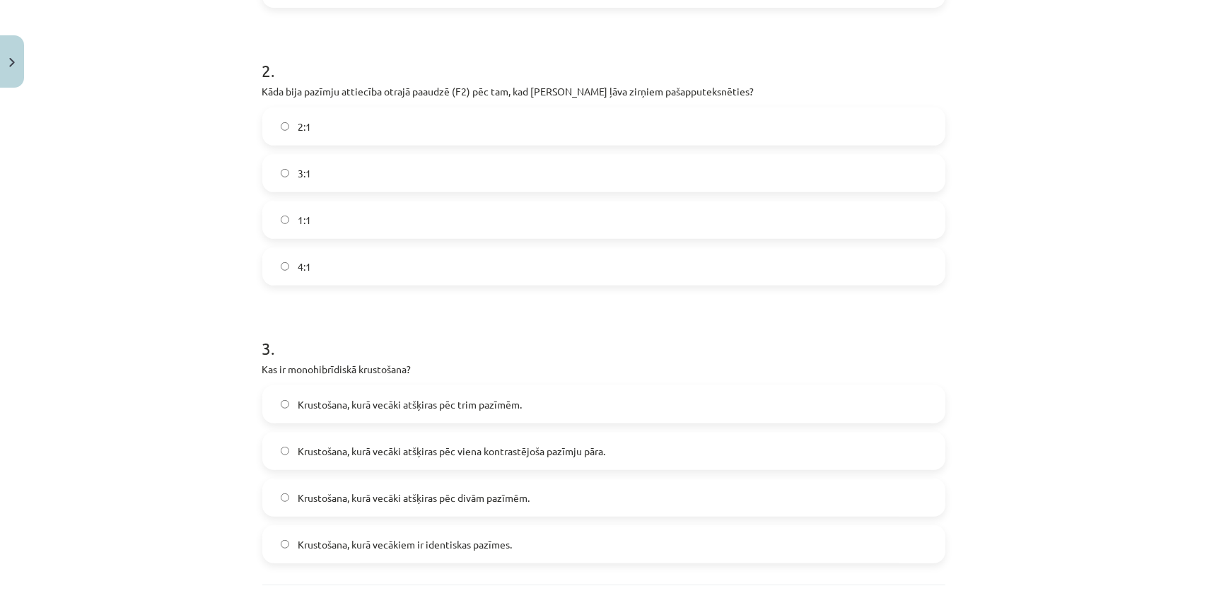
click at [337, 181] on label "3:1" at bounding box center [604, 173] width 680 height 35
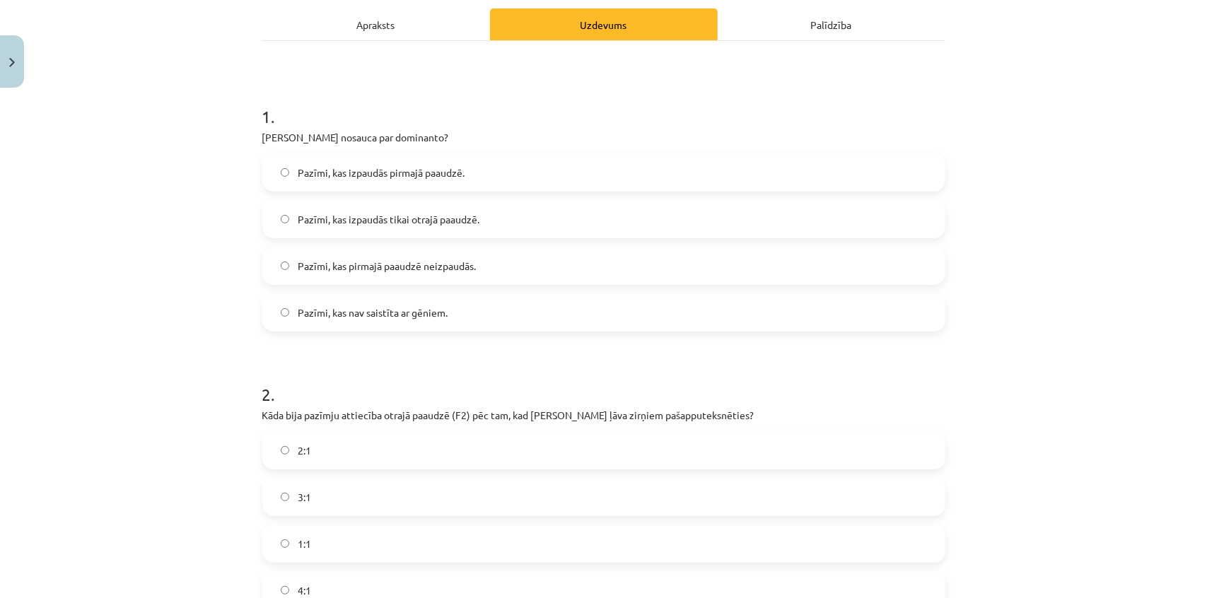
scroll to position [137, 0]
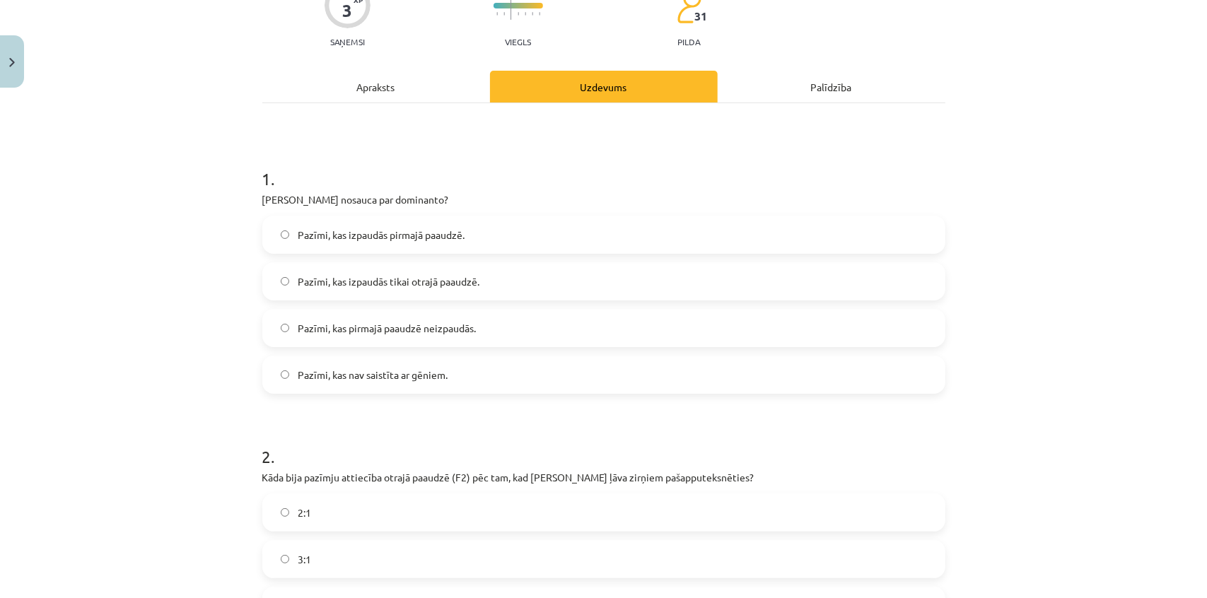
click at [457, 235] on span "Pazīmi, kas izpaudās pirmajā paaudzē." at bounding box center [381, 235] width 167 height 15
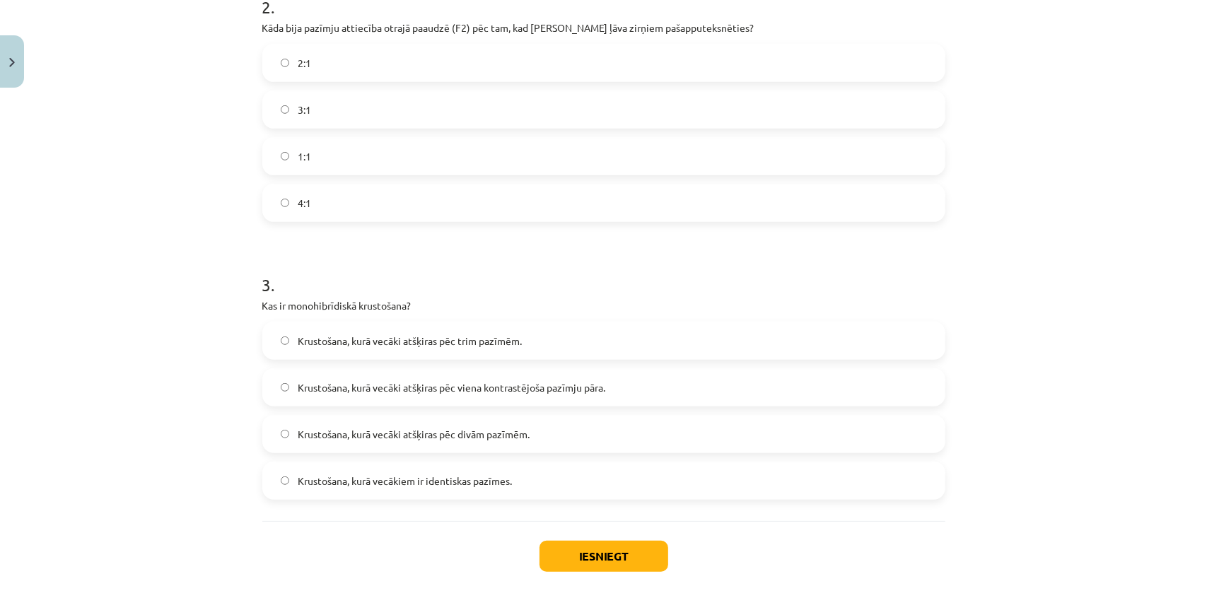
scroll to position [651, 0]
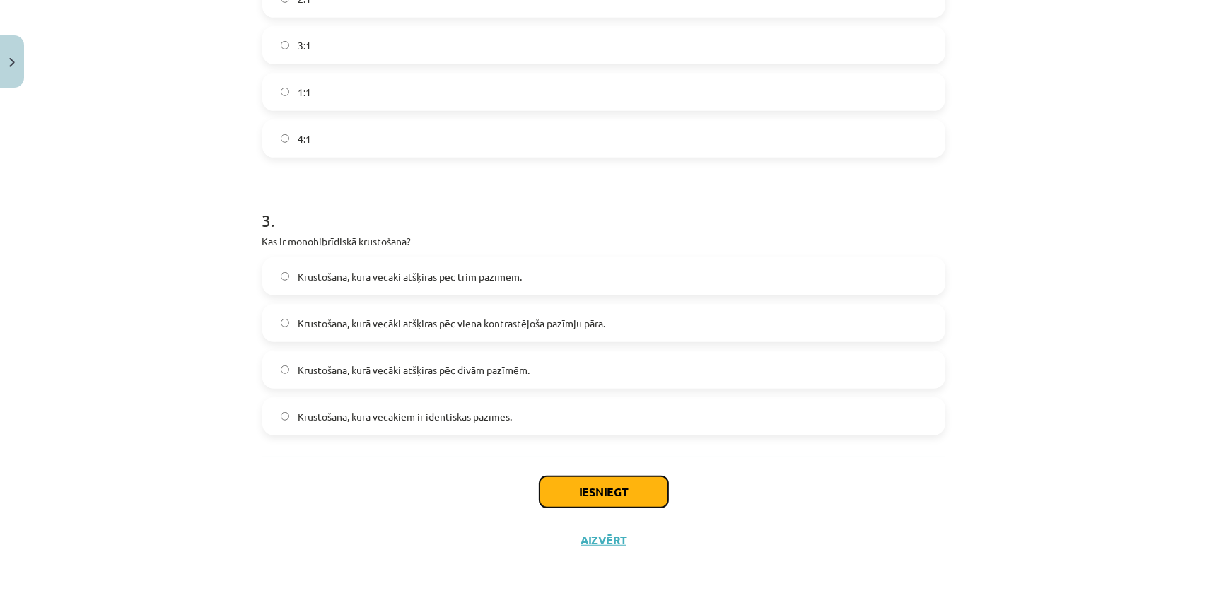
click at [631, 483] on button "Iesniegt" at bounding box center [603, 492] width 129 height 31
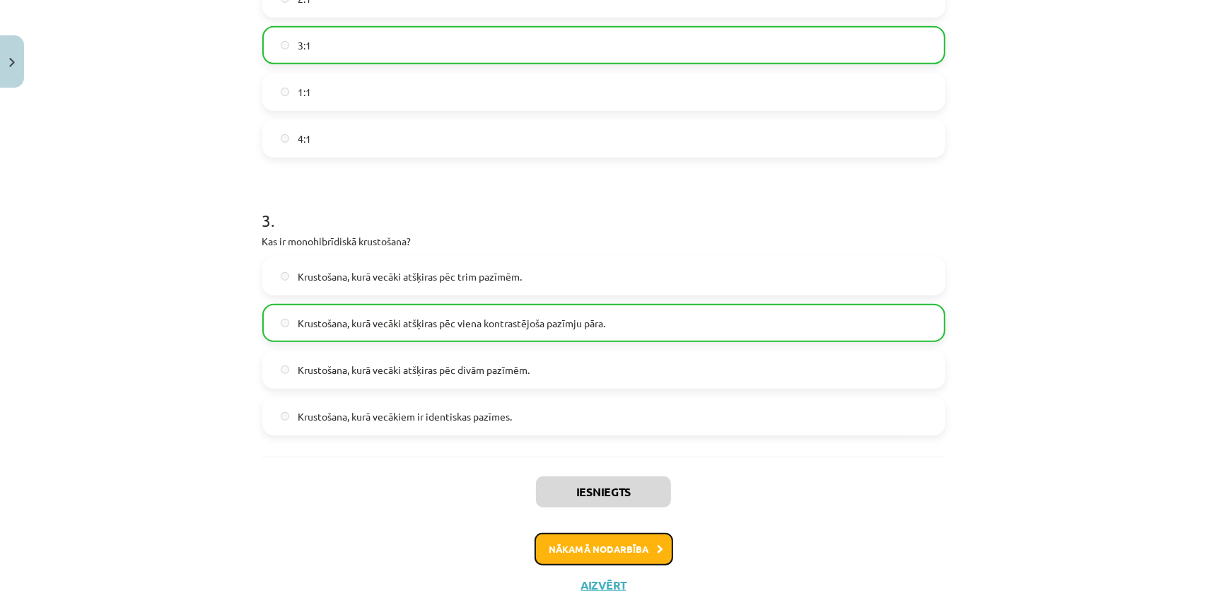
click at [570, 542] on button "Nākamā nodarbība" at bounding box center [604, 549] width 139 height 33
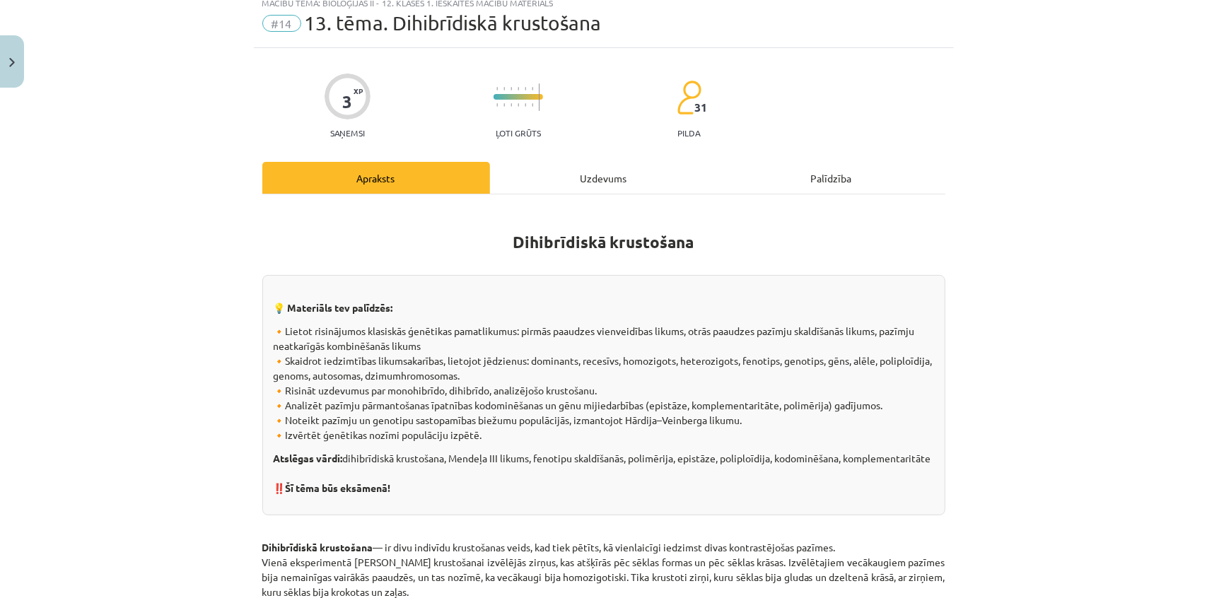
scroll to position [35, 0]
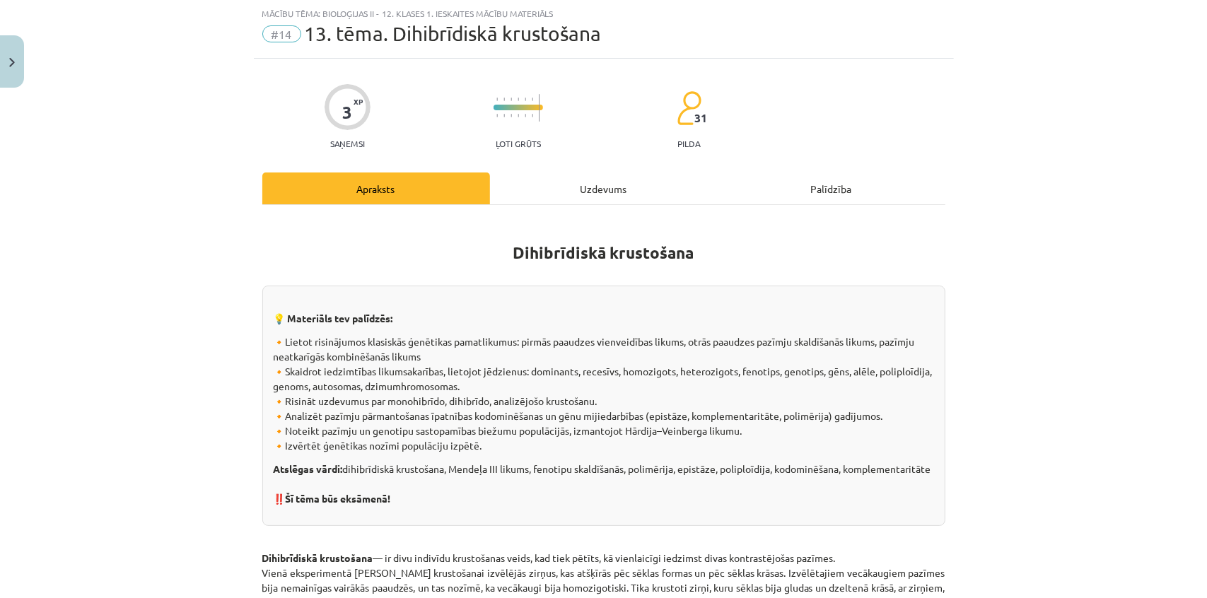
click at [595, 191] on div "Uzdevums" at bounding box center [604, 189] width 228 height 32
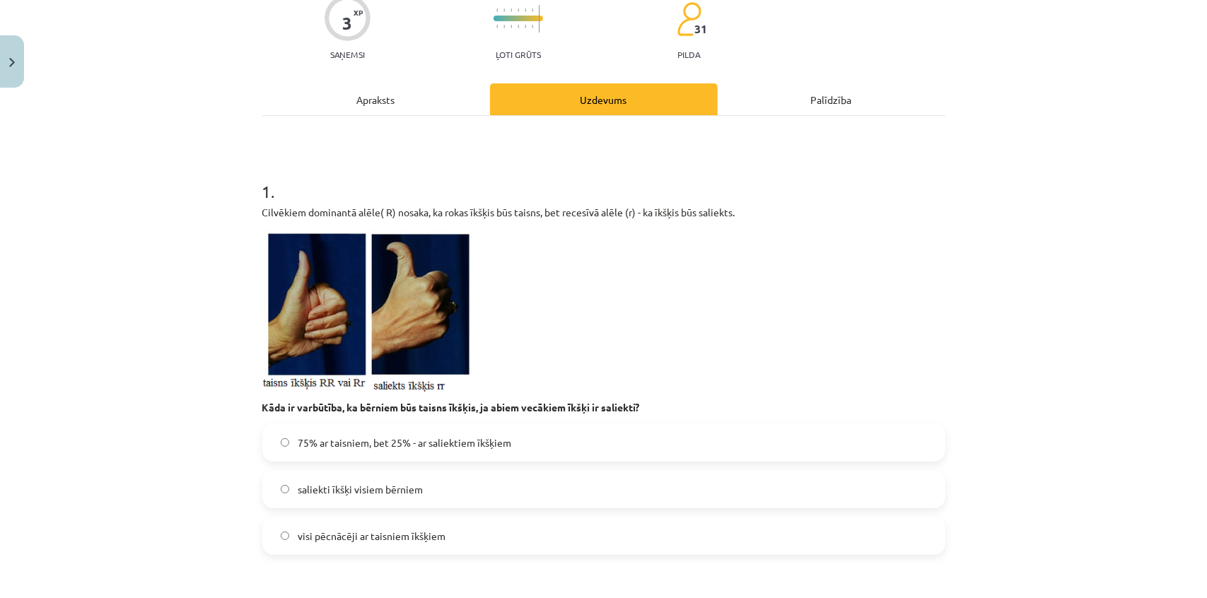
scroll to position [163, 0]
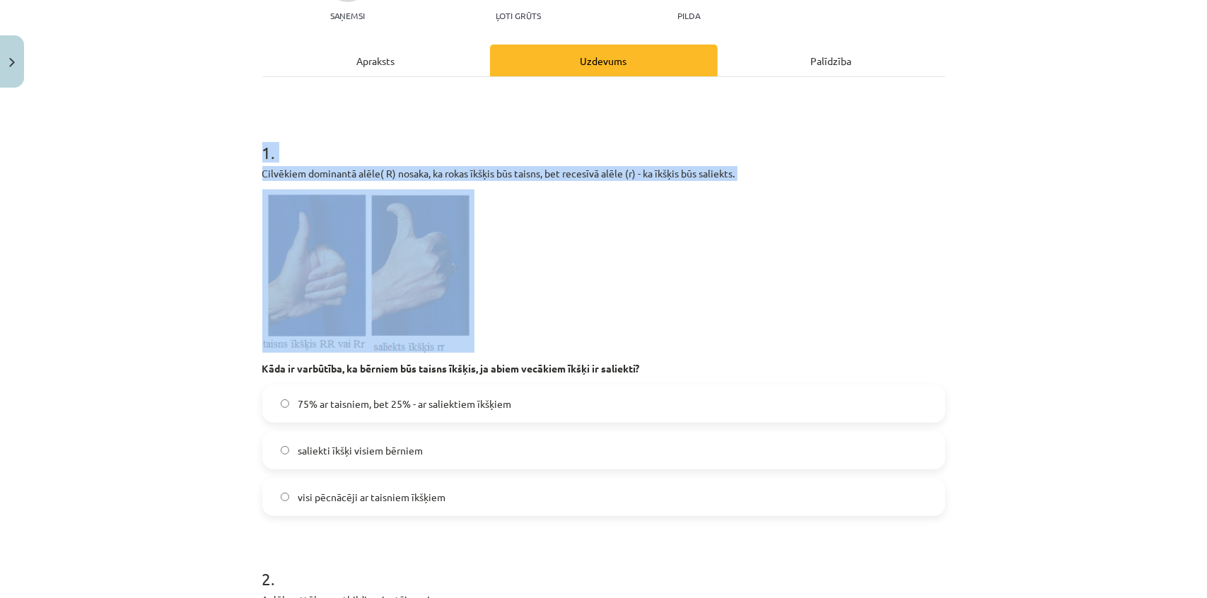
drag, startPoint x: 245, startPoint y: 141, endPoint x: 558, endPoint y: 298, distance: 349.4
click at [565, 307] on div "Mācību tēma: Bioloģijas ii - 12. klases 1. ieskaites mācību materiāls #14 13. t…" at bounding box center [603, 299] width 1207 height 598
click at [558, 296] on p at bounding box center [603, 270] width 683 height 163
click at [527, 235] on p at bounding box center [603, 270] width 683 height 163
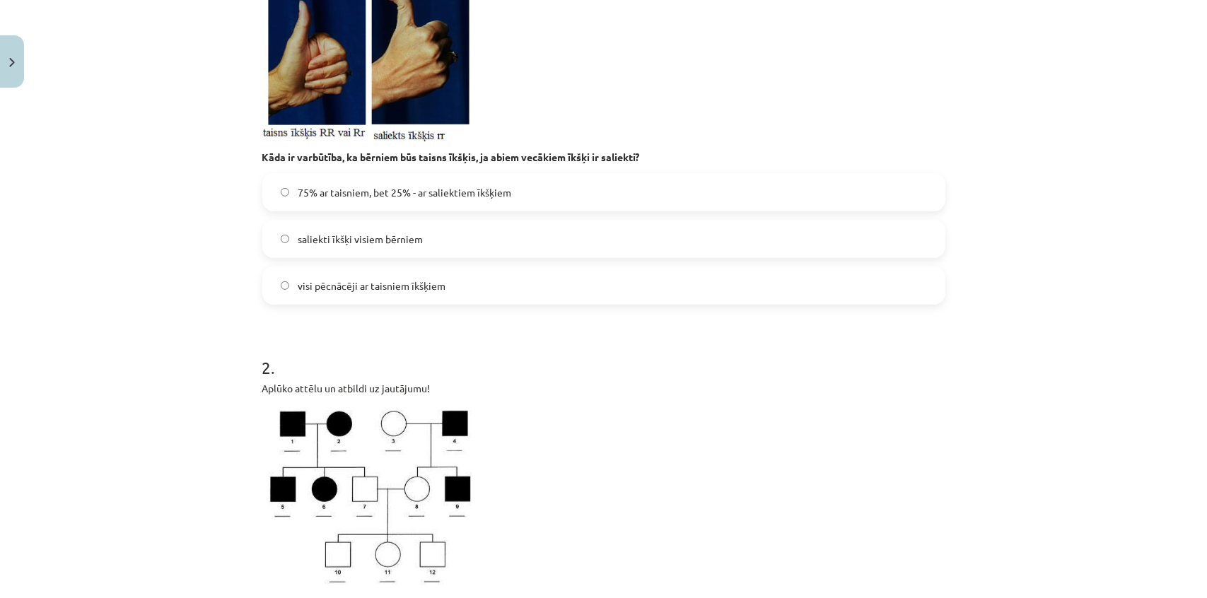
scroll to position [292, 0]
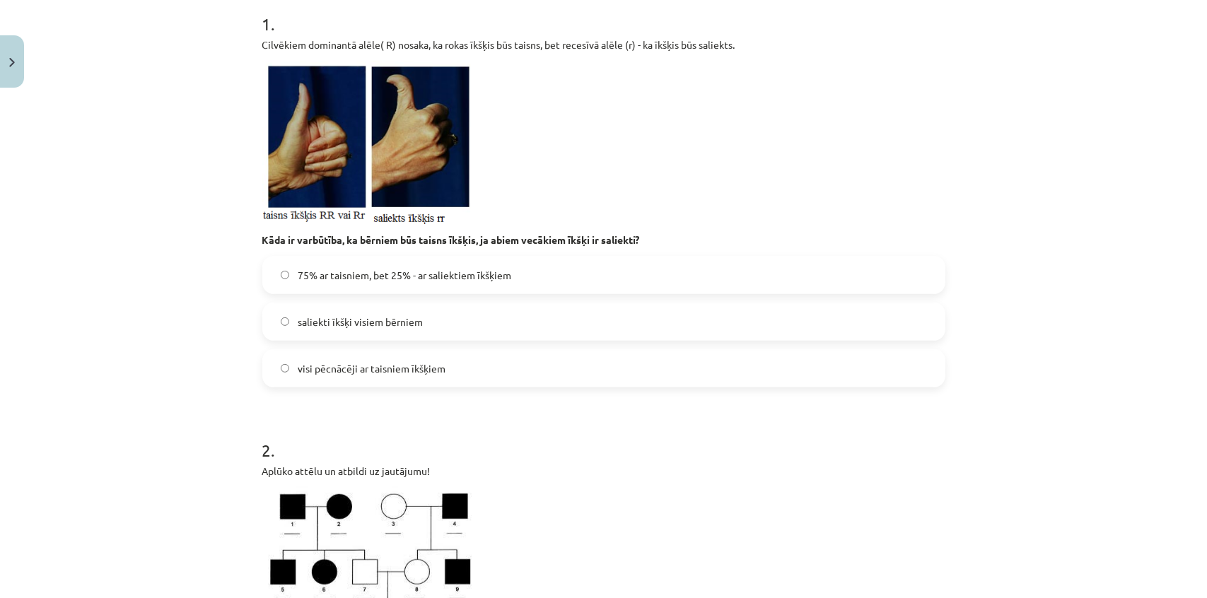
click at [401, 271] on span "75% ar taisniem, bet 25% - ar saliektiem īkšķiem" at bounding box center [405, 275] width 214 height 15
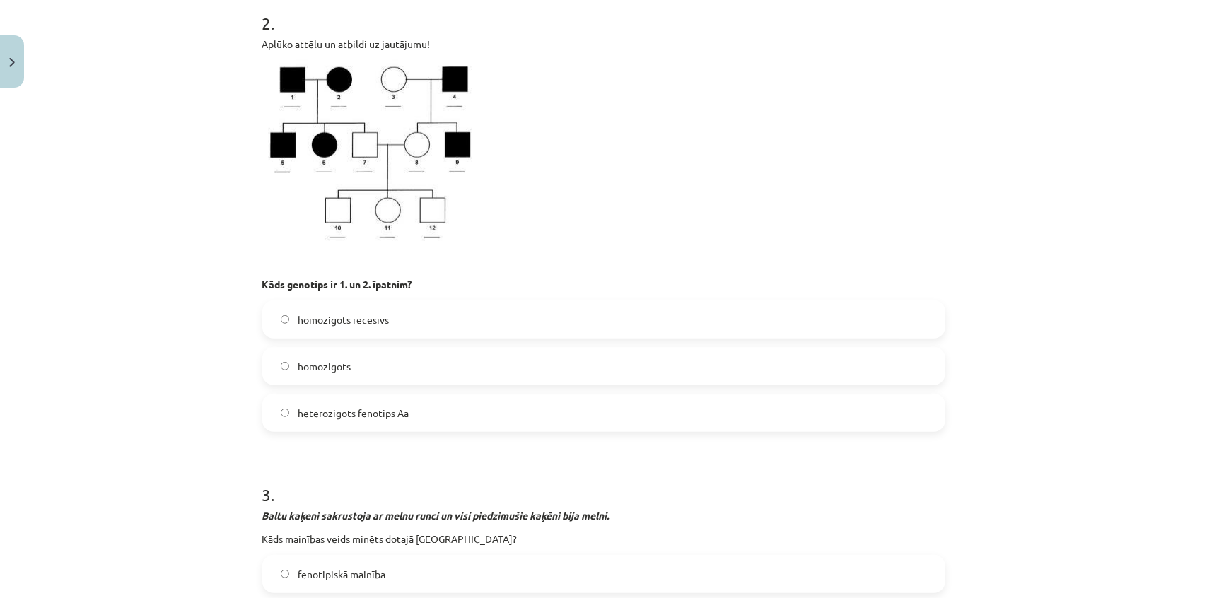
scroll to position [870, 0]
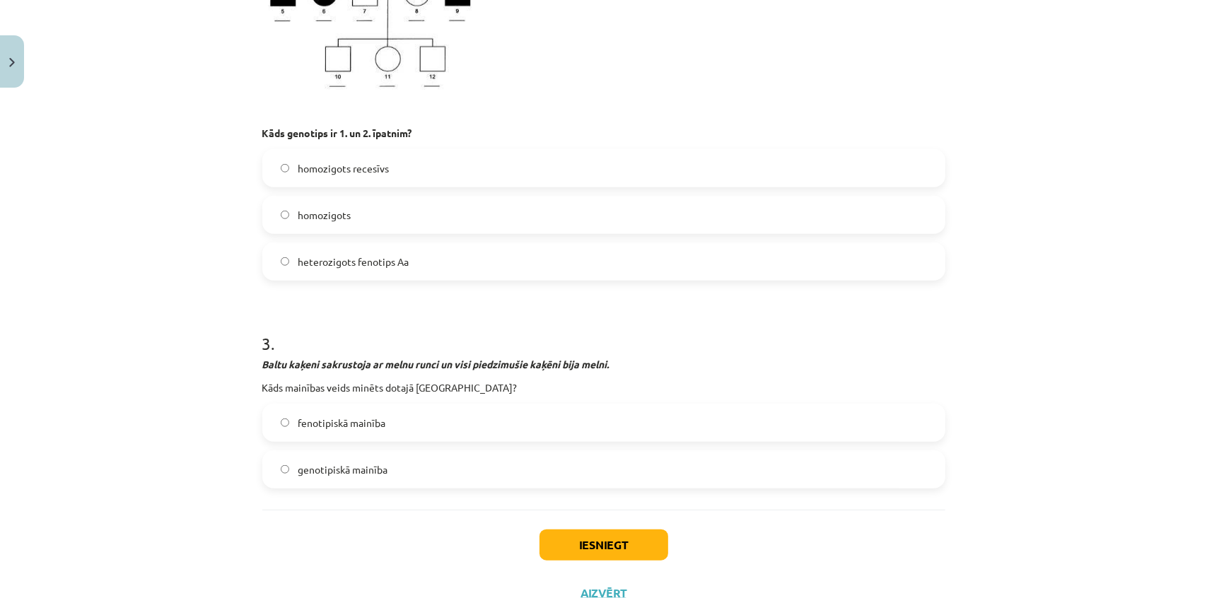
click at [394, 199] on label "homozigots" at bounding box center [604, 214] width 680 height 35
click at [409, 463] on label "genotipiskā mainība" at bounding box center [604, 469] width 680 height 35
click at [644, 544] on button "Iesniegt" at bounding box center [603, 545] width 129 height 31
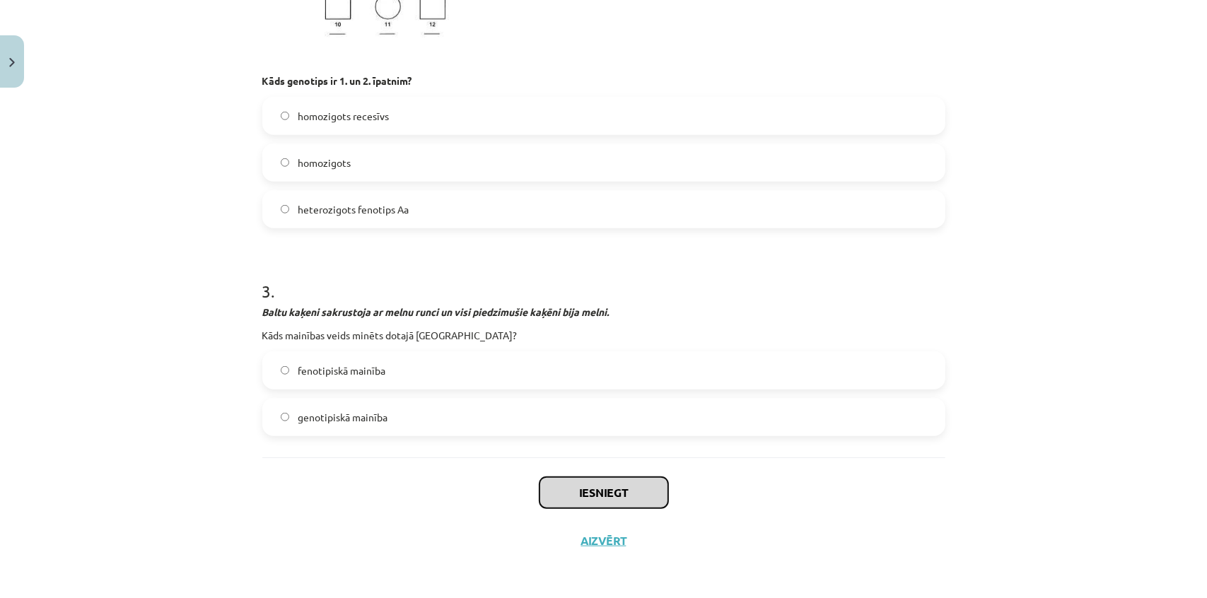
scroll to position [924, 0]
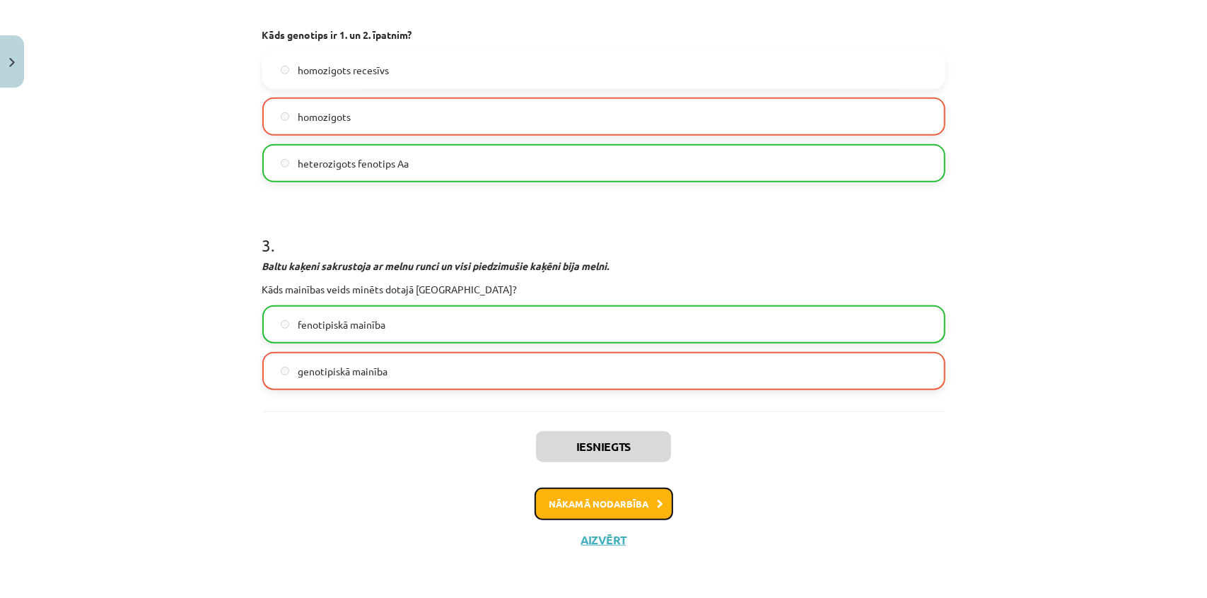
click at [599, 506] on button "Nākamā nodarbība" at bounding box center [604, 504] width 139 height 33
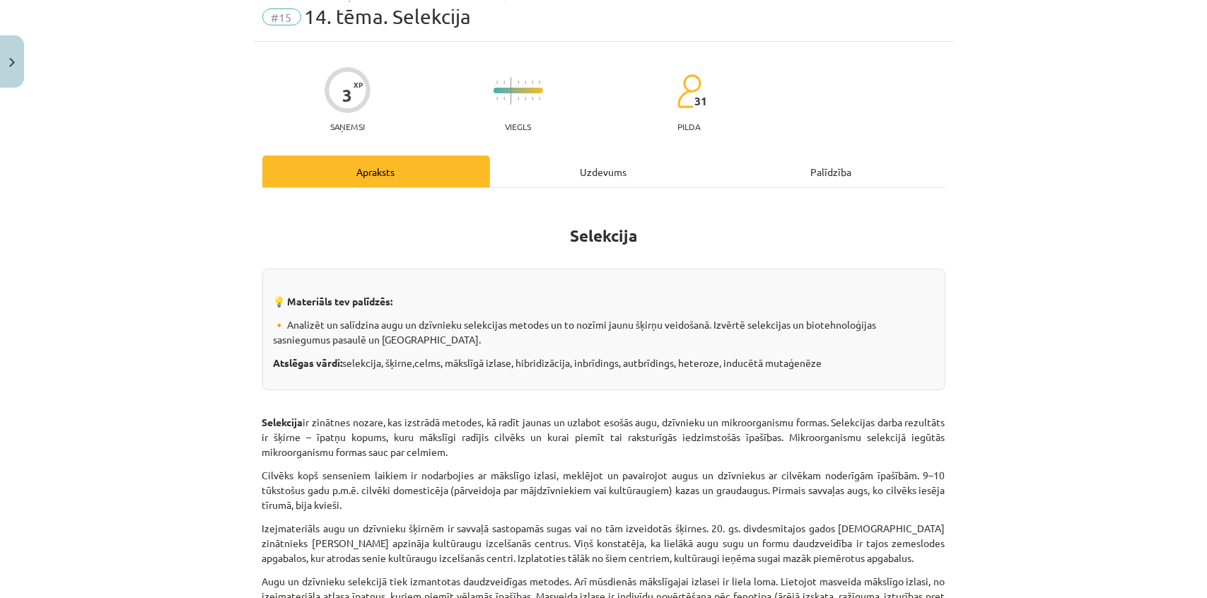
scroll to position [35, 0]
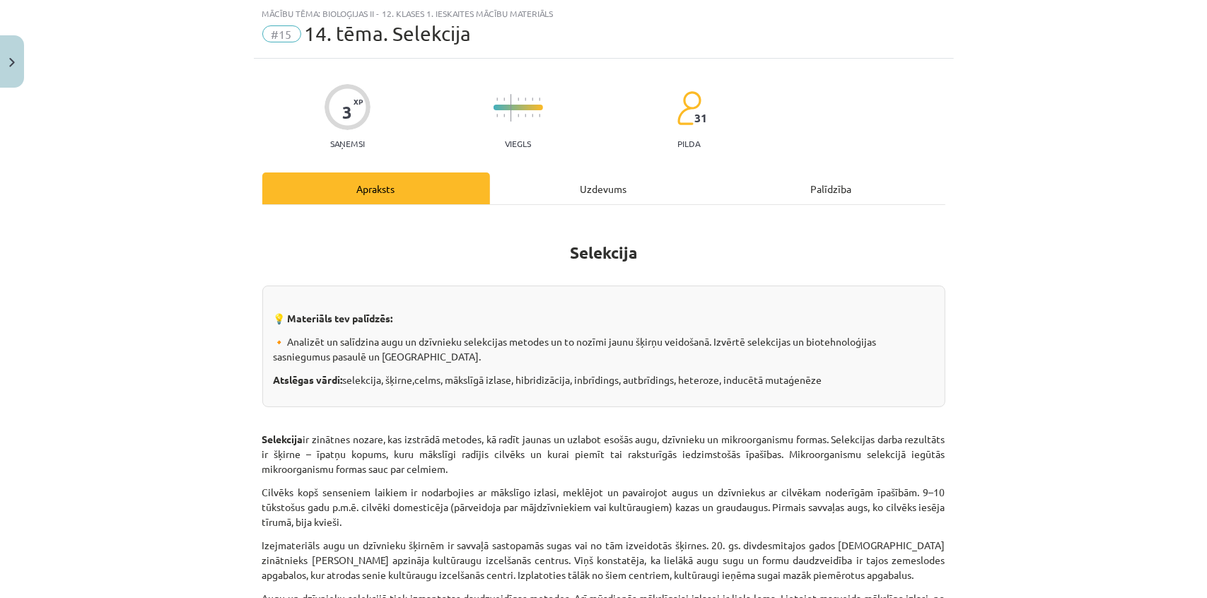
click at [606, 194] on div "Uzdevums" at bounding box center [604, 189] width 228 height 32
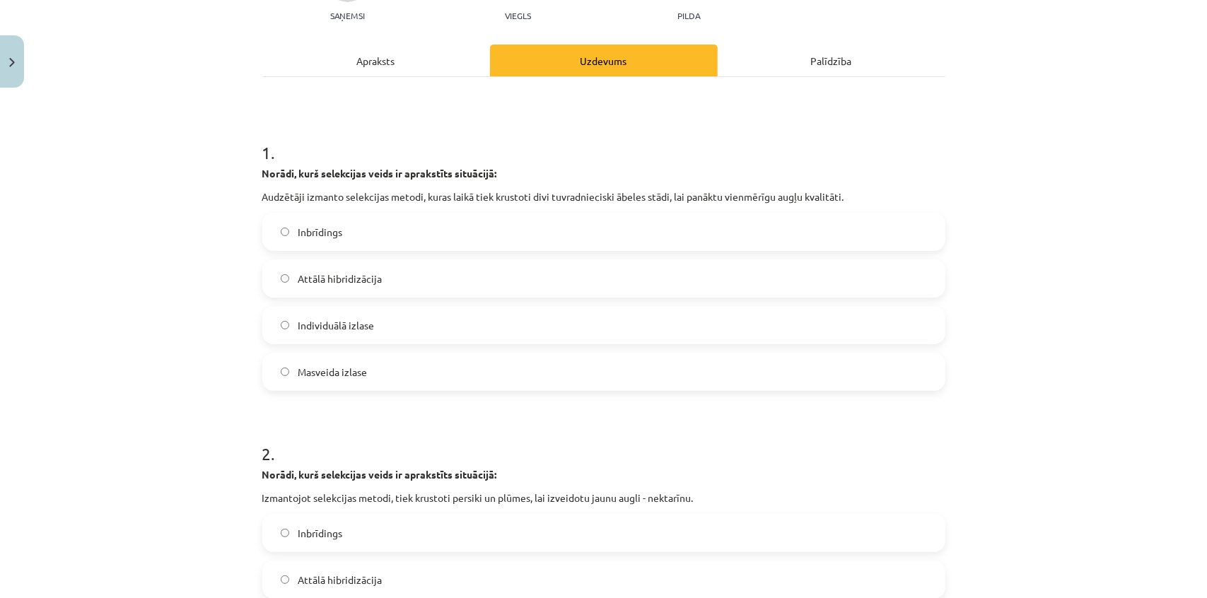
click at [409, 277] on label "Attālā hibridizācija" at bounding box center [604, 278] width 680 height 35
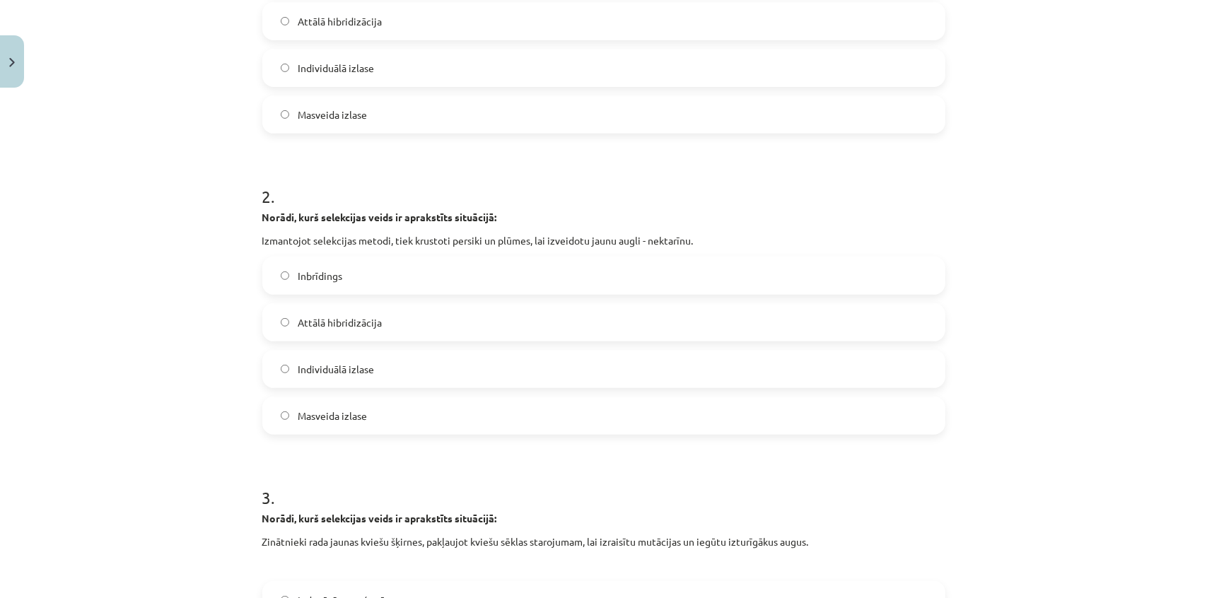
click at [399, 374] on label "Individuālā izlase" at bounding box center [604, 368] width 680 height 35
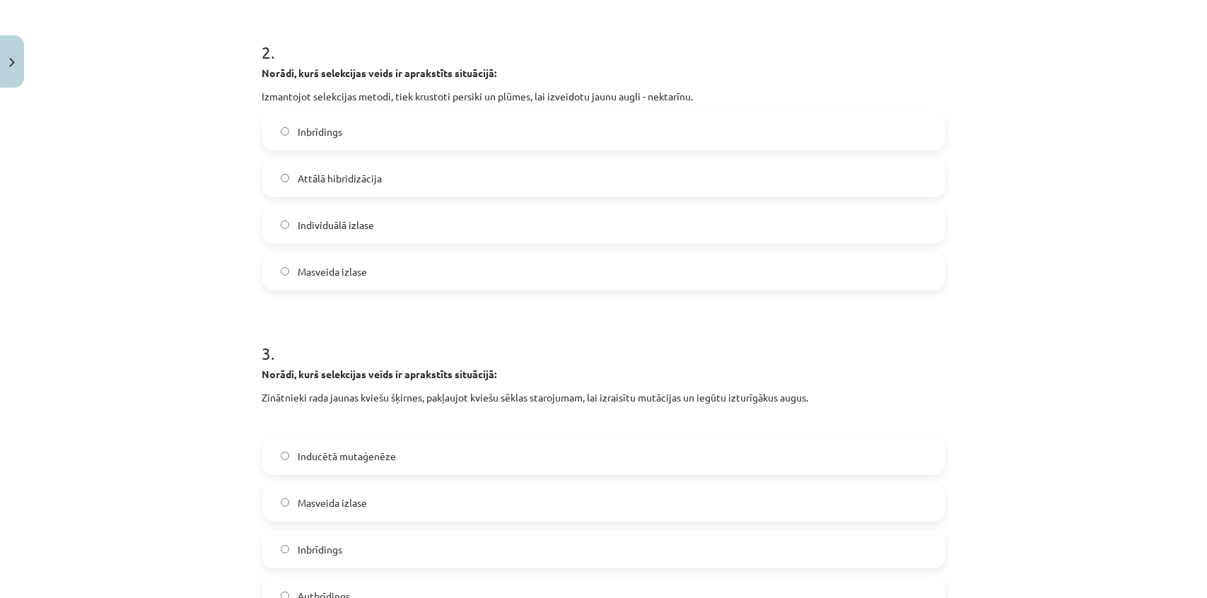
scroll to position [742, 0]
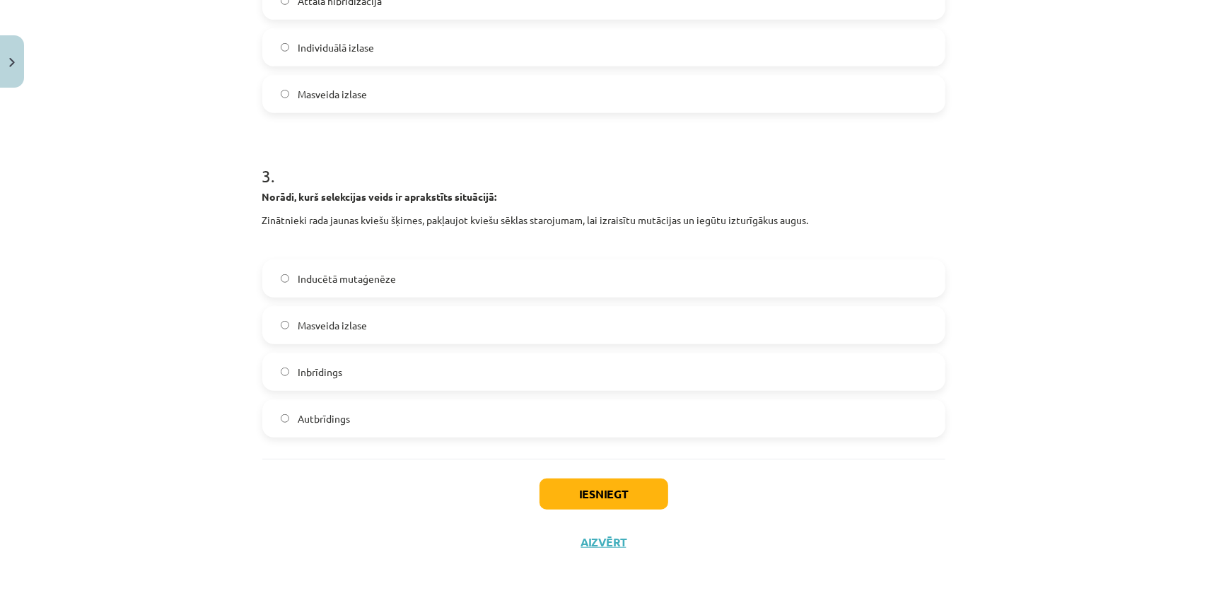
click at [431, 421] on label "Autbrīdings" at bounding box center [604, 418] width 680 height 35
click at [589, 509] on div "Iesniegt Aizvērt" at bounding box center [603, 508] width 683 height 99
click at [392, 290] on label "Inducētā mutaģenēze" at bounding box center [604, 278] width 680 height 35
click at [453, 421] on label "Autbrīdings" at bounding box center [604, 418] width 680 height 35
click at [610, 486] on button "Iesniegt" at bounding box center [603, 494] width 129 height 31
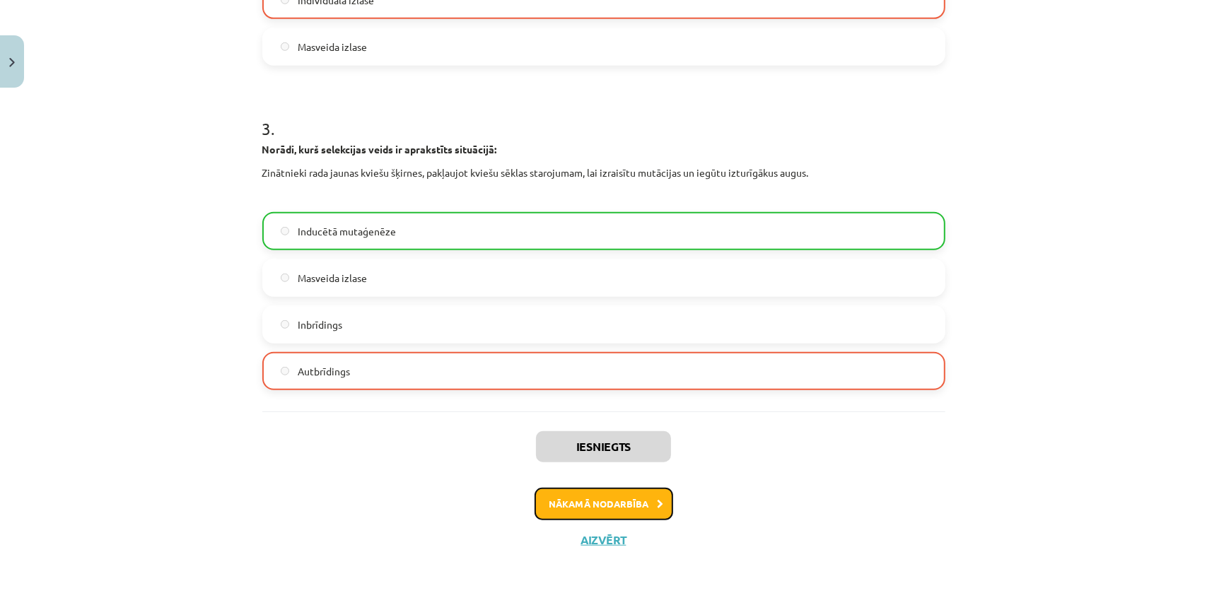
click at [573, 506] on button "Nākamā nodarbība" at bounding box center [604, 504] width 139 height 33
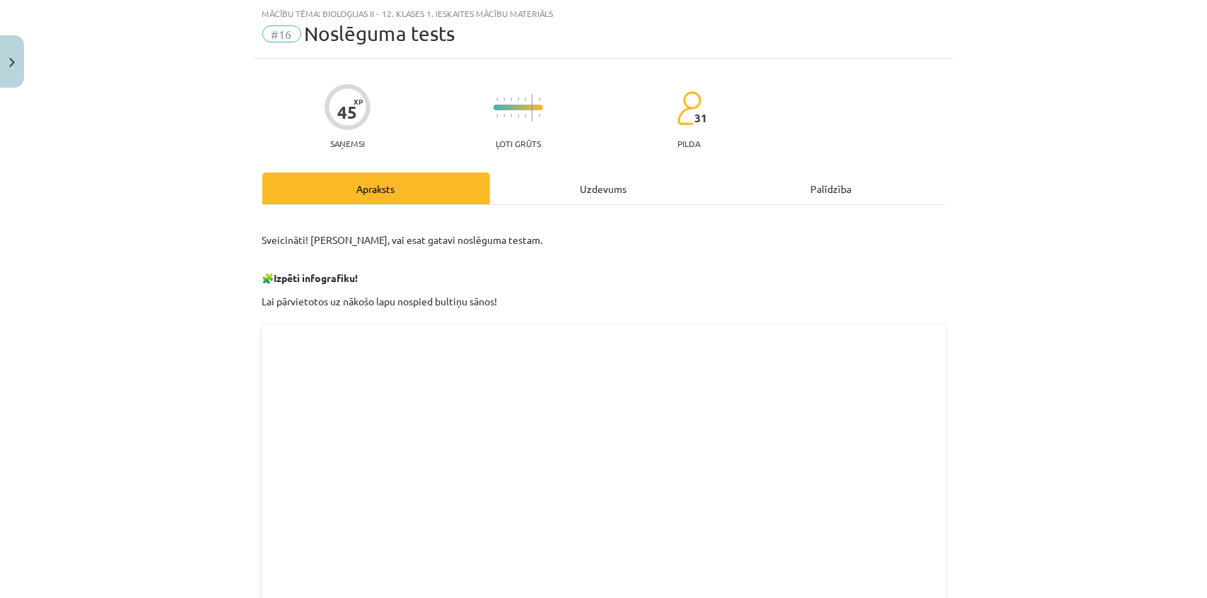
scroll to position [35, 0]
click at [577, 178] on div "Uzdevums" at bounding box center [604, 189] width 228 height 32
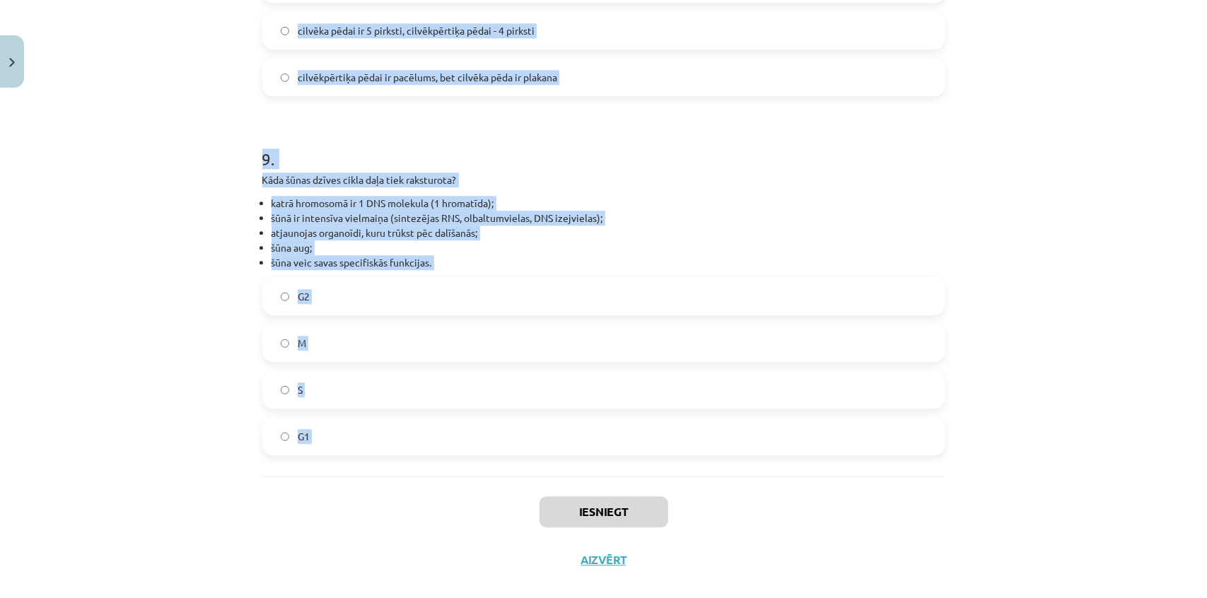
scroll to position [2934, 0]
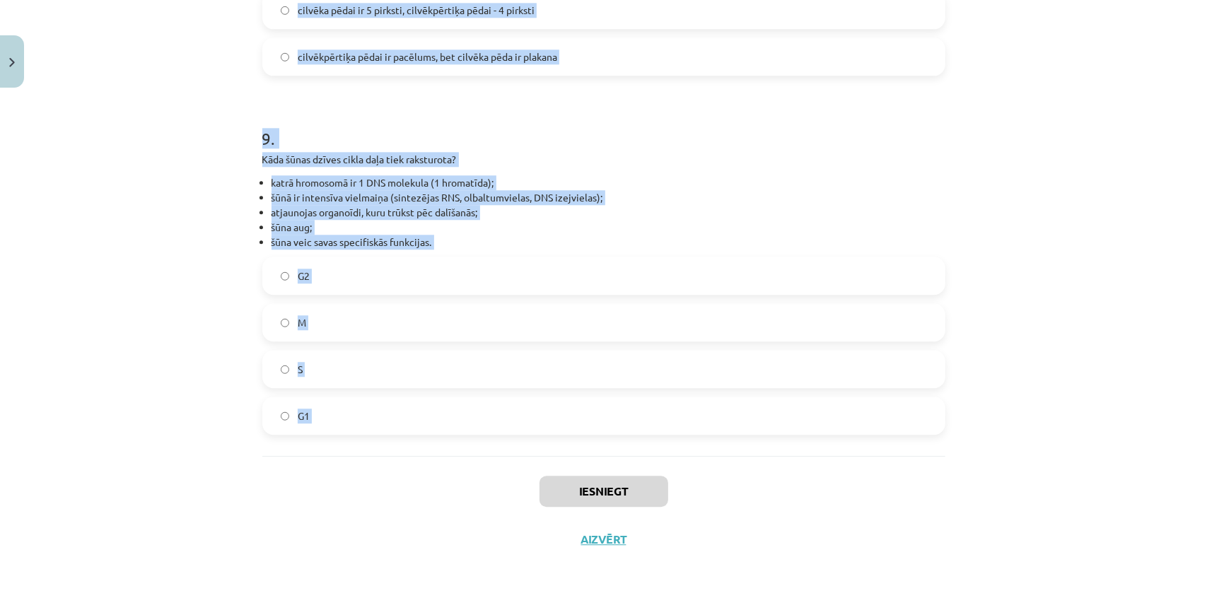
click at [544, 474] on div "Mācību tēma: Bioloģijas ii - 12. klases 1. ieskaites mācību materiāls #16 Noslē…" at bounding box center [603, 299] width 1207 height 598
click at [347, 473] on div "Iesniegt Aizvērt" at bounding box center [603, 505] width 683 height 99
click at [409, 414] on label "G1" at bounding box center [604, 415] width 680 height 35
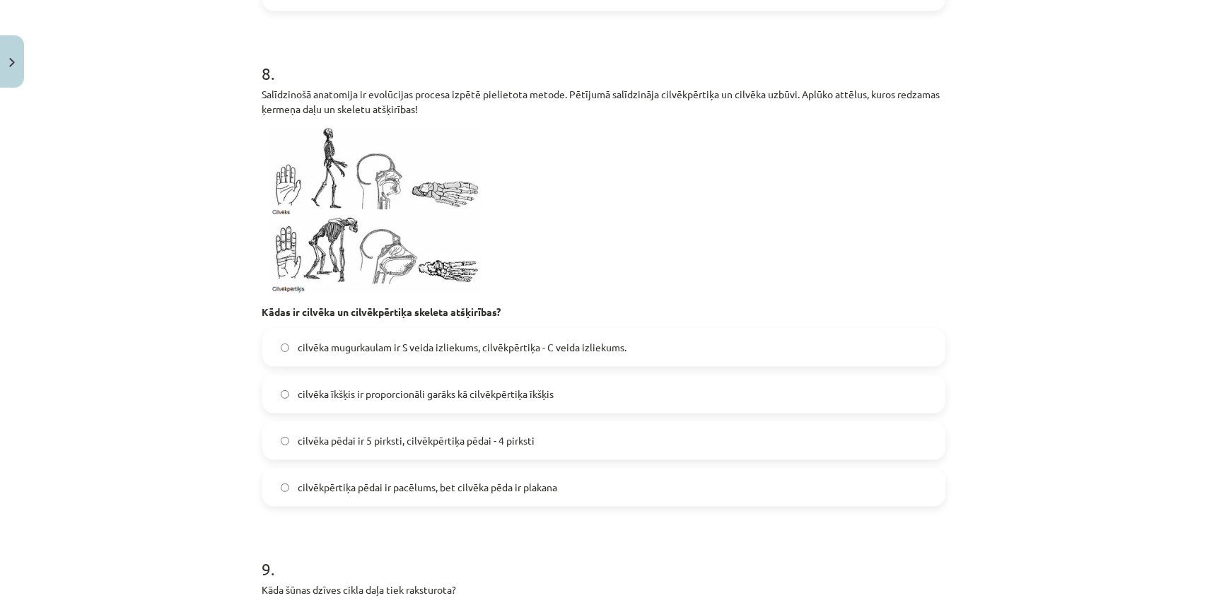
scroll to position [2483, 0]
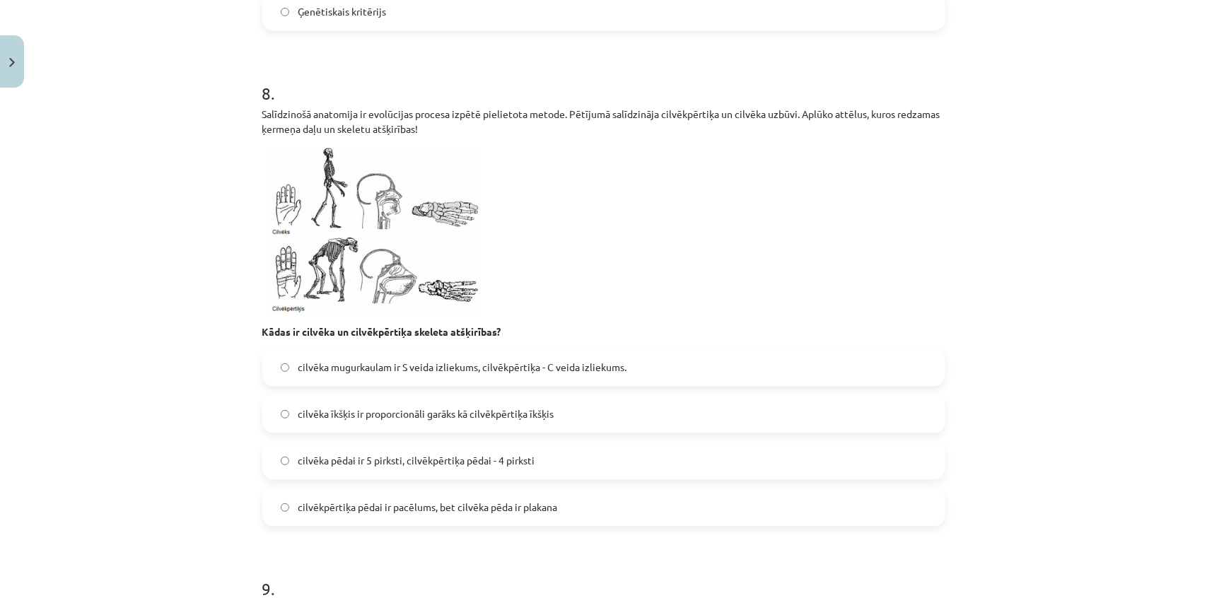
click at [450, 365] on span "cilvēka mugurkaulam ir S veida izliekums, cilvēkpērtiķa - C veida izliekums." at bounding box center [462, 367] width 329 height 15
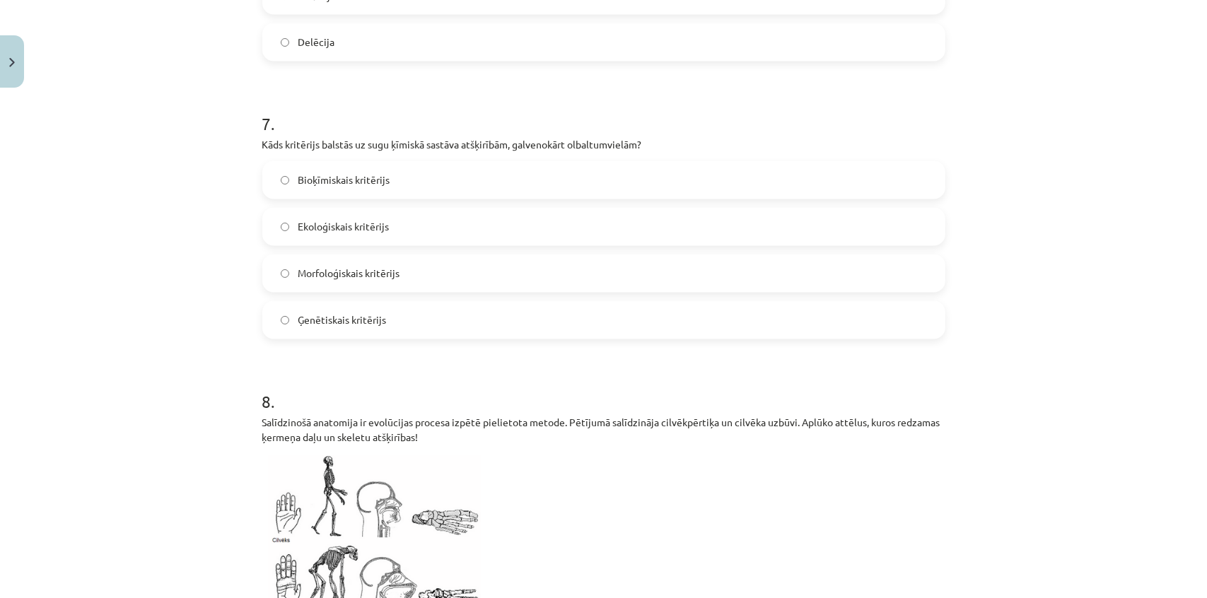
scroll to position [2162, 0]
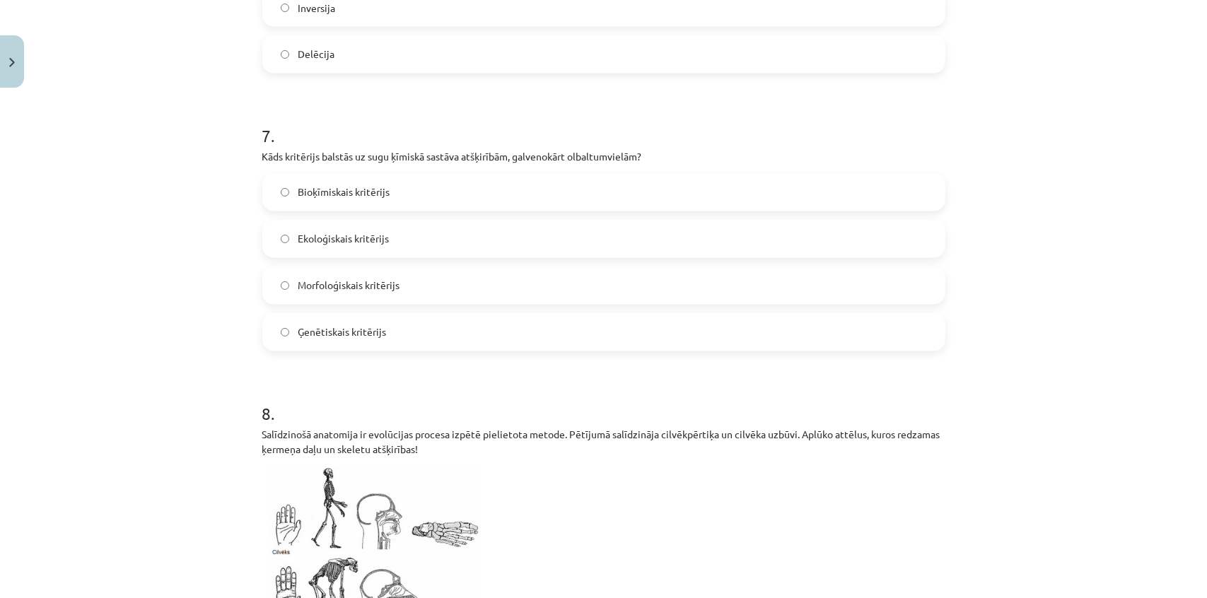
click at [387, 190] on label "Bioķīmiskais kritērijs" at bounding box center [604, 192] width 680 height 35
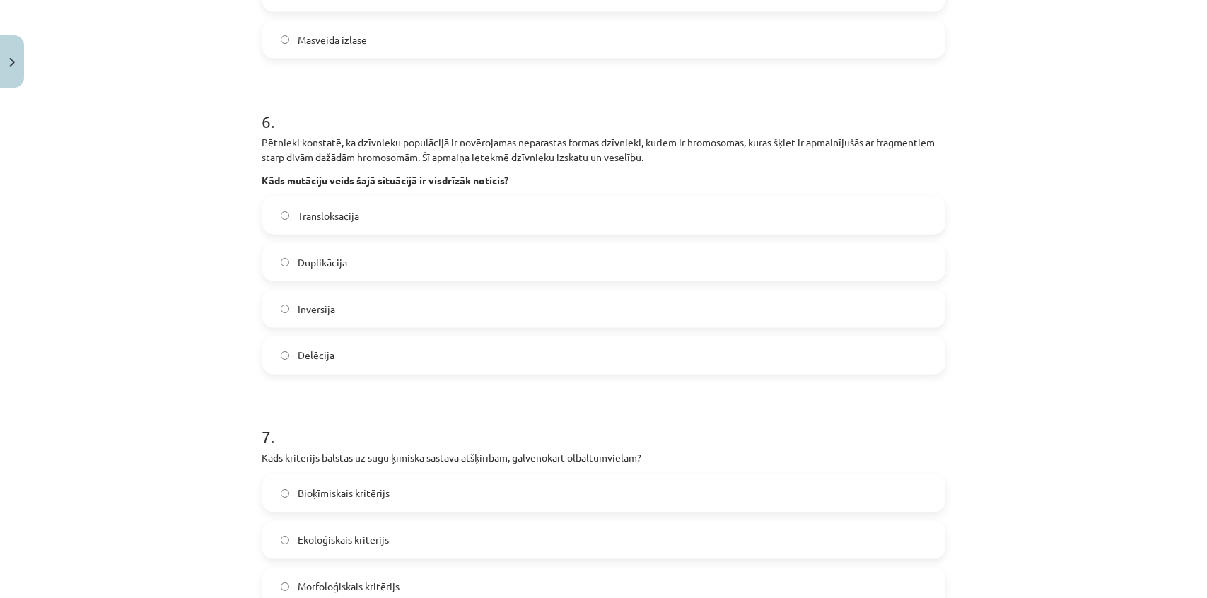
scroll to position [1840, 0]
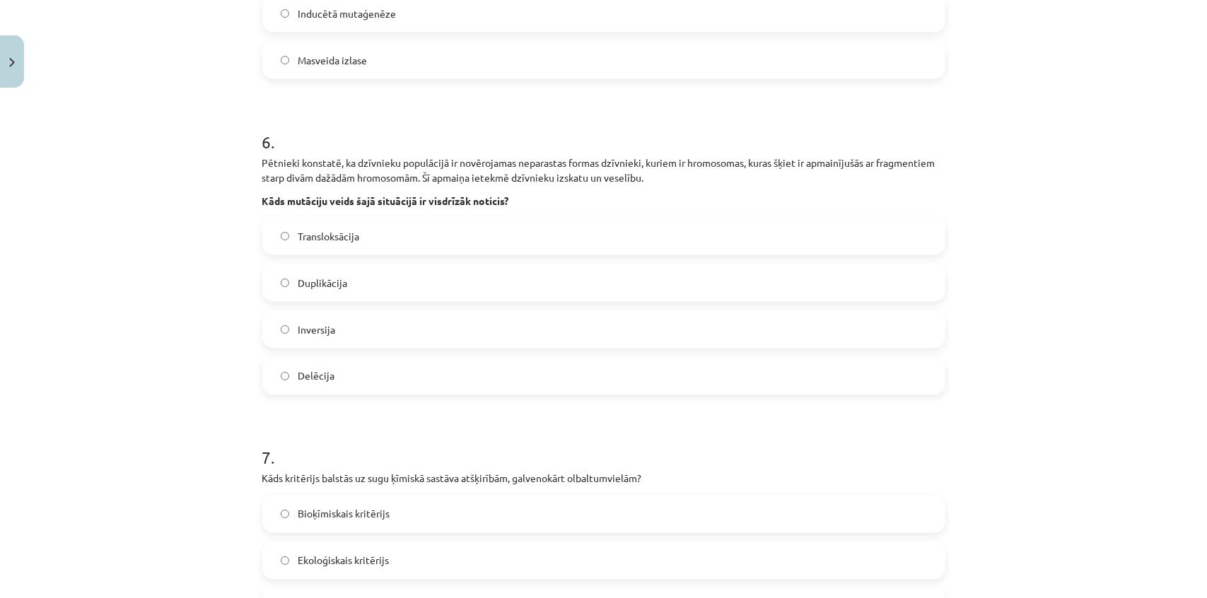
click at [378, 240] on label "Transloksācija" at bounding box center [604, 235] width 680 height 35
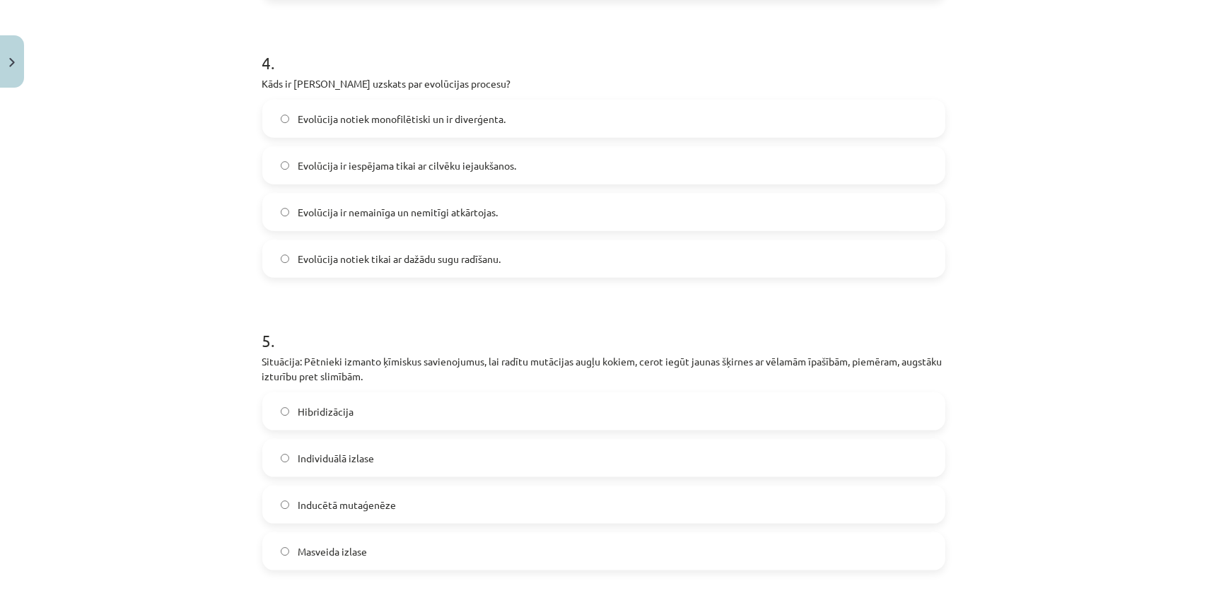
scroll to position [1326, 0]
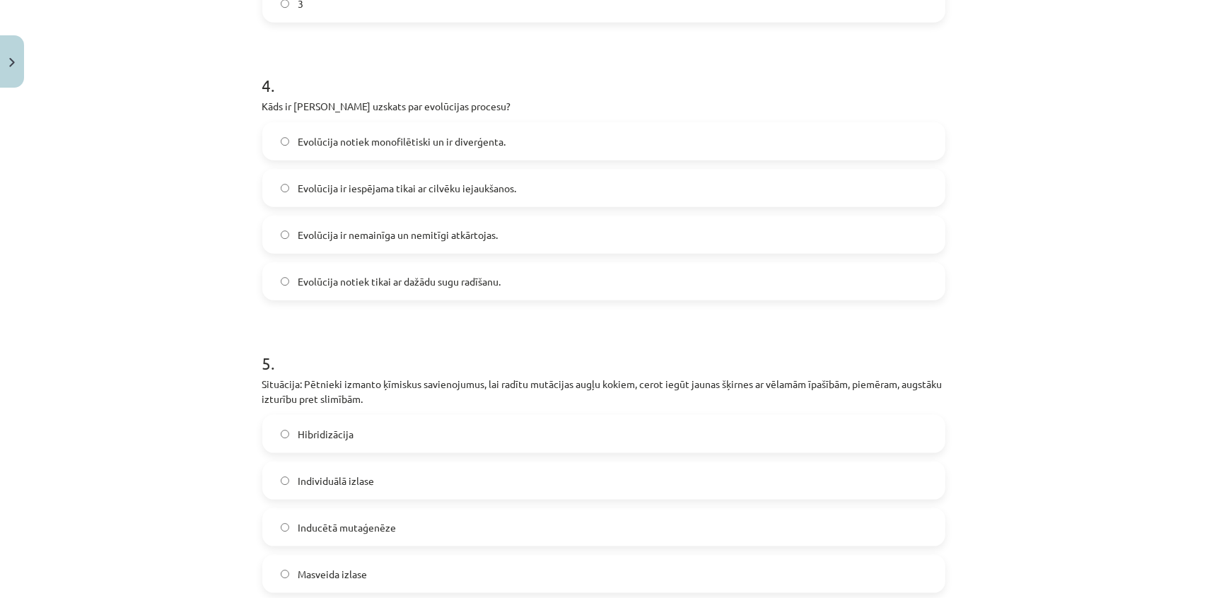
click at [383, 533] on span "Inducētā mutaģenēze" at bounding box center [347, 527] width 98 height 15
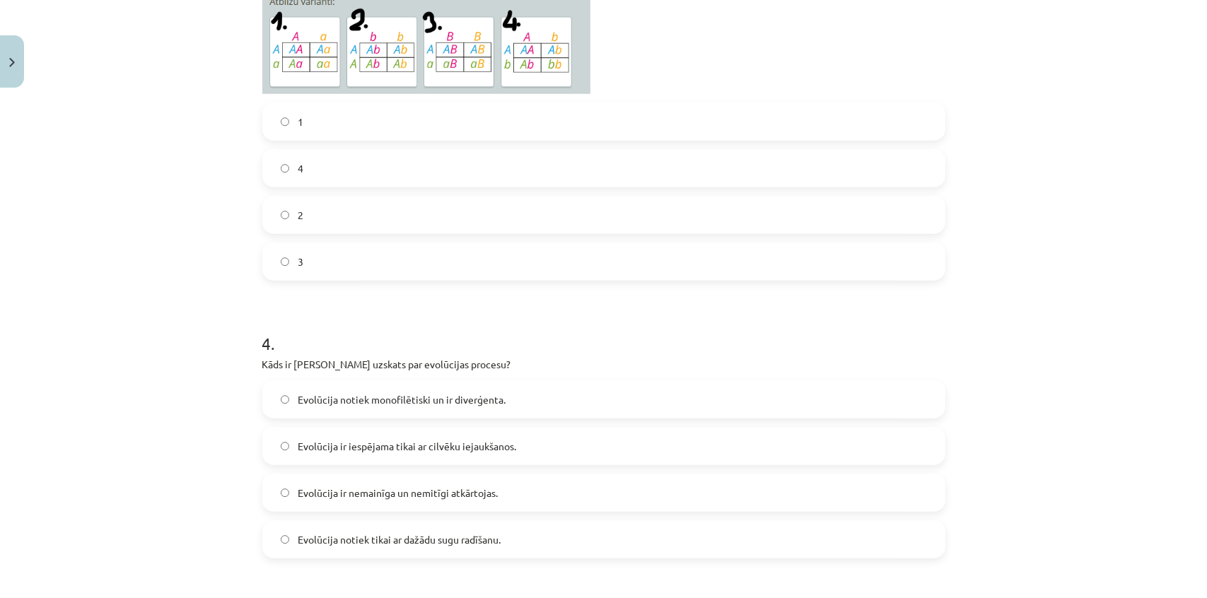
scroll to position [1069, 0]
click at [484, 396] on span "Evolūcija notiek monofilētiski un ir diverģenta." at bounding box center [402, 399] width 208 height 15
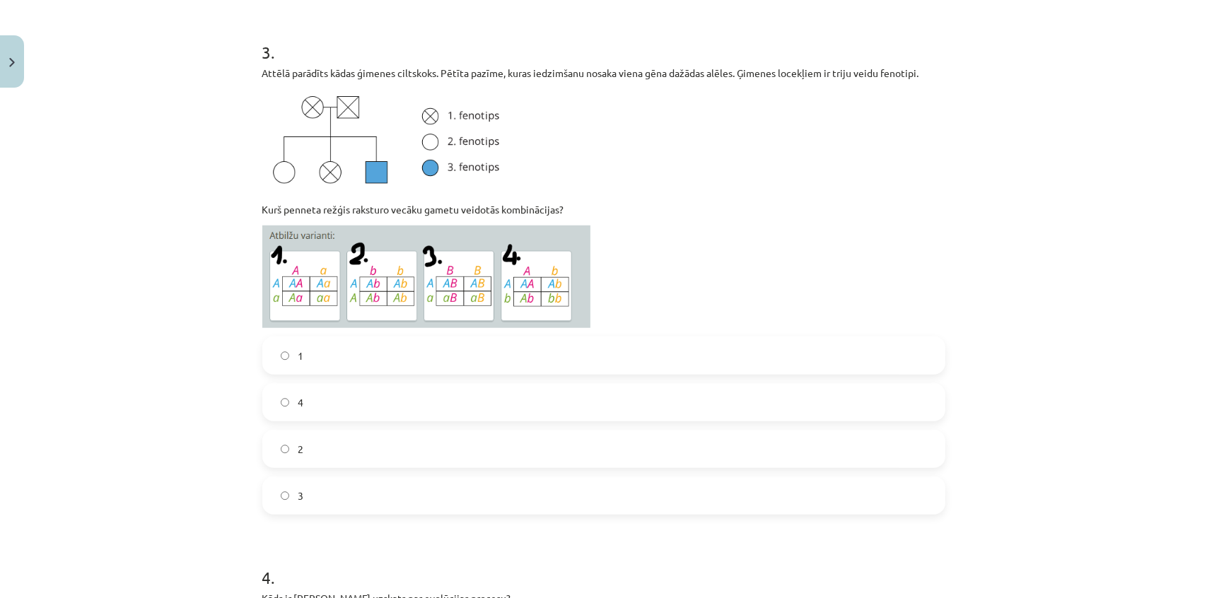
scroll to position [812, 0]
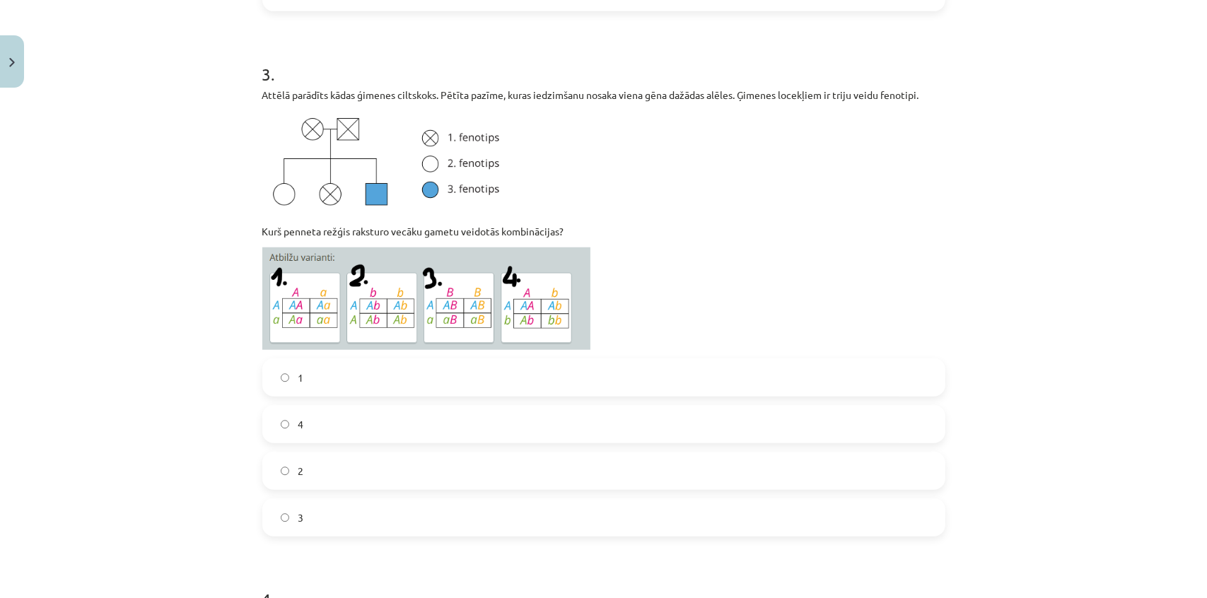
click at [313, 438] on label "4" at bounding box center [604, 424] width 680 height 35
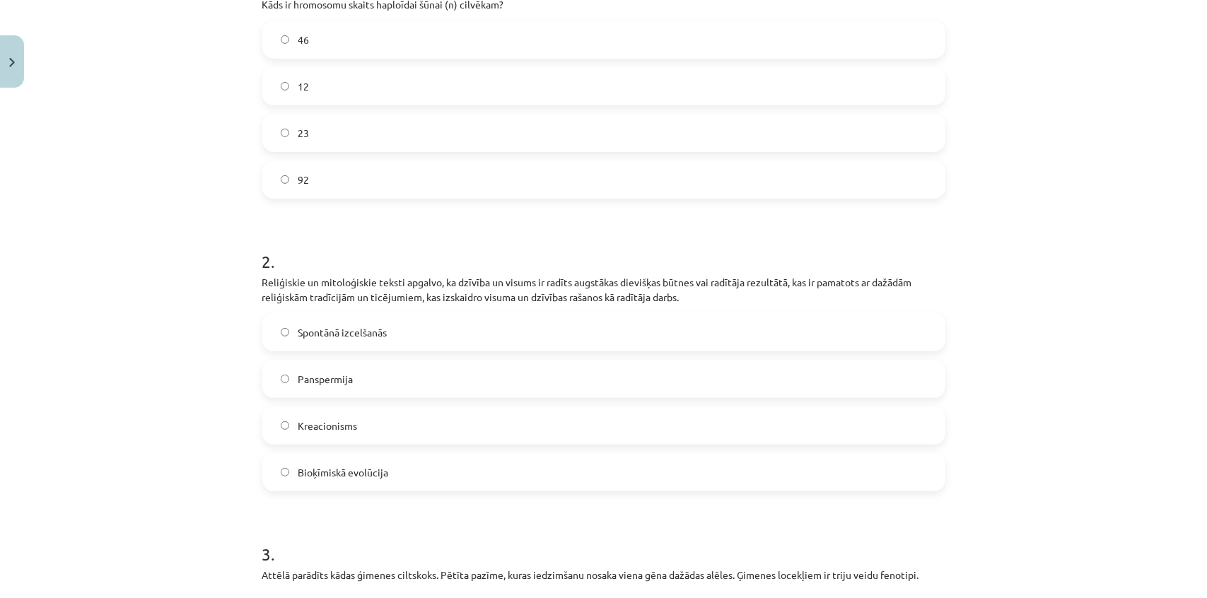
scroll to position [298, 0]
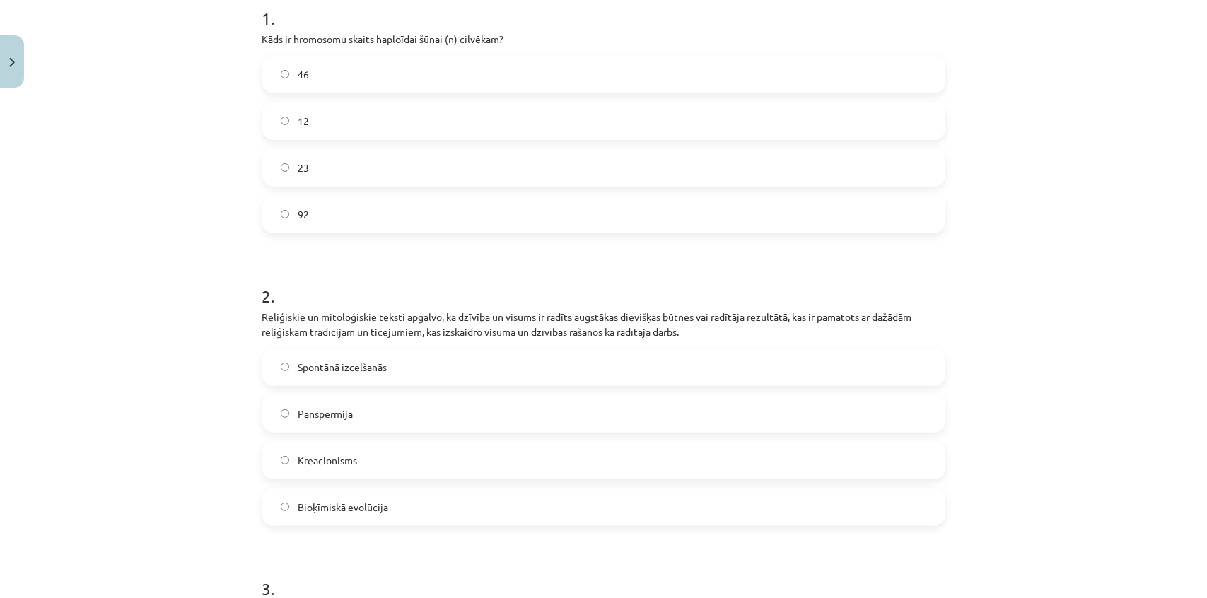
click at [310, 453] on span "Kreacionisms" at bounding box center [327, 460] width 59 height 15
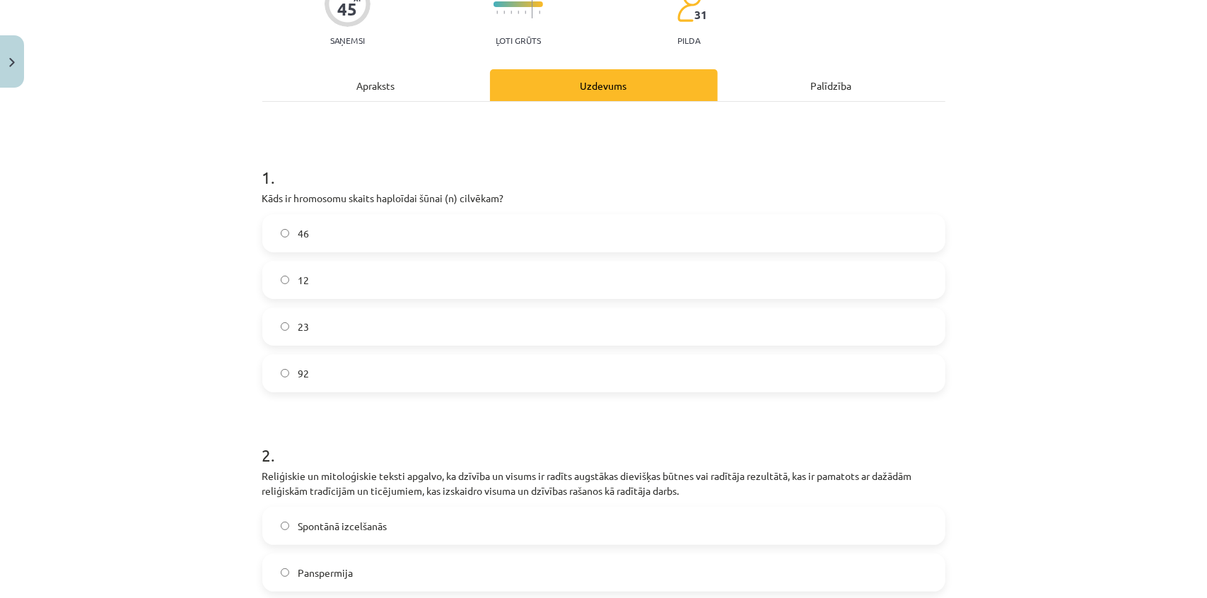
scroll to position [105, 0]
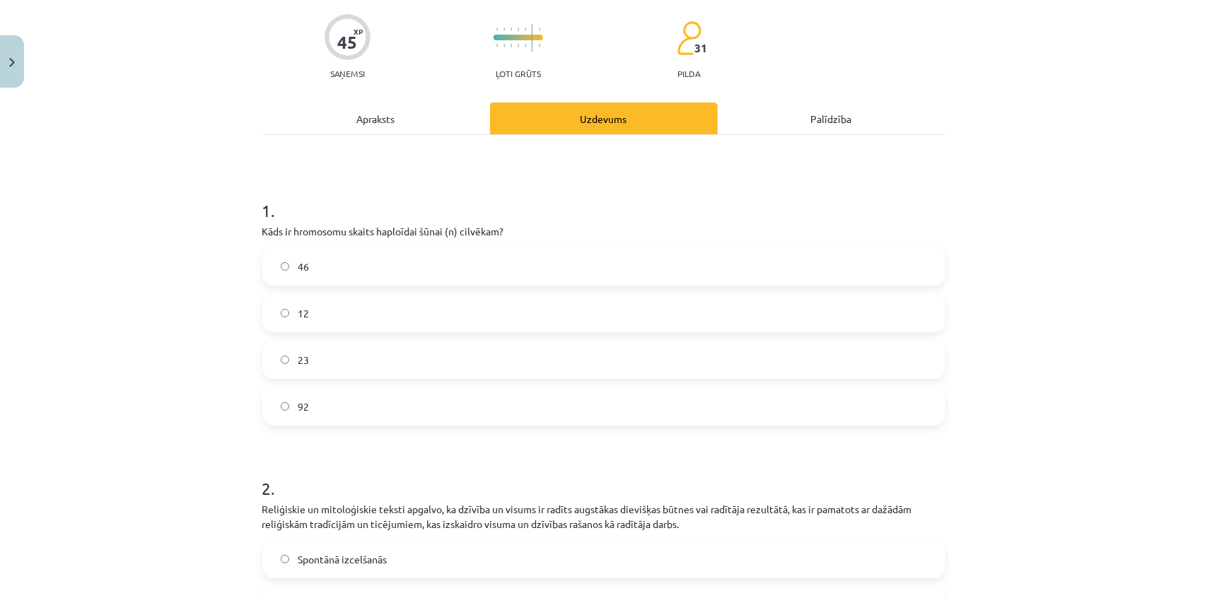
click at [383, 358] on label "23" at bounding box center [604, 359] width 680 height 35
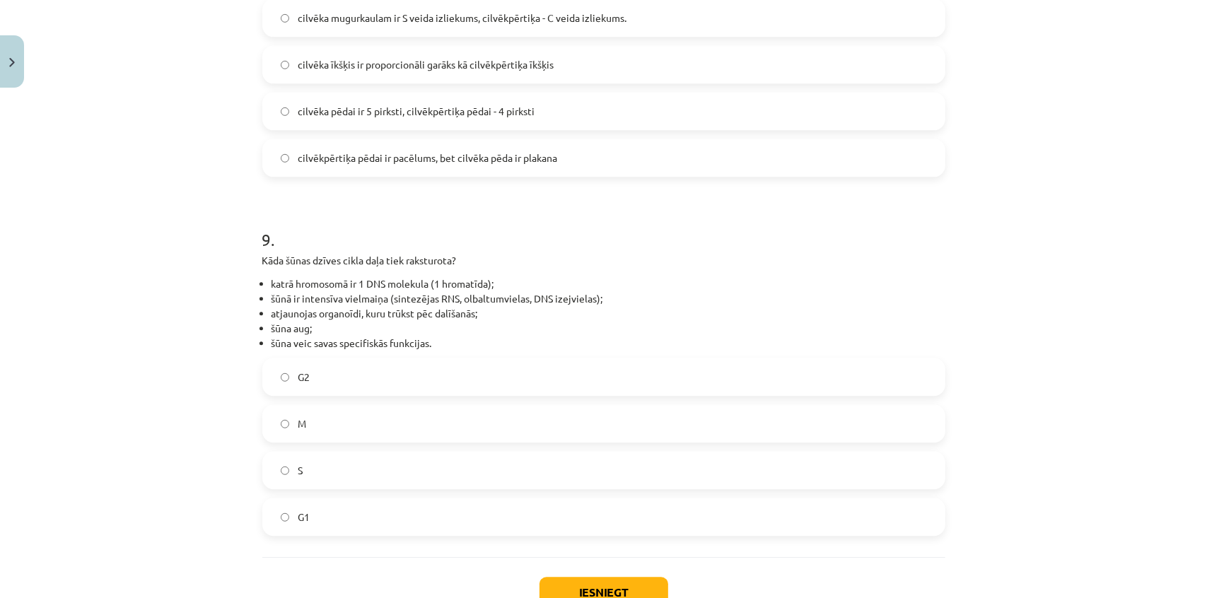
scroll to position [2934, 0]
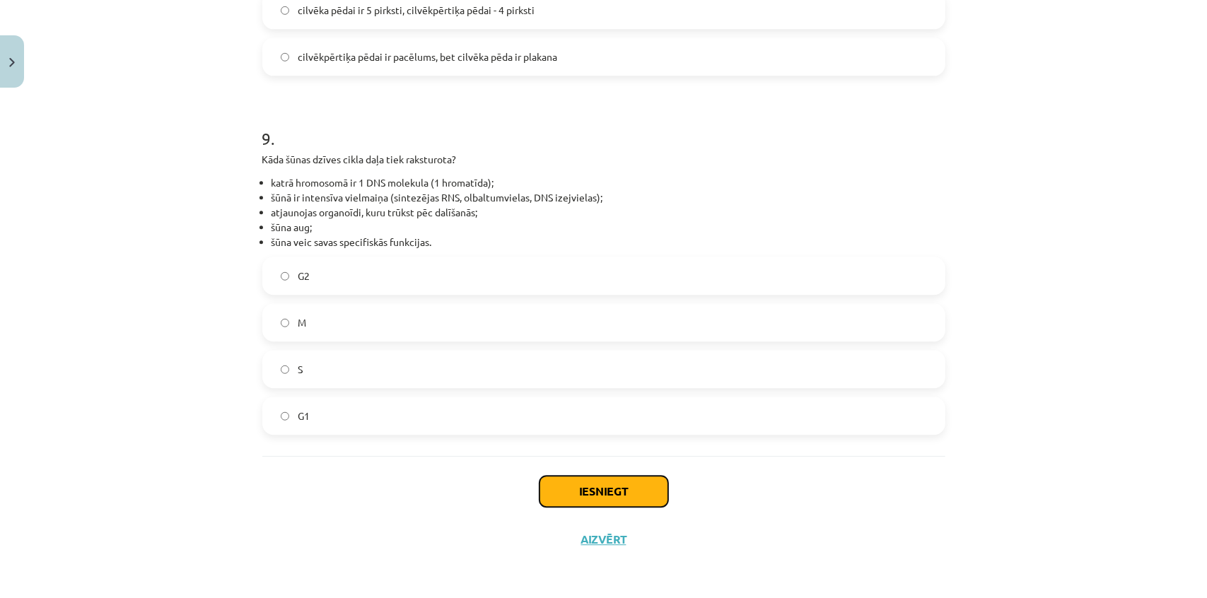
click at [598, 495] on button "Iesniegt" at bounding box center [603, 491] width 129 height 31
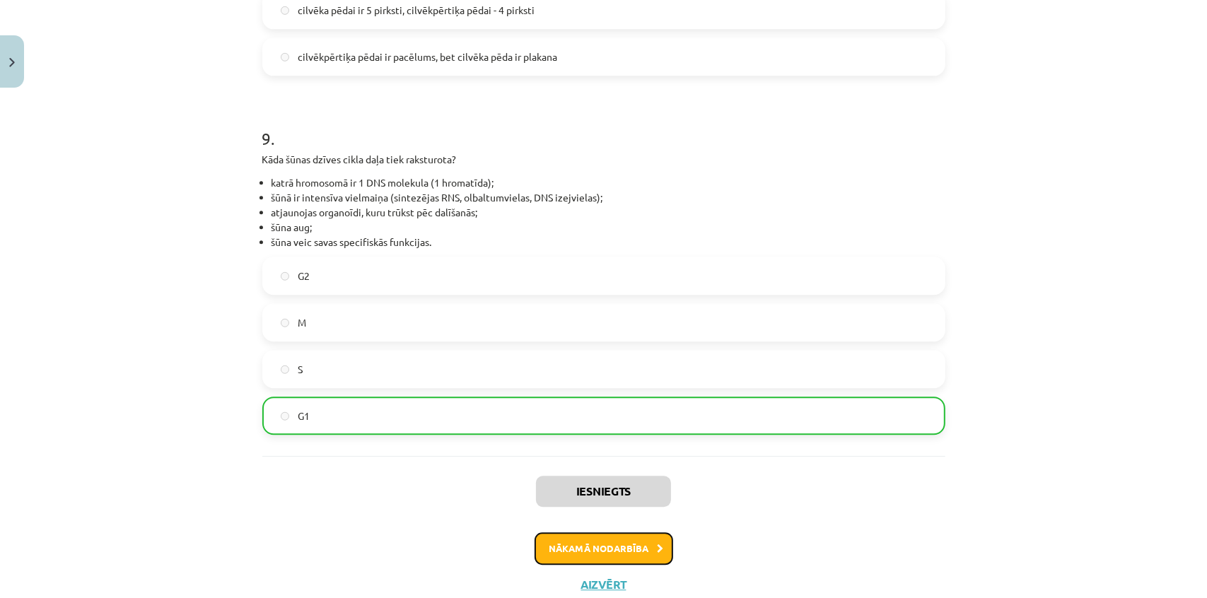
click at [626, 552] on button "Nākamā nodarbība" at bounding box center [604, 548] width 139 height 33
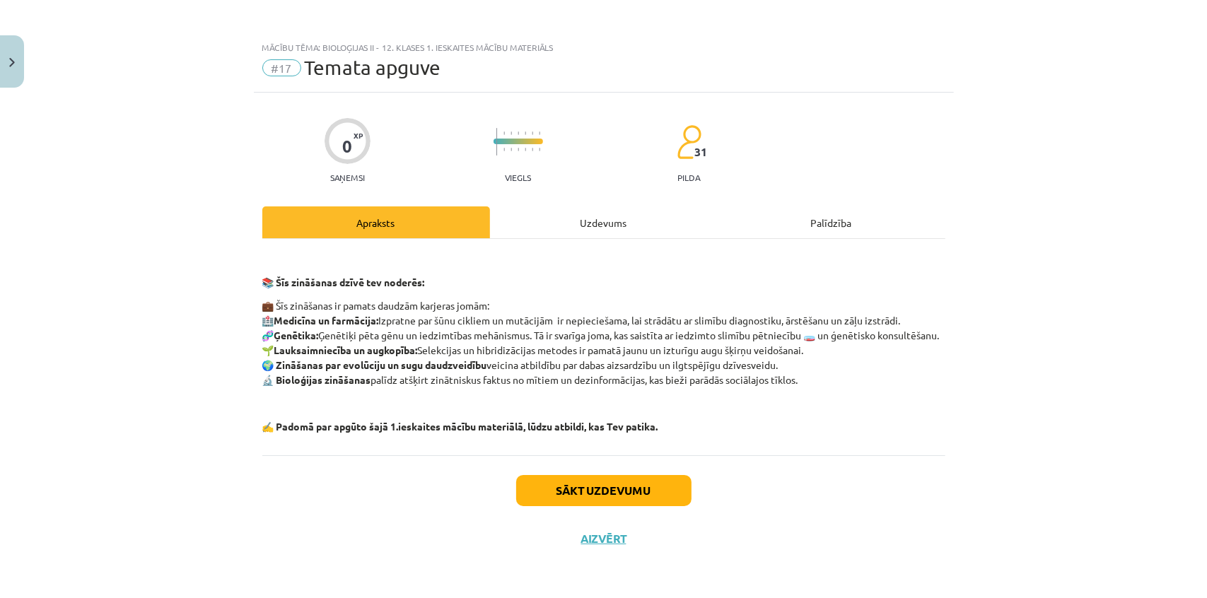
click at [600, 211] on div "Uzdevums" at bounding box center [604, 222] width 228 height 32
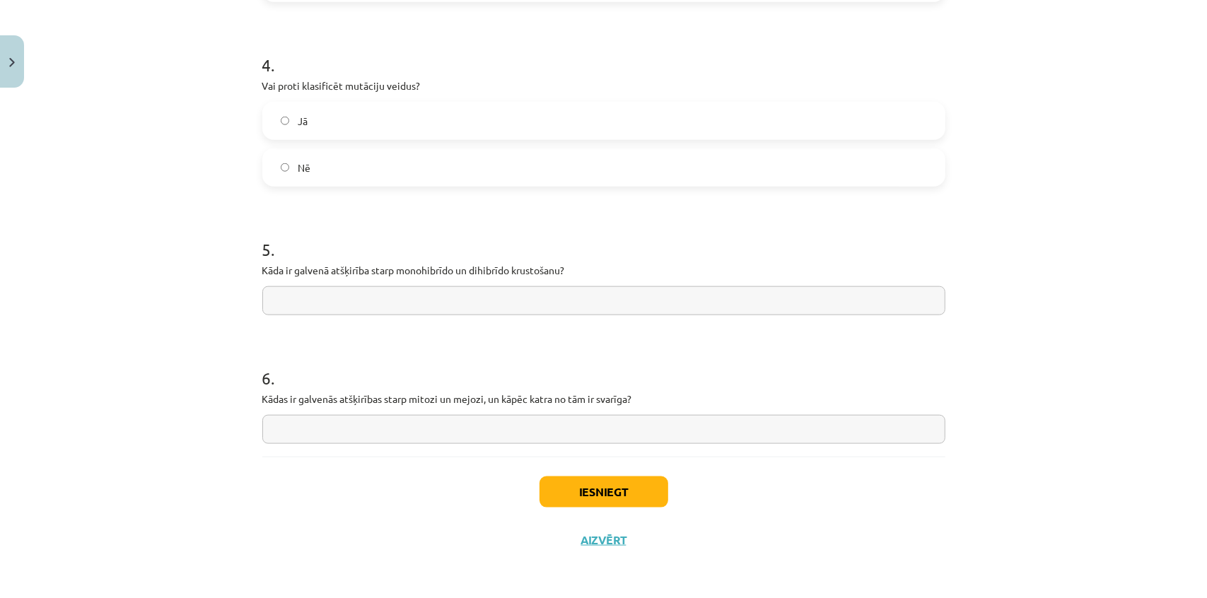
click at [297, 152] on label "Nē" at bounding box center [604, 167] width 680 height 35
click at [366, 354] on h1 "6 ." at bounding box center [603, 366] width 683 height 44
click at [305, 123] on label "Jā" at bounding box center [604, 120] width 680 height 35
drag, startPoint x: 245, startPoint y: 246, endPoint x: 254, endPoint y: 255, distance: 12.5
click at [246, 247] on div "Mācību tēma: Bioloģijas ii - 12. klases 1. ieskaites mācību materiāls #17 Temat…" at bounding box center [603, 299] width 1207 height 598
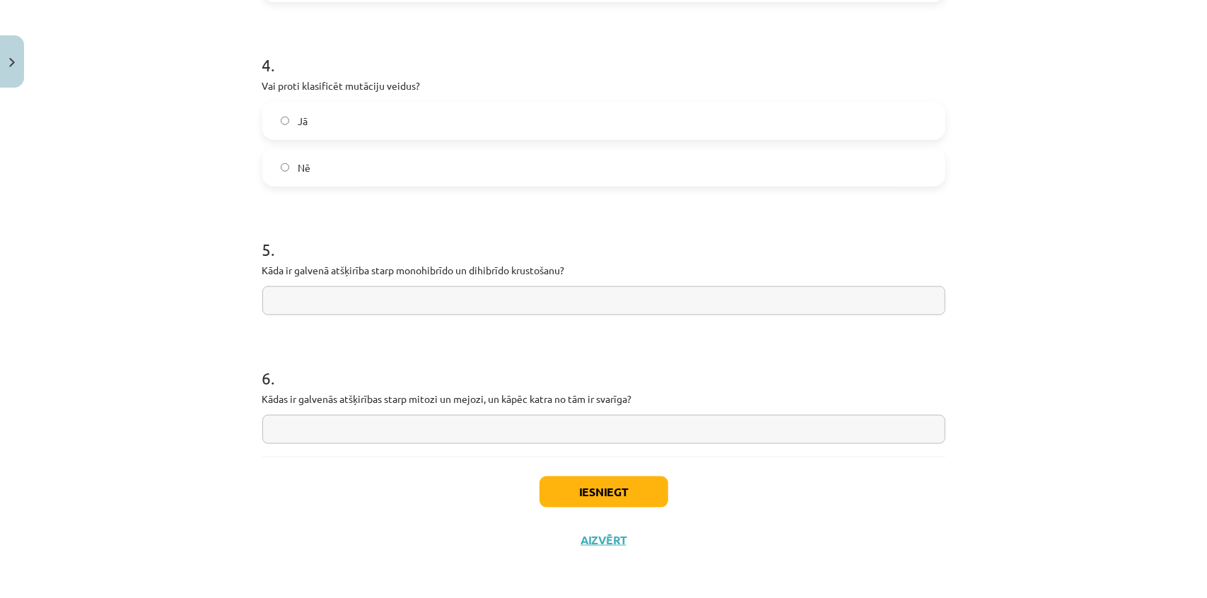
drag, startPoint x: 334, startPoint y: 274, endPoint x: 603, endPoint y: 278, distance: 268.7
drag, startPoint x: 248, startPoint y: 245, endPoint x: 701, endPoint y: 412, distance: 483.0
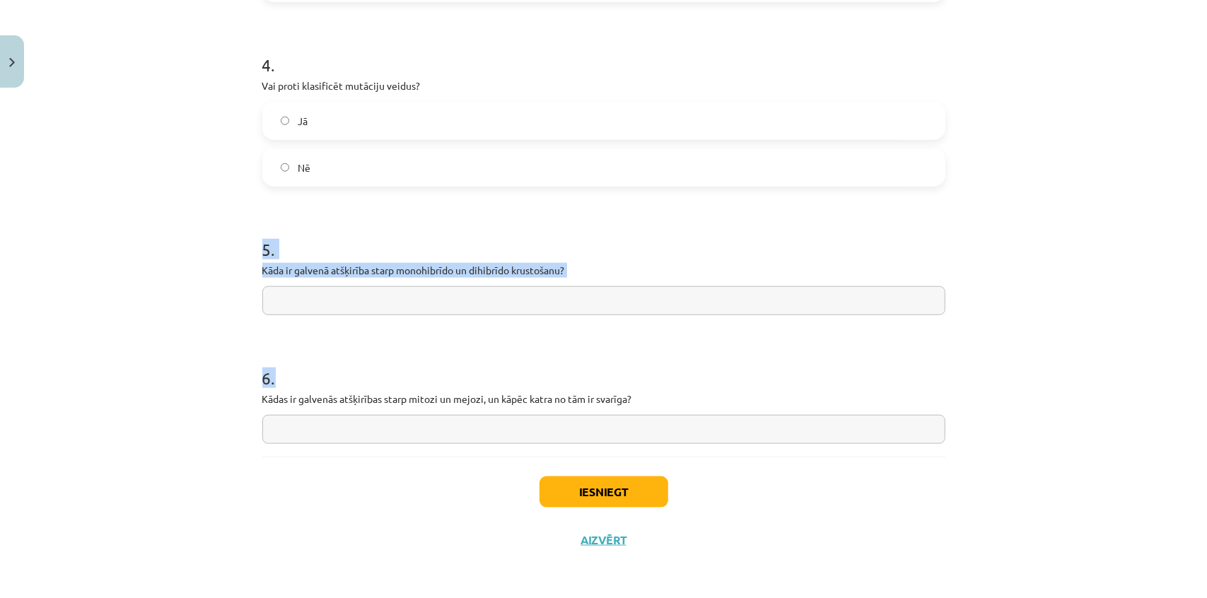
click at [701, 414] on div "Mācību tēma: Bioloģijas ii - 12. klases 1. ieskaites mācību materiāls #17 Temat…" at bounding box center [603, 299] width 1207 height 598
click at [129, 197] on div "Mācību tēma: Bioloģijas ii - 12. klases 1. ieskaites mācību materiāls #17 Temat…" at bounding box center [603, 299] width 1207 height 598
click at [332, 235] on h1 "5 ." at bounding box center [603, 237] width 683 height 44
click at [383, 296] on input "text" at bounding box center [603, 300] width 683 height 29
paste input "**********"
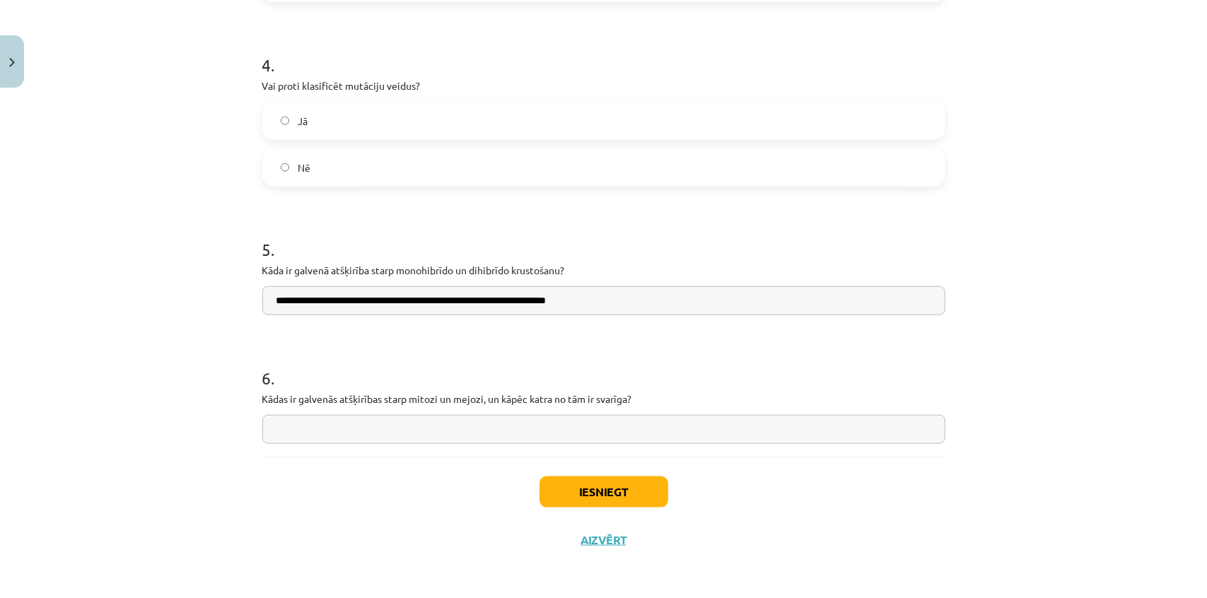
drag, startPoint x: 512, startPoint y: 300, endPoint x: 657, endPoint y: 292, distance: 145.2
click at [655, 293] on input "**********" at bounding box center [603, 300] width 683 height 29
type input "**********"
click at [365, 352] on h1 "6 ." at bounding box center [603, 366] width 683 height 44
click at [356, 428] on input "text" at bounding box center [603, 429] width 683 height 29
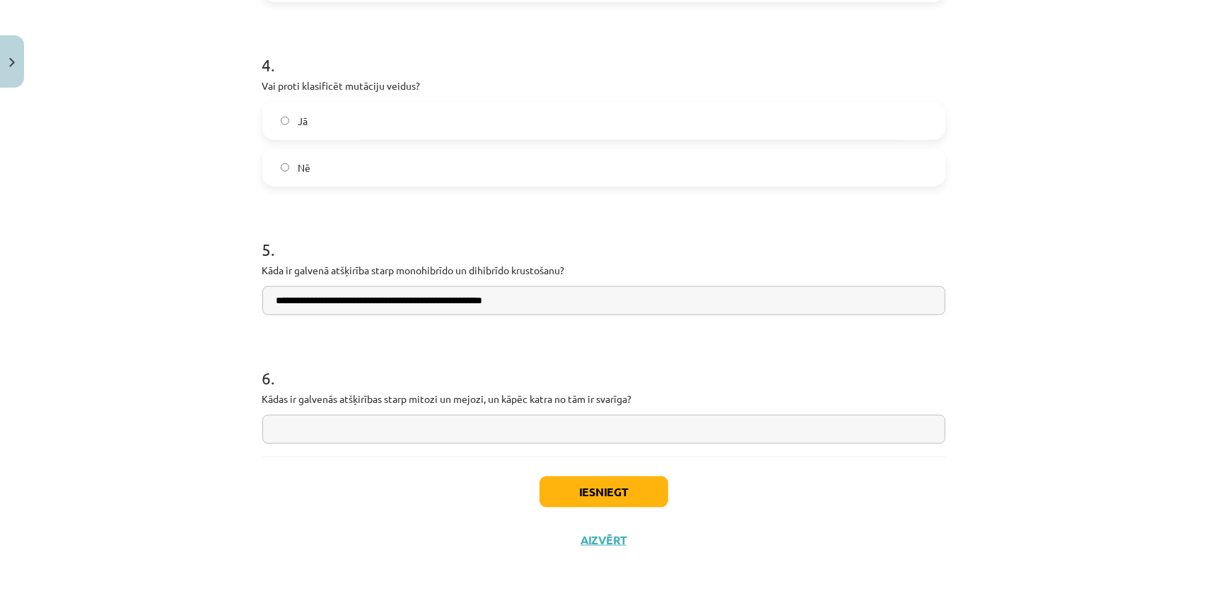
paste input "**********"
drag, startPoint x: 543, startPoint y: 433, endPoint x: 166, endPoint y: 403, distance: 378.1
click at [166, 404] on div "Mācību tēma: Bioloģijas ii - 12. klases 1. ieskaites mācību materiāls #17 Temat…" at bounding box center [603, 299] width 1207 height 598
paste input "**********"
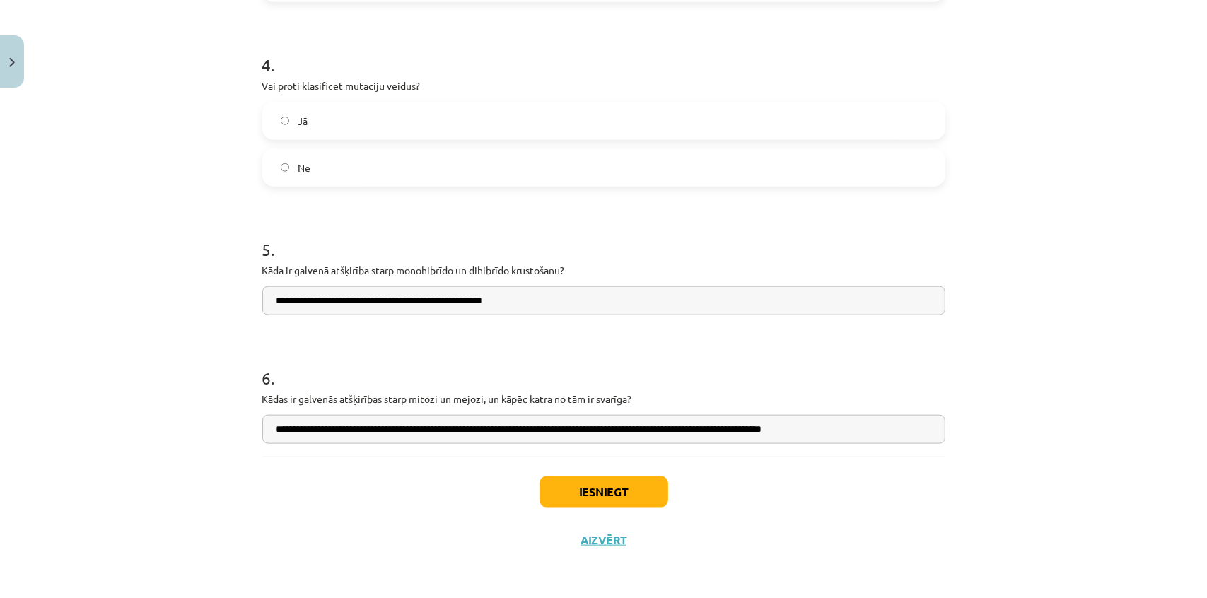
click at [395, 535] on div "Iesniegt Aizvērt" at bounding box center [603, 506] width 683 height 99
click at [865, 433] on input "**********" at bounding box center [603, 429] width 683 height 29
type input "**********"
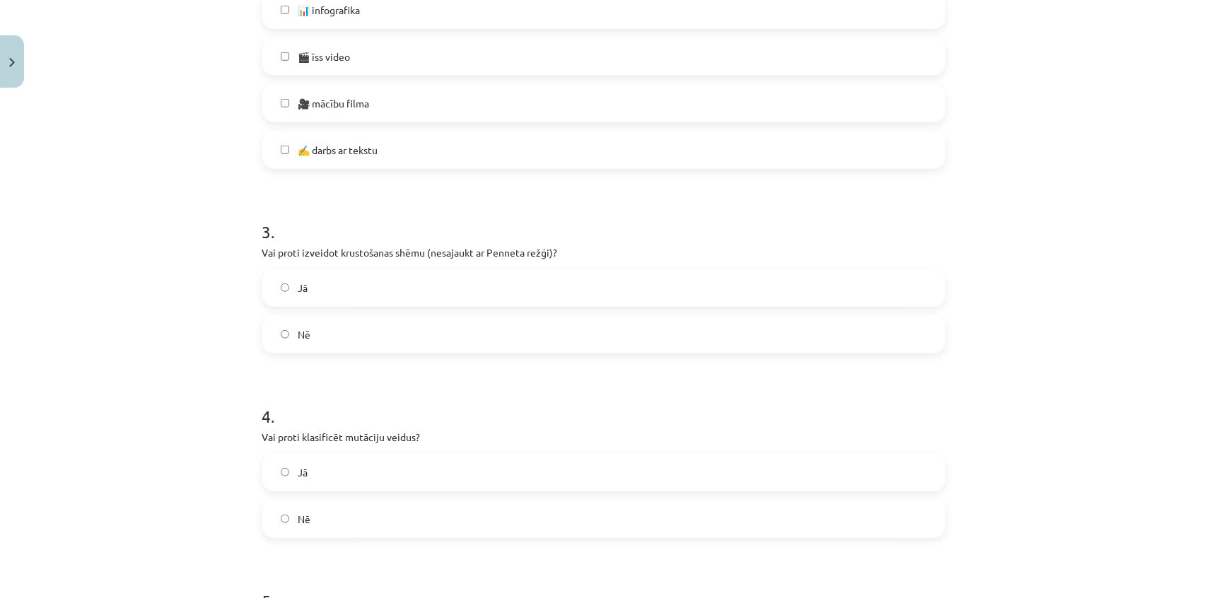
scroll to position [854, 0]
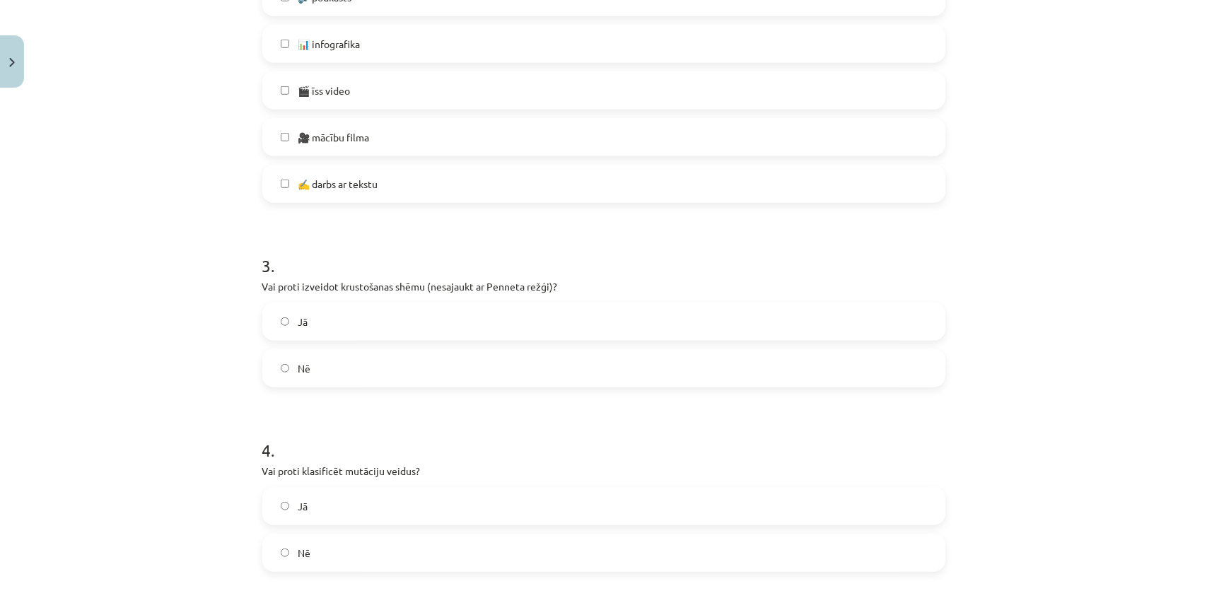
click at [378, 335] on label "Jā" at bounding box center [604, 321] width 680 height 35
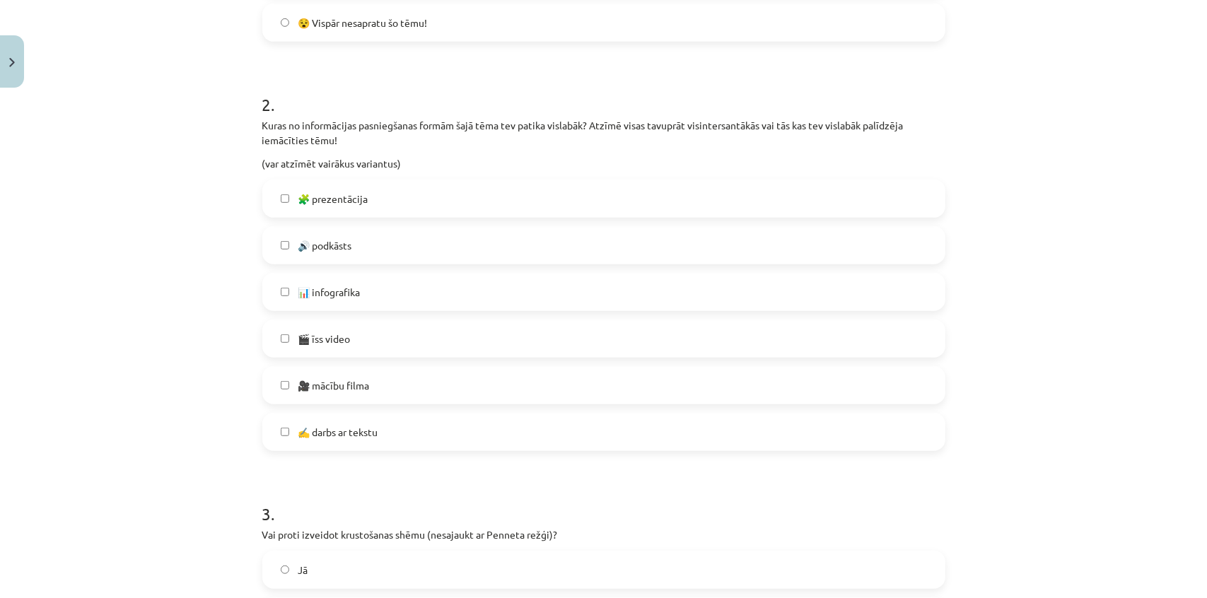
scroll to position [597, 0]
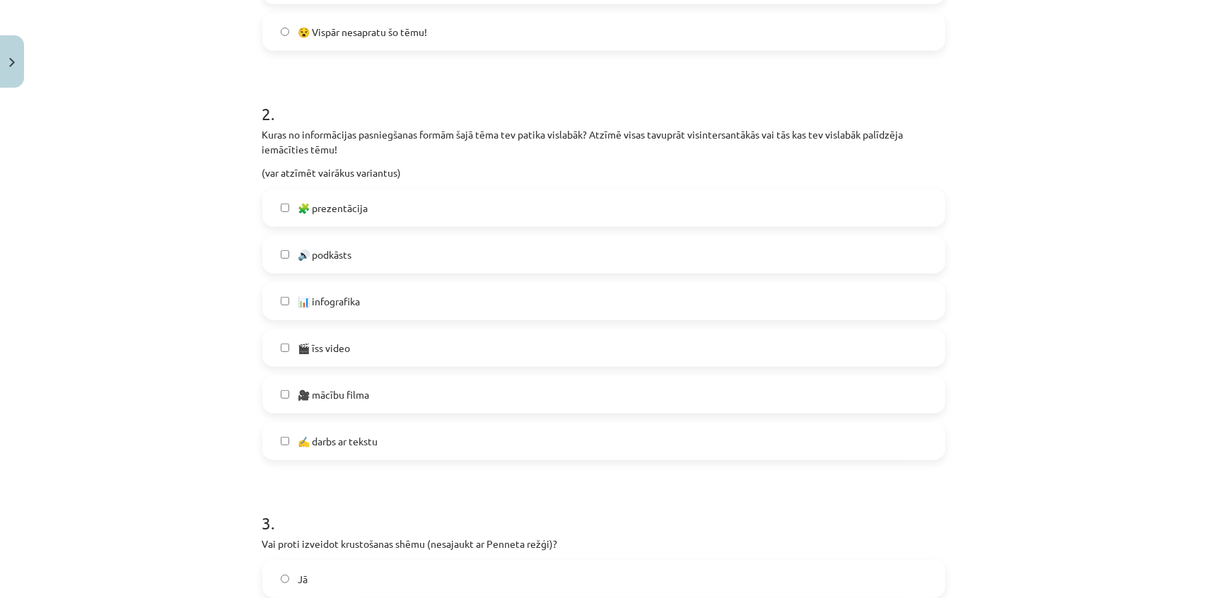
click at [404, 212] on label "🧩 prezentācija" at bounding box center [604, 207] width 680 height 35
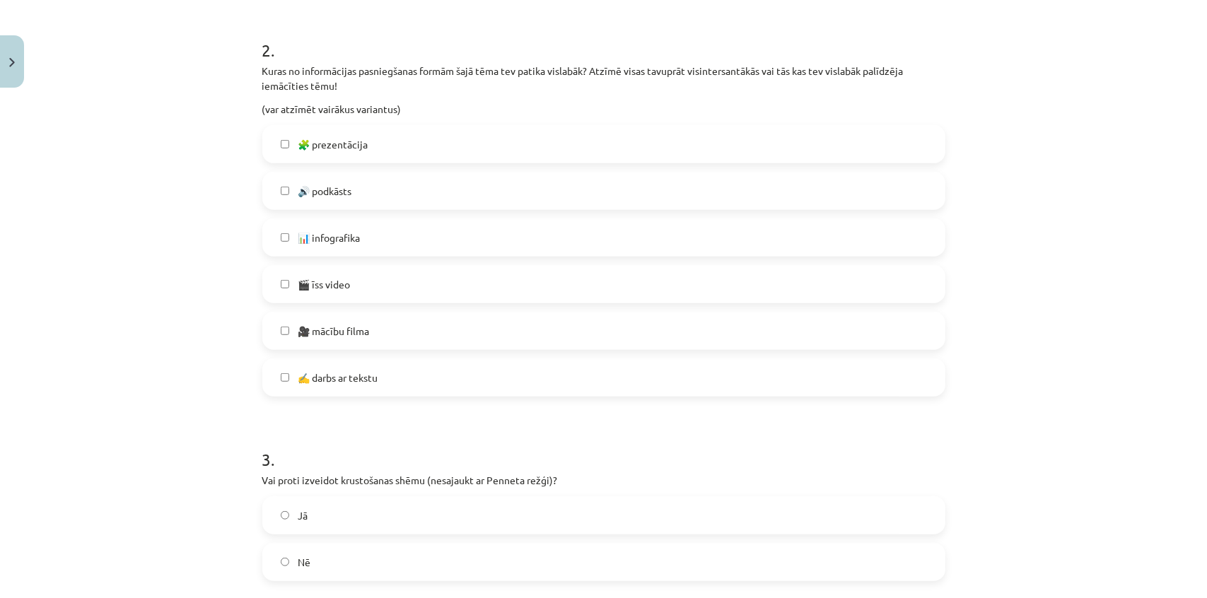
scroll to position [661, 0]
click at [385, 245] on label "📊 infografika" at bounding box center [604, 236] width 680 height 35
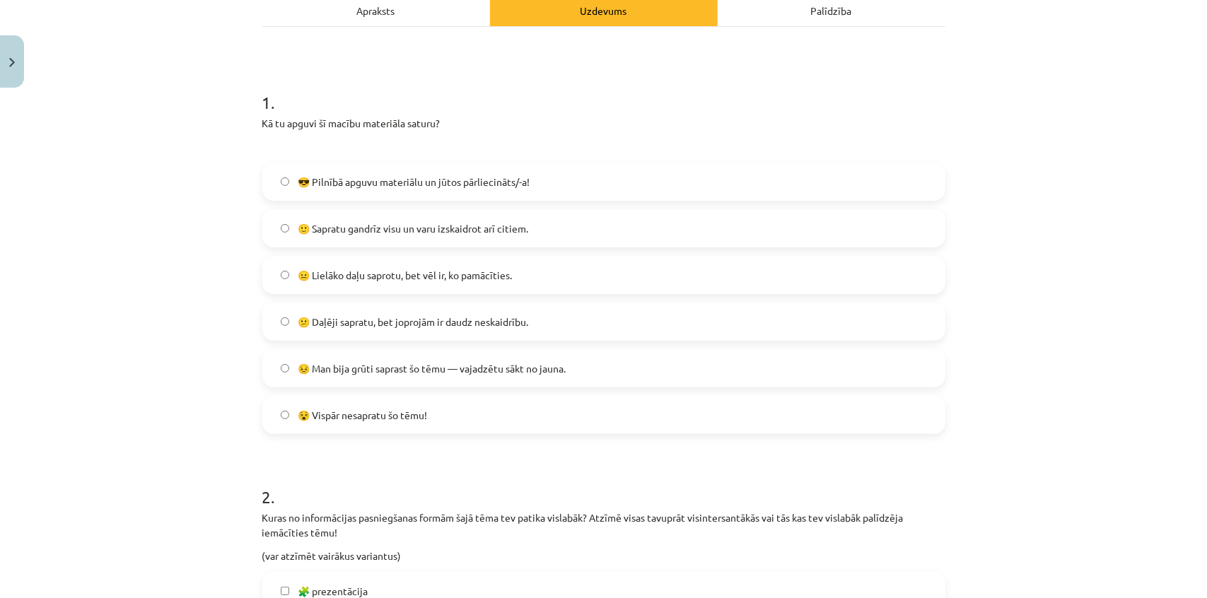
scroll to position [211, 0]
click at [445, 191] on label "😎 Pilnībā apguvu materiālu un jūtos pārliecināts/-a!" at bounding box center [604, 183] width 680 height 35
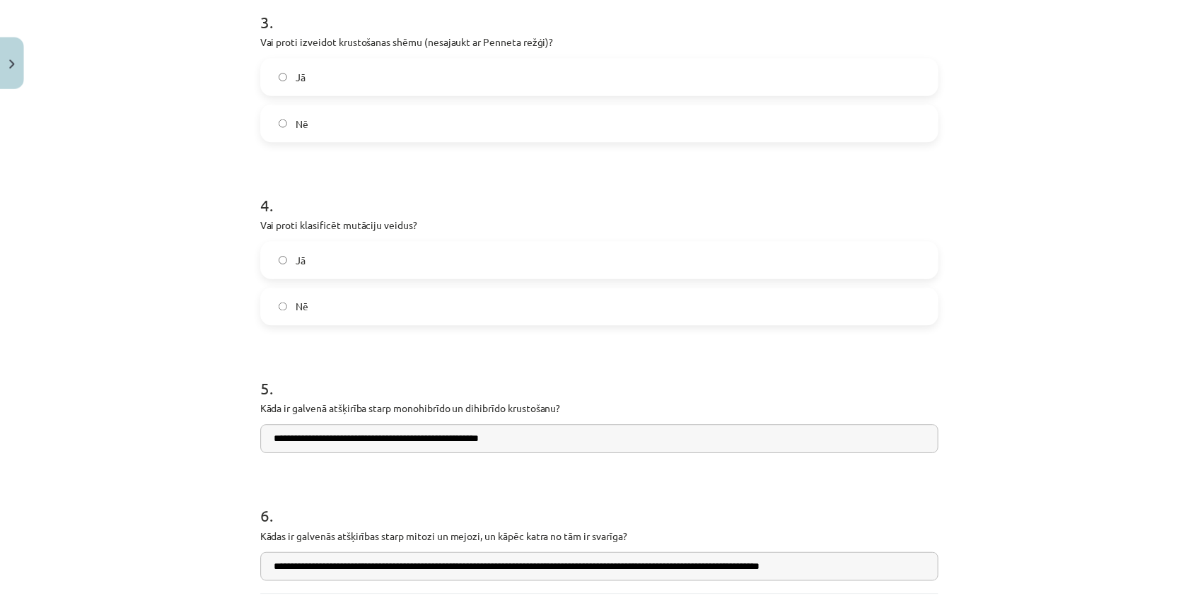
scroll to position [1239, 0]
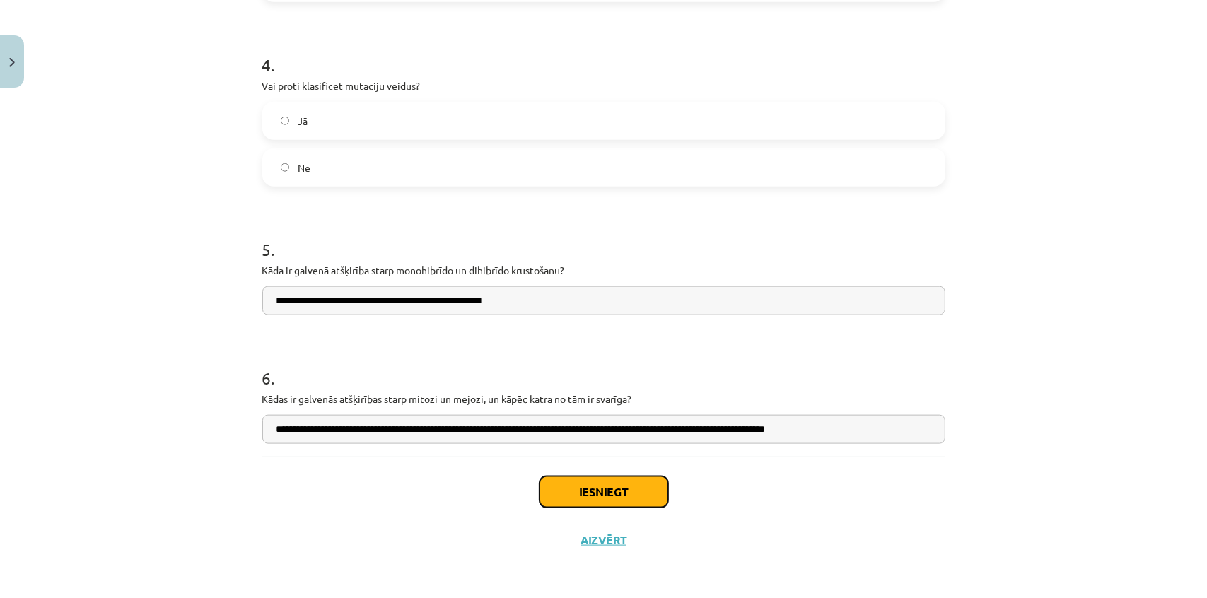
click at [591, 486] on button "Iesniegt" at bounding box center [603, 492] width 129 height 31
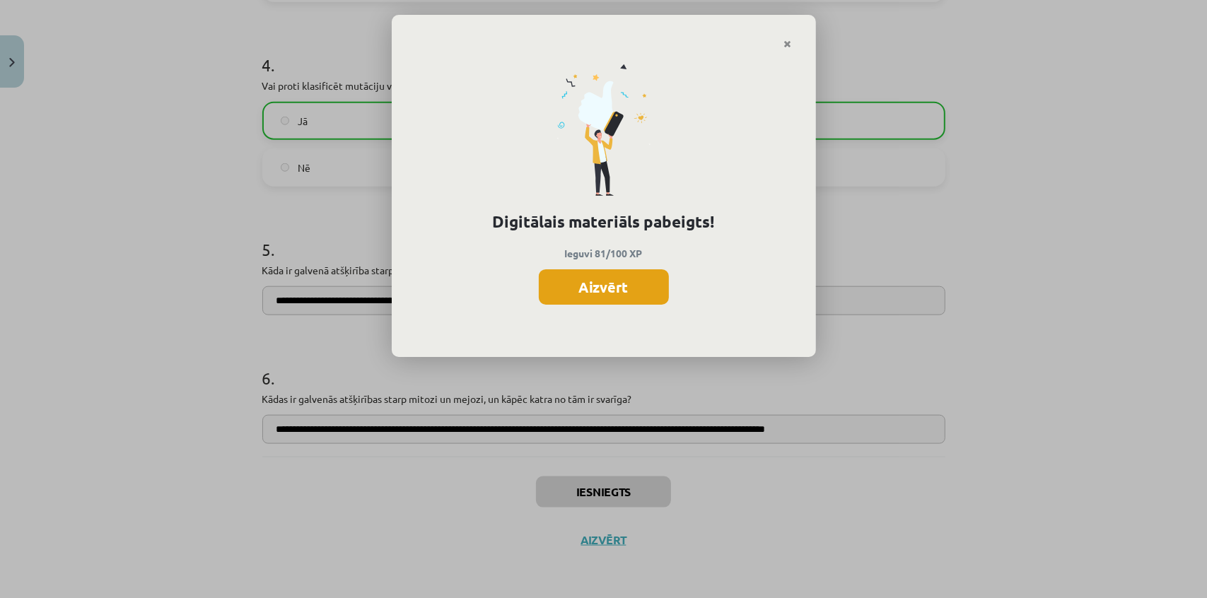
click at [621, 288] on button "Aizvērt" at bounding box center [604, 286] width 130 height 35
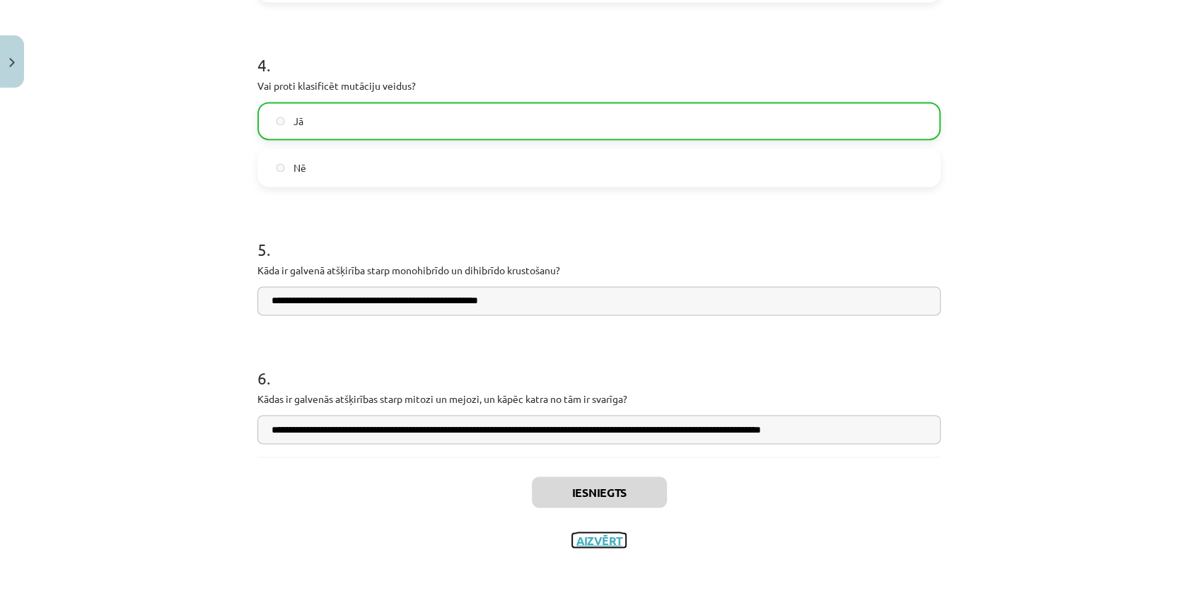
click at [596, 539] on button "Aizvērt" at bounding box center [599, 540] width 54 height 14
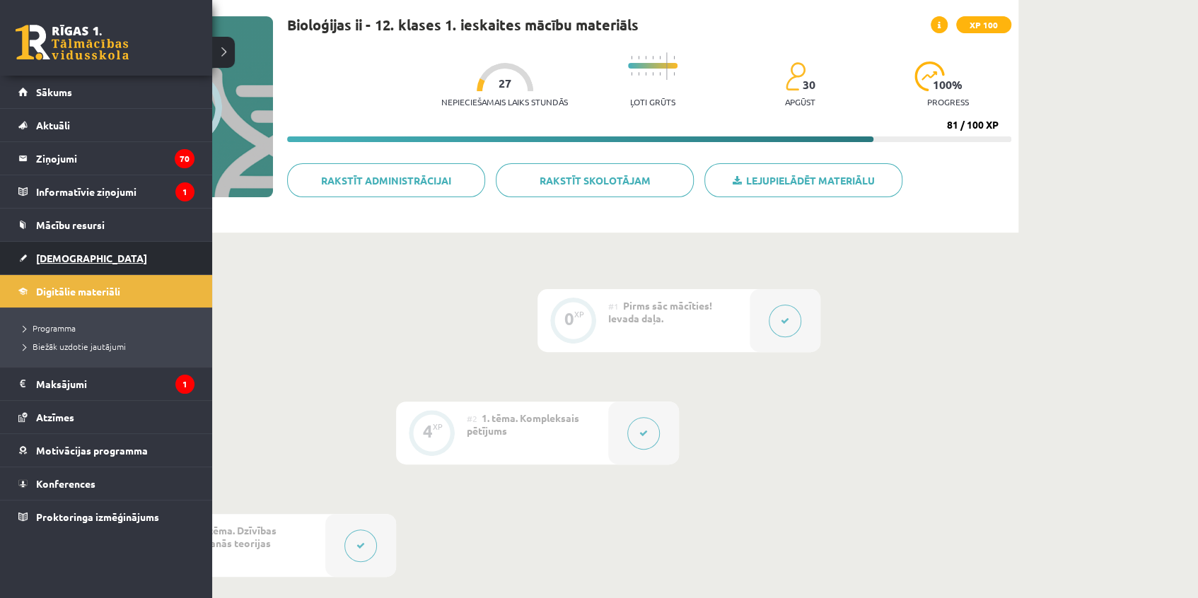
click at [59, 262] on span "[DEMOGRAPHIC_DATA]" at bounding box center [91, 258] width 111 height 13
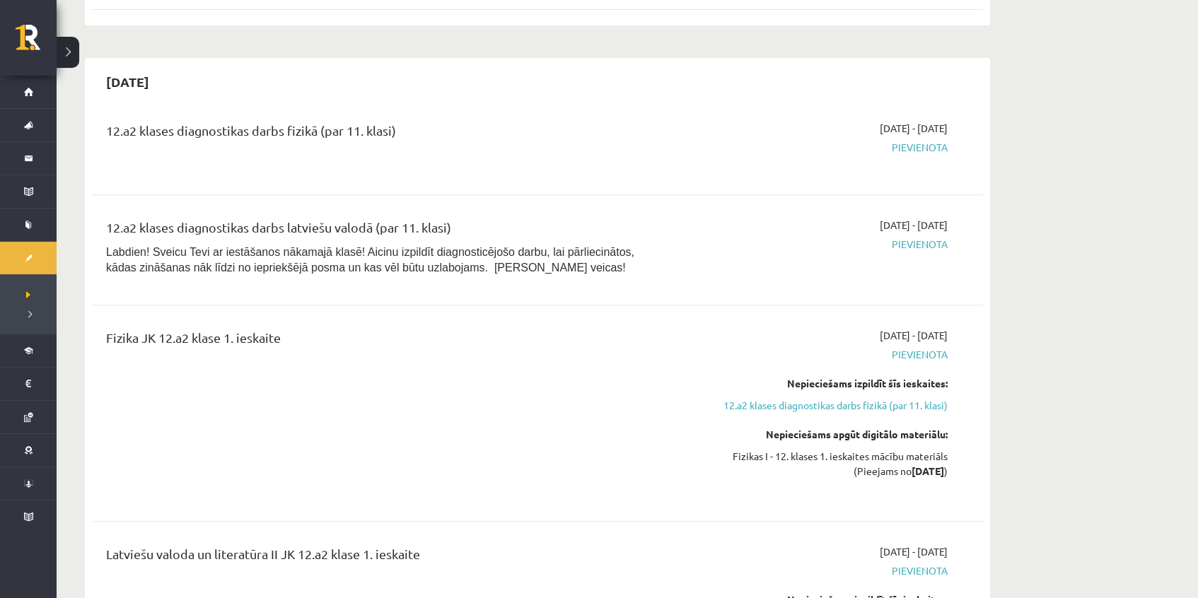
scroll to position [385, 0]
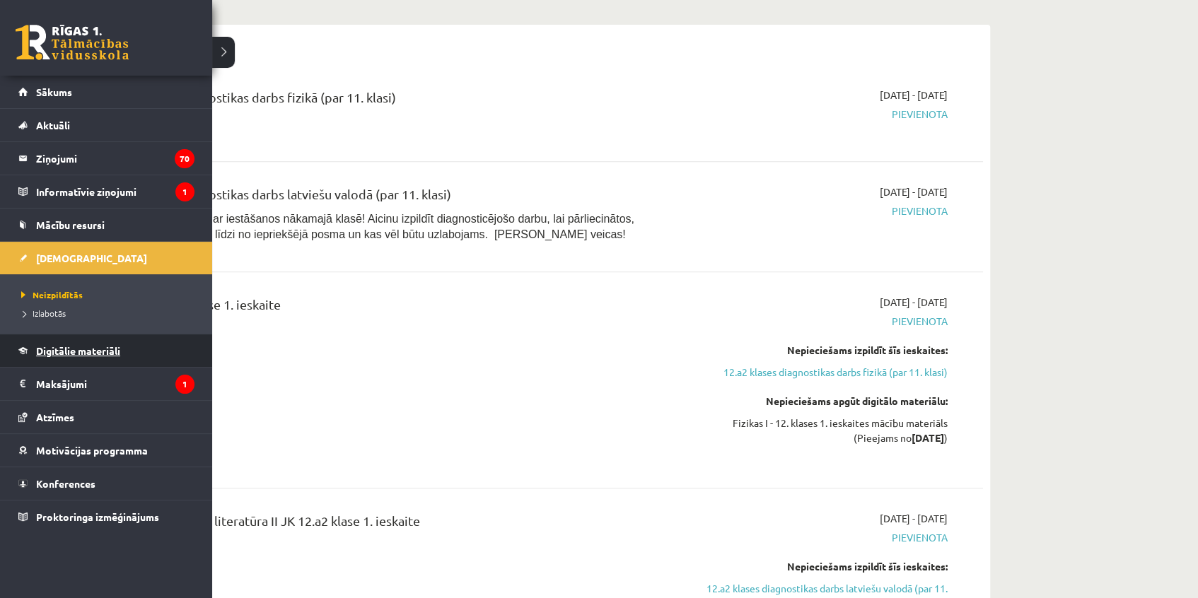
click at [74, 346] on span "Digitālie materiāli" at bounding box center [78, 350] width 84 height 13
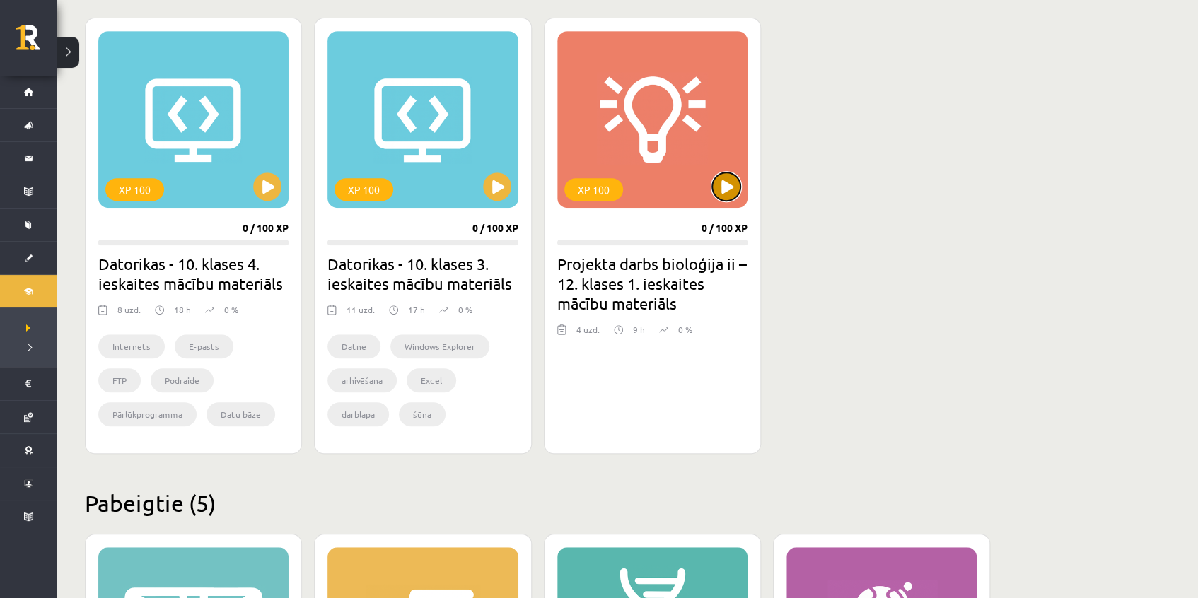
click at [730, 182] on button at bounding box center [726, 187] width 28 height 28
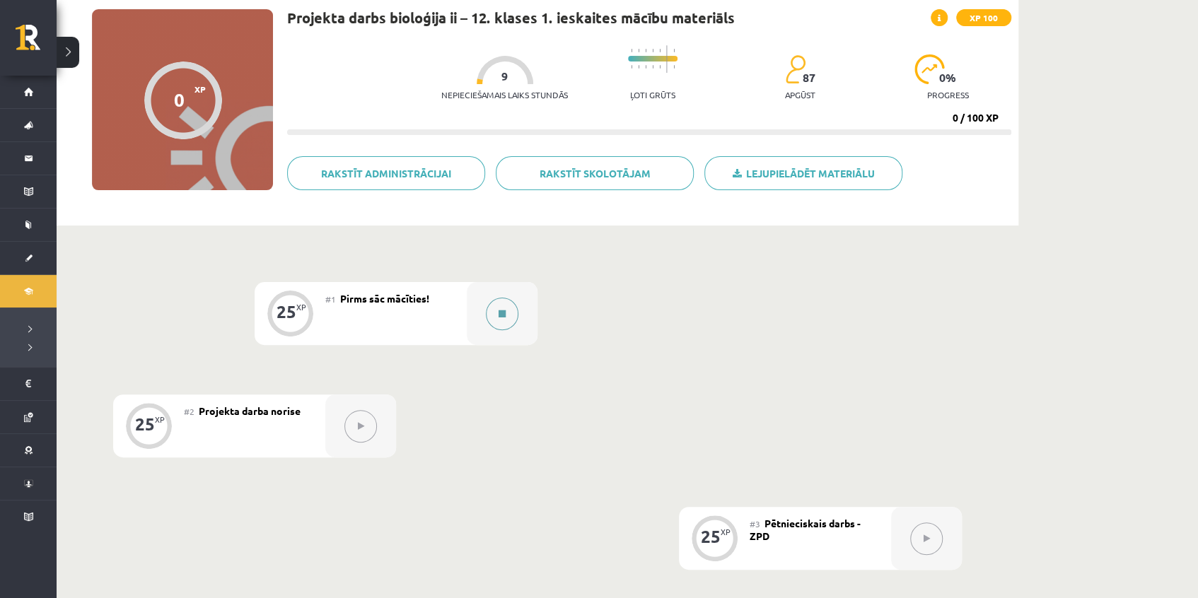
scroll to position [128, 0]
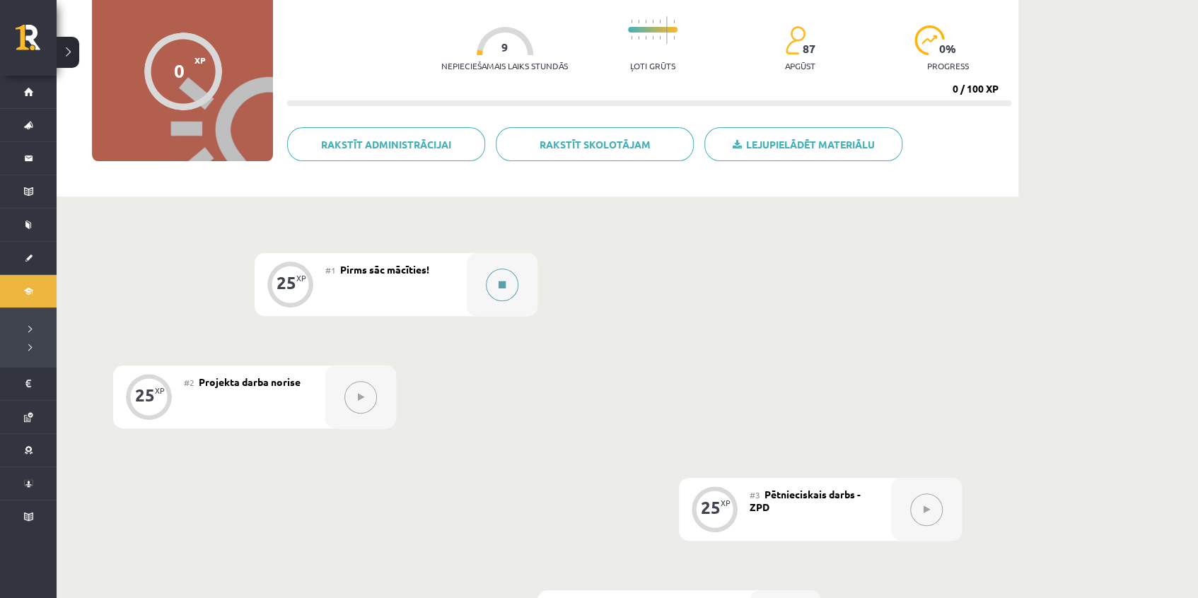
click at [515, 276] on button at bounding box center [502, 285] width 33 height 33
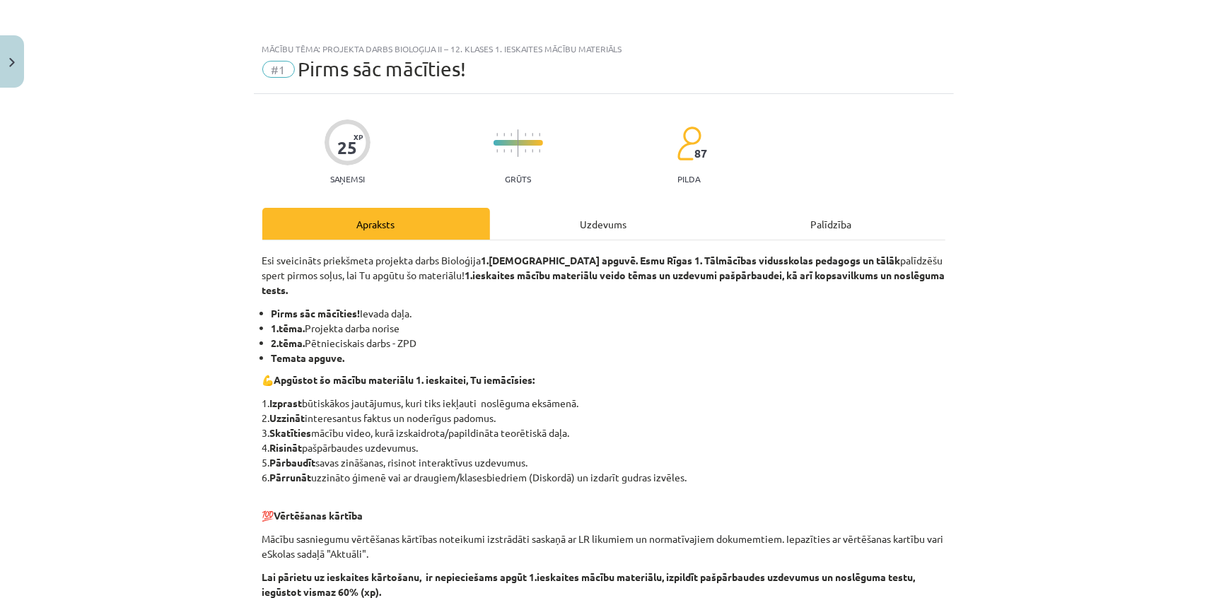
click at [28, 49] on div "Mācību tēma: Projekta darbs bioloģija ii – 12. klases 1. ieskaites mācību mater…" at bounding box center [603, 299] width 1207 height 598
drag, startPoint x: 18, startPoint y: 53, endPoint x: 41, endPoint y: 69, distance: 28.0
click at [18, 54] on button "Close" at bounding box center [12, 61] width 24 height 52
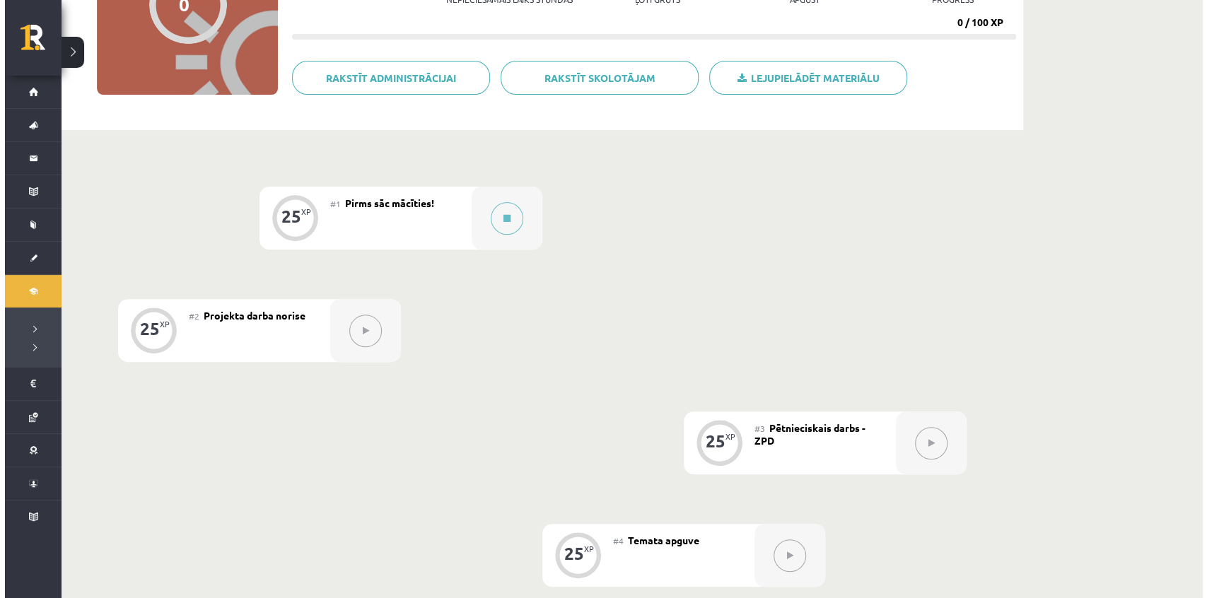
scroll to position [173, 0]
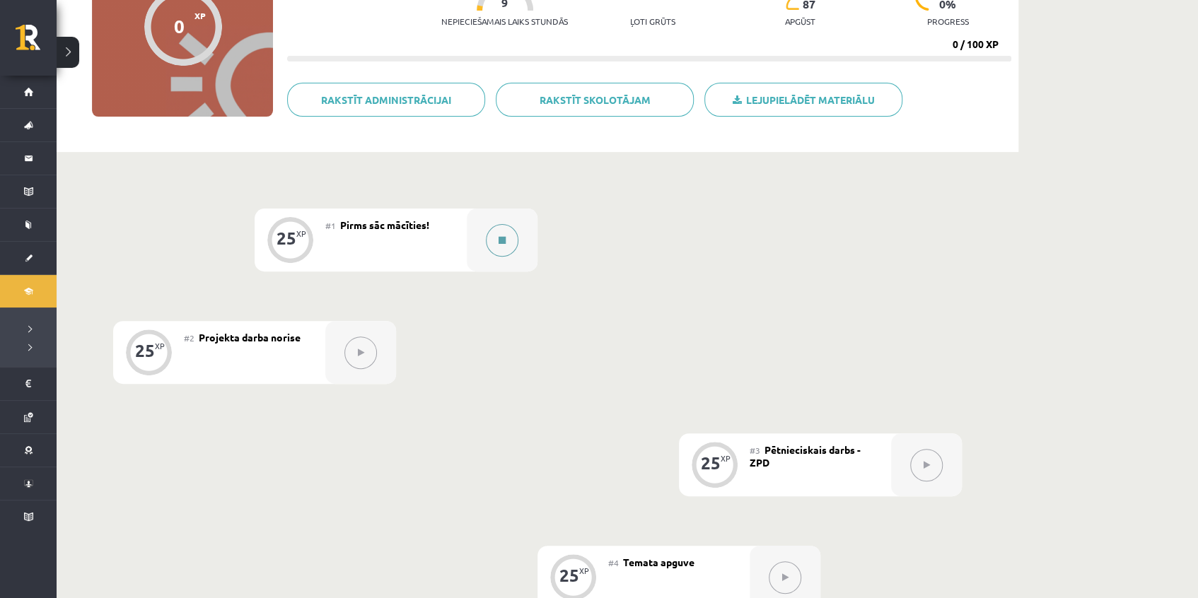
click at [496, 226] on button at bounding box center [502, 240] width 33 height 33
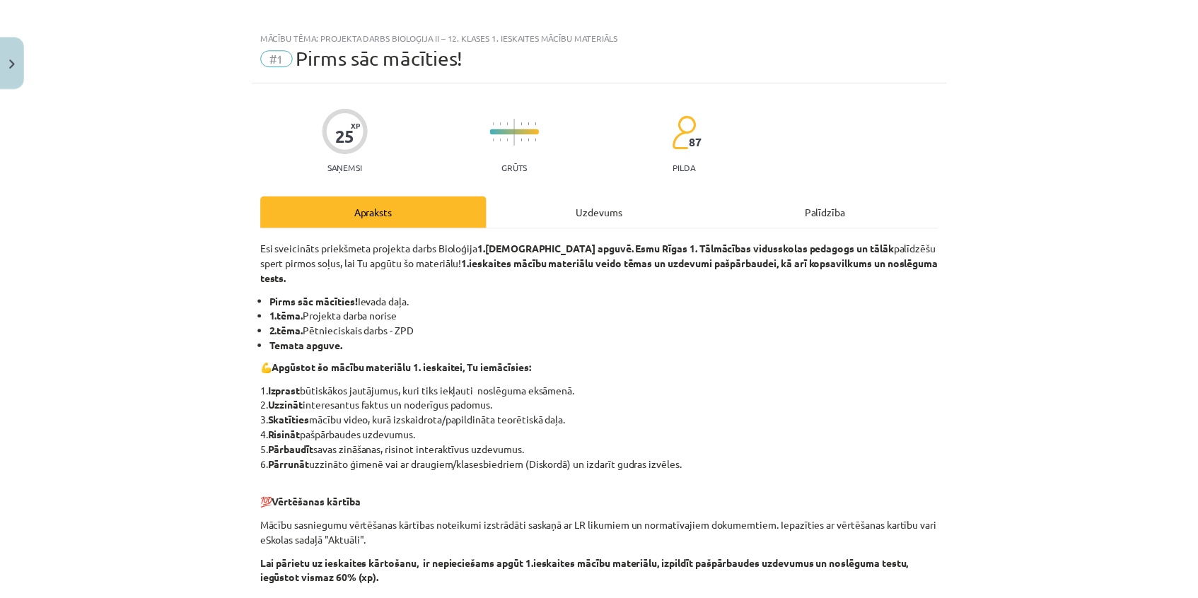
scroll to position [0, 0]
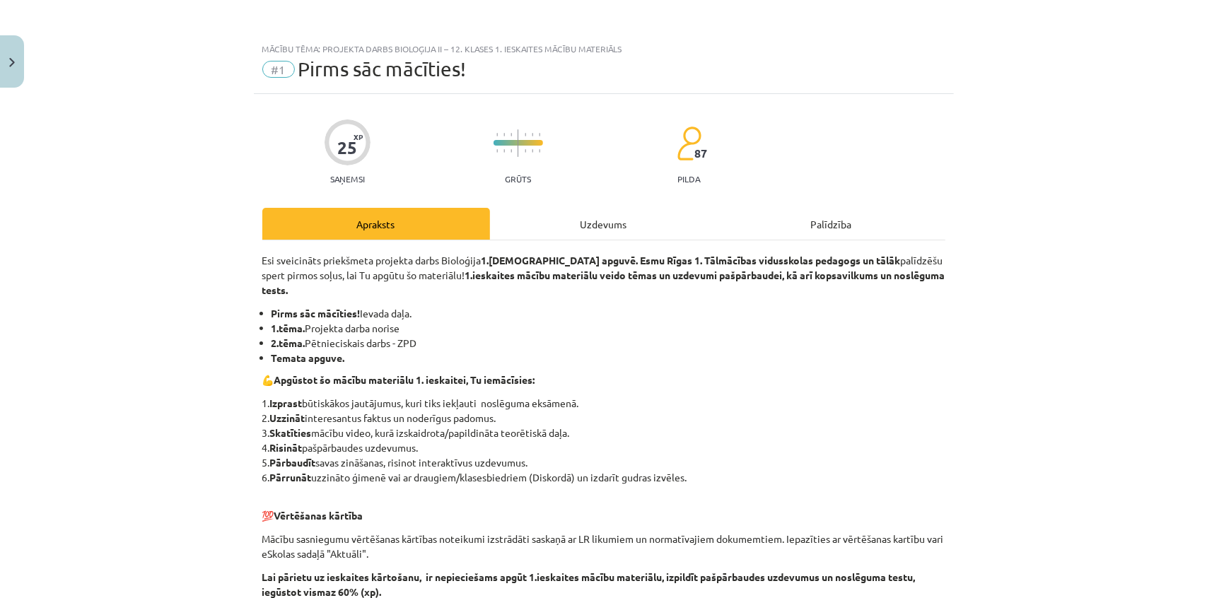
click at [527, 220] on div "Uzdevums" at bounding box center [604, 224] width 228 height 32
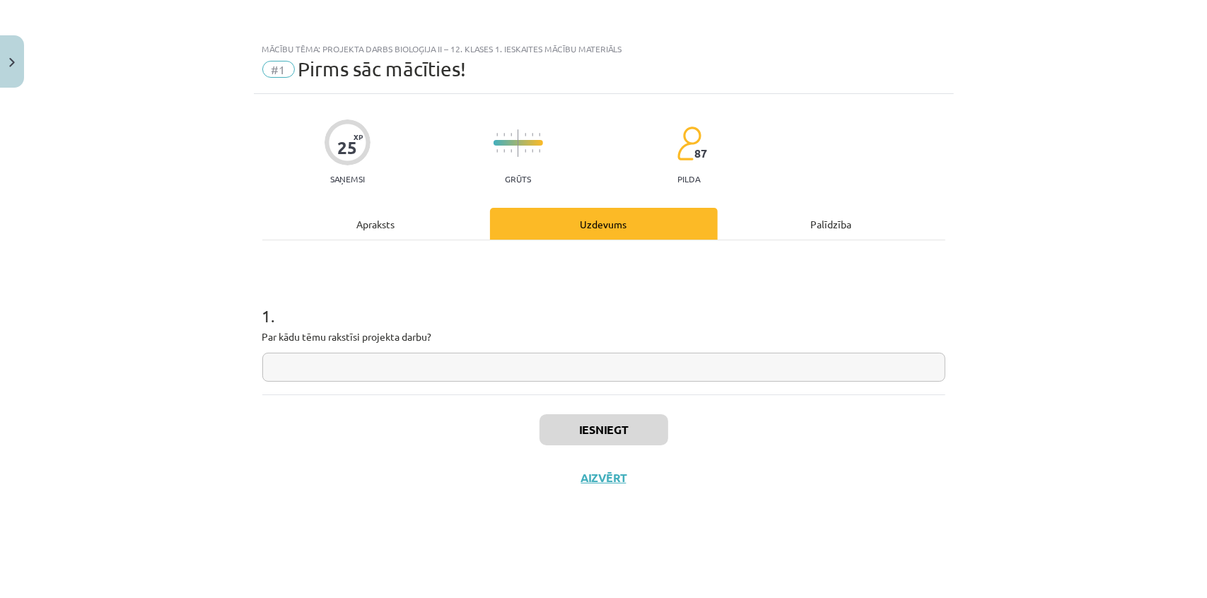
click at [356, 227] on div "Apraksts" at bounding box center [376, 224] width 228 height 32
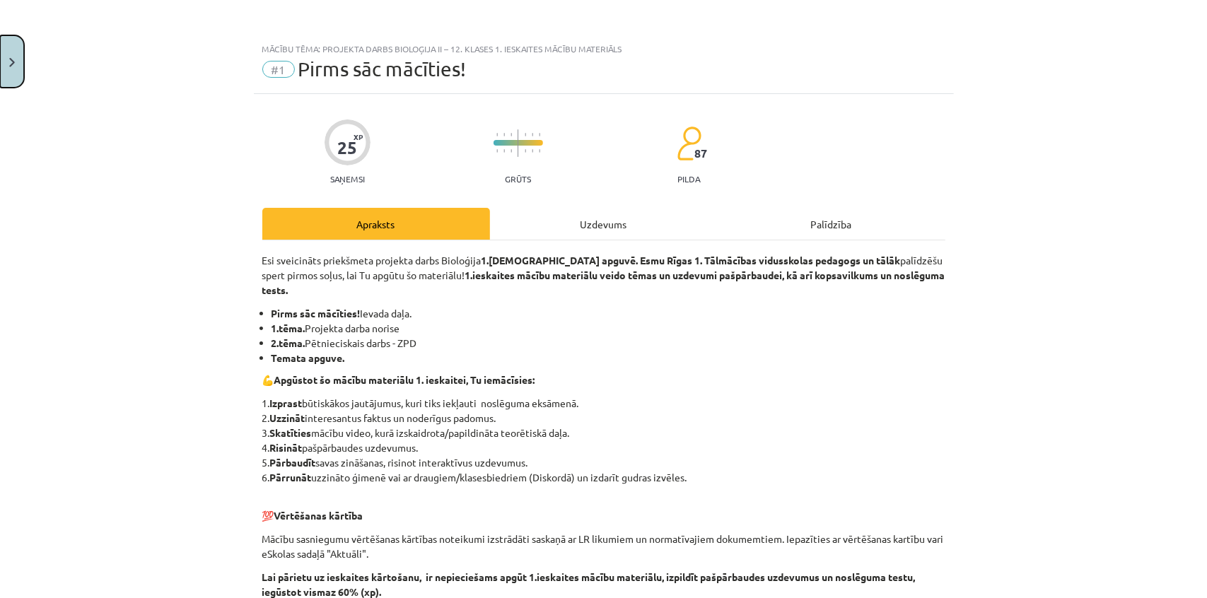
click at [8, 50] on button "Close" at bounding box center [12, 61] width 24 height 52
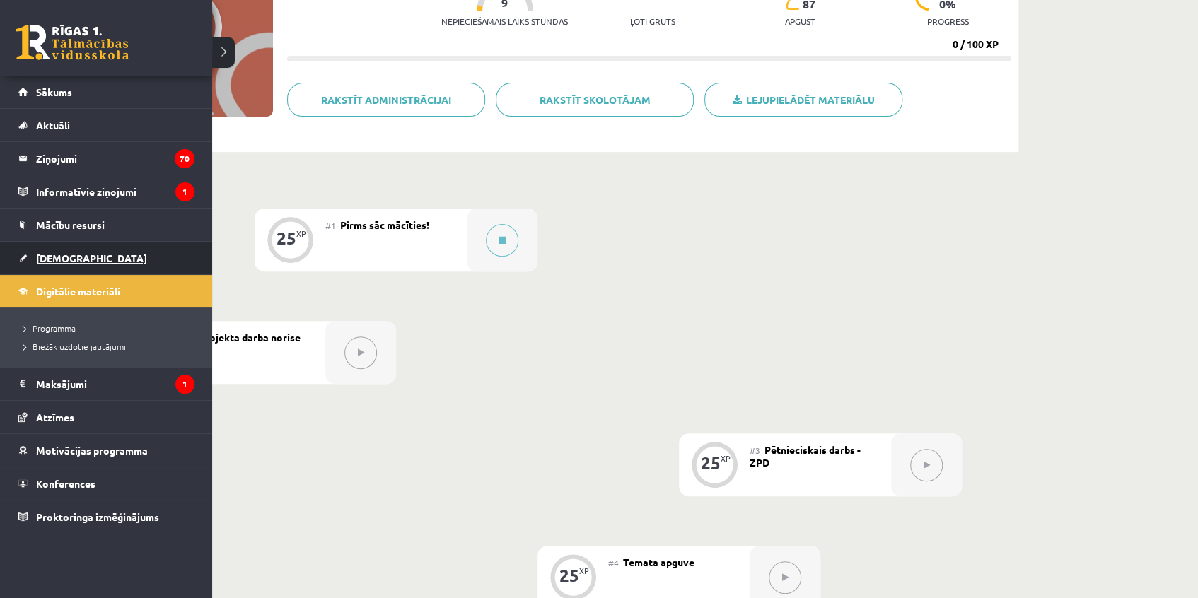
click at [55, 252] on span "[DEMOGRAPHIC_DATA]" at bounding box center [91, 258] width 111 height 13
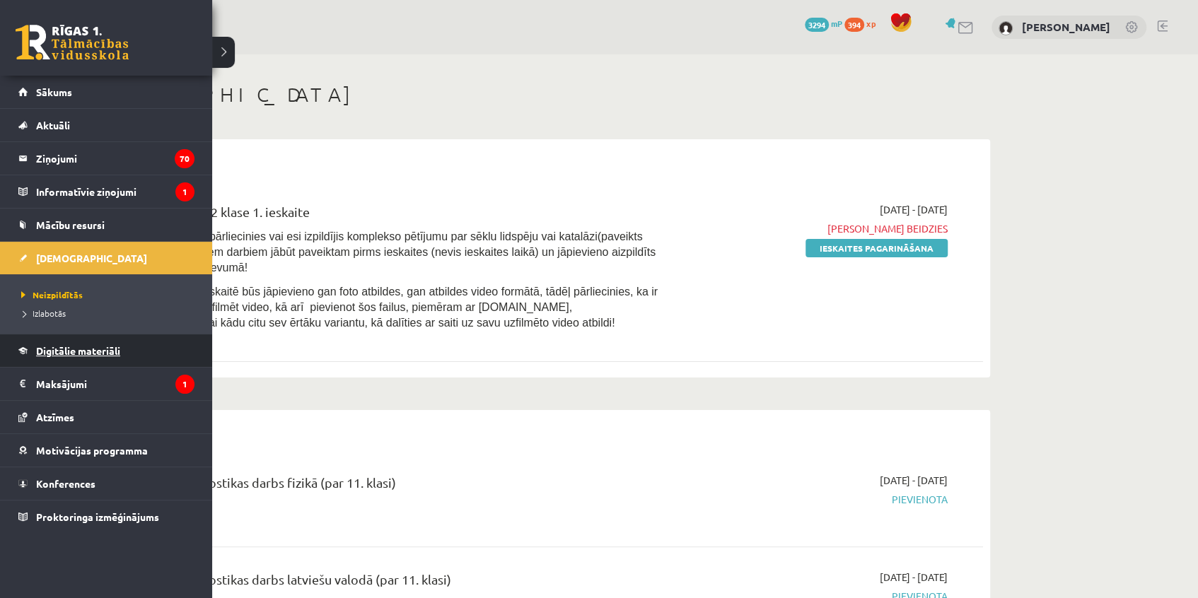
click at [65, 356] on link "Digitālie materiāli" at bounding box center [106, 350] width 176 height 33
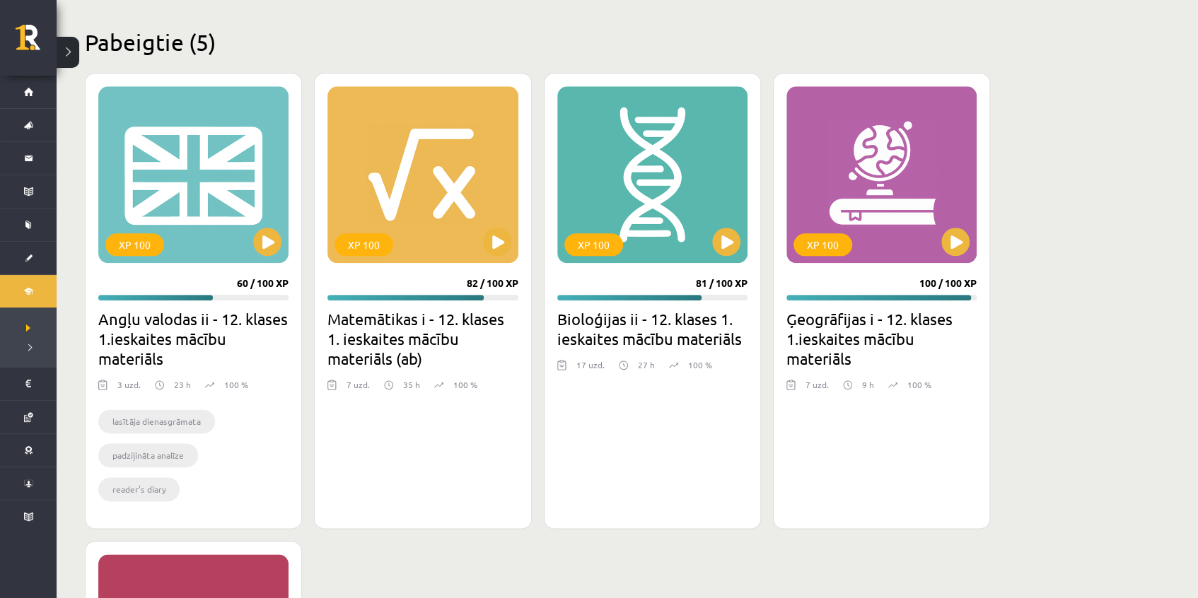
scroll to position [822, 0]
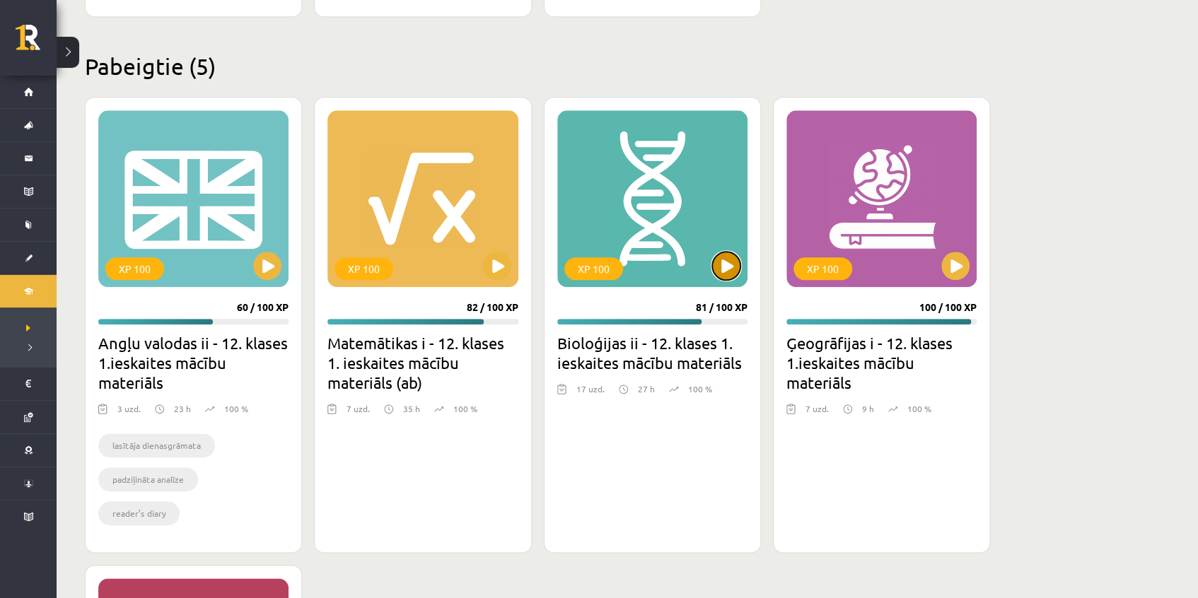
click at [728, 259] on button at bounding box center [726, 266] width 28 height 28
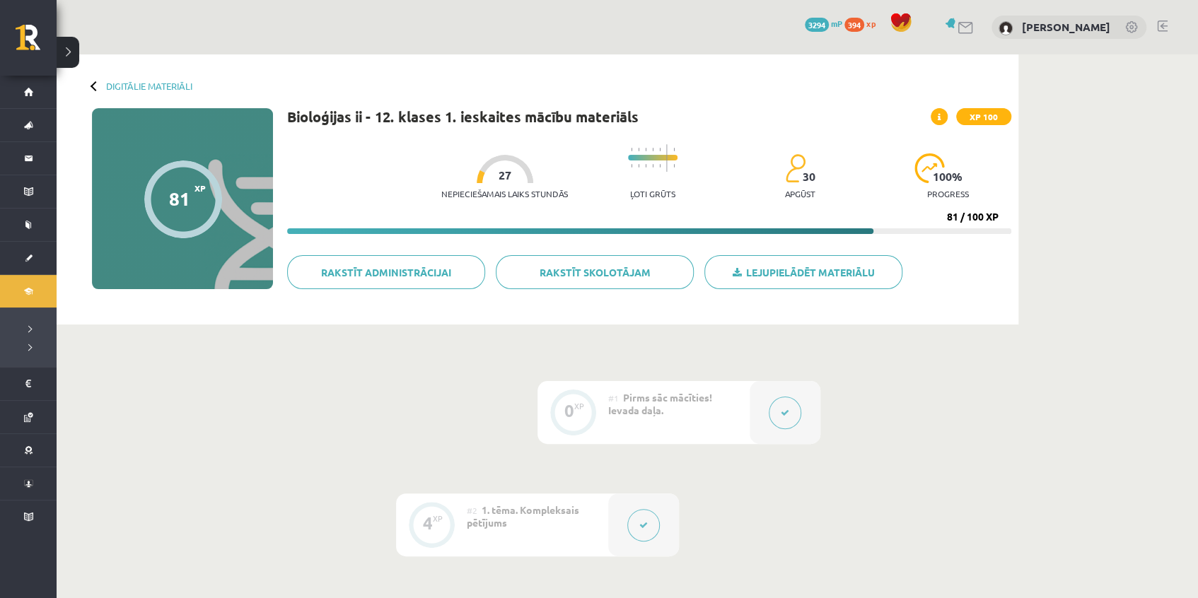
click at [800, 409] on div at bounding box center [784, 412] width 71 height 63
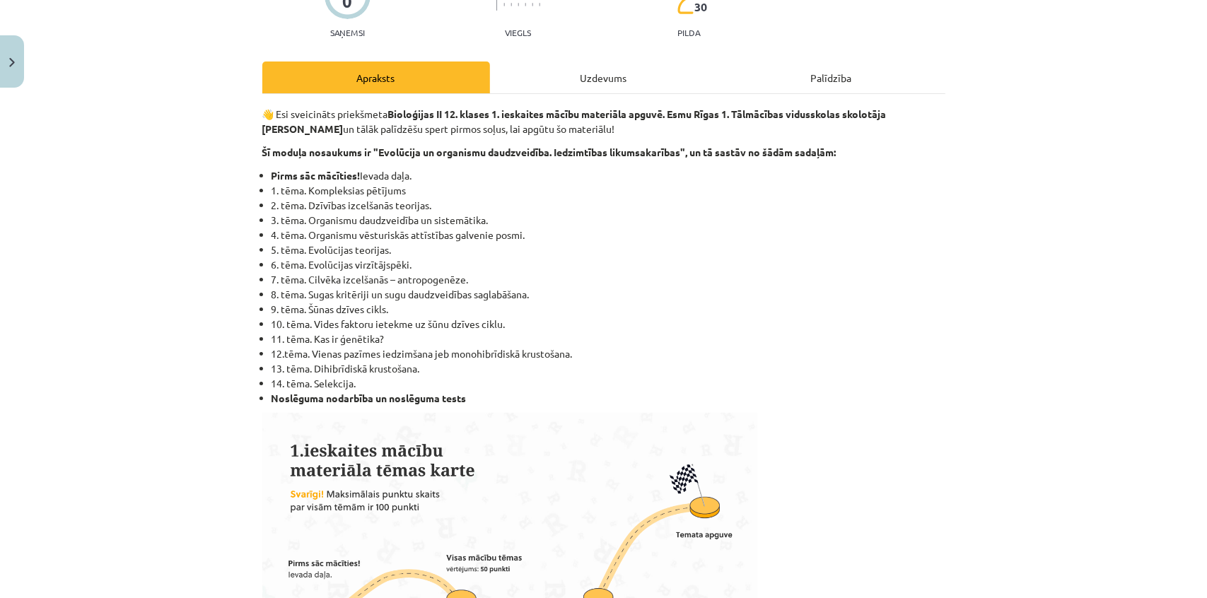
scroll to position [146, 0]
click at [557, 74] on div "Uzdevums" at bounding box center [604, 78] width 228 height 32
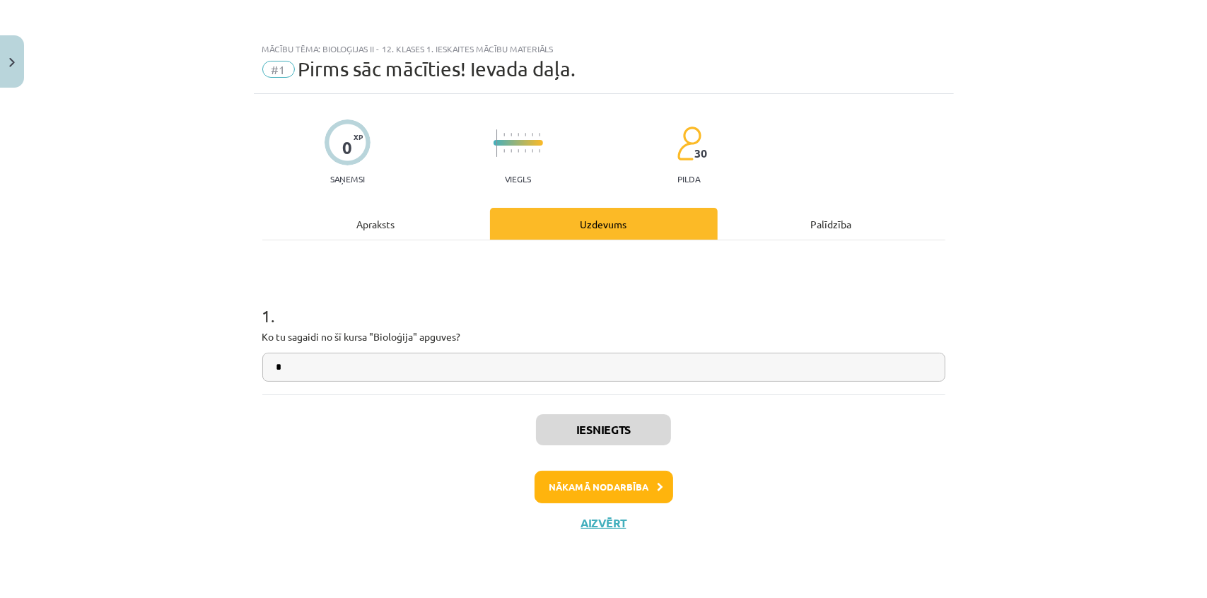
scroll to position [0, 0]
click at [597, 490] on button "Nākamā nodarbība" at bounding box center [604, 487] width 139 height 33
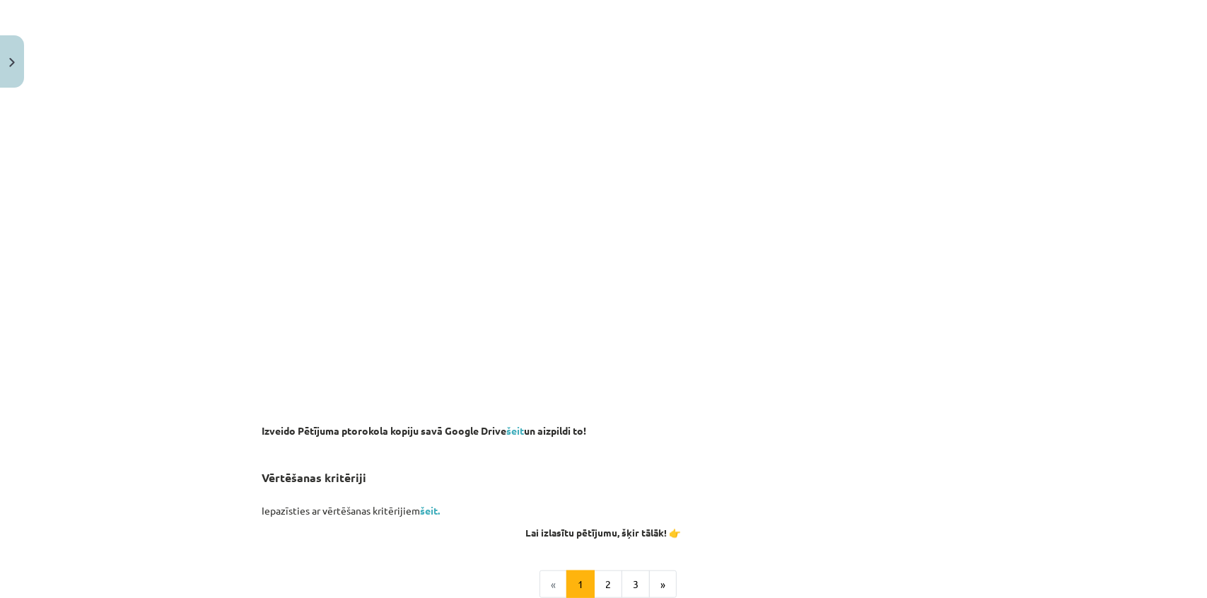
scroll to position [835, 0]
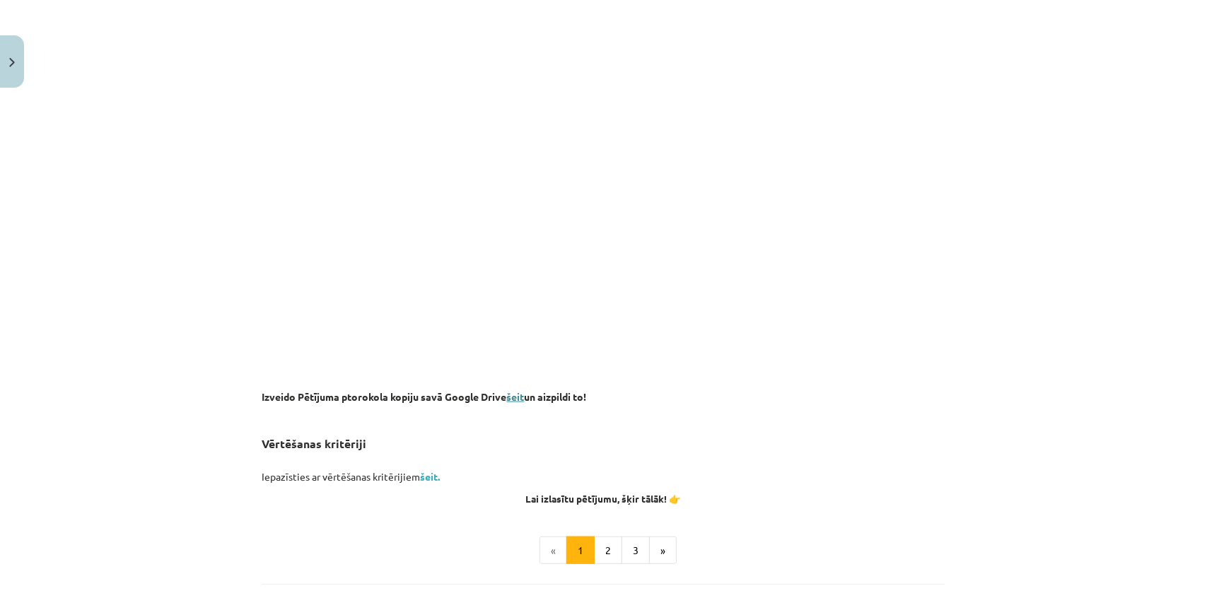
click at [509, 392] on link "šeit" at bounding box center [516, 396] width 18 height 13
